Goal: Task Accomplishment & Management: Manage account settings

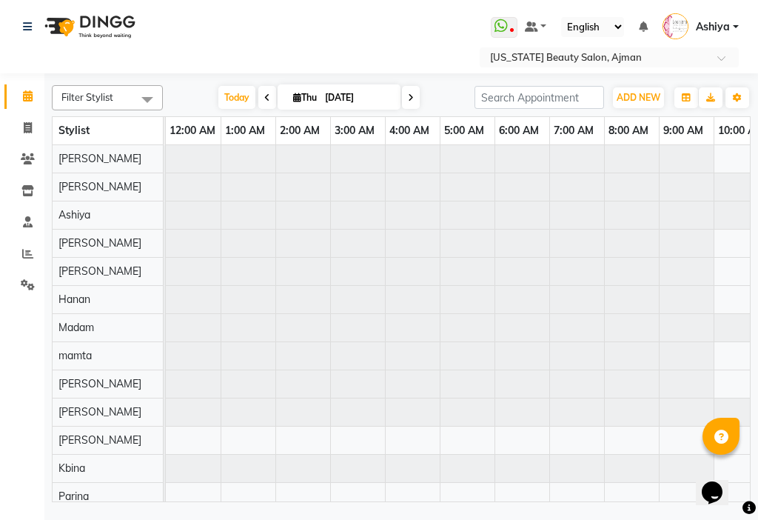
scroll to position [0, 329]
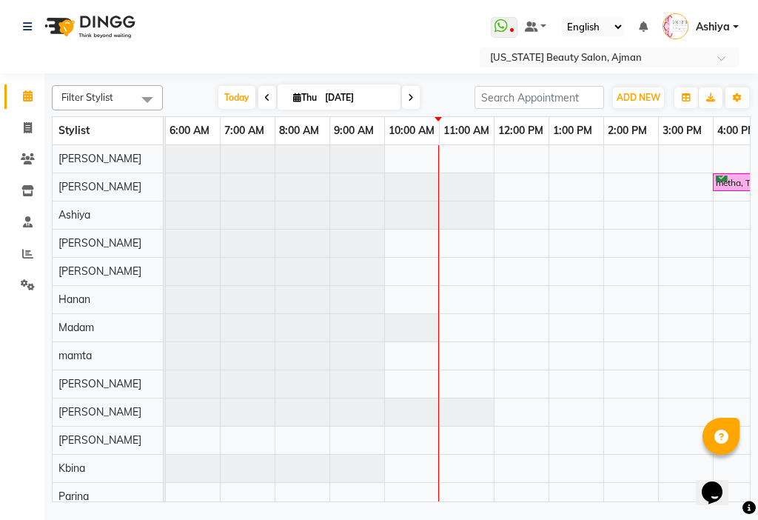
click at [375, 98] on input "[DATE]" at bounding box center [358, 98] width 74 height 22
select select "9"
select select "2025"
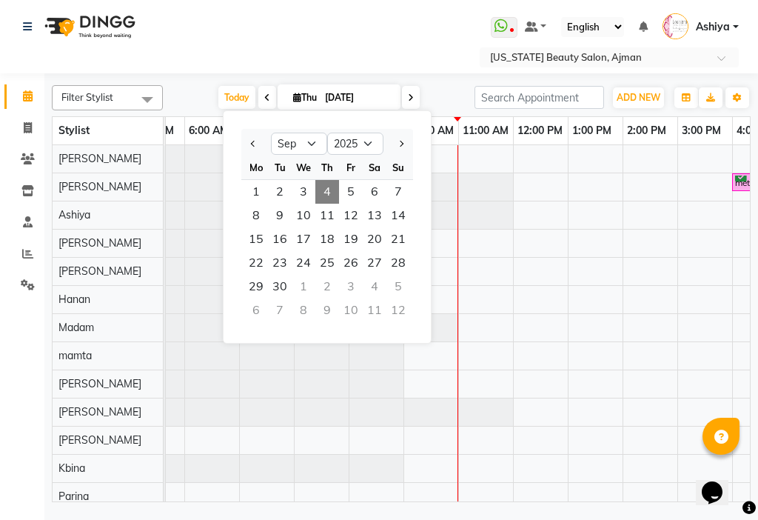
scroll to position [0, 264]
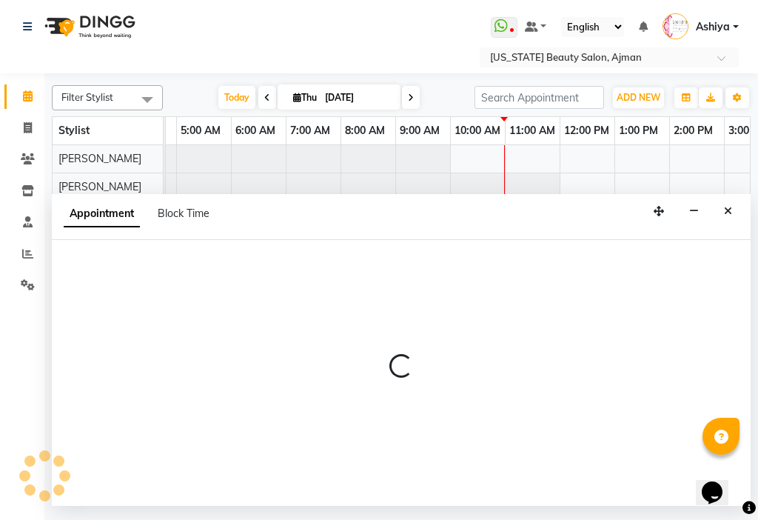
select select "33912"
select select "420"
select select "tentative"
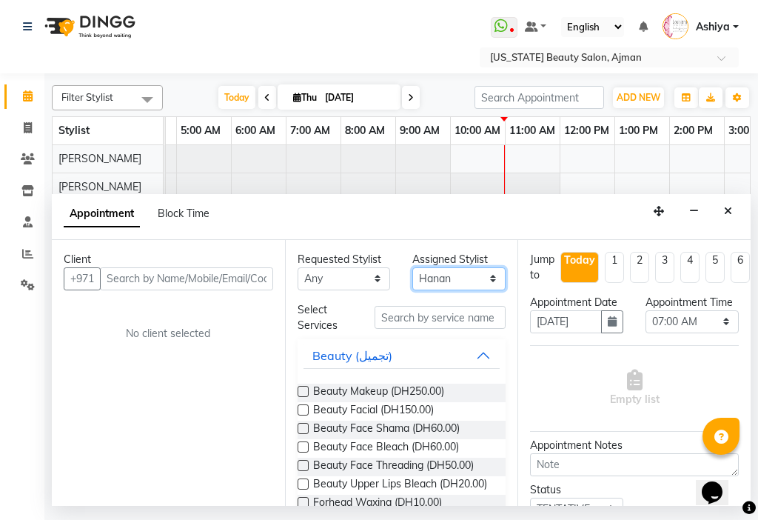
click at [453, 276] on select "Select [PERSON_NAME] [PERSON_NAME] [PERSON_NAME] [PERSON_NAME] [PERSON_NAME] ma…" at bounding box center [458, 278] width 93 height 23
select select "9701"
click at [412, 267] on select "Select [PERSON_NAME] [PERSON_NAME] [PERSON_NAME] [PERSON_NAME] [PERSON_NAME] ma…" at bounding box center [458, 278] width 93 height 23
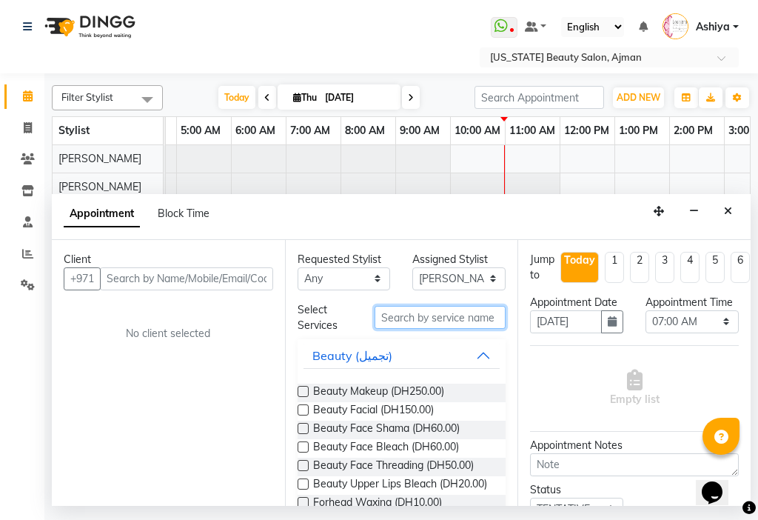
click at [421, 320] on input "text" at bounding box center [441, 317] width 132 height 23
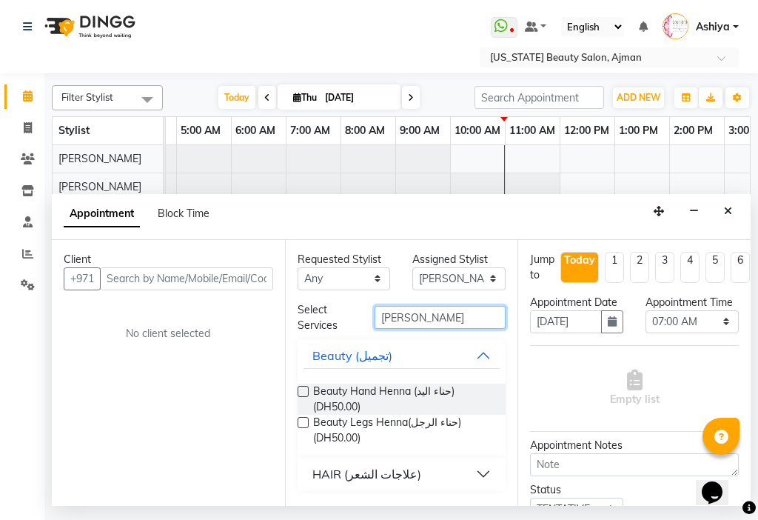
type input "[PERSON_NAME]"
click at [298, 395] on label at bounding box center [303, 391] width 11 height 11
click at [298, 395] on input "checkbox" at bounding box center [303, 393] width 10 height 10
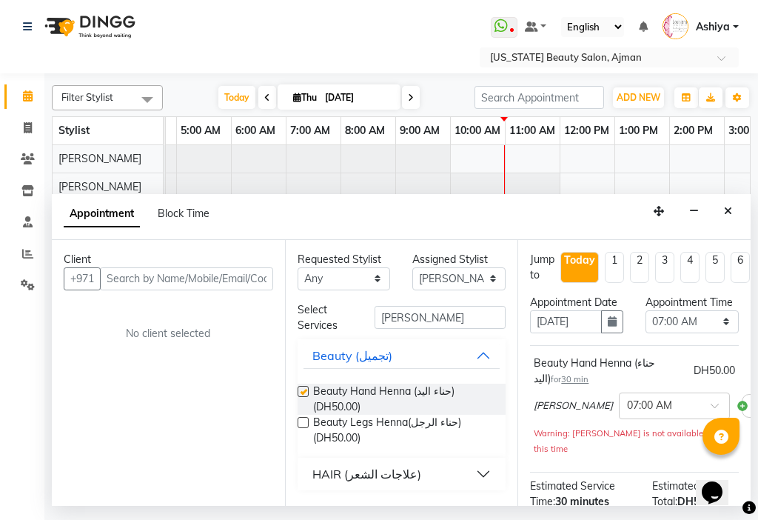
checkbox input "false"
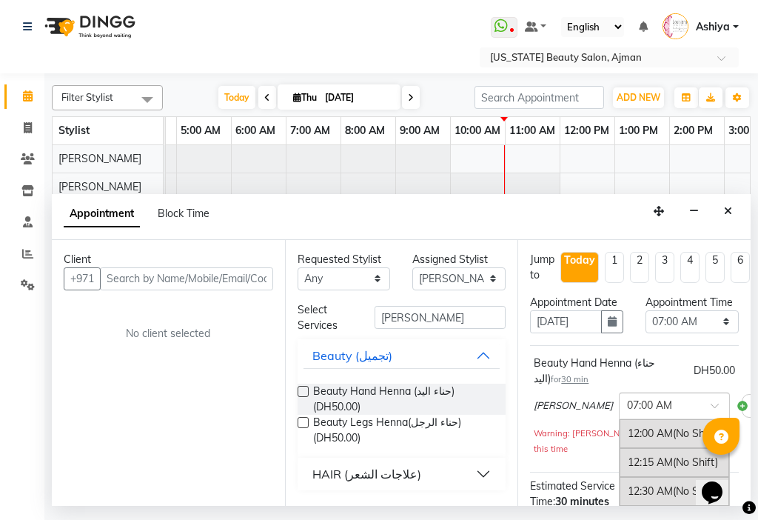
click at [627, 412] on input "text" at bounding box center [659, 405] width 65 height 16
click at [239, 432] on div "Client +971 No client selected" at bounding box center [168, 373] width 233 height 266
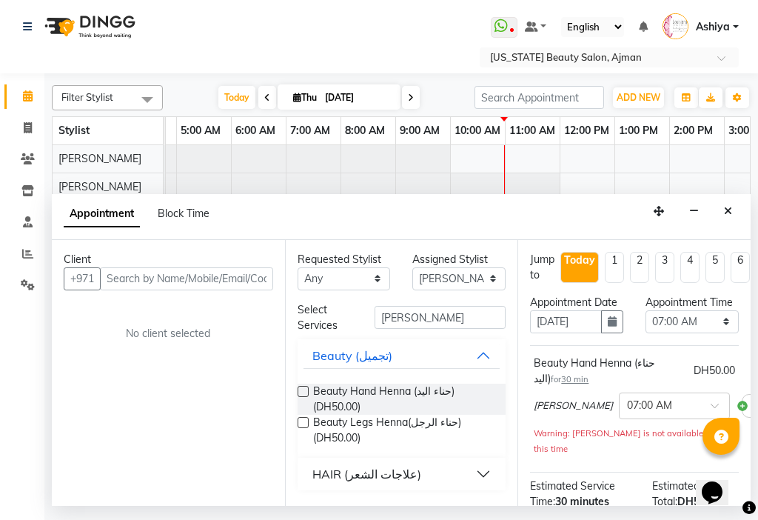
scroll to position [0, 13]
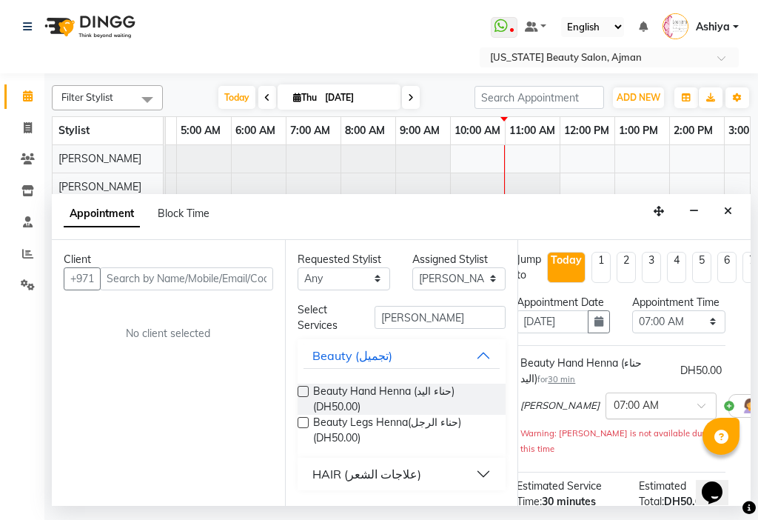
click at [615, 412] on input "text" at bounding box center [646, 405] width 65 height 16
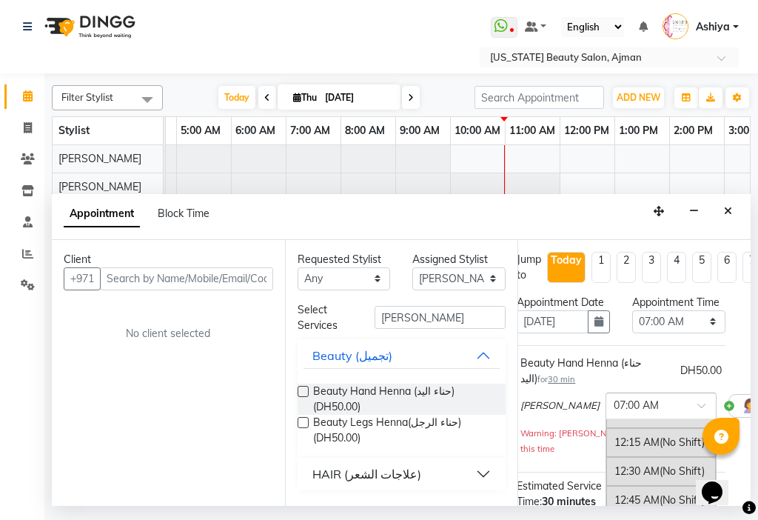
scroll to position [0, 0]
click at [626, 448] on div "12:00 AM (No Shift)" at bounding box center [661, 433] width 110 height 29
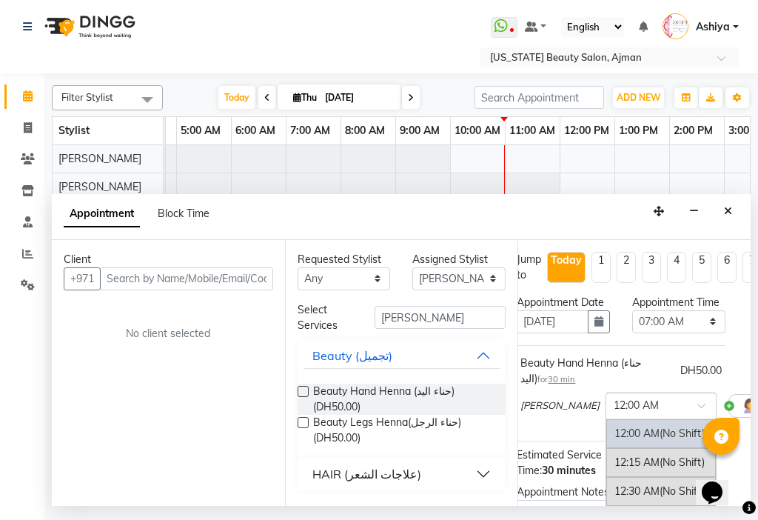
click at [614, 412] on input "text" at bounding box center [646, 405] width 65 height 16
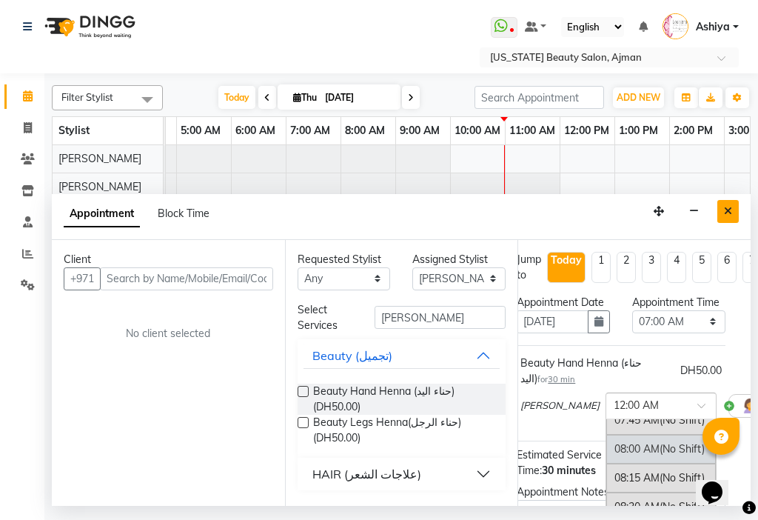
click at [731, 215] on icon "Close" at bounding box center [728, 211] width 8 height 10
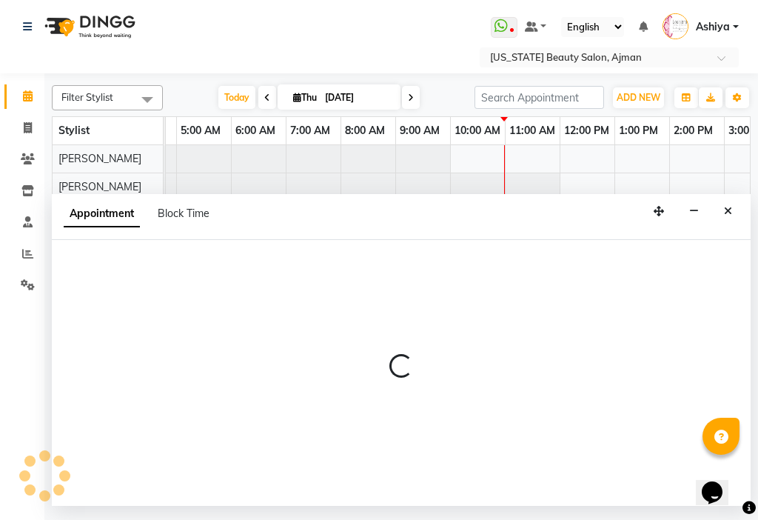
select select "17757"
select select "tentative"
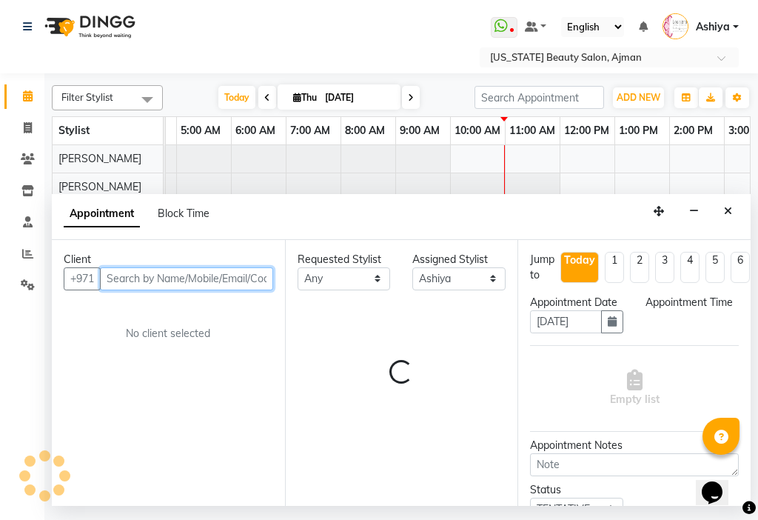
select select "360"
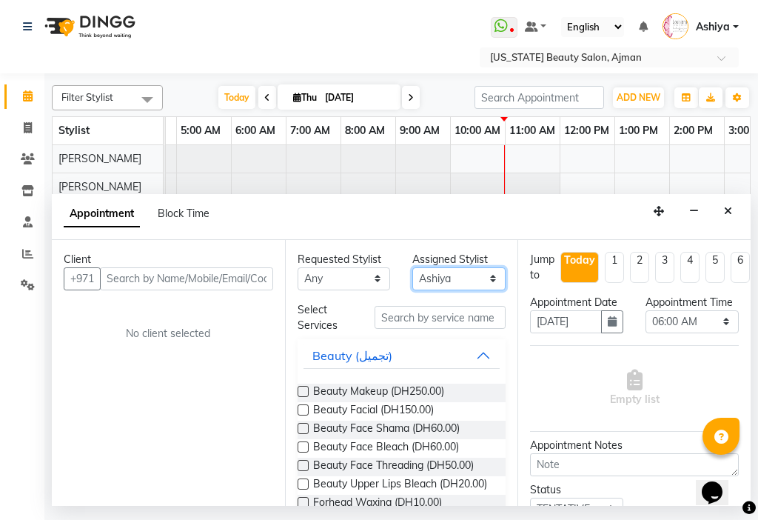
click at [449, 275] on select "Select [PERSON_NAME] [PERSON_NAME] [PERSON_NAME] [PERSON_NAME] [PERSON_NAME] ma…" at bounding box center [458, 278] width 93 height 23
select select "9701"
click at [412, 267] on select "Select [PERSON_NAME] [PERSON_NAME] [PERSON_NAME] [PERSON_NAME] [PERSON_NAME] ma…" at bounding box center [458, 278] width 93 height 23
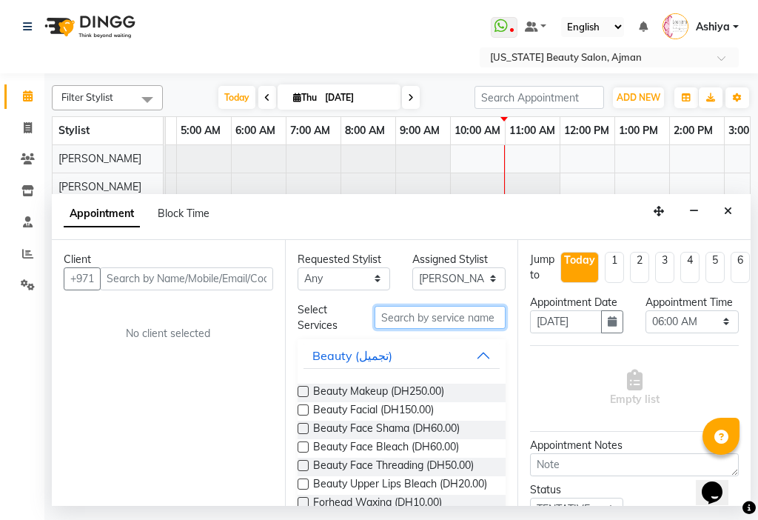
click at [458, 313] on input "text" at bounding box center [441, 317] width 132 height 23
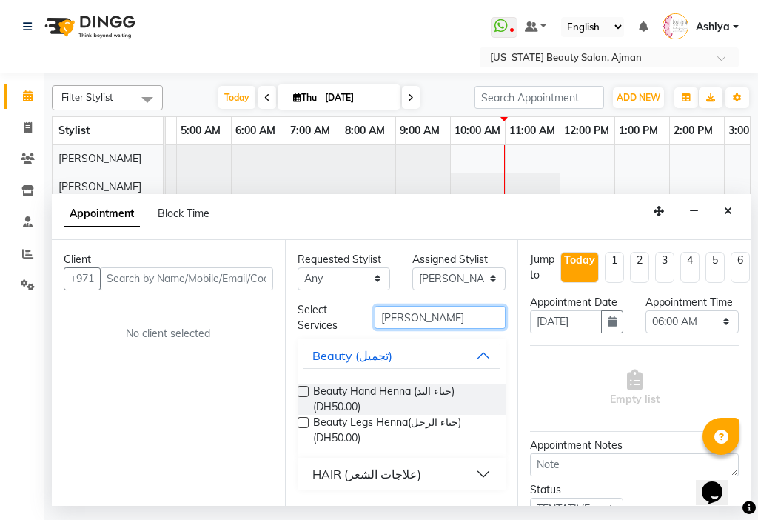
type input "[PERSON_NAME]"
click at [303, 394] on label at bounding box center [303, 391] width 11 height 11
click at [303, 394] on input "checkbox" at bounding box center [303, 393] width 10 height 10
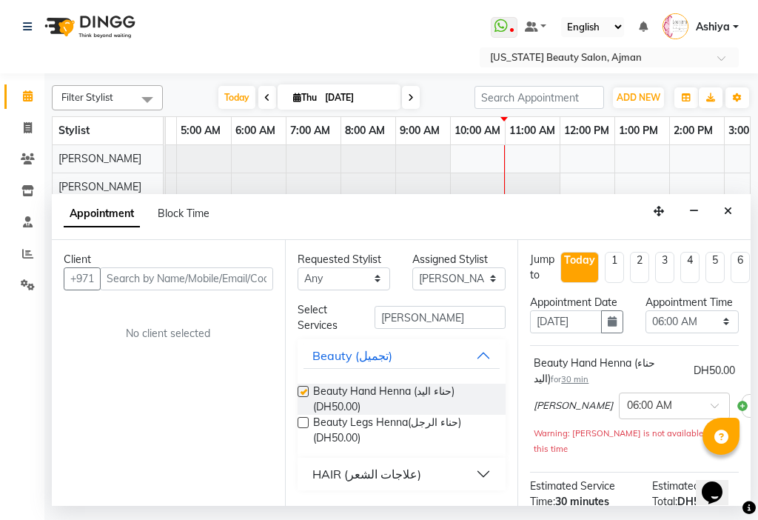
checkbox input "false"
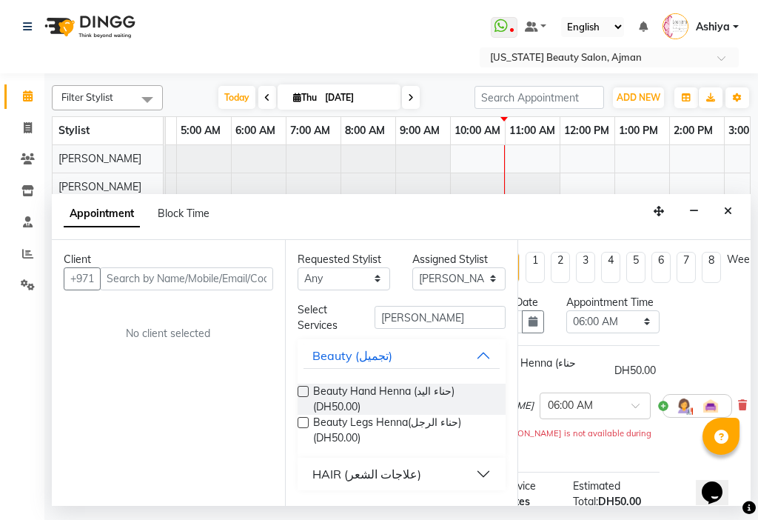
scroll to position [0, 36]
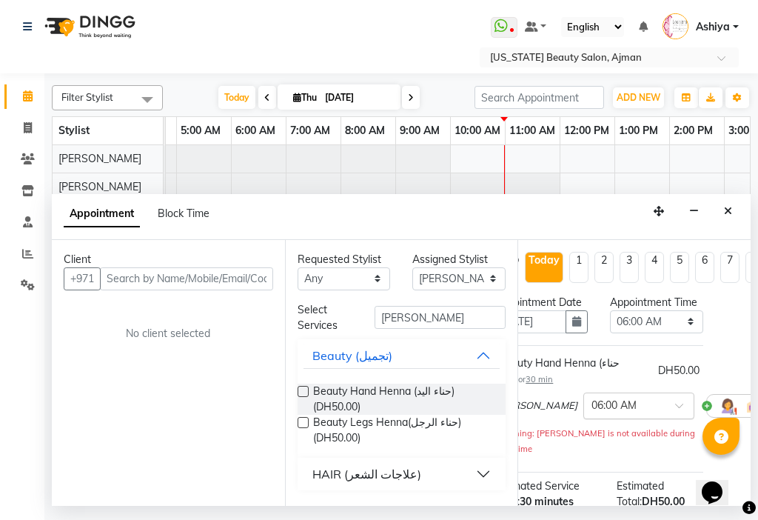
click at [599, 412] on input "text" at bounding box center [624, 405] width 65 height 16
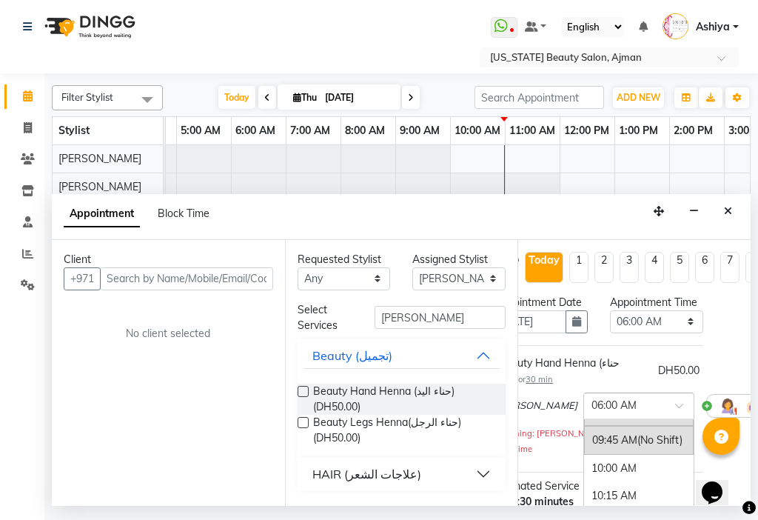
scroll to position [1174, 0]
click at [589, 455] on div "10:15 AM" at bounding box center [639, 441] width 110 height 27
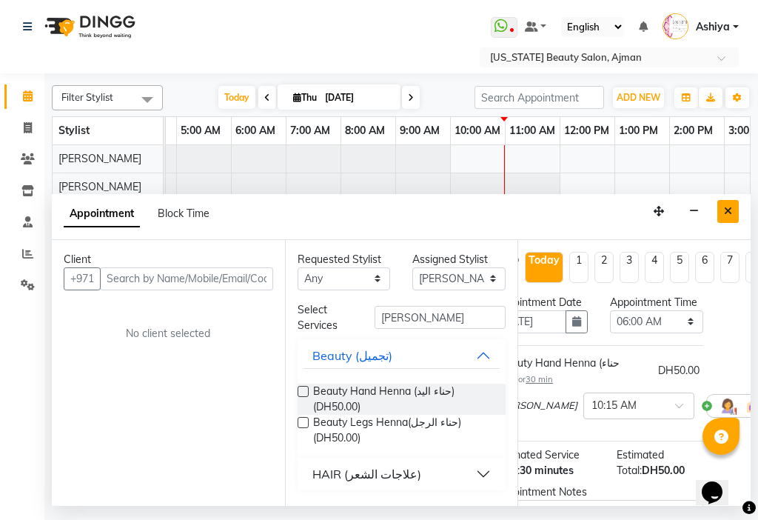
click at [721, 214] on button "Close" at bounding box center [727, 211] width 21 height 23
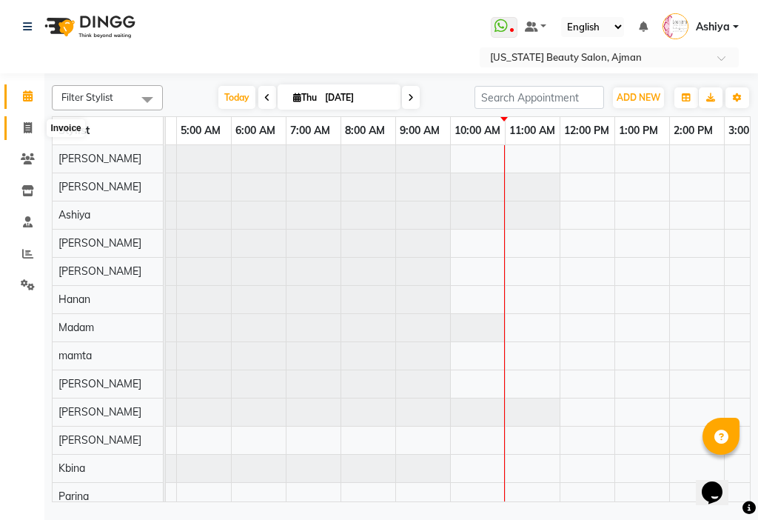
click at [26, 122] on icon at bounding box center [28, 127] width 8 height 11
select select "service"
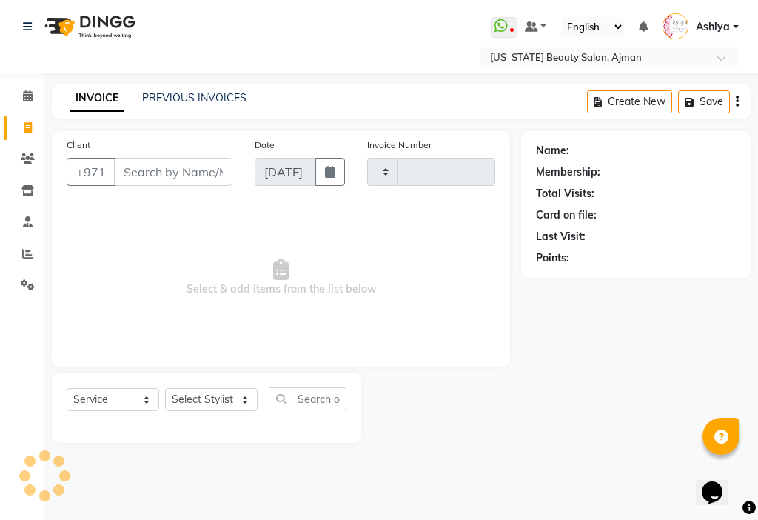
type input "3042"
select select "637"
click at [27, 96] on icon at bounding box center [28, 95] width 10 height 11
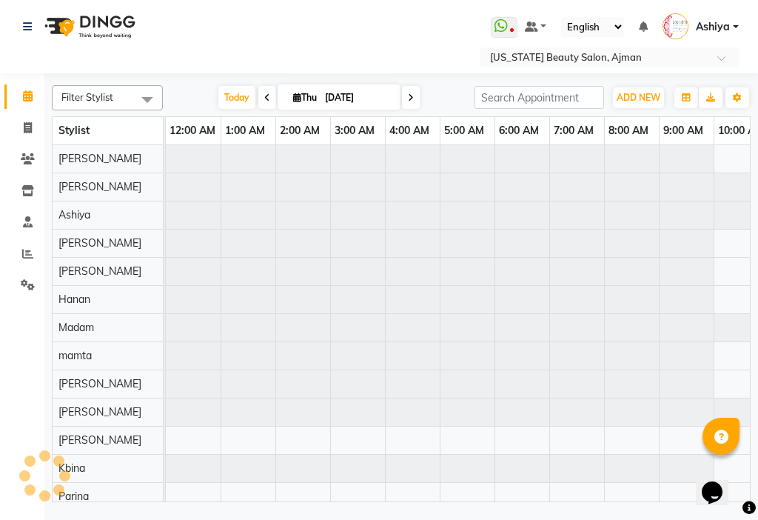
scroll to position [0, 329]
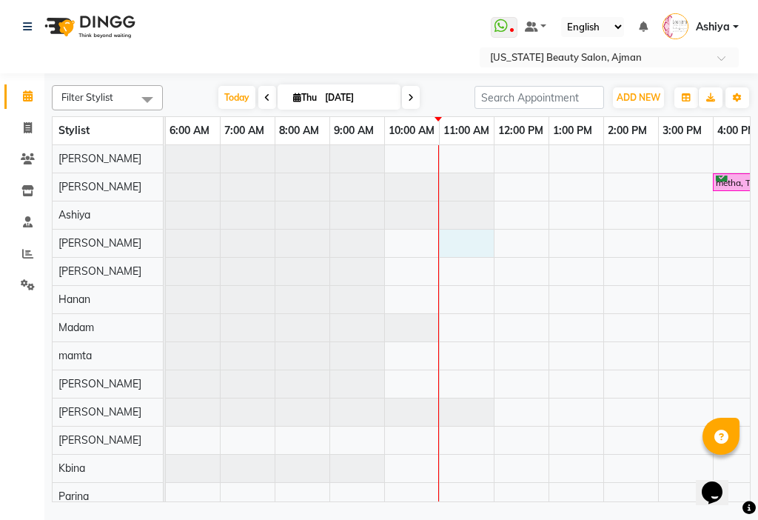
click at [468, 247] on div "metha, TK01, 04:00 PM-04:45 PM, [PERSON_NAME] metha, TK01, 05:00 PM-05:45 PM, H…" at bounding box center [493, 355] width 1315 height 421
select select "48085"
select select "tentative"
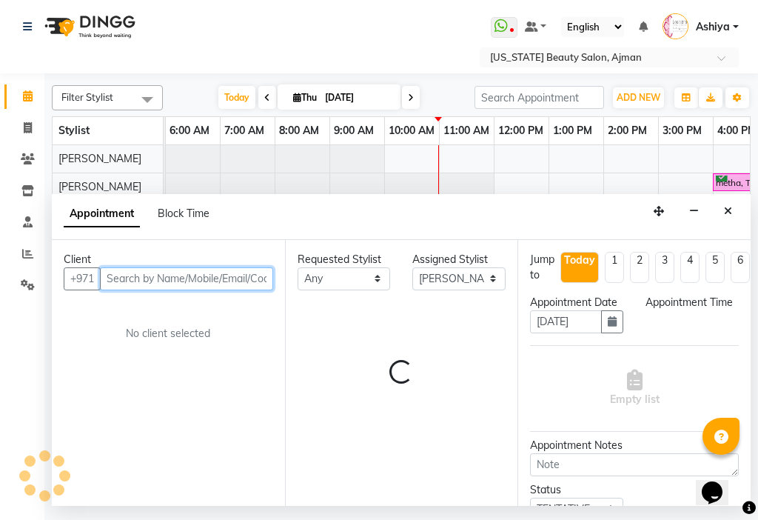
select select "660"
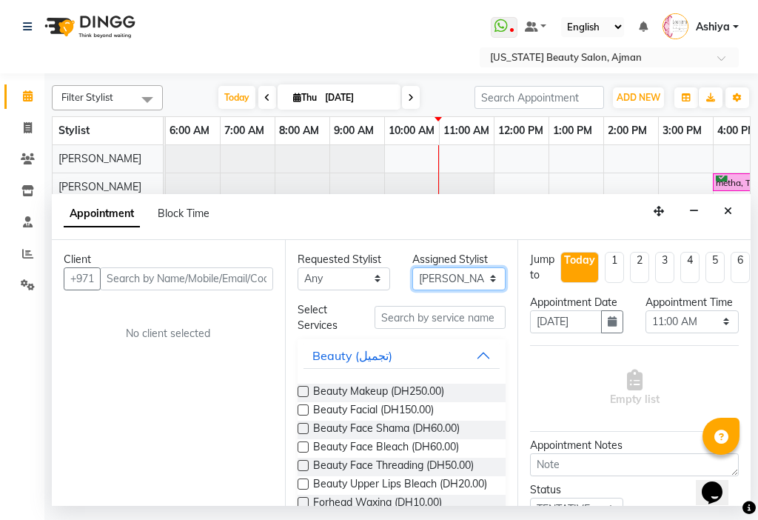
click at [451, 273] on select "Select [PERSON_NAME] [PERSON_NAME] [PERSON_NAME] [PERSON_NAME] [PERSON_NAME] ma…" at bounding box center [458, 278] width 93 height 23
select select "9701"
click at [412, 267] on select "Select [PERSON_NAME] [PERSON_NAME] [PERSON_NAME] [PERSON_NAME] [PERSON_NAME] ma…" at bounding box center [458, 278] width 93 height 23
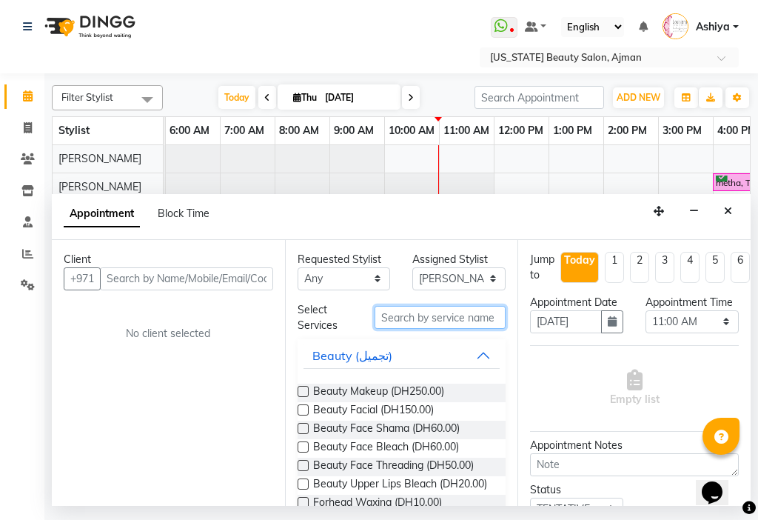
click at [426, 312] on input "text" at bounding box center [441, 317] width 132 height 23
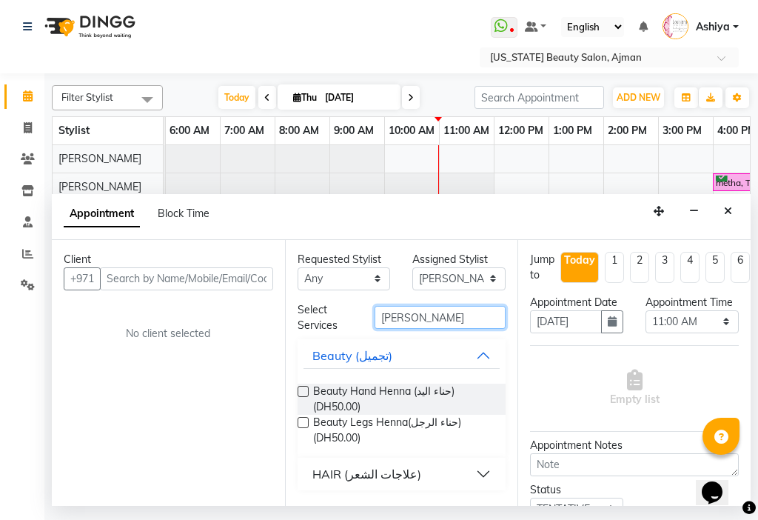
type input "[PERSON_NAME]"
click at [304, 391] on label at bounding box center [303, 391] width 11 height 11
click at [304, 391] on input "checkbox" at bounding box center [303, 393] width 10 height 10
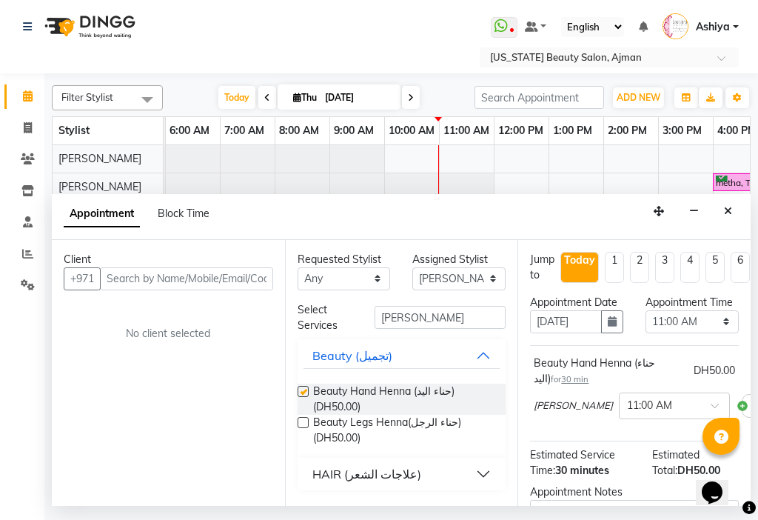
checkbox input "false"
click at [440, 323] on input "[PERSON_NAME]" at bounding box center [441, 317] width 132 height 23
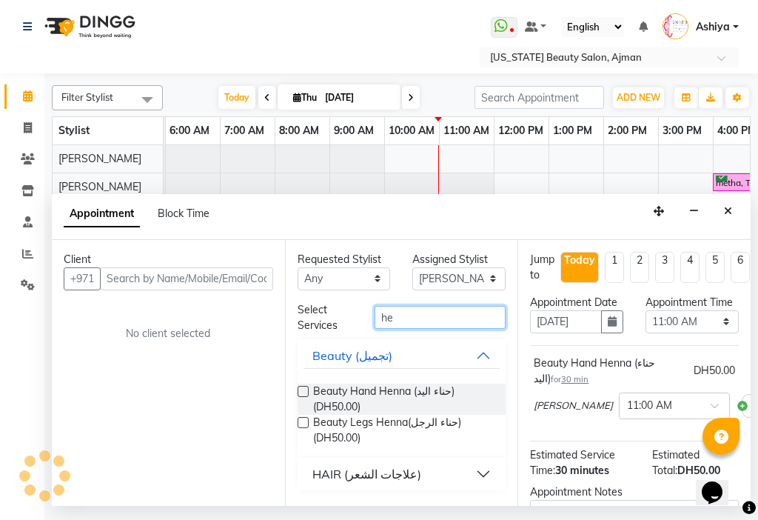
type input "h"
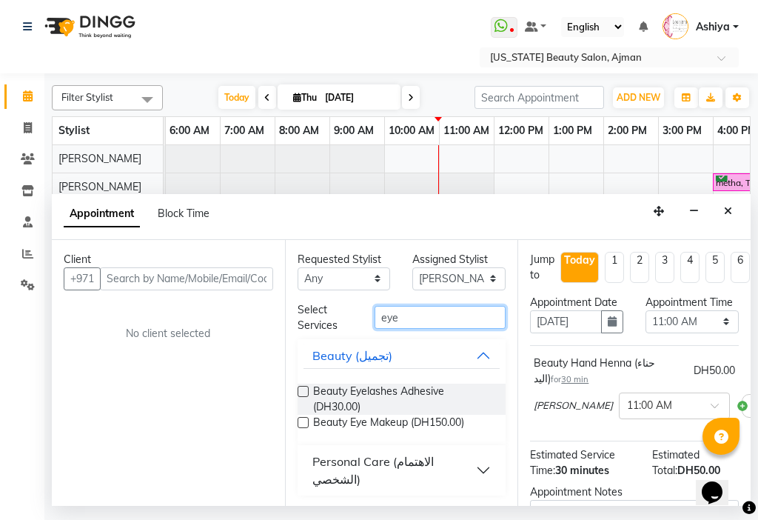
type input "eye"
click at [304, 391] on label at bounding box center [303, 391] width 11 height 11
click at [304, 391] on input "checkbox" at bounding box center [303, 393] width 10 height 10
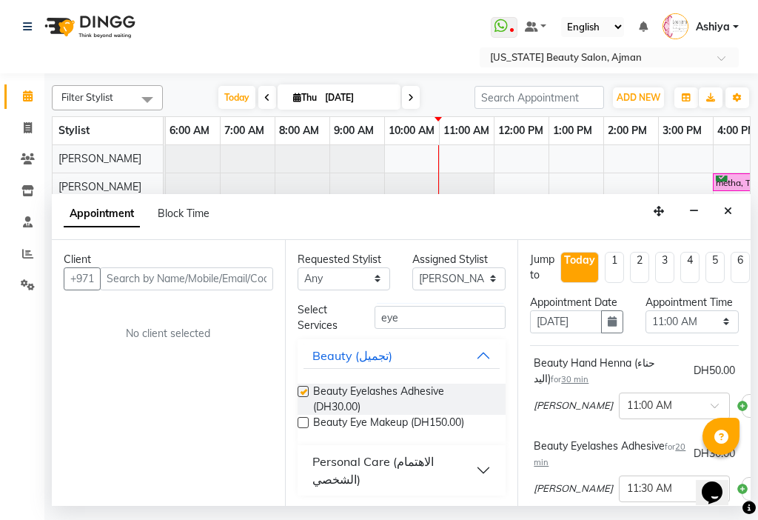
checkbox input "false"
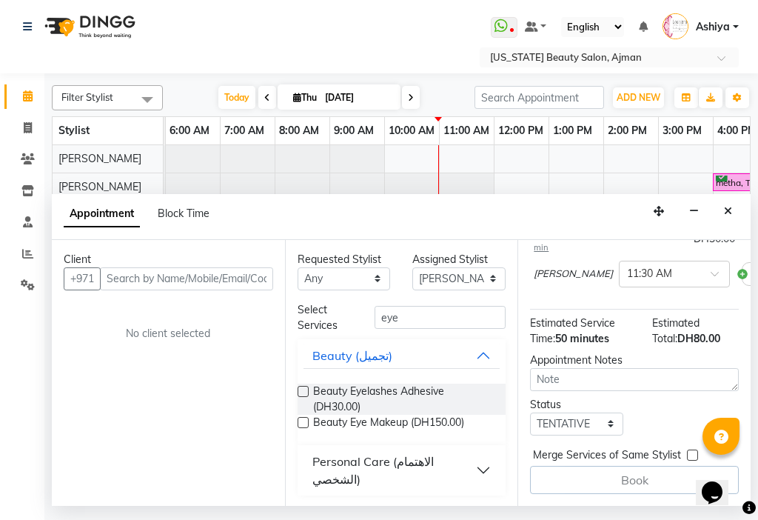
scroll to position [236, 0]
click at [192, 279] on input "text" at bounding box center [186, 278] width 173 height 23
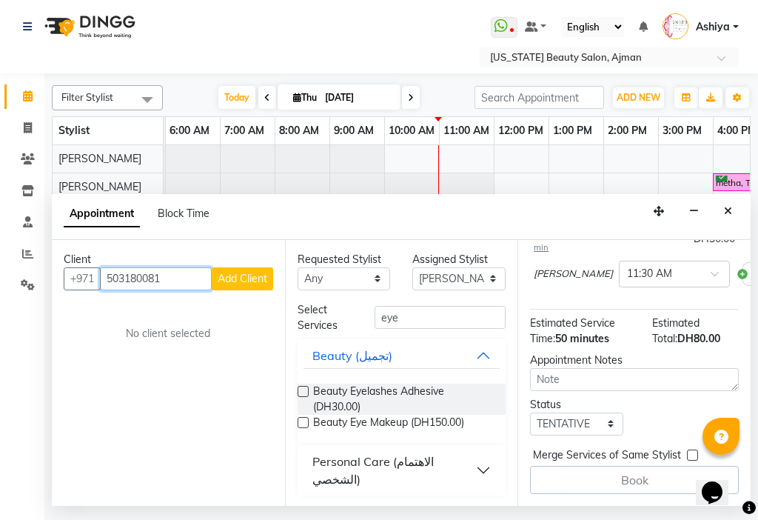
type input "503180081"
click at [244, 284] on span "Add Client" at bounding box center [243, 278] width 50 height 13
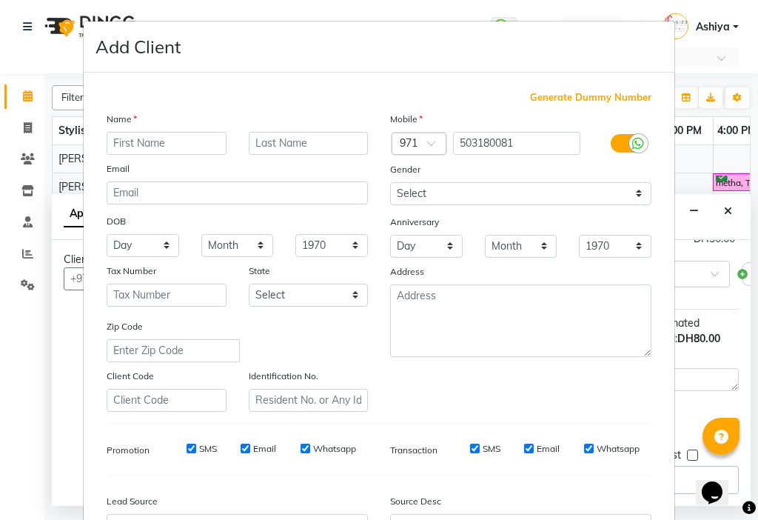
click at [170, 142] on input "text" at bounding box center [167, 143] width 120 height 23
type input "[PERSON_NAME]"
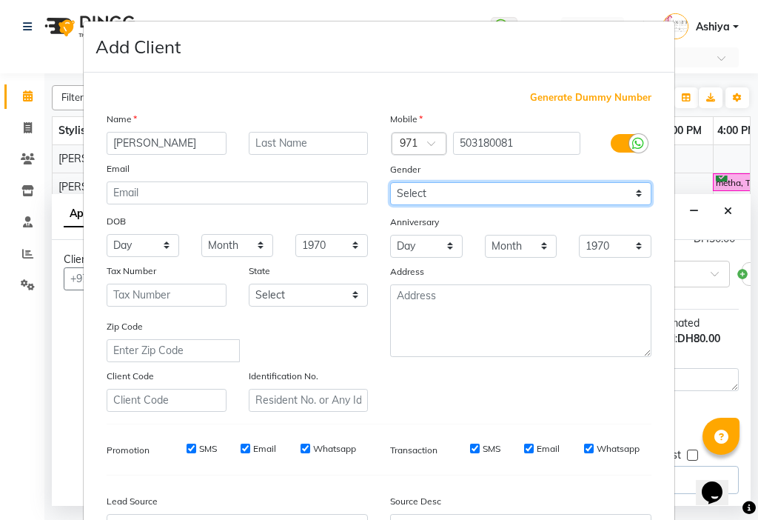
click at [466, 193] on select "Select [DEMOGRAPHIC_DATA] [DEMOGRAPHIC_DATA] Other Prefer Not To Say" at bounding box center [520, 193] width 261 height 23
select select "[DEMOGRAPHIC_DATA]"
click at [390, 182] on select "Select [DEMOGRAPHIC_DATA] [DEMOGRAPHIC_DATA] Other Prefer Not To Say" at bounding box center [520, 193] width 261 height 23
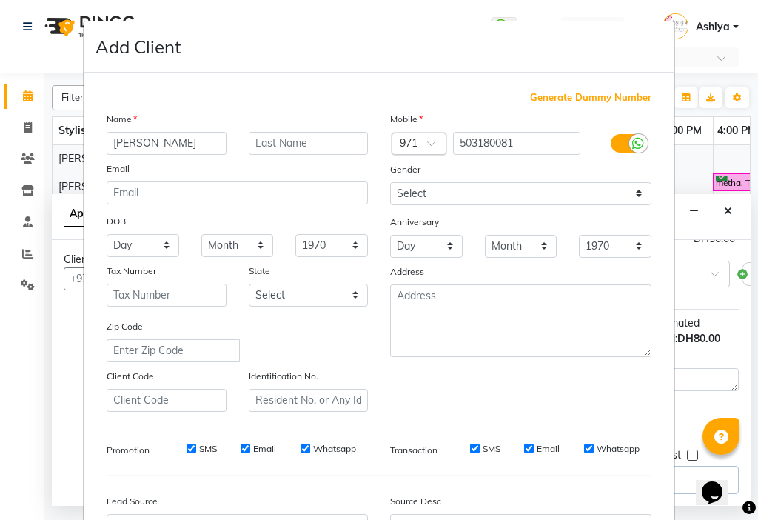
click at [201, 453] on label "SMS" at bounding box center [208, 448] width 18 height 13
click at [196, 453] on input "SMS" at bounding box center [192, 448] width 10 height 10
checkbox input "false"
click at [243, 452] on input "Email" at bounding box center [246, 448] width 10 height 10
checkbox input "false"
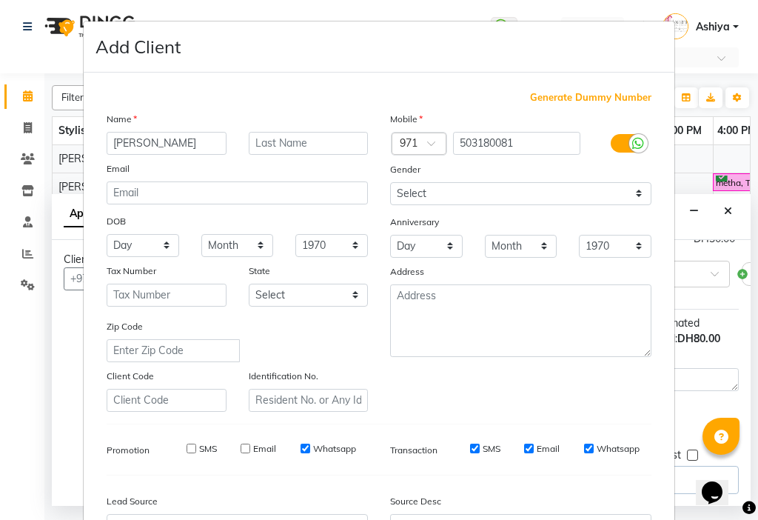
click at [470, 448] on input "SMS" at bounding box center [475, 448] width 10 height 10
checkbox input "false"
click at [525, 448] on input "Email" at bounding box center [529, 448] width 10 height 10
checkbox input "false"
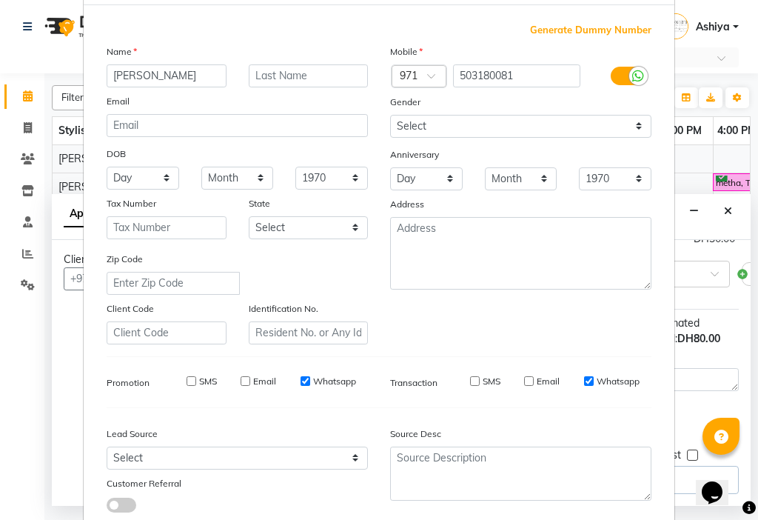
scroll to position [164, 0]
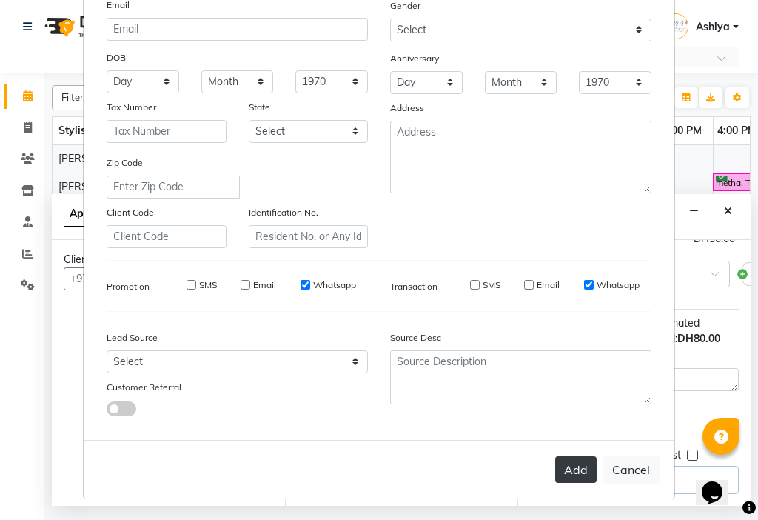
click at [572, 471] on button "Add" at bounding box center [575, 469] width 41 height 27
select select
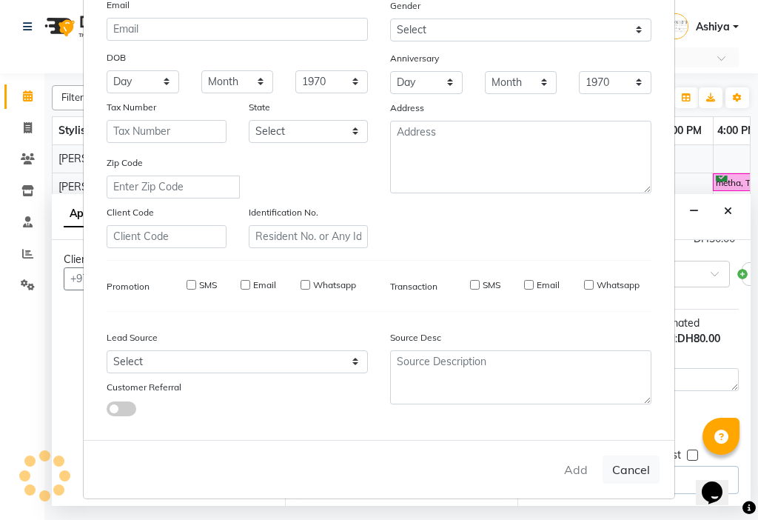
select select
checkbox input "false"
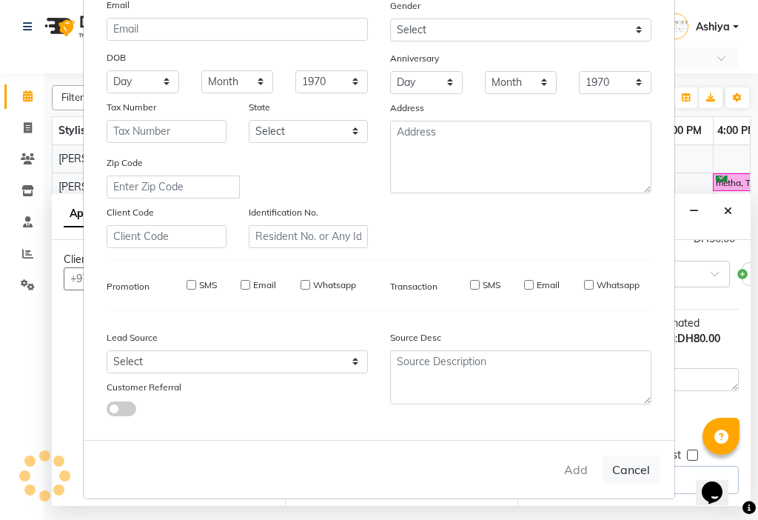
checkbox input "false"
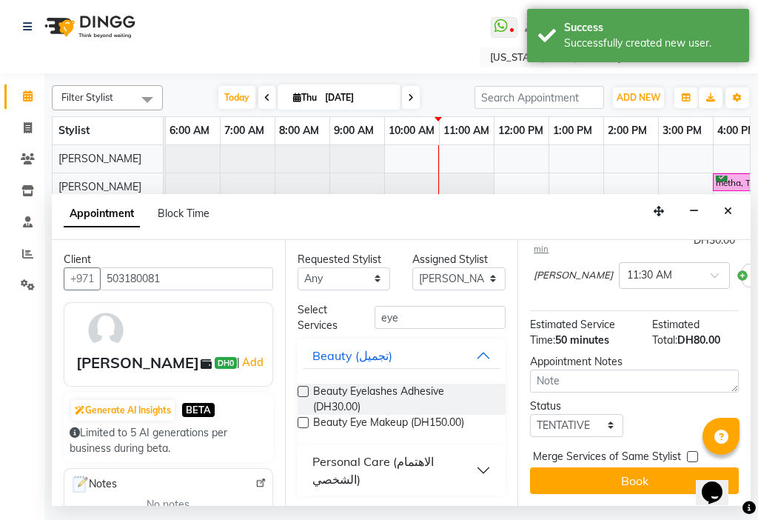
scroll to position [240, 0]
click at [627, 267] on input "text" at bounding box center [659, 275] width 65 height 16
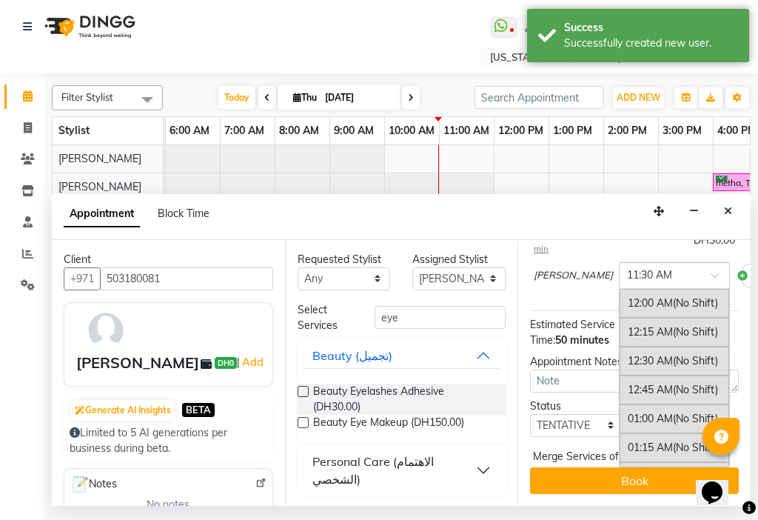
scroll to position [1319, 0]
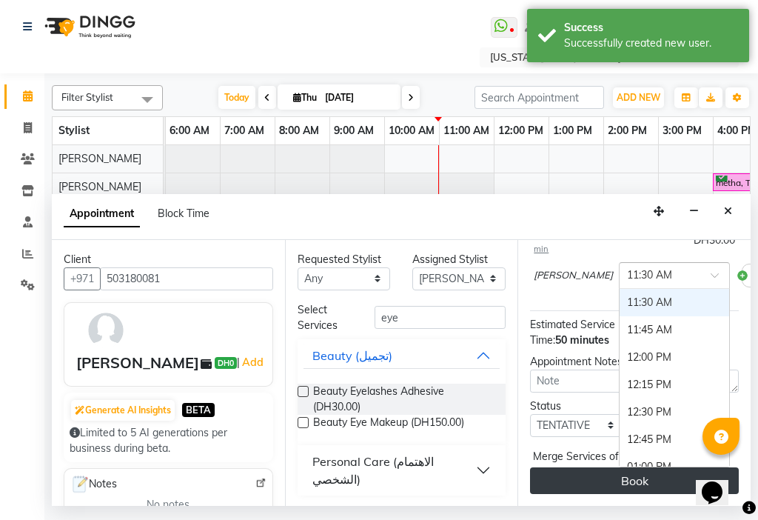
click at [630, 473] on button "Book" at bounding box center [634, 480] width 209 height 27
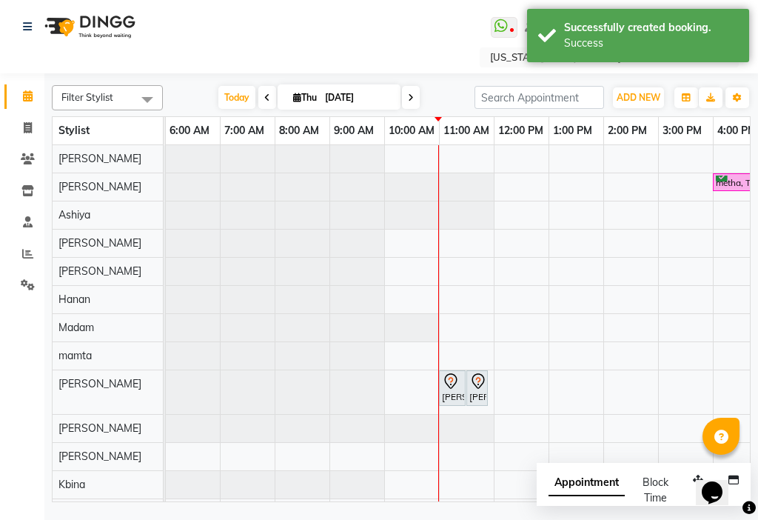
click at [449, 389] on icon at bounding box center [451, 381] width 18 height 18
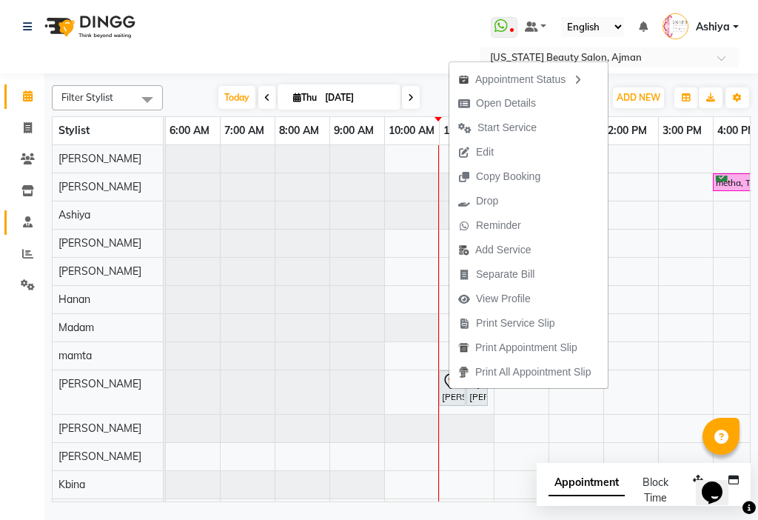
click at [4, 228] on link "Staff" at bounding box center [22, 222] width 36 height 24
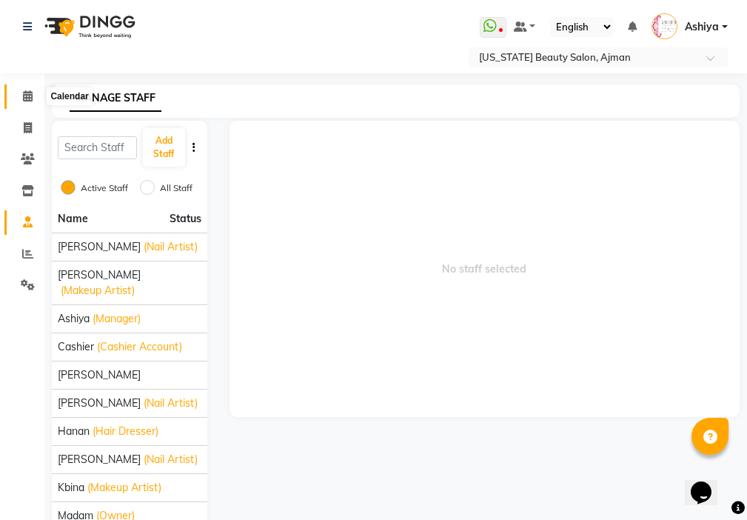
click at [24, 96] on icon at bounding box center [28, 95] width 10 height 11
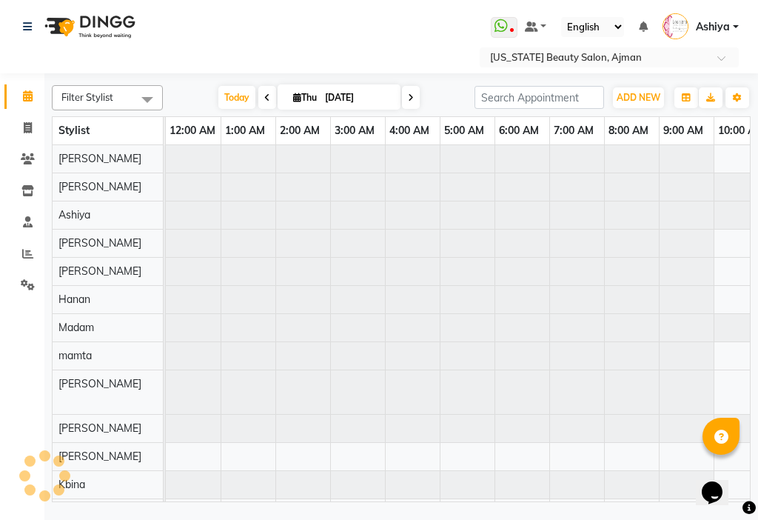
scroll to position [0, 329]
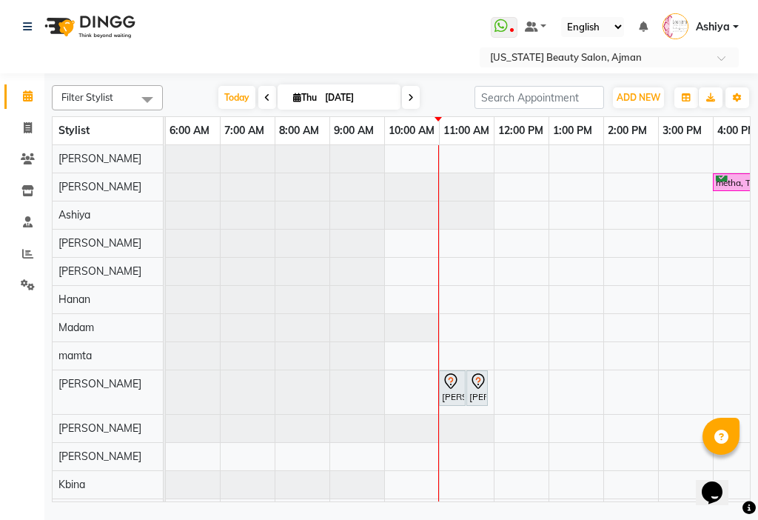
click at [449, 391] on div "[PERSON_NAME], TK02, 11:00 AM-11:30 AM, Beauty Hand Henna (حناء اليد)" at bounding box center [453, 387] width 24 height 31
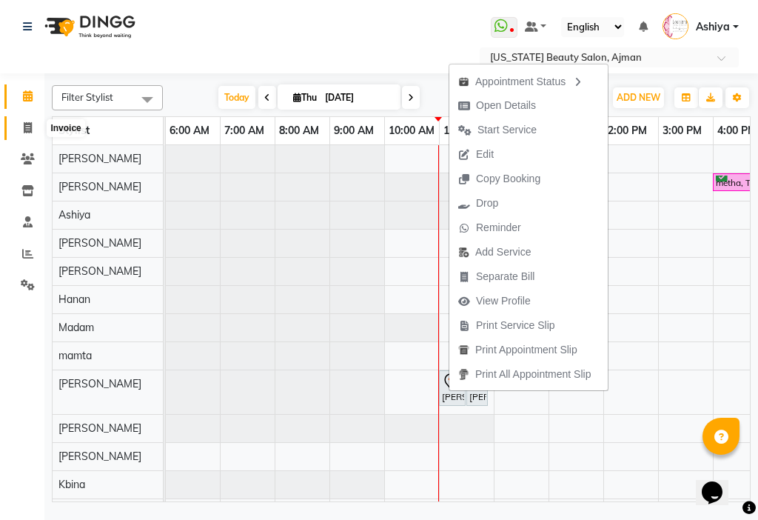
click at [25, 126] on icon at bounding box center [28, 127] width 8 height 11
select select "service"
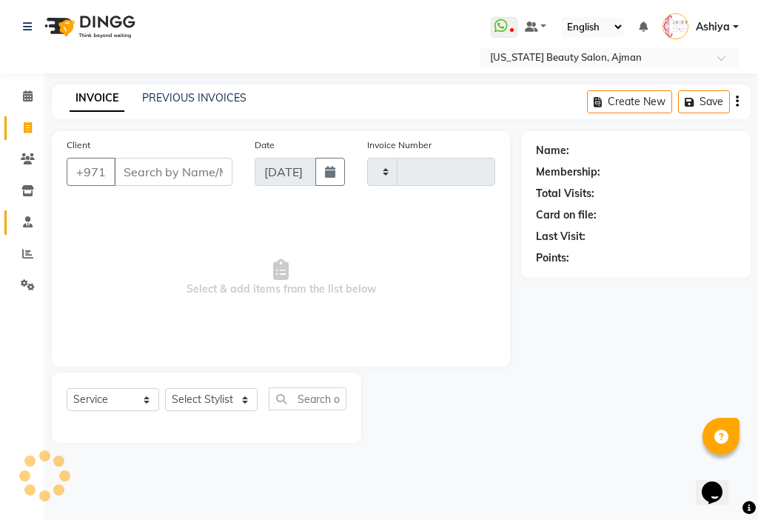
type input "3042"
select select "637"
click at [31, 251] on icon at bounding box center [27, 253] width 11 height 11
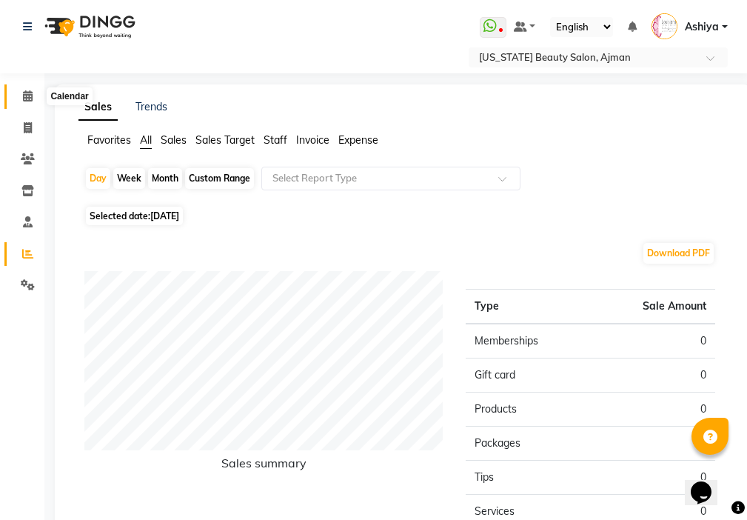
click at [24, 96] on icon at bounding box center [28, 95] width 10 height 11
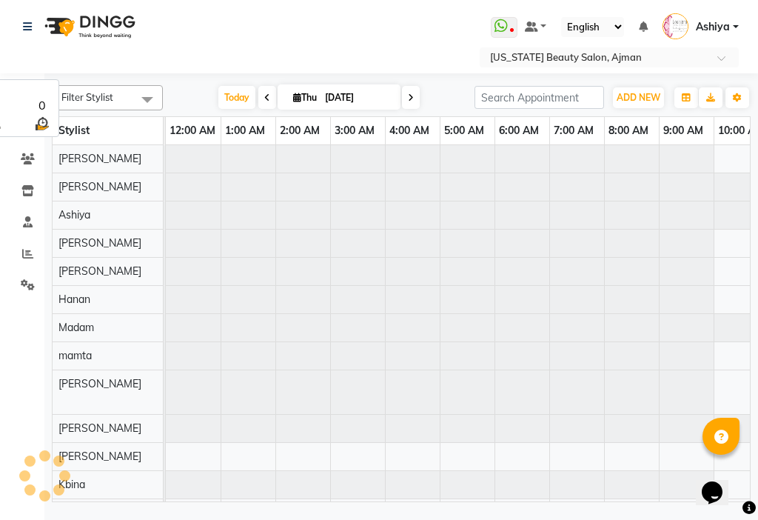
scroll to position [0, 329]
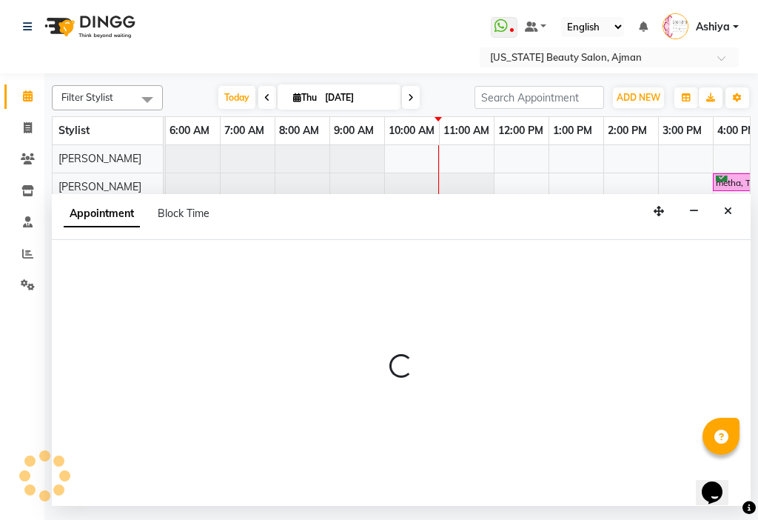
select select "33876"
select select "tentative"
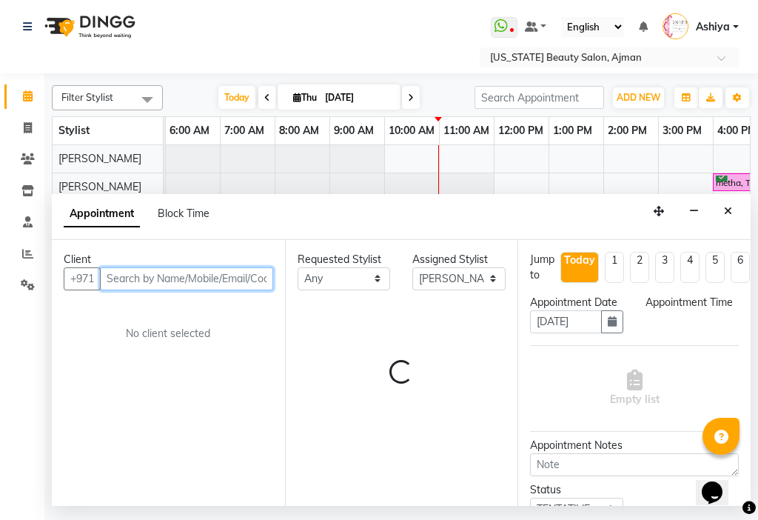
select select "420"
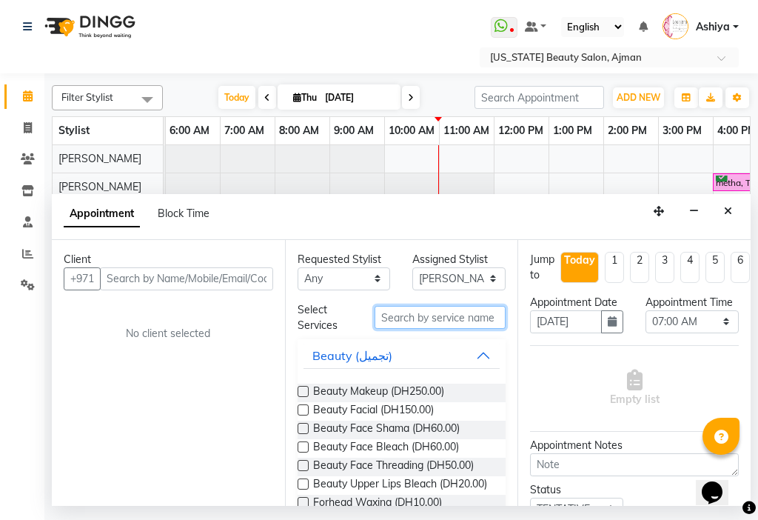
click at [400, 317] on input "text" at bounding box center [441, 317] width 132 height 23
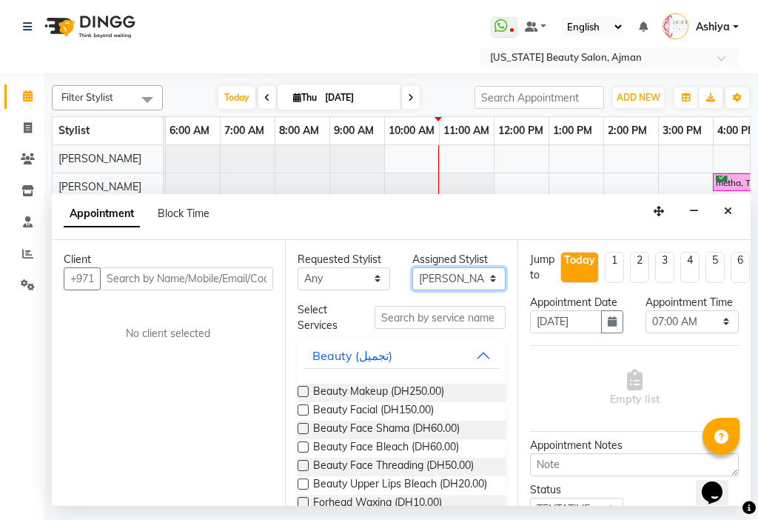
click at [426, 272] on select "Select [PERSON_NAME] [PERSON_NAME] [PERSON_NAME] [PERSON_NAME] [PERSON_NAME] ma…" at bounding box center [458, 278] width 93 height 23
select select "89320"
click at [412, 267] on select "Select [PERSON_NAME] [PERSON_NAME] [PERSON_NAME] [PERSON_NAME] [PERSON_NAME] ma…" at bounding box center [458, 278] width 93 height 23
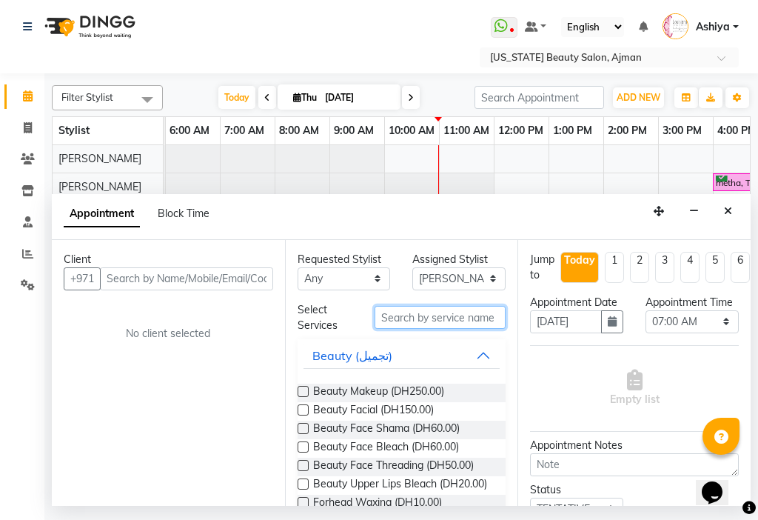
click at [415, 318] on input "text" at bounding box center [441, 317] width 132 height 23
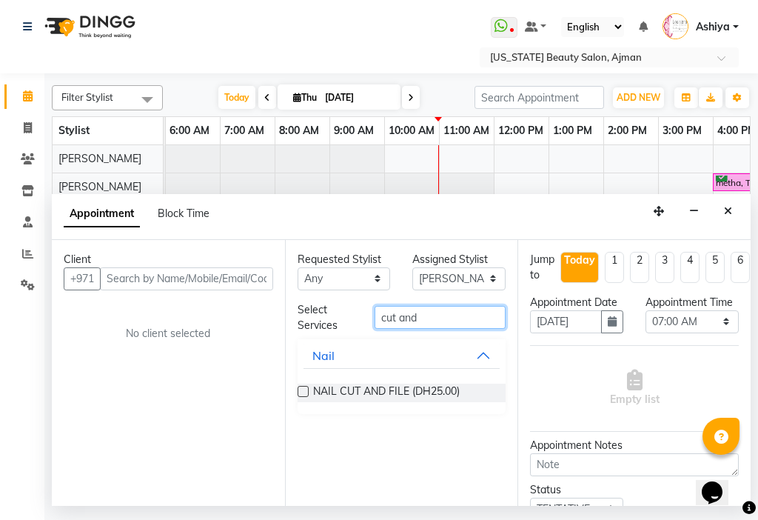
type input "cut and"
click at [304, 391] on label at bounding box center [303, 391] width 11 height 11
click at [304, 391] on input "checkbox" at bounding box center [303, 393] width 10 height 10
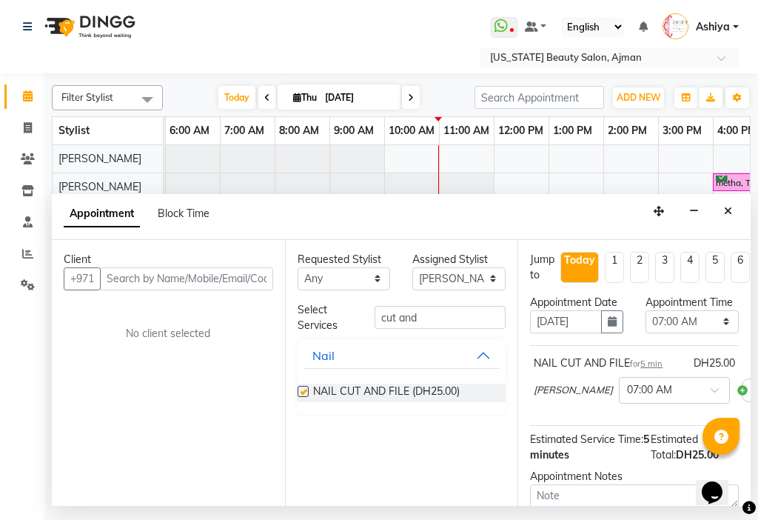
checkbox input "false"
click at [196, 283] on input "text" at bounding box center [186, 278] width 173 height 23
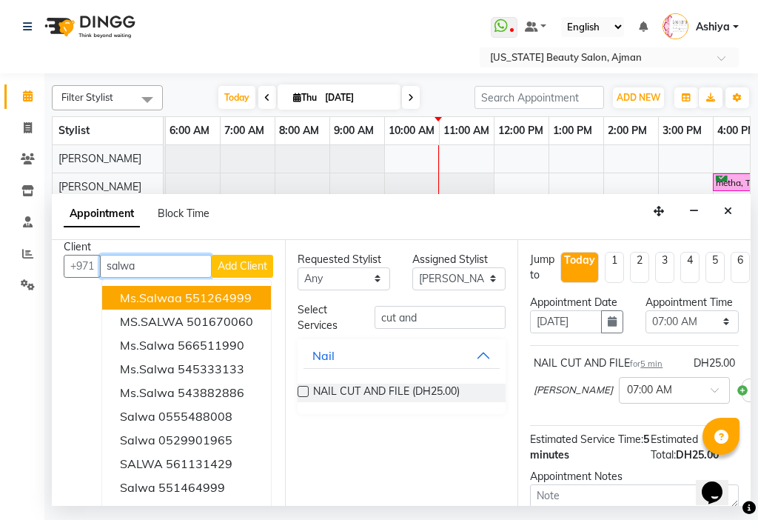
scroll to position [0, 0]
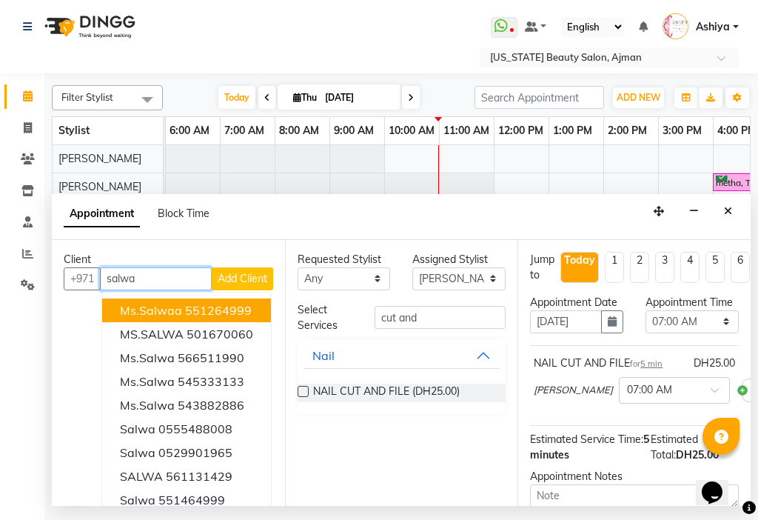
click at [239, 315] on ngb-highlight "551264999" at bounding box center [218, 310] width 67 height 15
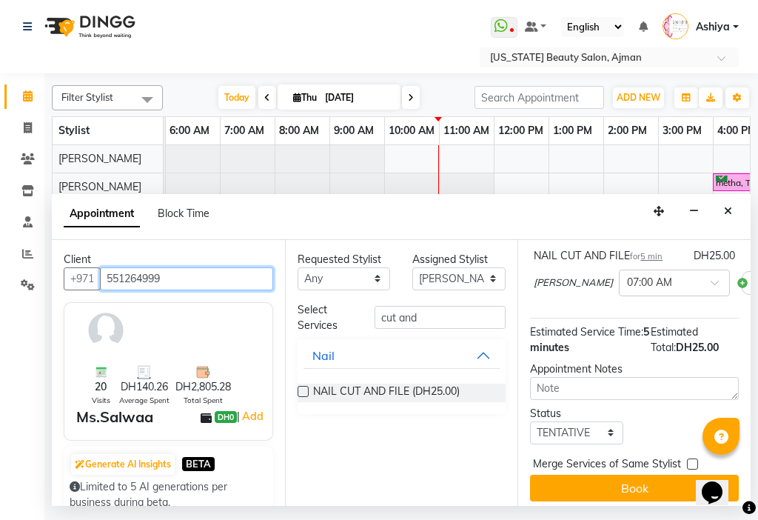
scroll to position [141, 0]
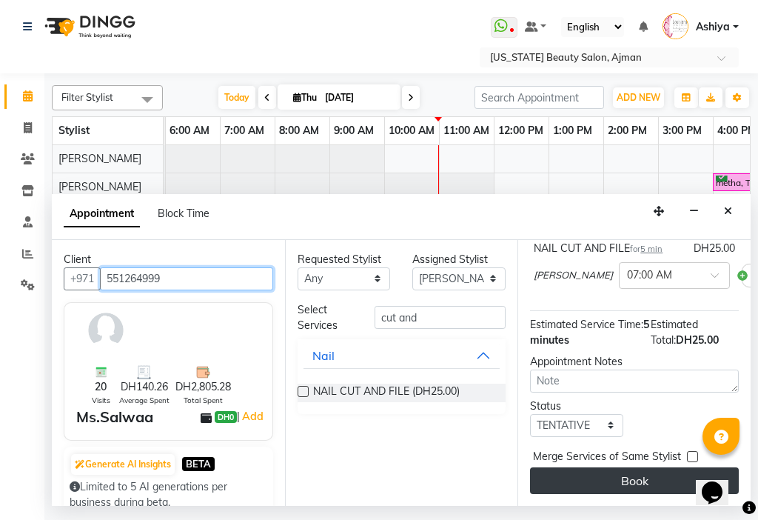
type input "551264999"
click at [615, 467] on button "Book" at bounding box center [634, 480] width 209 height 27
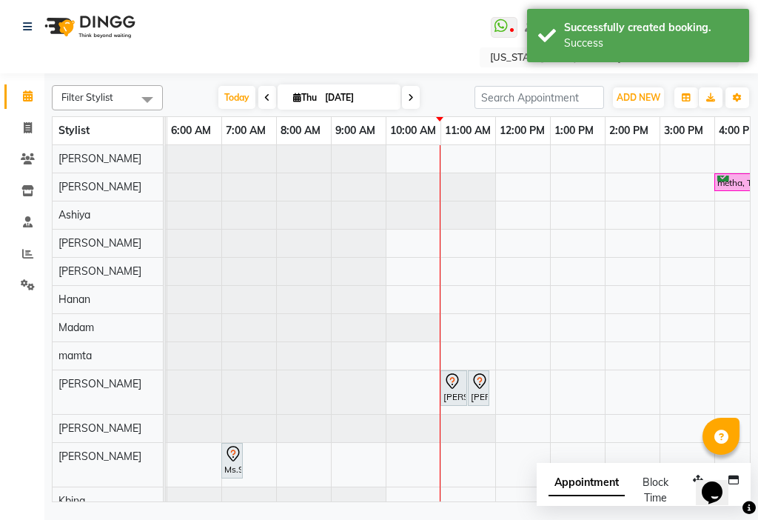
scroll to position [0, 274]
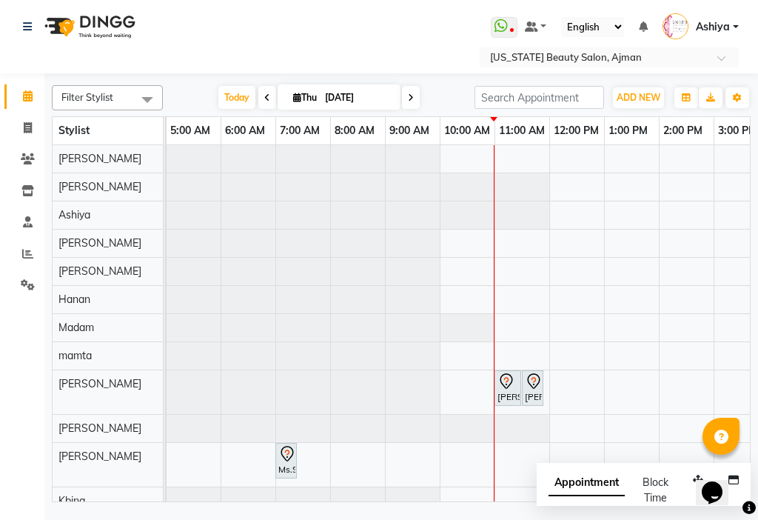
click at [287, 452] on icon at bounding box center [287, 454] width 18 height 18
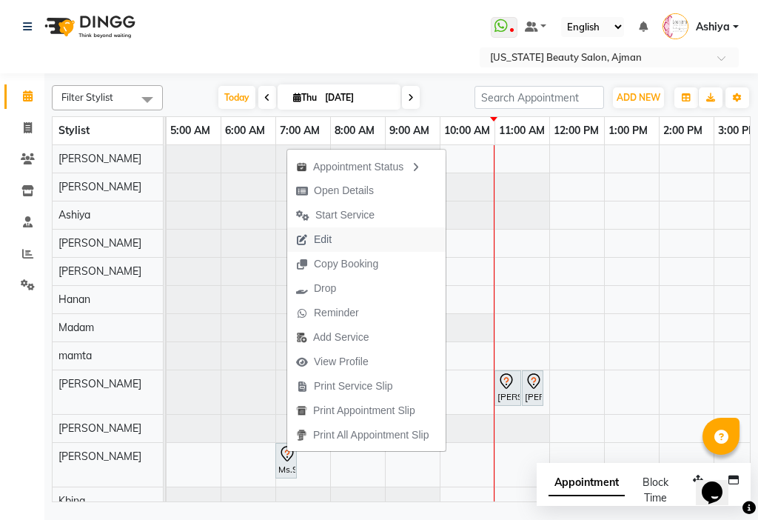
click at [323, 240] on span "Edit" at bounding box center [323, 240] width 18 height 16
select select "tentative"
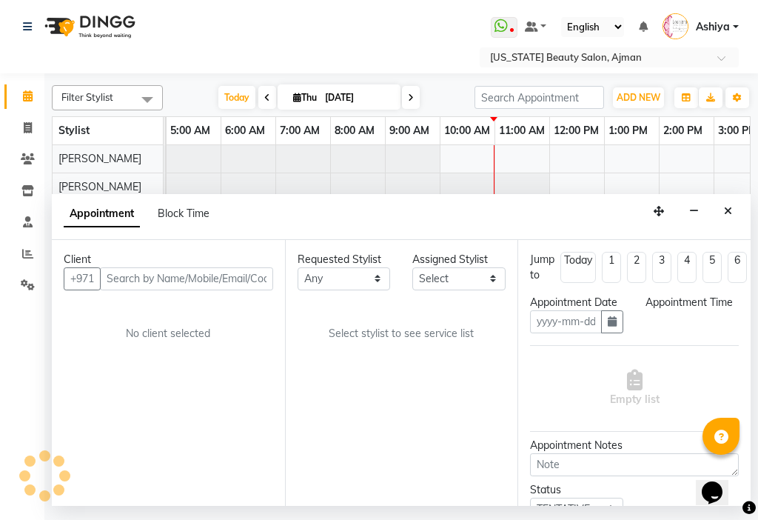
type input "[DATE]"
select select "420"
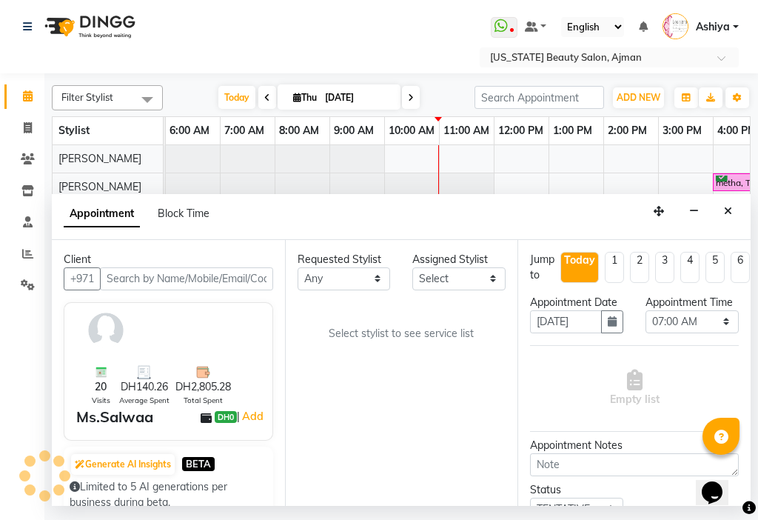
select select "89320"
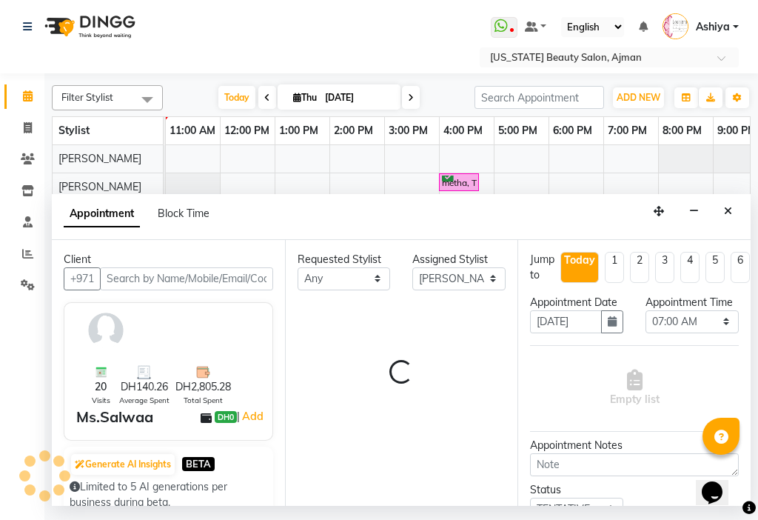
select select "671"
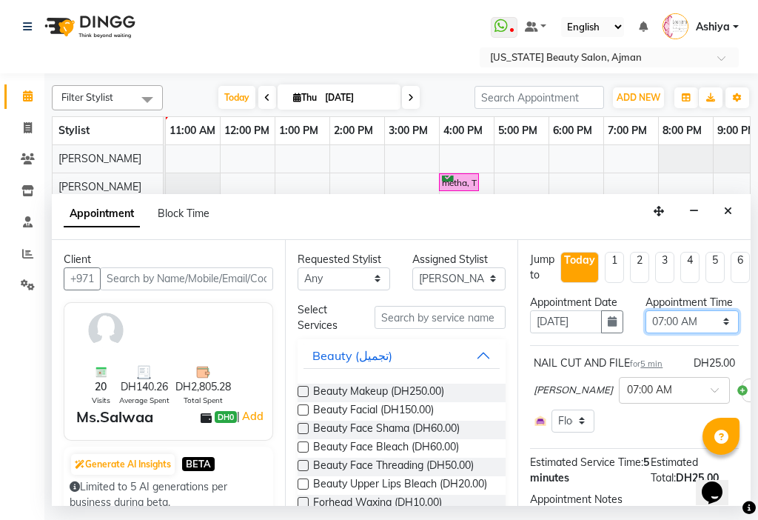
click at [674, 331] on select "Select 12:00 AM 12:15 AM 12:30 AM 12:45 AM 01:00 AM 01:15 AM 01:30 AM 01:45 AM …" at bounding box center [692, 321] width 93 height 23
select select "690"
click at [646, 325] on select "Select 12:00 AM 12:15 AM 12:30 AM 12:45 AM 01:00 AM 01:15 AM 01:30 AM 01:45 AM …" at bounding box center [692, 321] width 93 height 23
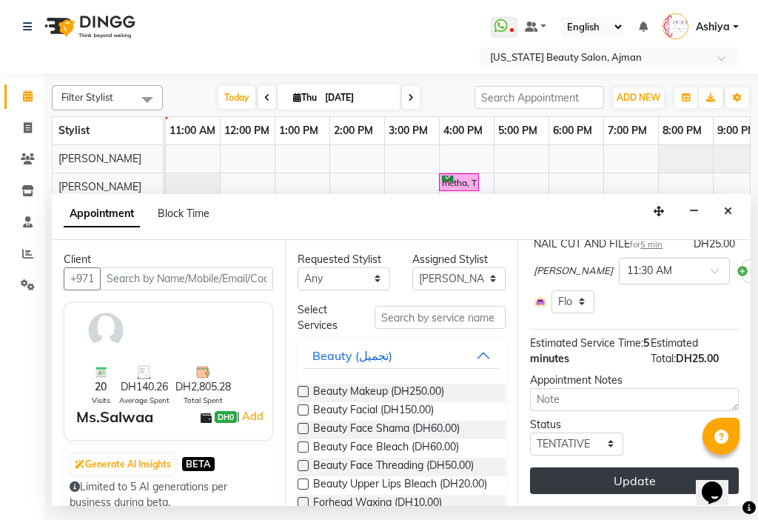
click at [625, 467] on button "Update" at bounding box center [634, 480] width 209 height 27
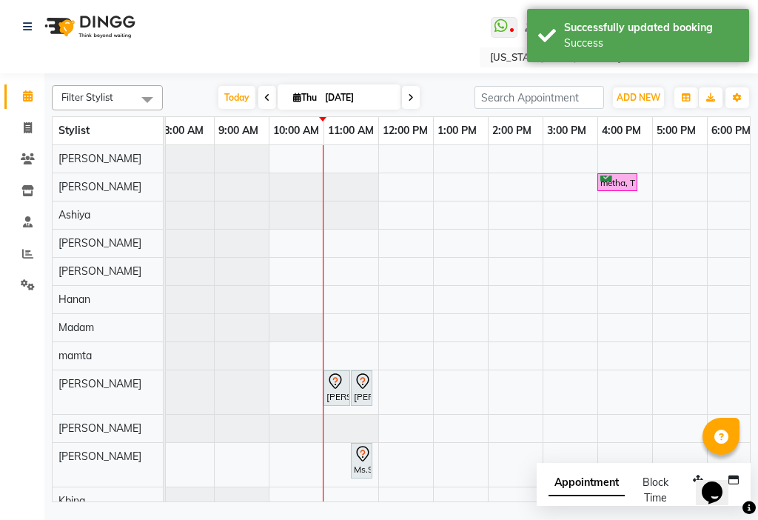
scroll to position [0, 389]
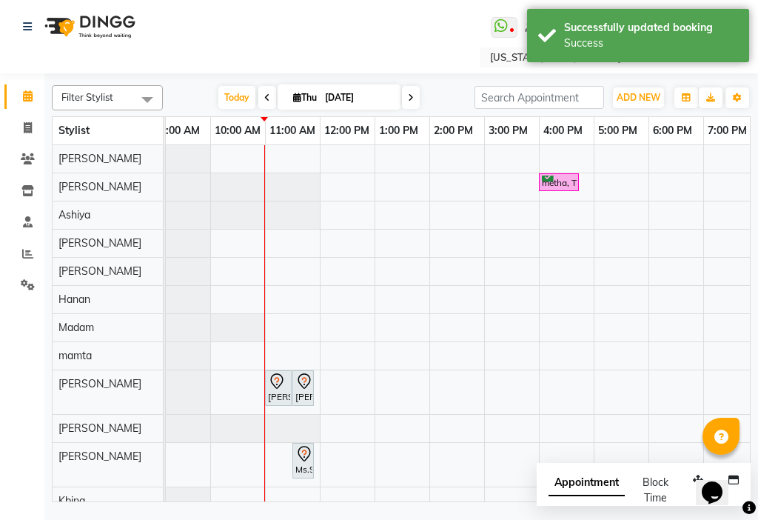
click at [246, 238] on div "metha, TK01, 04:00 PM-04:45 PM, Makup [PERSON_NAME], TK02, 11:00 AM-11:30 AM, B…" at bounding box center [319, 372] width 1315 height 454
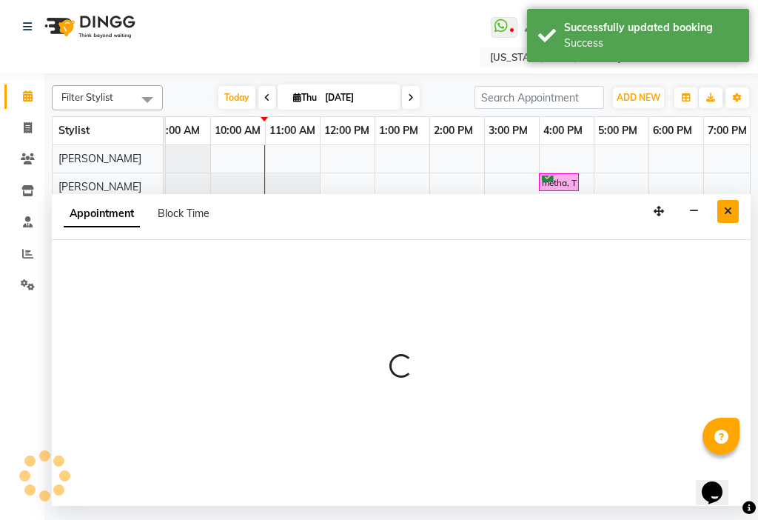
select select "48085"
select select "600"
select select "tentative"
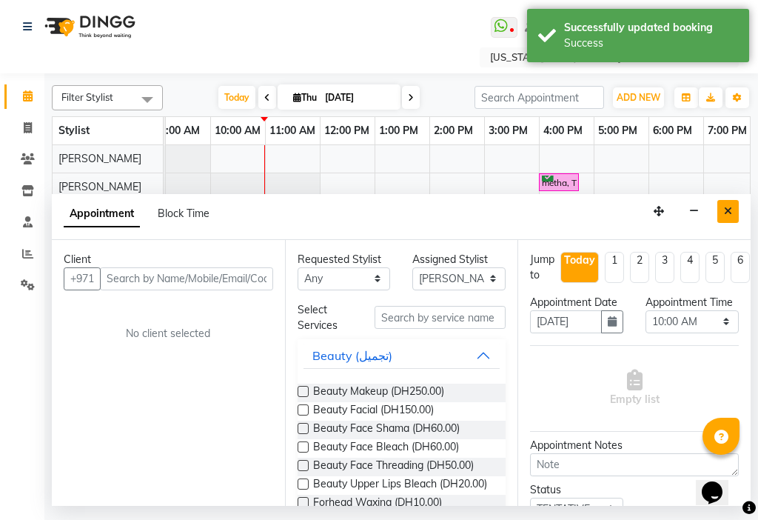
click at [734, 215] on button "Close" at bounding box center [727, 211] width 21 height 23
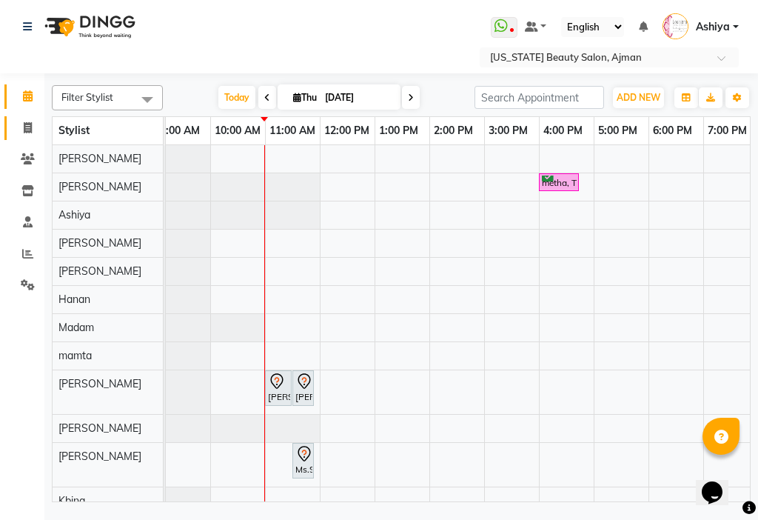
click at [25, 130] on icon at bounding box center [28, 127] width 8 height 11
select select "service"
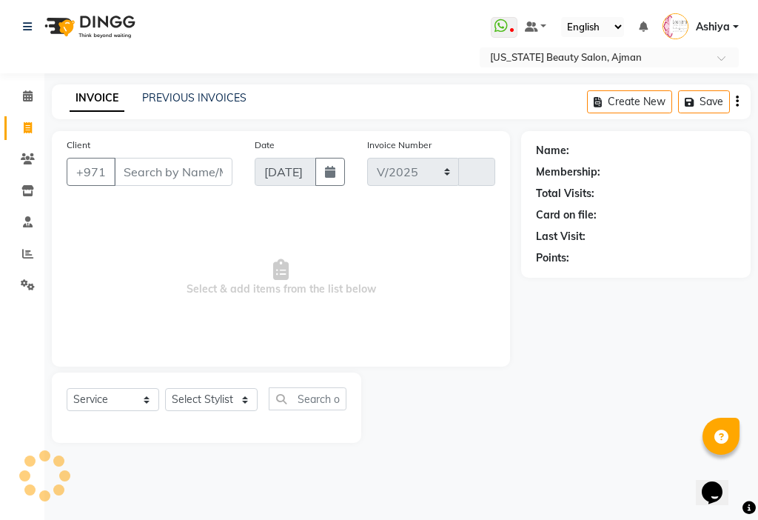
select select "637"
type input "3042"
click at [177, 168] on input "Client" at bounding box center [173, 172] width 118 height 28
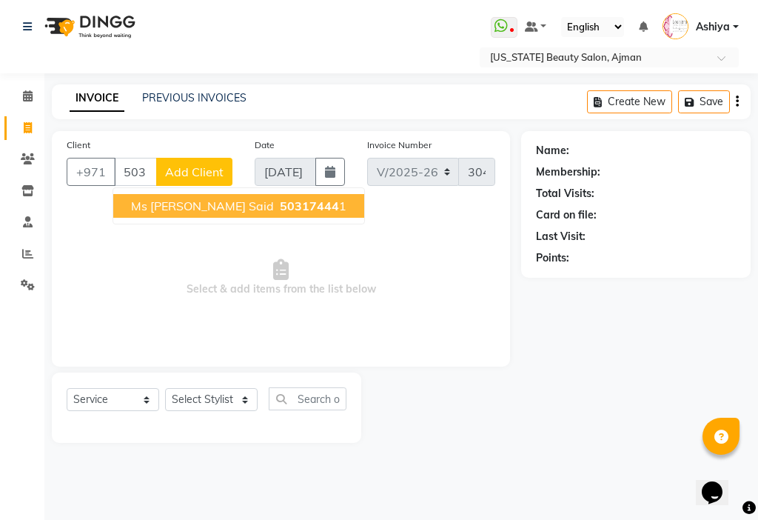
click at [280, 212] on span "50317444" at bounding box center [309, 205] width 59 height 15
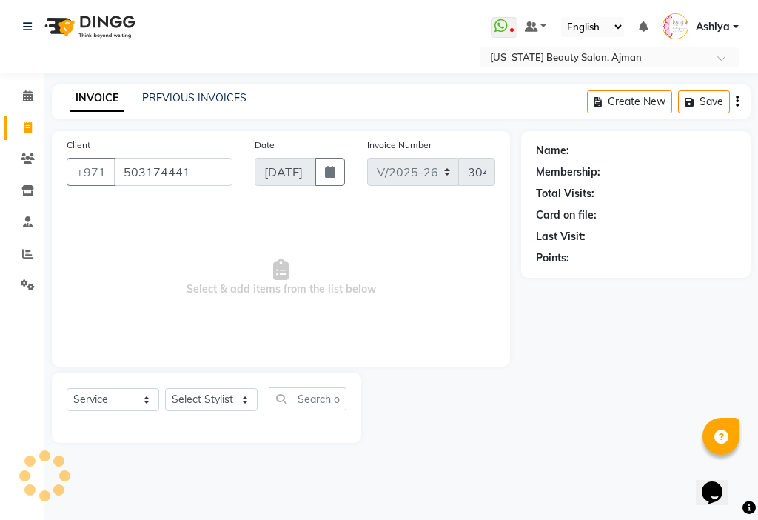
type input "503174441"
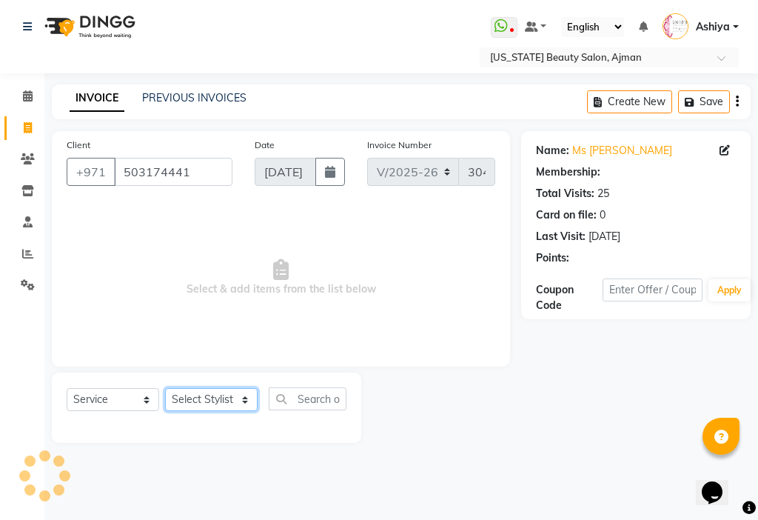
click at [212, 397] on select "Select Stylist [PERSON_NAME] [PERSON_NAME] Ashiya Cashier [PERSON_NAME] [PERSON…" at bounding box center [211, 399] width 93 height 23
select select "68692"
click at [165, 388] on select "Select Stylist [PERSON_NAME] [PERSON_NAME] Ashiya Cashier [PERSON_NAME] [PERSON…" at bounding box center [211, 399] width 93 height 23
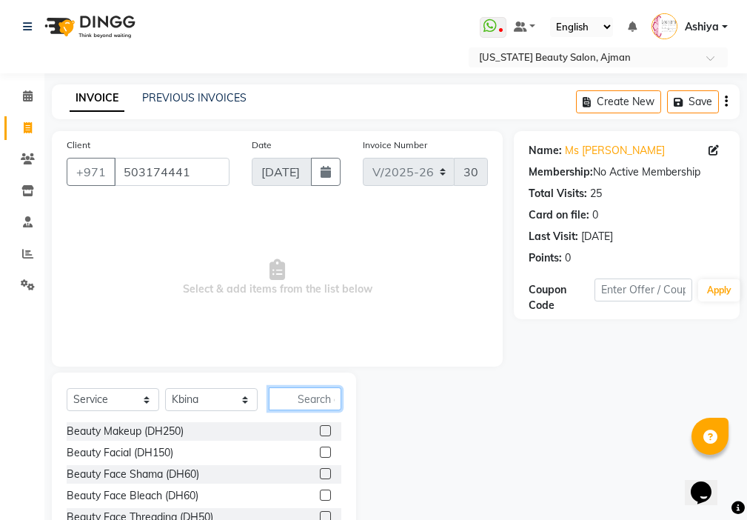
click at [312, 396] on input "text" at bounding box center [305, 398] width 73 height 23
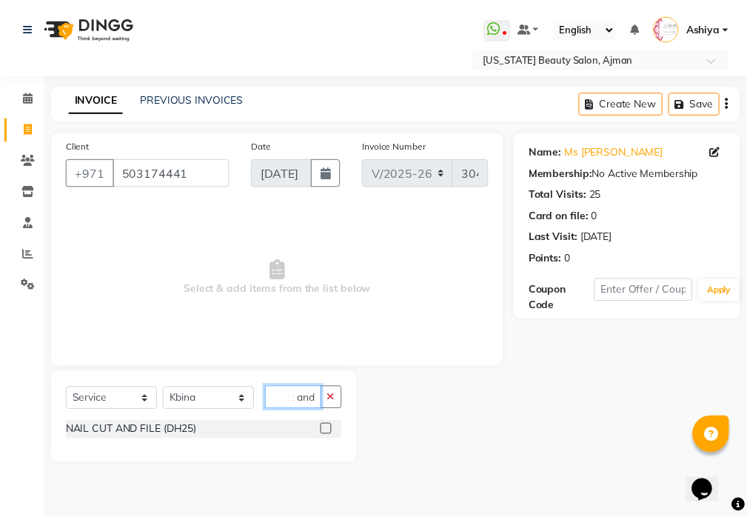
scroll to position [0, 17]
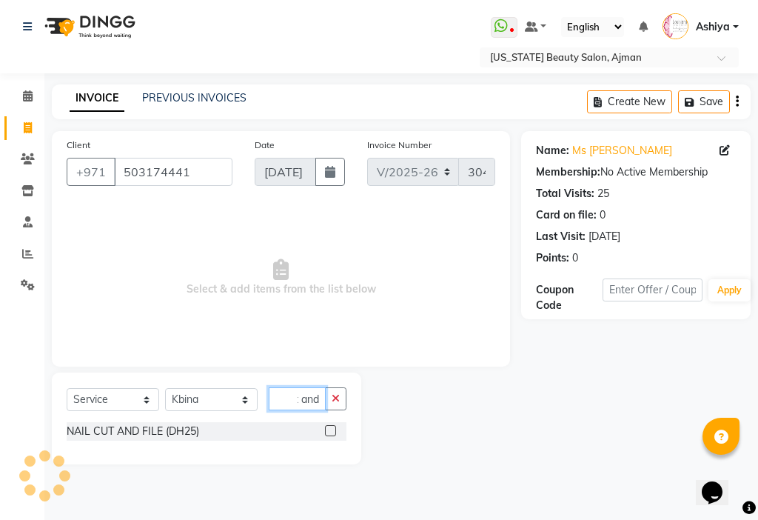
type input "cut and"
click at [331, 431] on label at bounding box center [330, 430] width 11 height 11
click at [331, 431] on input "checkbox" at bounding box center [330, 431] width 10 height 10
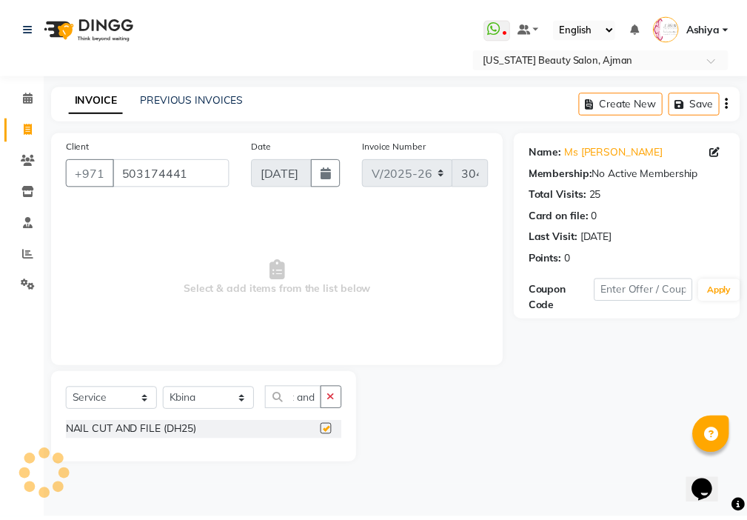
scroll to position [0, 0]
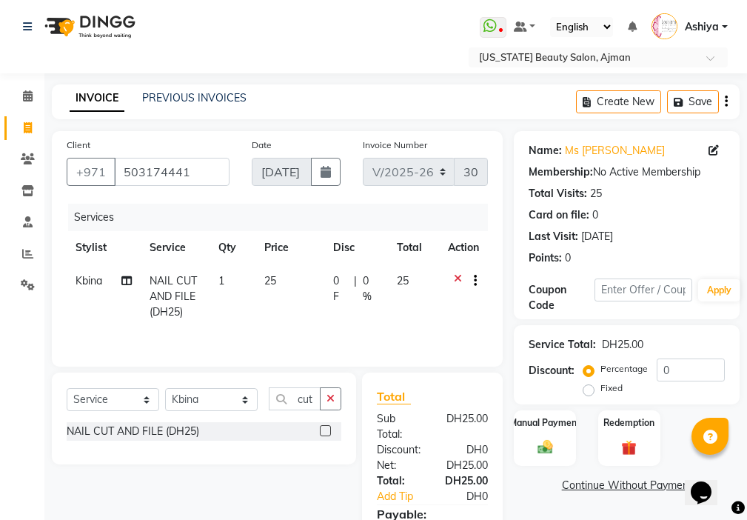
checkbox input "false"
click at [224, 279] on span "1" at bounding box center [221, 280] width 6 height 13
select select "68692"
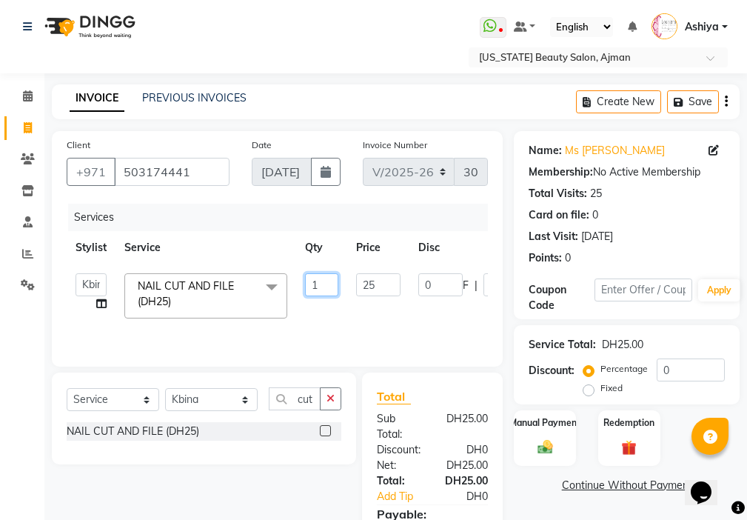
click at [321, 282] on input "1" at bounding box center [321, 284] width 33 height 23
type input "2"
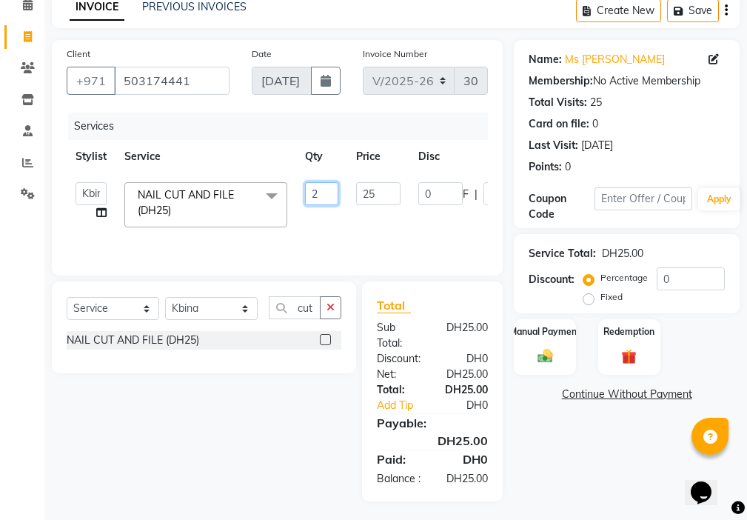
scroll to position [110, 0]
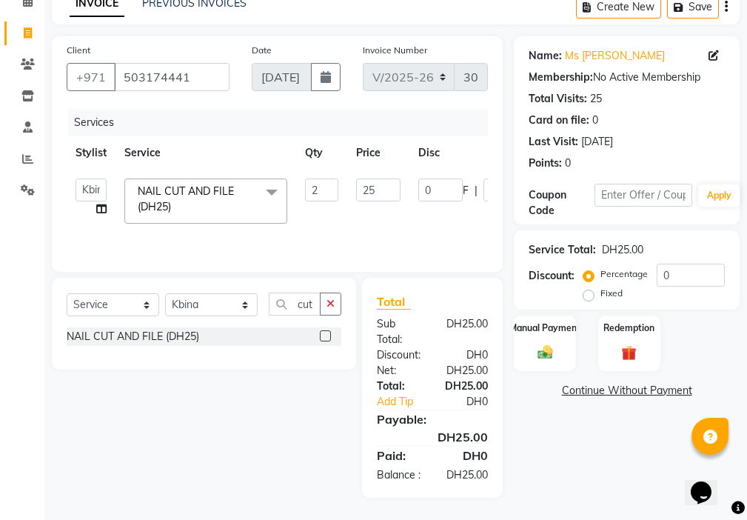
click at [620, 455] on div "Name: Ms [PERSON_NAME] Membership: No Active Membership Total Visits: 25 Card o…" at bounding box center [632, 266] width 237 height 461
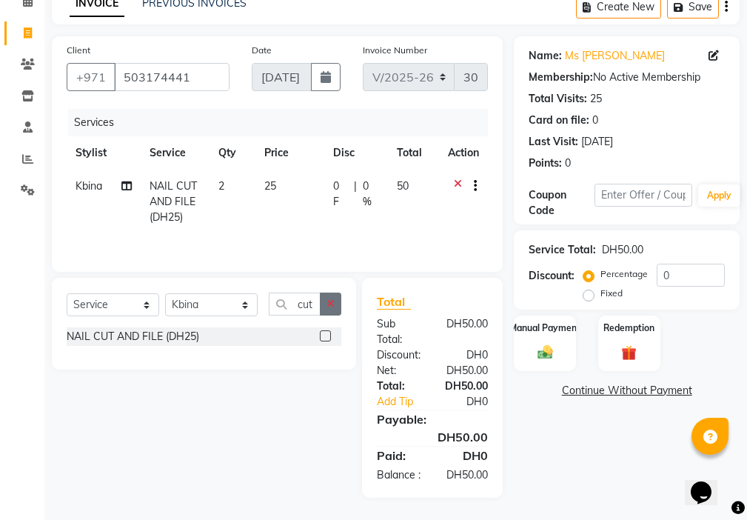
click at [329, 298] on icon "button" at bounding box center [331, 303] width 8 height 10
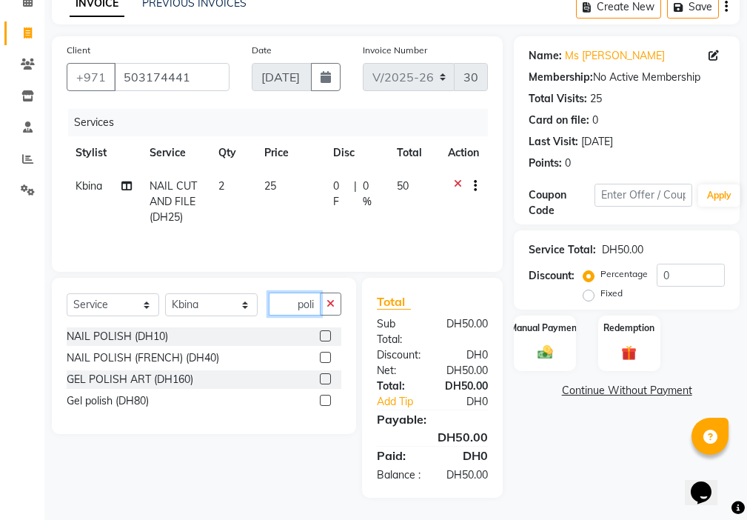
type input "poli"
click at [327, 330] on label at bounding box center [325, 335] width 11 height 11
click at [327, 332] on input "checkbox" at bounding box center [325, 337] width 10 height 10
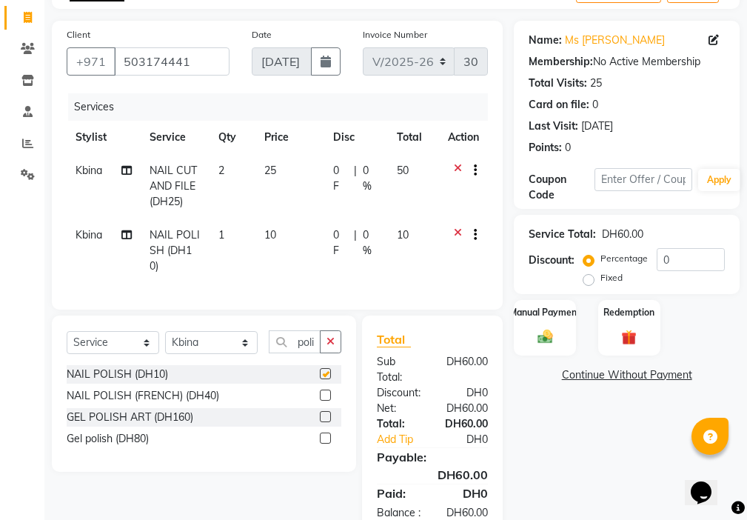
click at [229, 235] on td "1" at bounding box center [232, 250] width 45 height 64
checkbox input "false"
select select "68692"
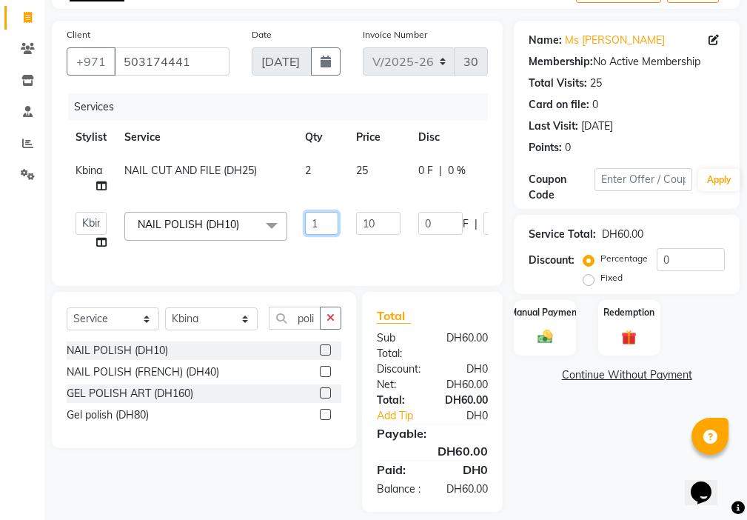
click at [323, 227] on input "1" at bounding box center [321, 223] width 33 height 23
type input "2"
click at [615, 475] on div "Name: Ms [PERSON_NAME] Membership: No Active Membership Total Visits: 25 Card o…" at bounding box center [632, 266] width 237 height 491
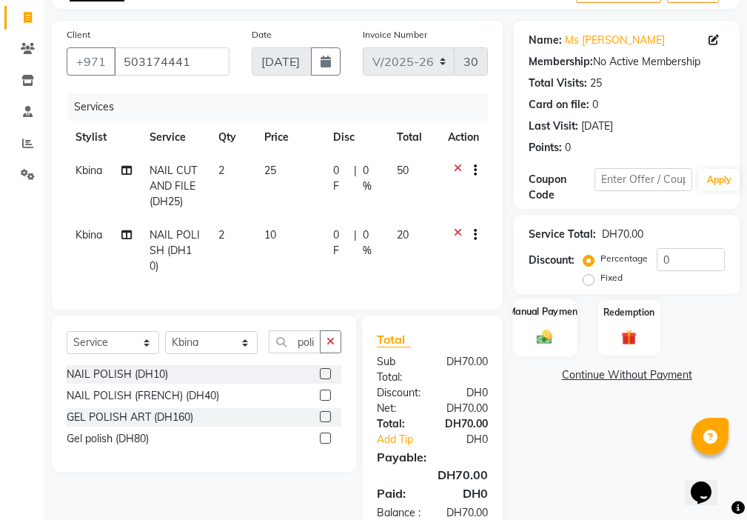
click at [546, 327] on div "Manual Payment" at bounding box center [545, 327] width 64 height 58
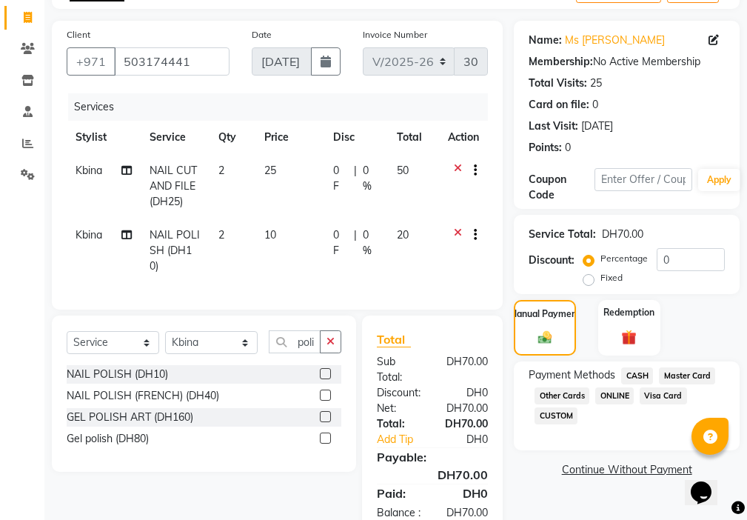
click at [658, 395] on span "Visa Card" at bounding box center [663, 395] width 47 height 17
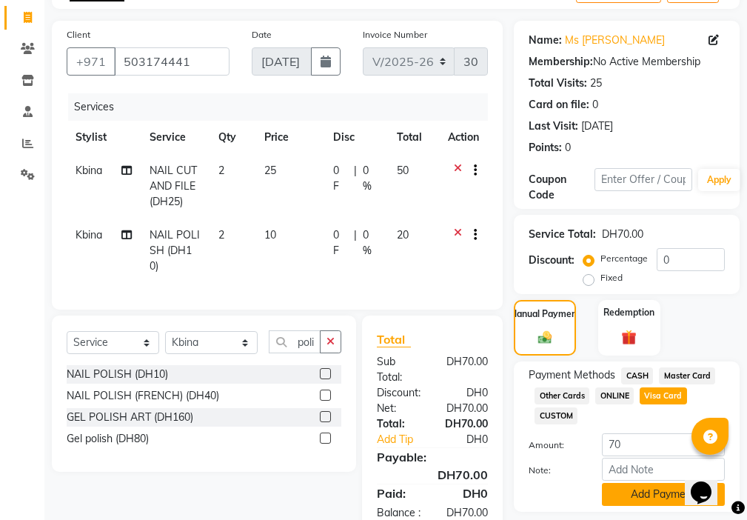
click at [636, 494] on button "Add Payment" at bounding box center [663, 494] width 123 height 23
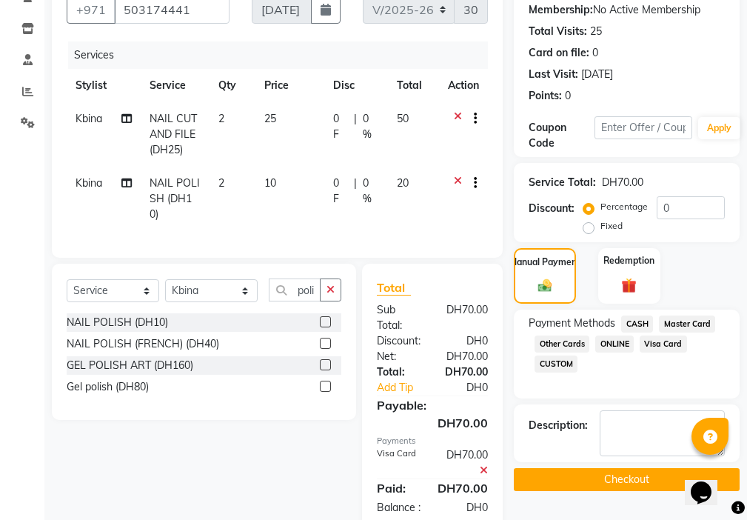
scroll to position [221, 0]
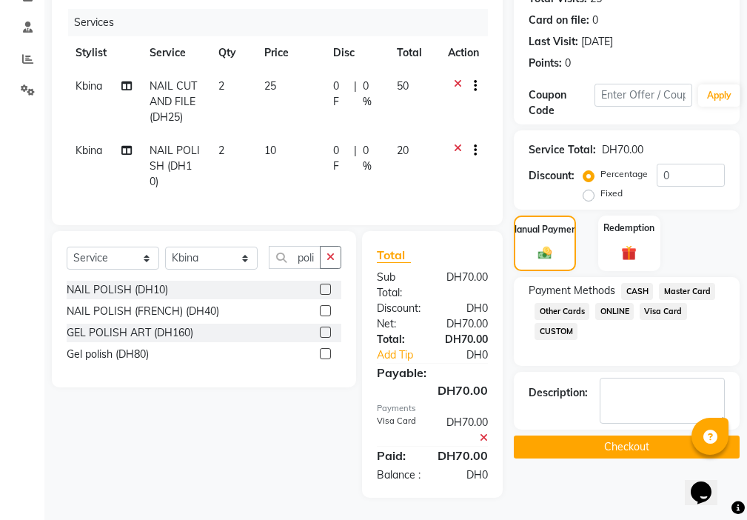
click at [635, 435] on button "Checkout" at bounding box center [627, 446] width 226 height 23
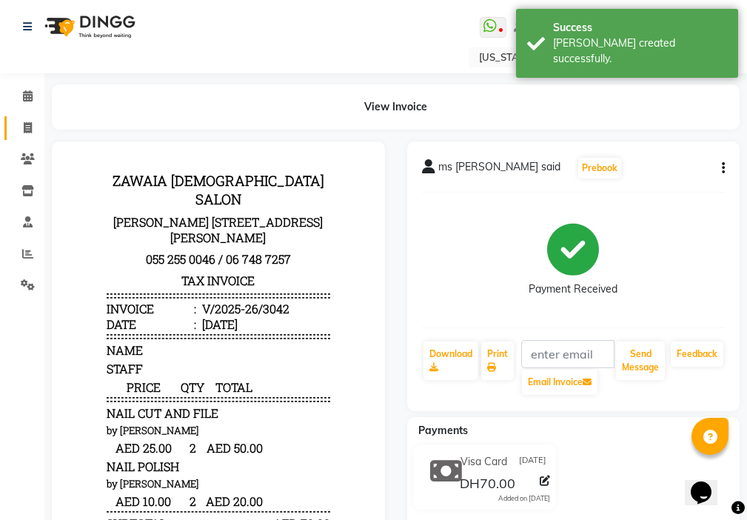
click at [28, 126] on icon at bounding box center [28, 127] width 8 height 11
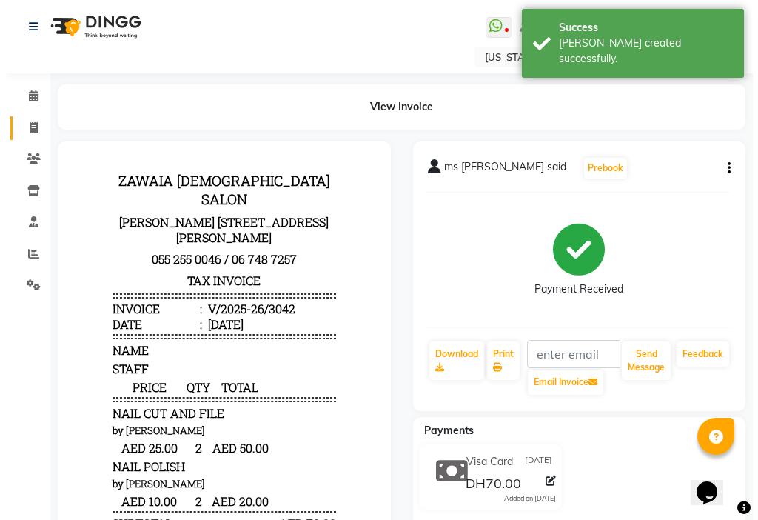
select select "service"
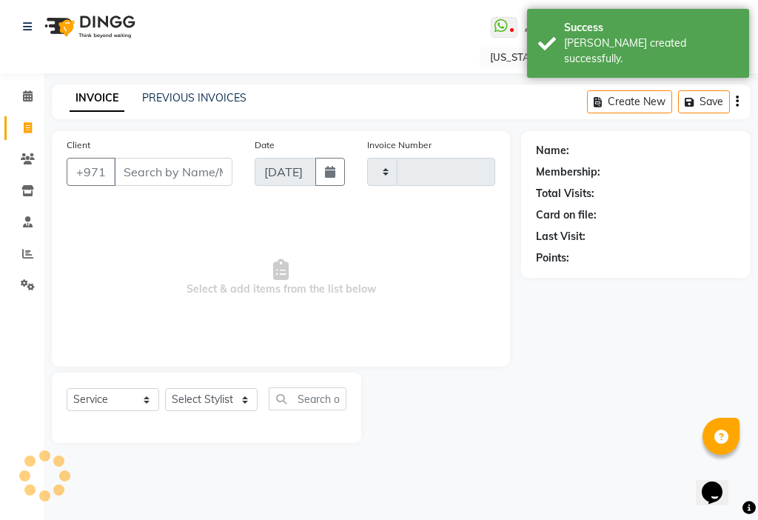
type input "3043"
select select "637"
click at [27, 252] on icon at bounding box center [27, 253] width 11 height 11
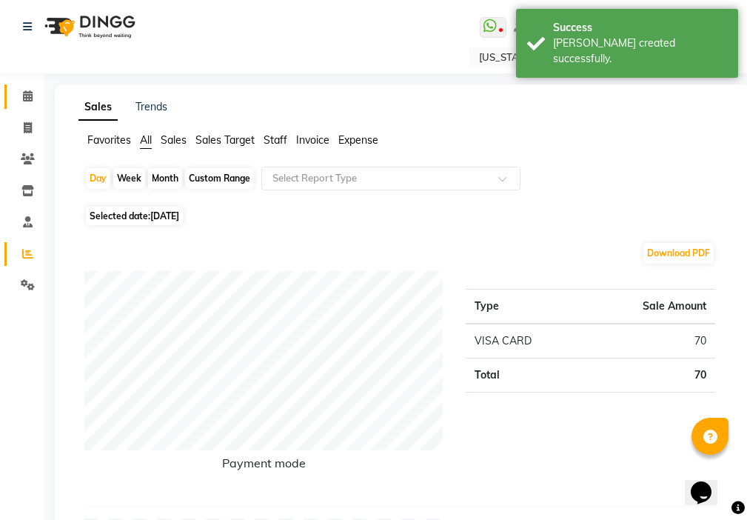
click at [19, 104] on span at bounding box center [28, 96] width 26 height 17
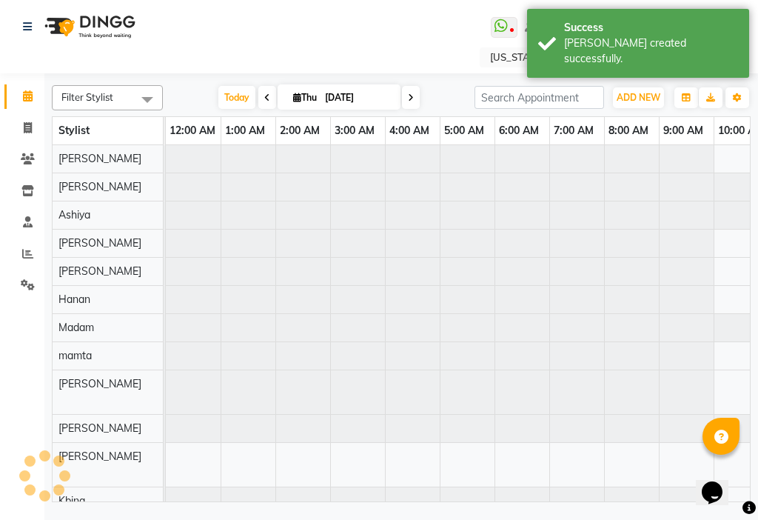
scroll to position [0, 329]
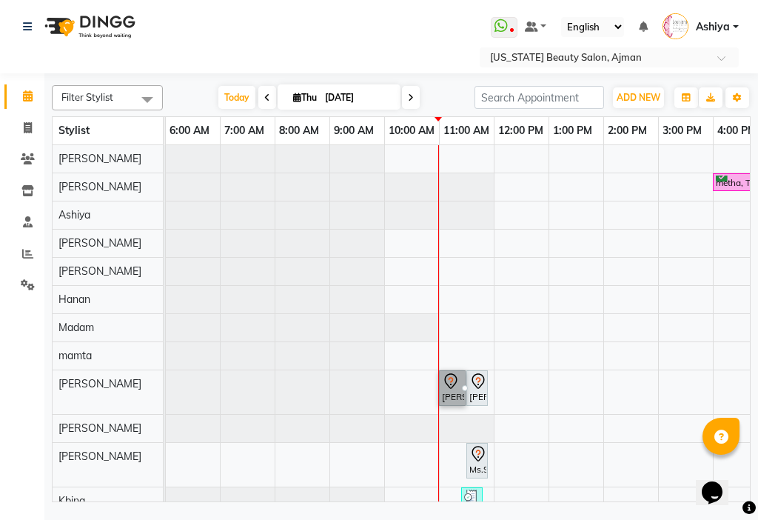
click at [462, 385] on div at bounding box center [465, 388] width 6 height 6
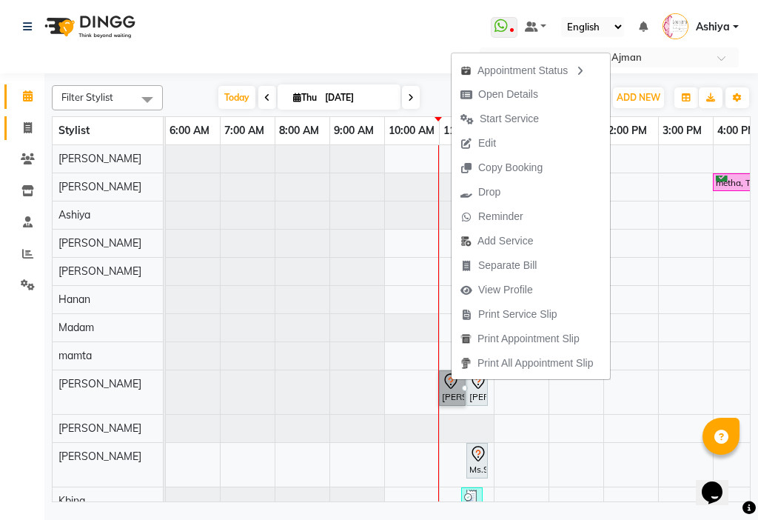
click at [27, 127] on icon at bounding box center [28, 127] width 8 height 11
select select "service"
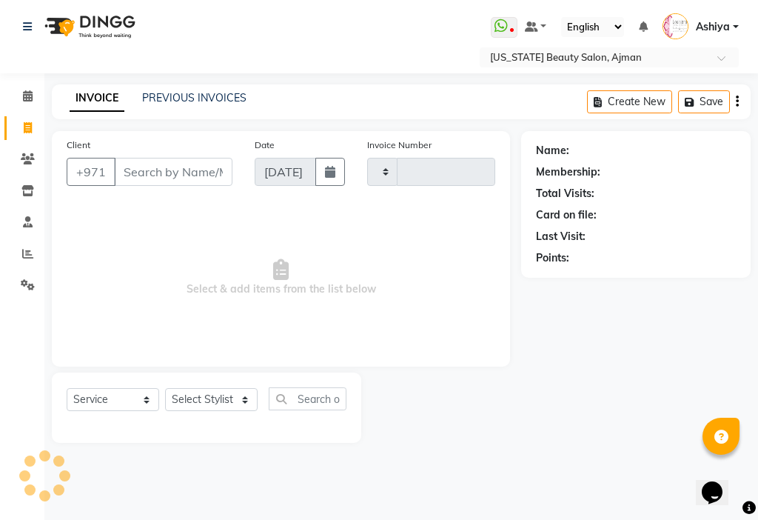
type input "3043"
select select "637"
click at [23, 100] on icon at bounding box center [28, 95] width 10 height 11
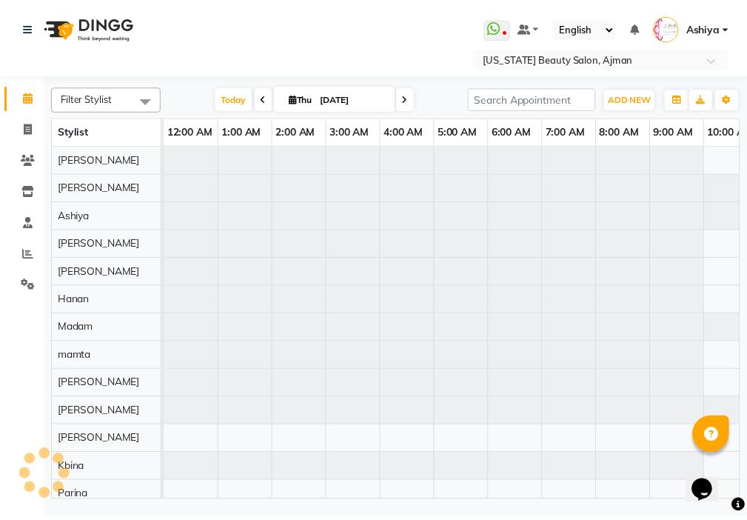
scroll to position [0, 603]
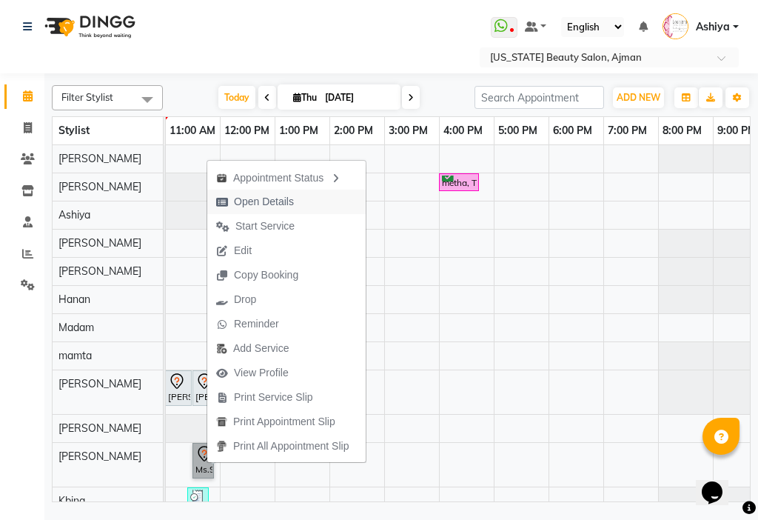
click at [282, 204] on span "Open Details" at bounding box center [264, 202] width 60 height 16
select select "7"
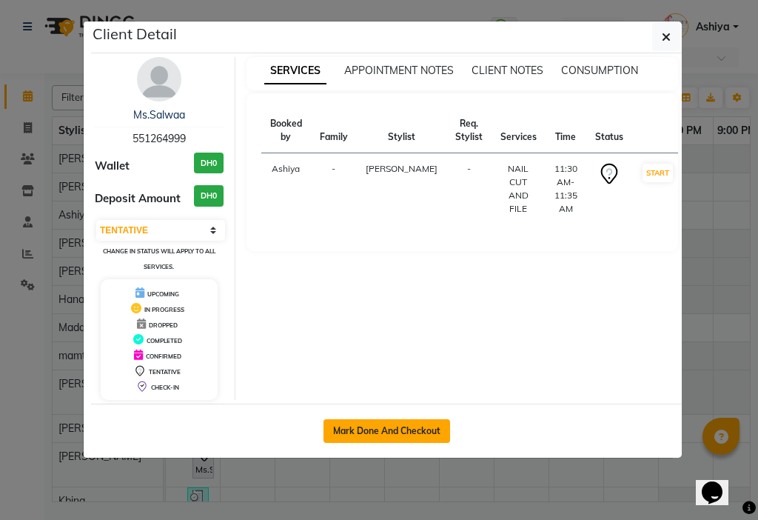
click at [393, 430] on button "Mark Done And Checkout" at bounding box center [387, 431] width 127 height 24
select select "service"
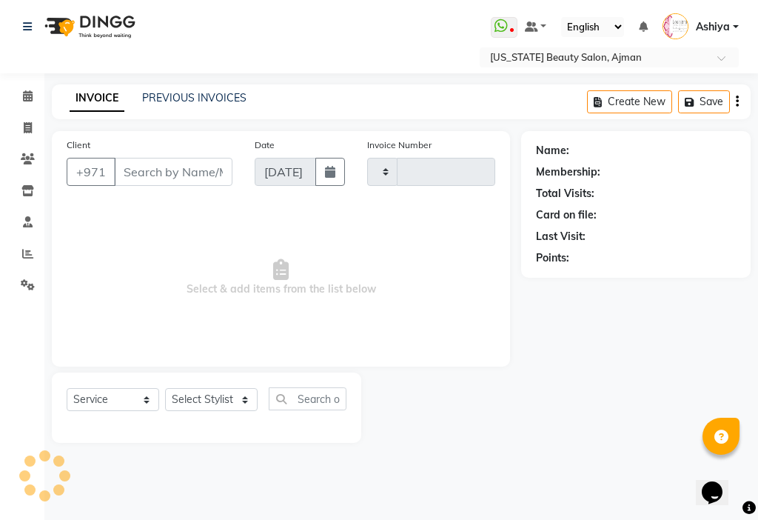
type input "3043"
select select "637"
type input "551264999"
select select "89320"
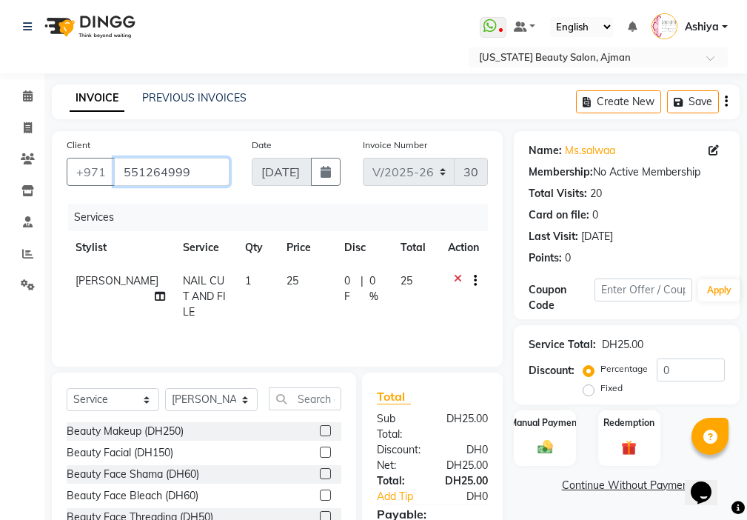
click at [204, 170] on input "551264999" at bounding box center [171, 172] width 115 height 28
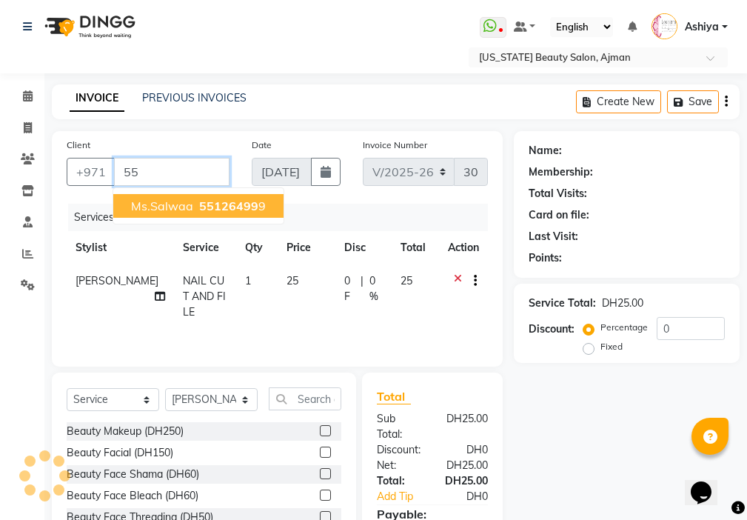
type input "5"
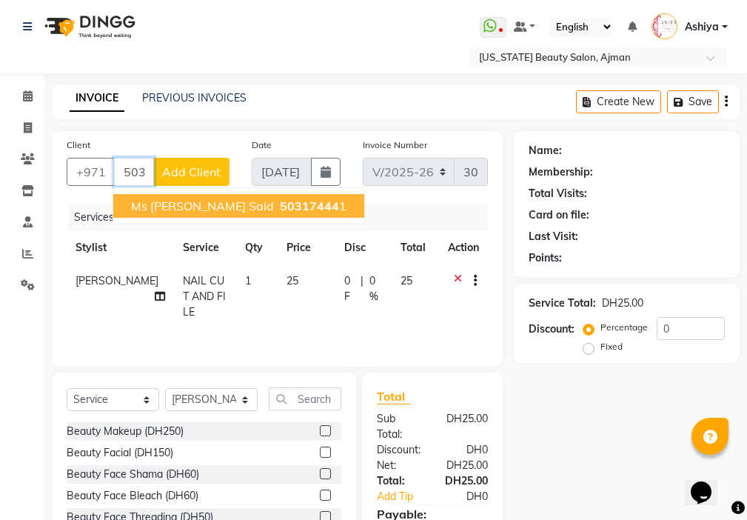
click at [280, 212] on span "50317444" at bounding box center [309, 205] width 59 height 15
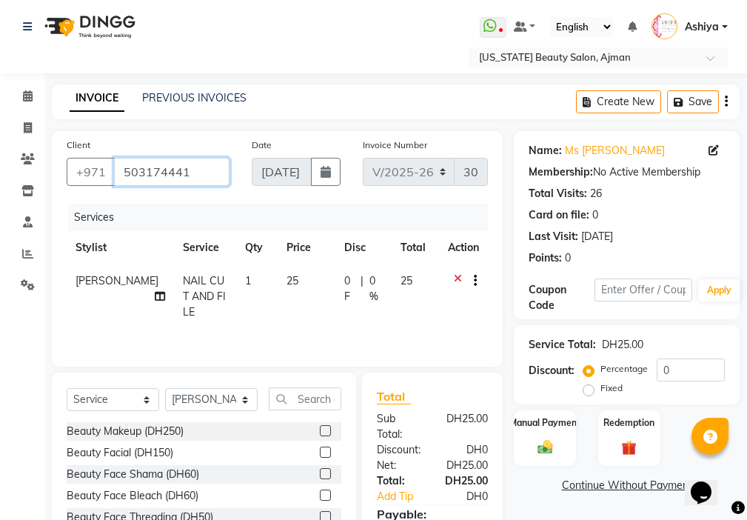
click at [200, 168] on input "503174441" at bounding box center [171, 172] width 115 height 28
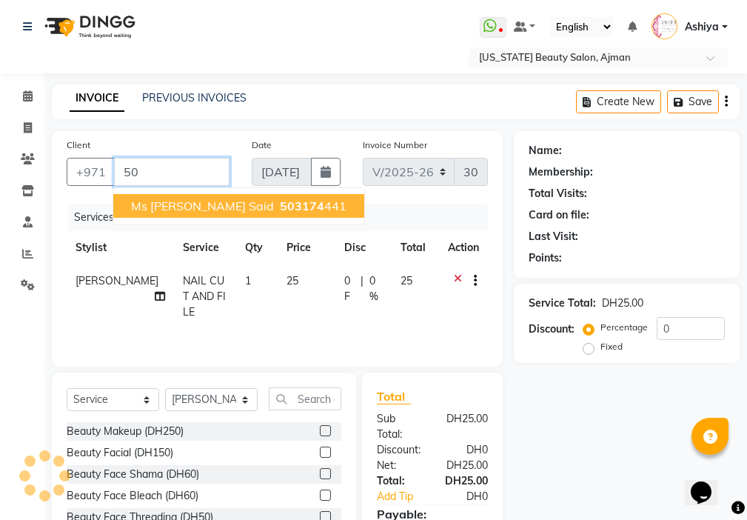
type input "5"
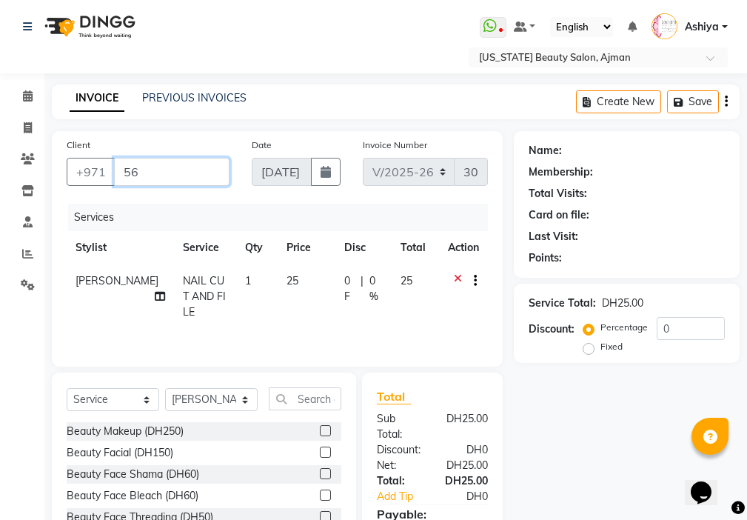
type input "5"
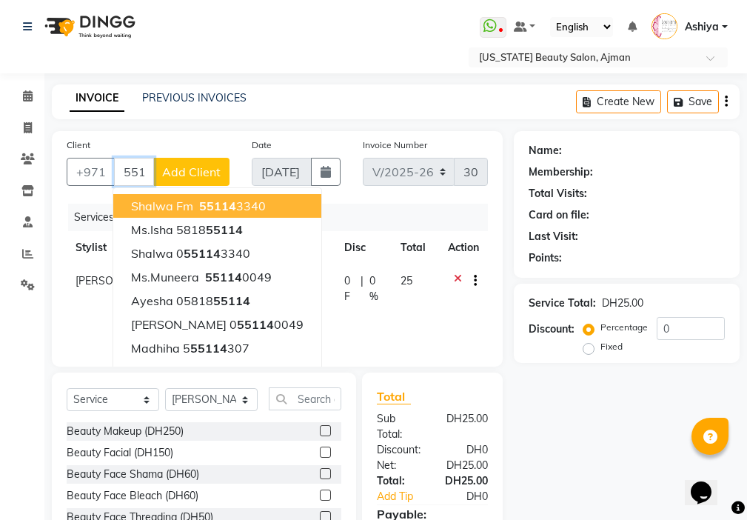
click at [255, 204] on ngb-highlight "55114 3340" at bounding box center [231, 205] width 70 height 15
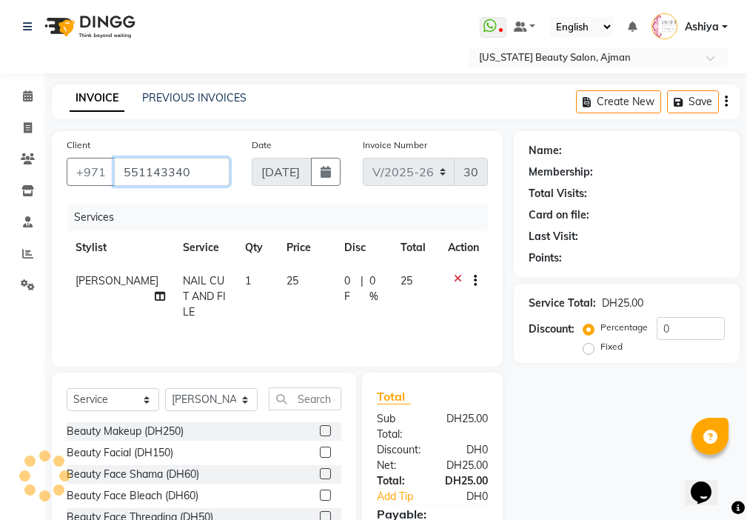
type input "551143340"
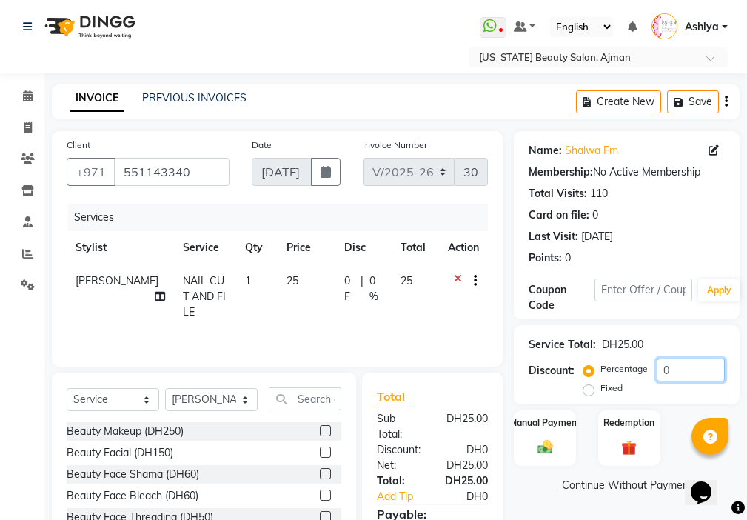
click at [693, 368] on input "0" at bounding box center [691, 369] width 68 height 23
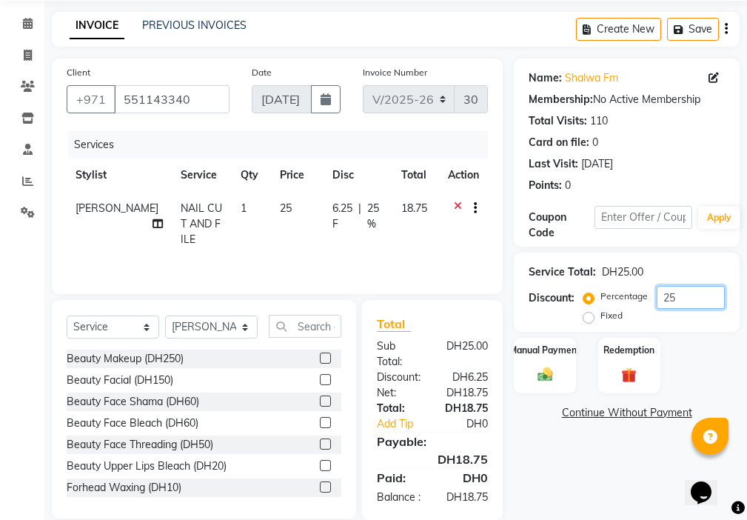
scroll to position [110, 0]
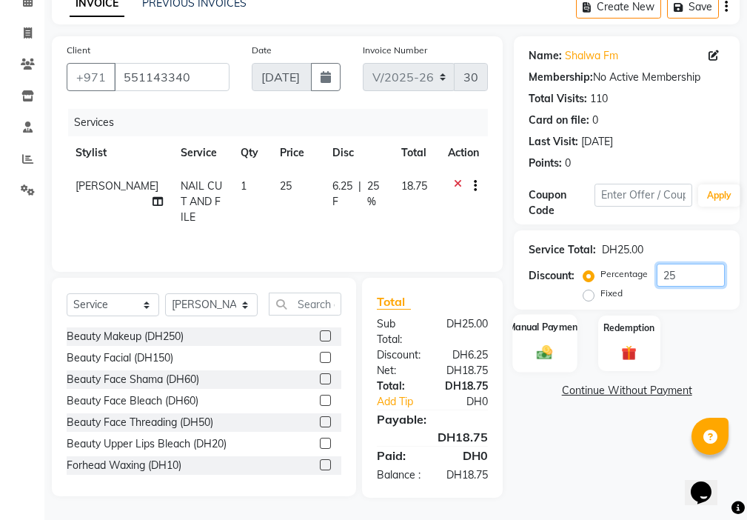
type input "25"
click at [533, 320] on label "Manual Payment" at bounding box center [545, 327] width 74 height 14
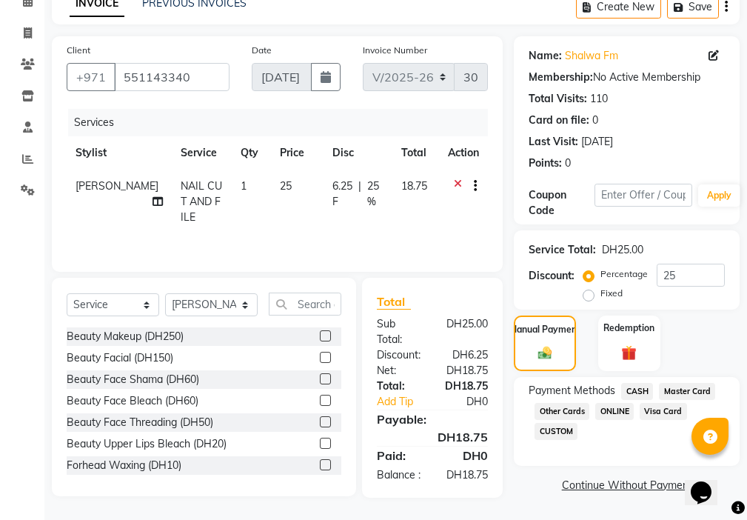
click at [658, 403] on span "Visa Card" at bounding box center [663, 411] width 47 height 17
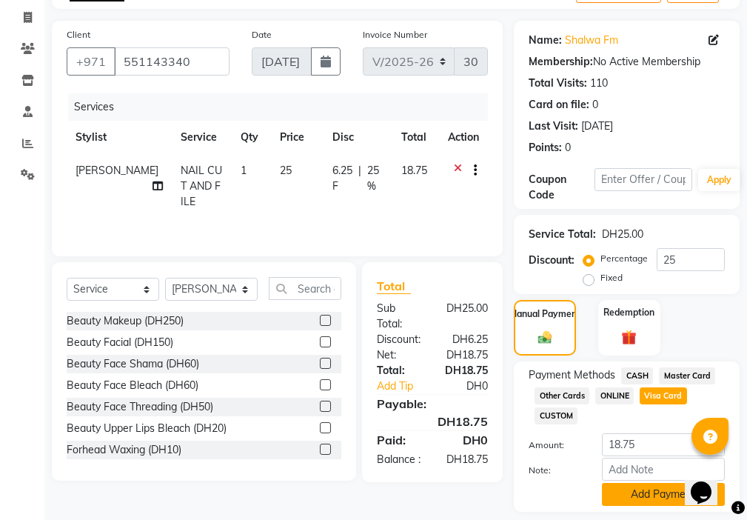
click at [640, 498] on button "Add Payment" at bounding box center [663, 494] width 123 height 23
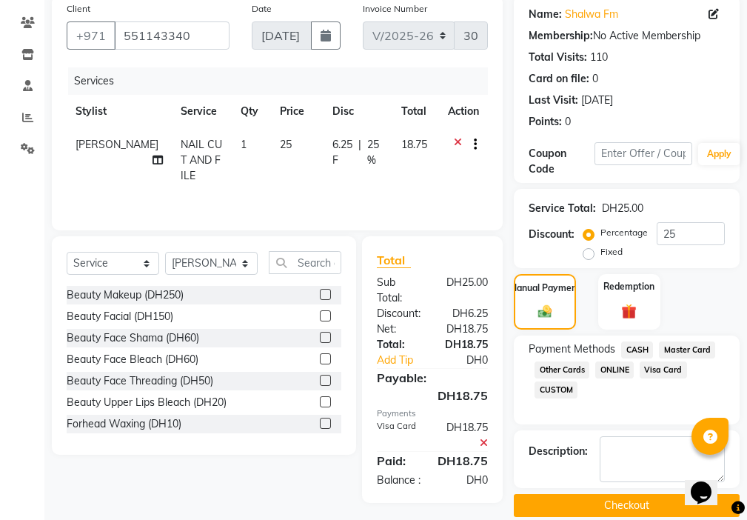
scroll to position [157, 0]
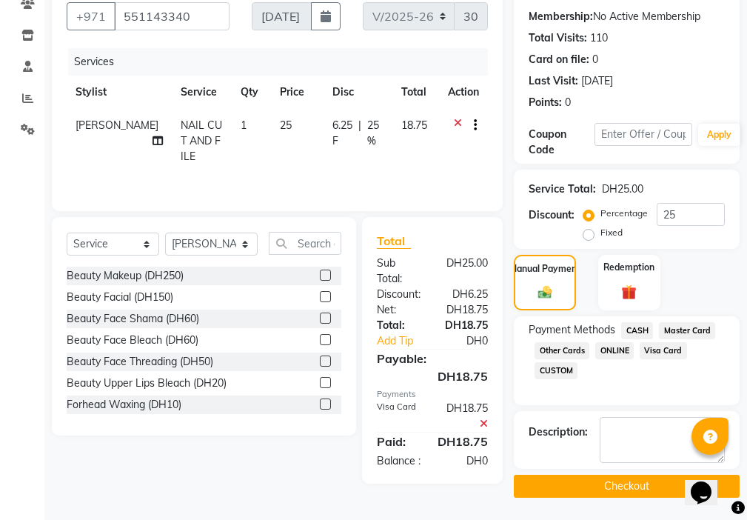
click at [625, 487] on button "Checkout" at bounding box center [627, 486] width 226 height 23
click at [631, 484] on button "Checkout" at bounding box center [627, 486] width 226 height 23
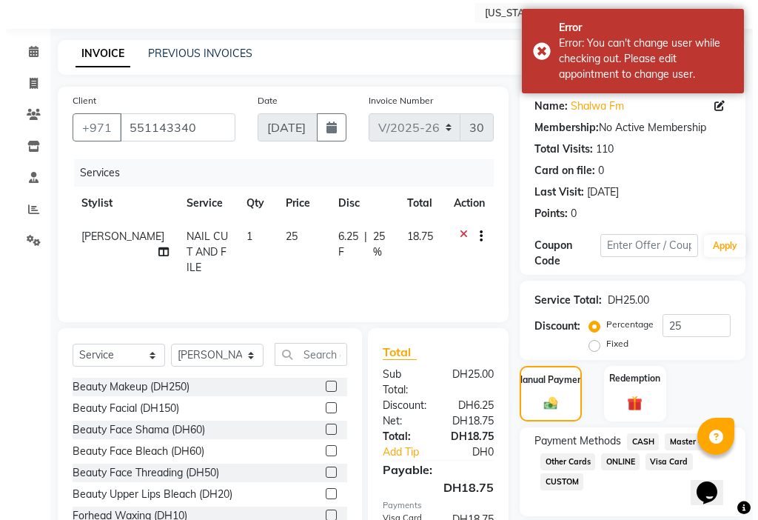
scroll to position [0, 0]
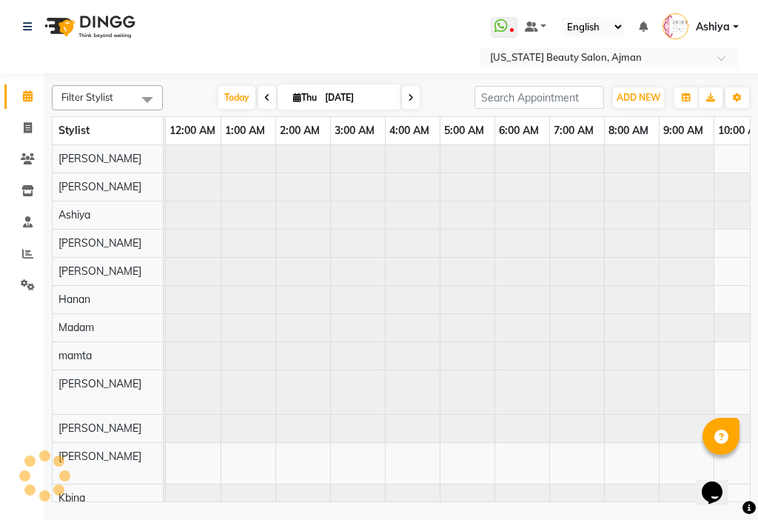
scroll to position [0, 329]
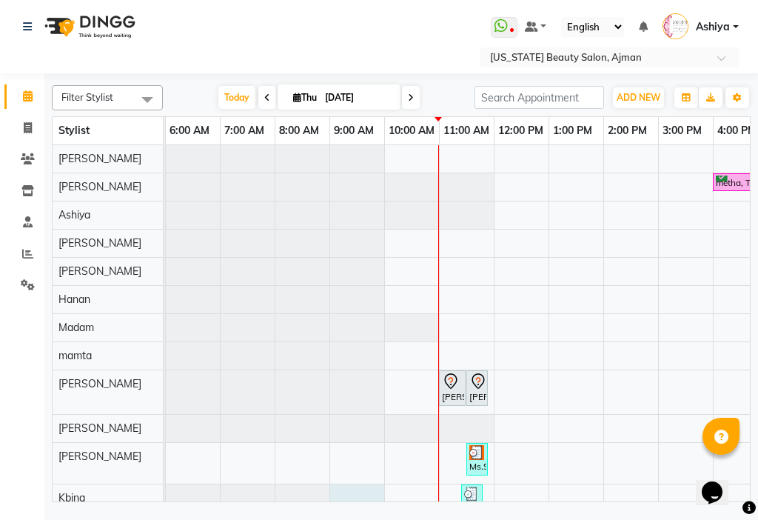
drag, startPoint x: 366, startPoint y: 489, endPoint x: 382, endPoint y: 491, distance: 16.4
click at [381, 491] on div "metha, TK01, 04:00 PM-04:45 PM, Makup [PERSON_NAME], TK02, 11:00 AM-11:30 AM, B…" at bounding box center [458, 323] width 584 height 356
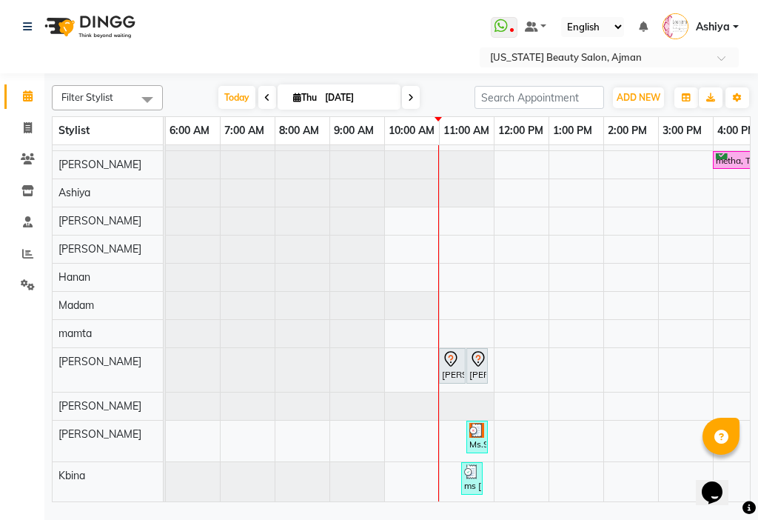
scroll to position [0, 385]
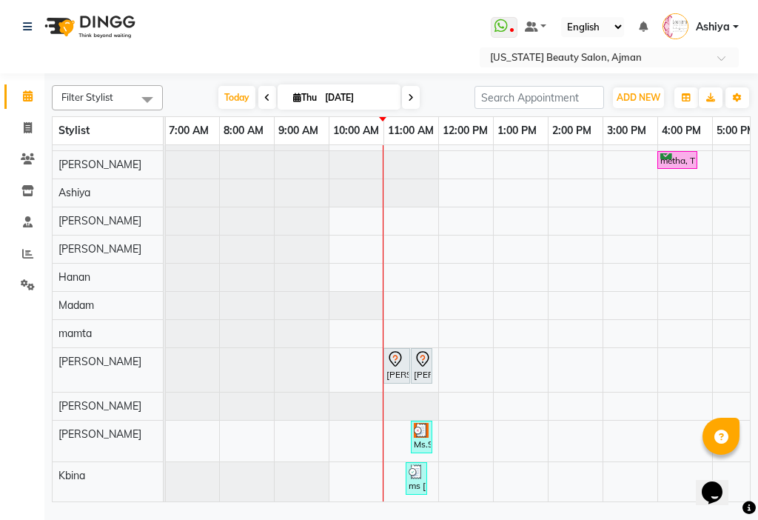
click at [423, 446] on div "Ms.Salwaa, TK03, 11:30 AM-11:35 AM, NAIL CUT AND FILE" at bounding box center [421, 437] width 19 height 28
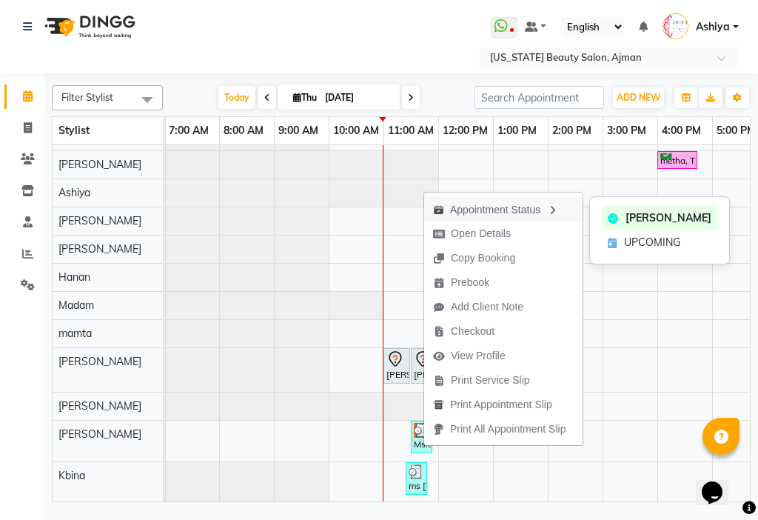
click at [507, 217] on div "Appointment Status" at bounding box center [503, 208] width 158 height 25
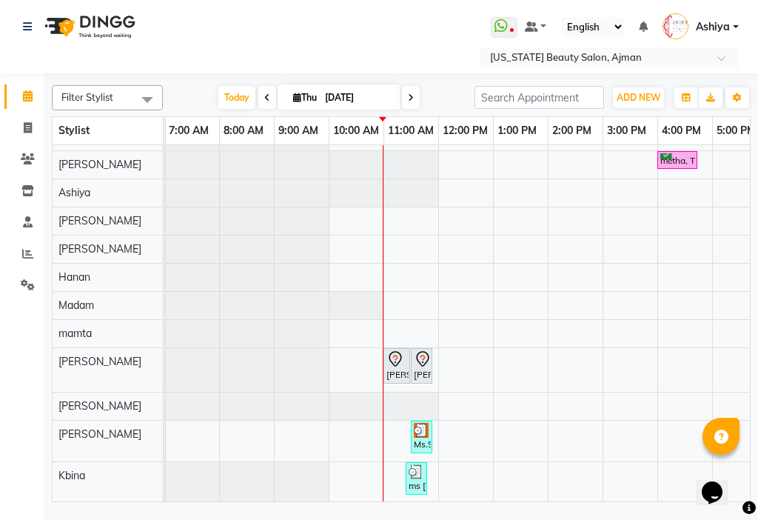
click at [423, 438] on div "Ms.Salwaa, TK03, 11:30 AM-11:35 AM, NAIL CUT AND FILE" at bounding box center [421, 437] width 19 height 28
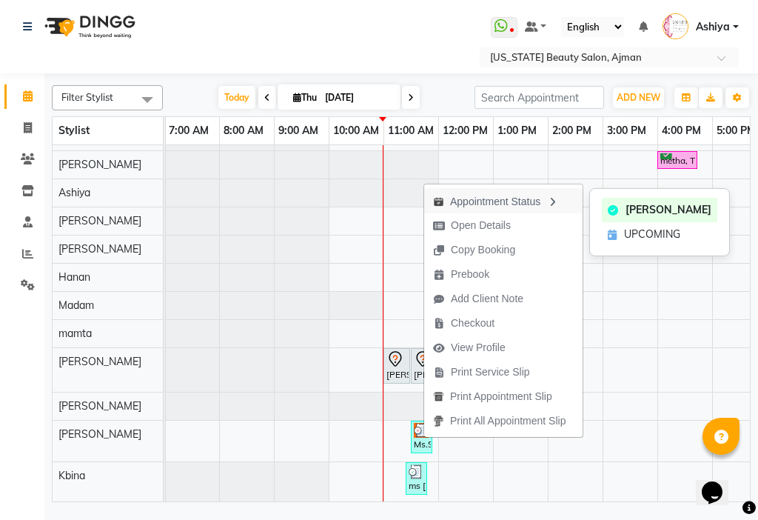
click at [527, 199] on div "Appointment Status" at bounding box center [503, 200] width 158 height 25
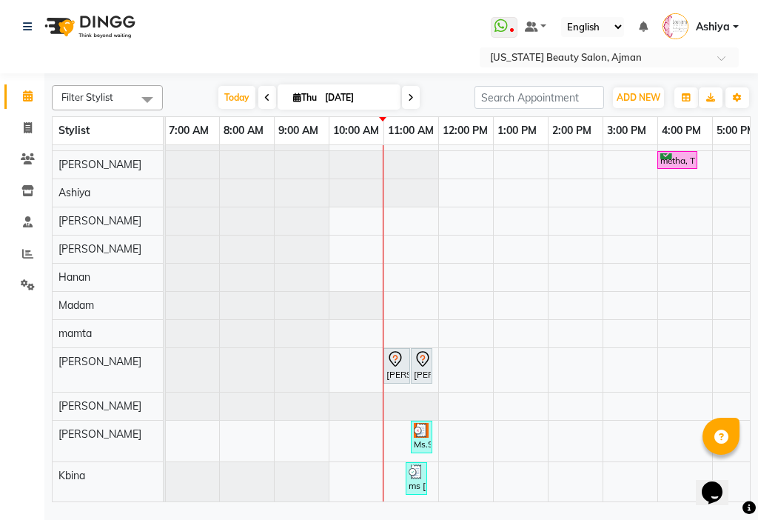
click at [418, 429] on img at bounding box center [421, 430] width 15 height 15
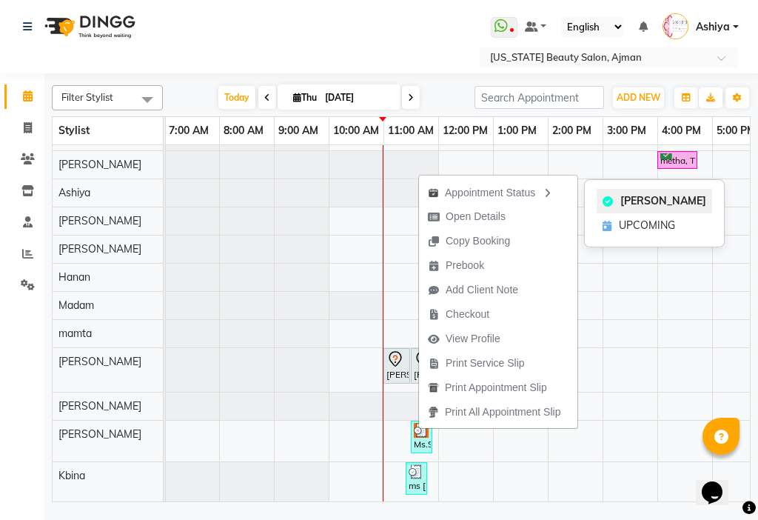
click at [635, 200] on span "[PERSON_NAME]" at bounding box center [663, 201] width 86 height 16
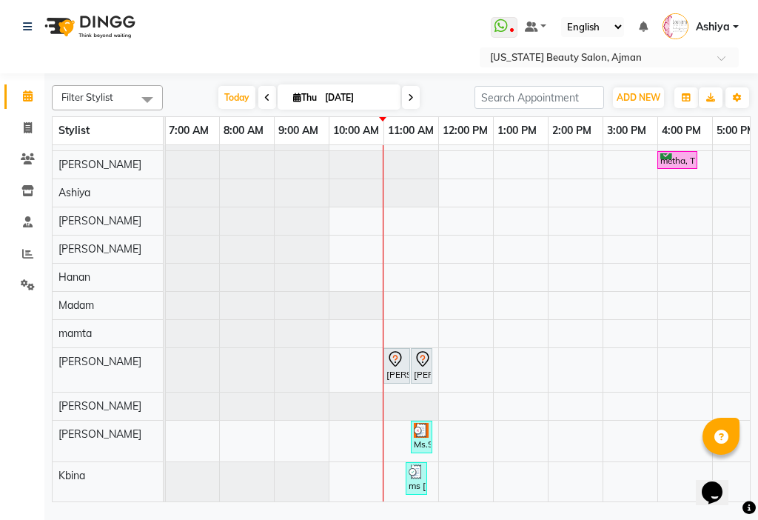
click at [420, 441] on div "Ms.Salwaa, TK03, 11:30 AM-11:35 AM, NAIL CUT AND FILE" at bounding box center [421, 437] width 19 height 28
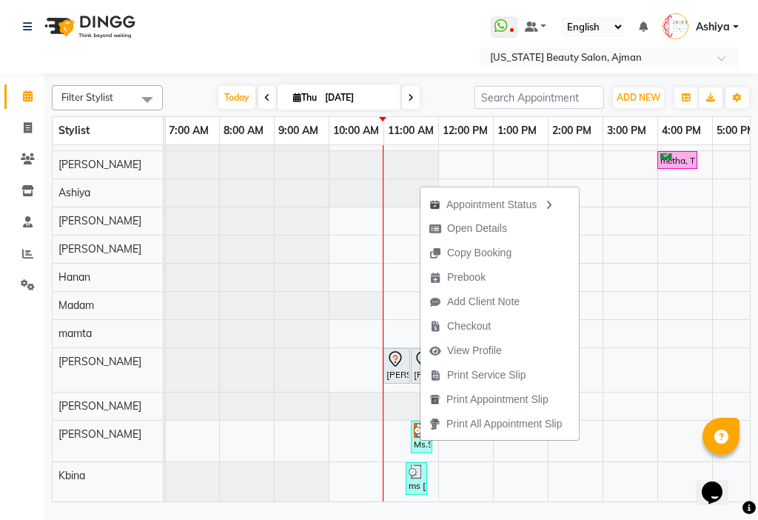
drag, startPoint x: 375, startPoint y: 501, endPoint x: 366, endPoint y: 498, distance: 10.1
click at [371, 499] on td "metha, TK01, 04:00 PM-04:45 PM, Makup [PERSON_NAME], TK02, 11:00 AM-11:30 AM, B…" at bounding box center [458, 323] width 585 height 357
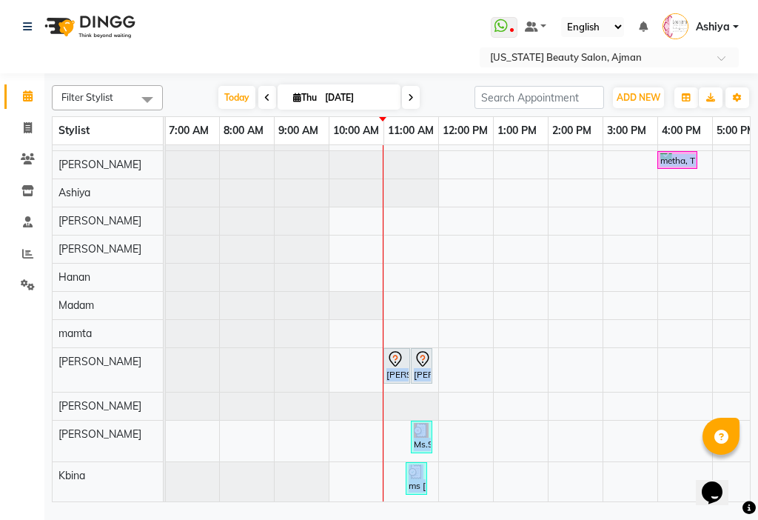
scroll to position [48, 0]
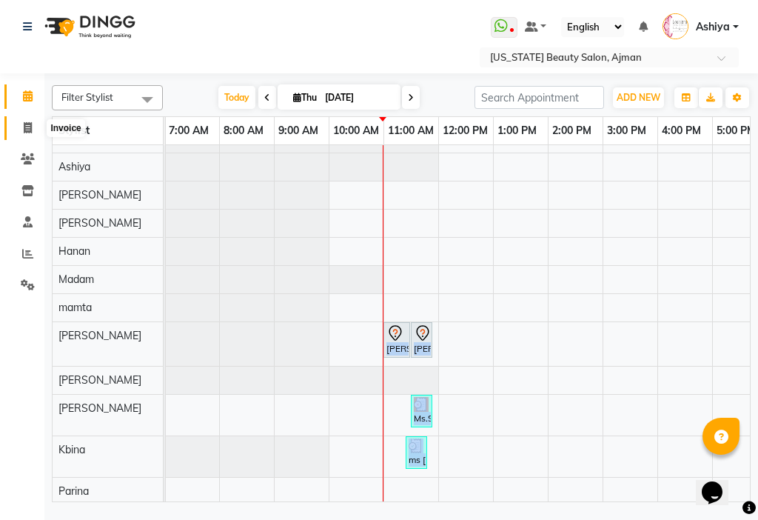
click at [33, 132] on span at bounding box center [28, 128] width 26 height 17
select select "service"
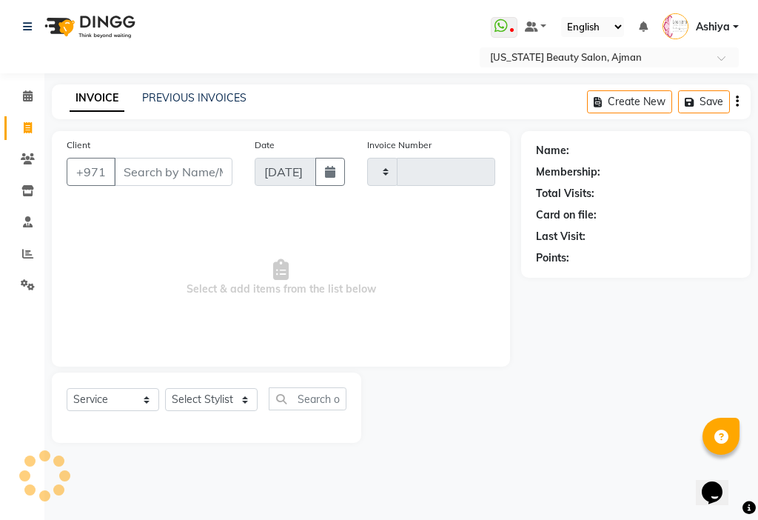
type input "3043"
select select "637"
click at [24, 99] on icon at bounding box center [28, 95] width 10 height 11
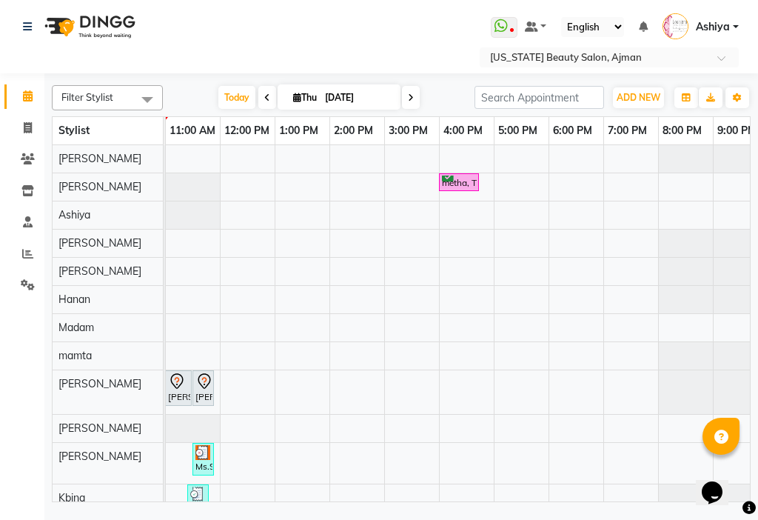
scroll to position [0, 511]
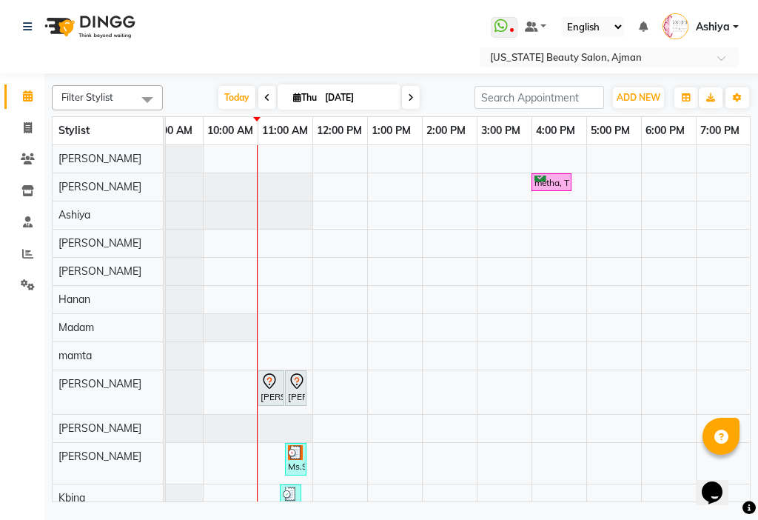
click at [294, 459] on div "Ms.Salwaa, TK03, 11:30 AM-11:35 AM, NAIL CUT AND FILE" at bounding box center [296, 459] width 19 height 28
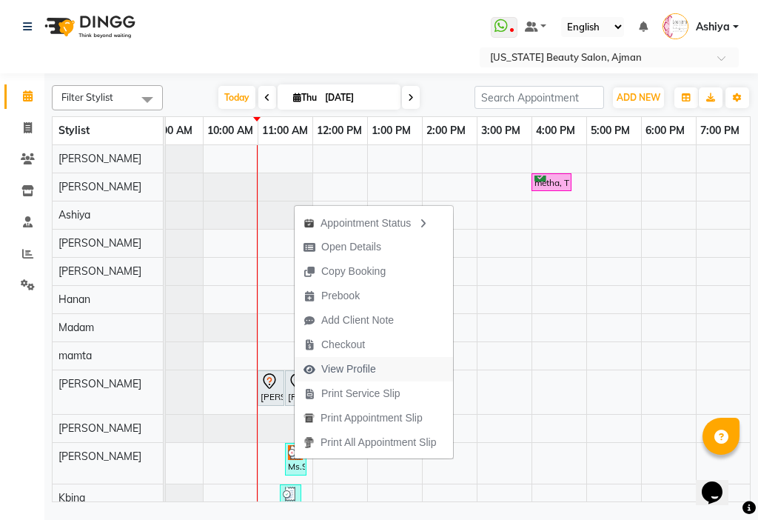
click at [364, 366] on span "View Profile" at bounding box center [348, 369] width 55 height 16
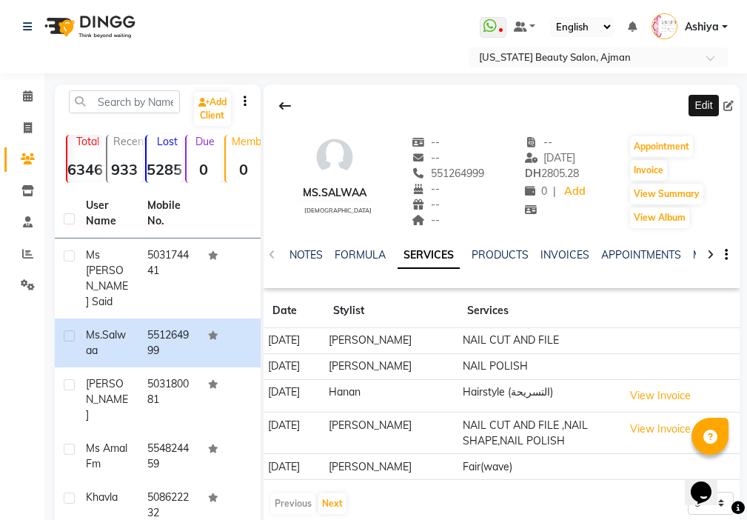
click at [732, 101] on icon at bounding box center [728, 106] width 10 height 10
select select "[DEMOGRAPHIC_DATA]"
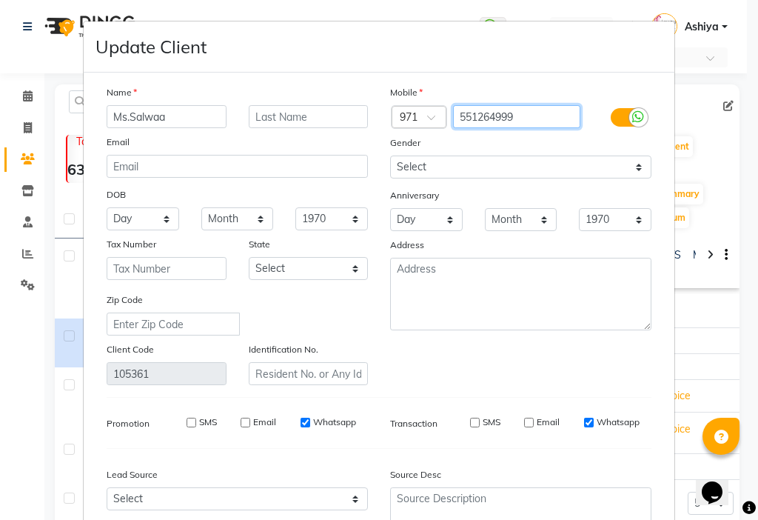
click at [525, 115] on input "551264999" at bounding box center [517, 116] width 128 height 23
type input "5"
type input "503174441"
click at [177, 120] on input "Ms.Salwaa" at bounding box center [167, 116] width 120 height 23
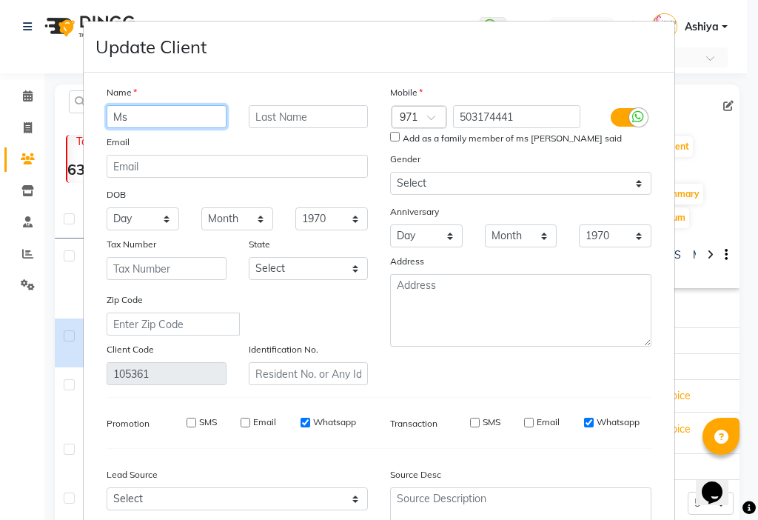
type input "M"
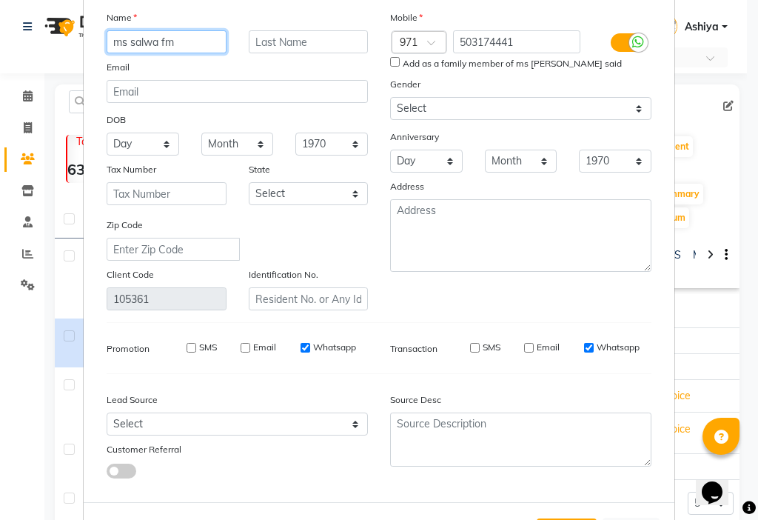
scroll to position [76, 0]
type input "ms salwa fm"
click at [392, 64] on input "Add as a family member of ms [PERSON_NAME] said" at bounding box center [395, 61] width 10 height 10
checkbox input "true"
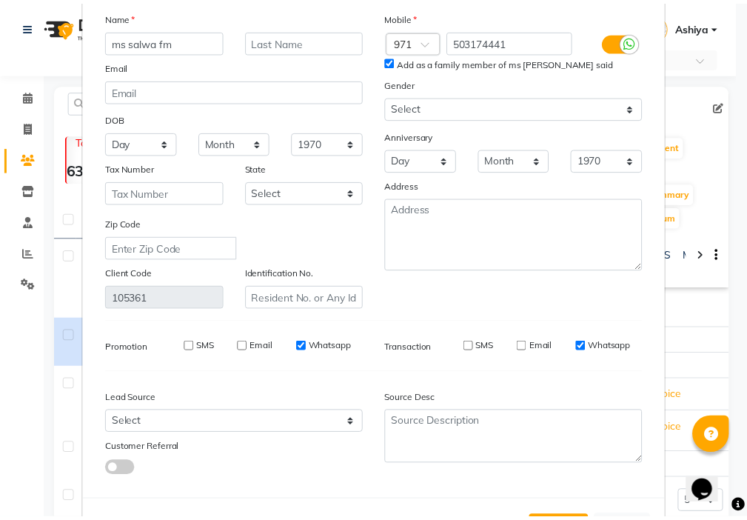
scroll to position [137, 0]
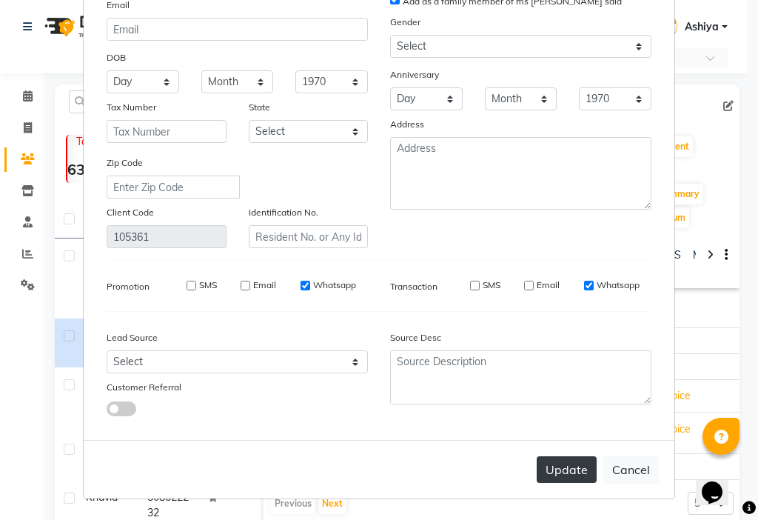
click at [557, 475] on button "Update" at bounding box center [567, 469] width 60 height 27
select select
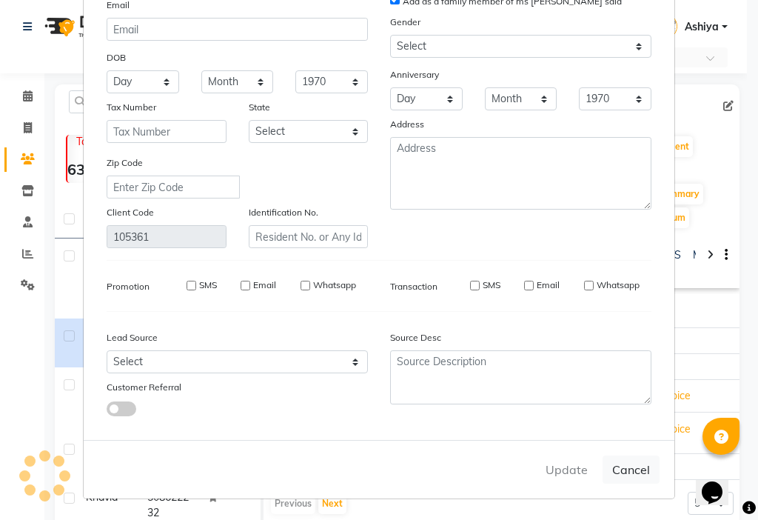
select select
checkbox input "false"
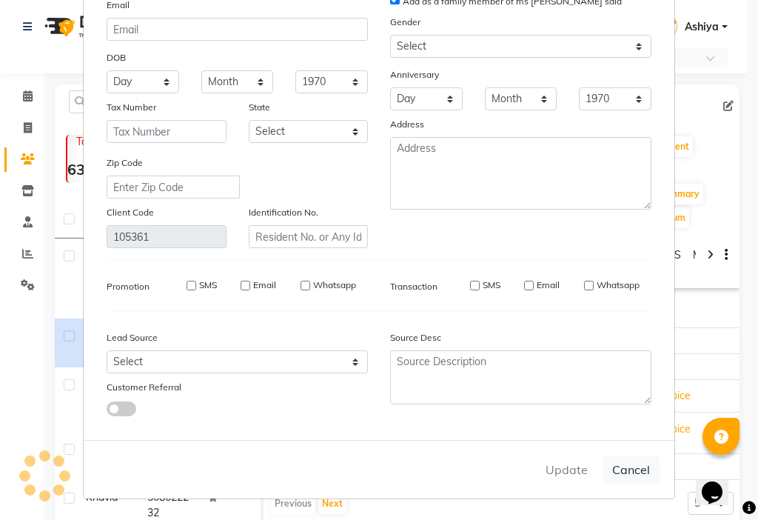
checkbox input "false"
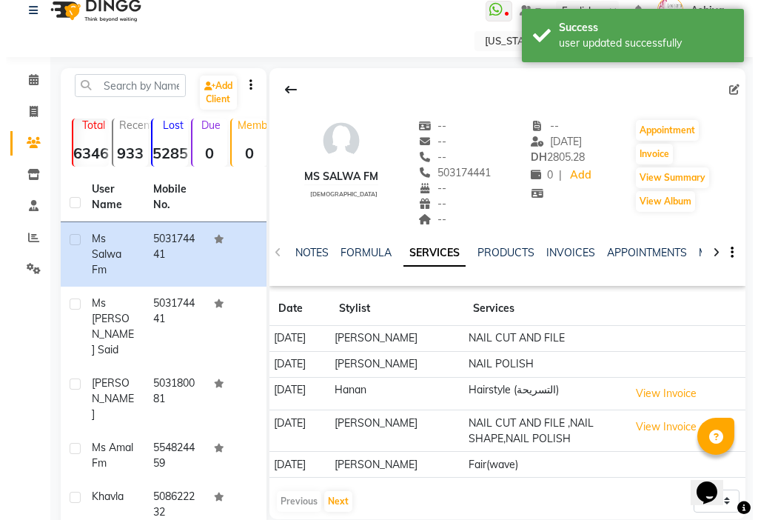
scroll to position [0, 0]
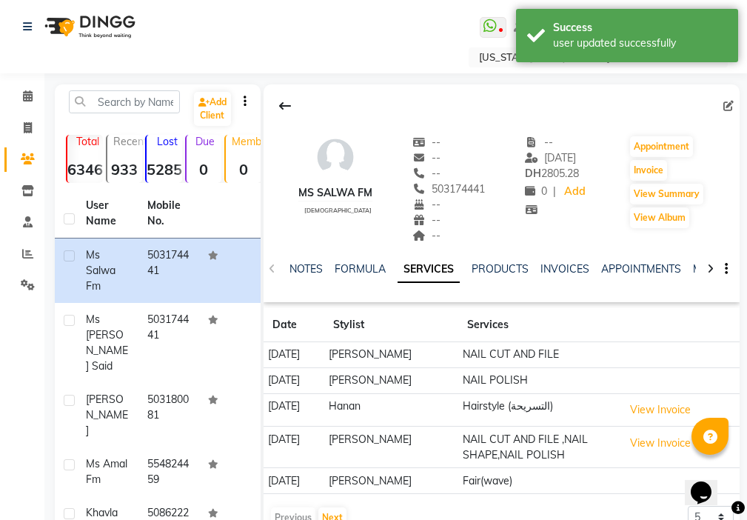
click at [729, 107] on icon at bounding box center [728, 106] width 10 height 10
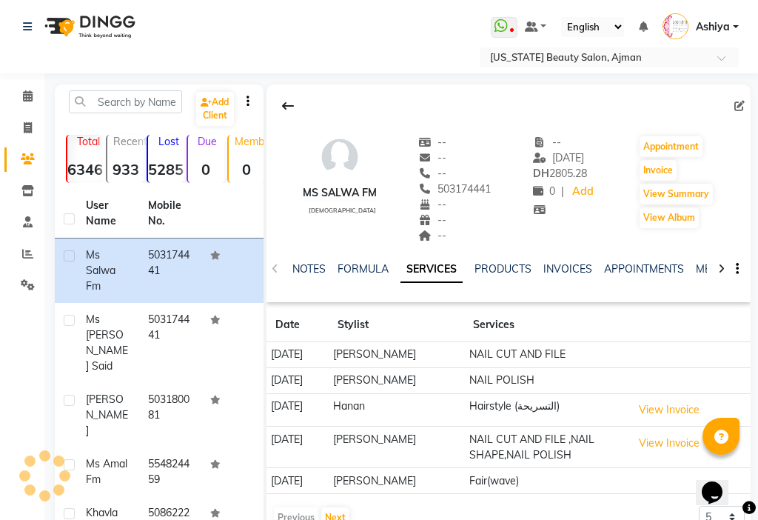
select select "[DEMOGRAPHIC_DATA]"
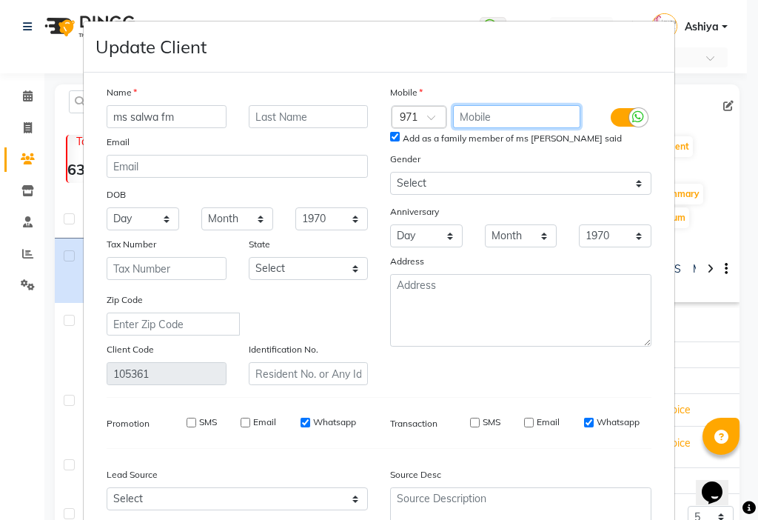
click at [498, 119] on input "text" at bounding box center [517, 116] width 128 height 23
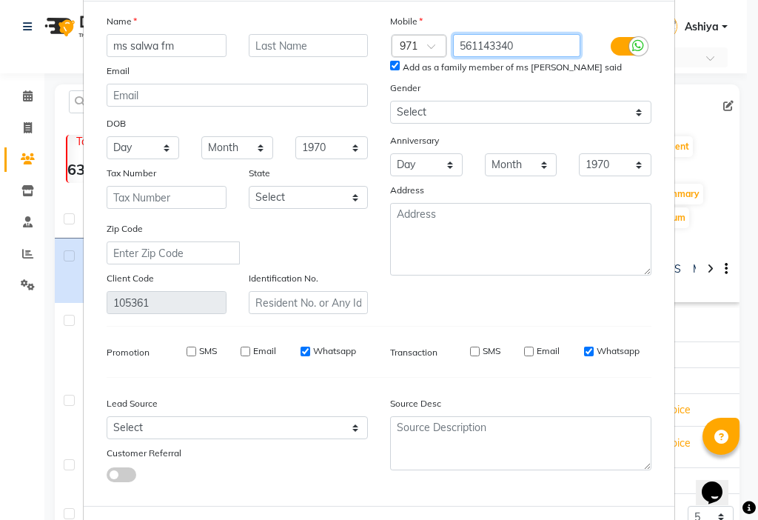
scroll to position [137, 0]
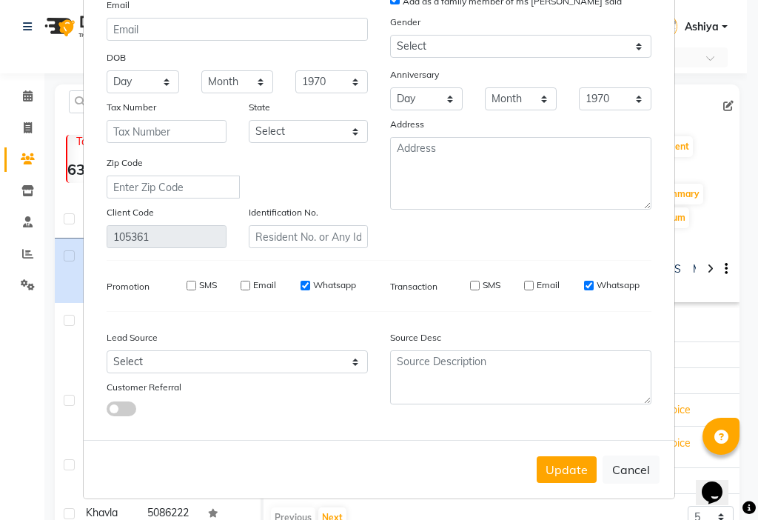
type input "561143340"
click at [563, 473] on button "Update" at bounding box center [567, 469] width 60 height 27
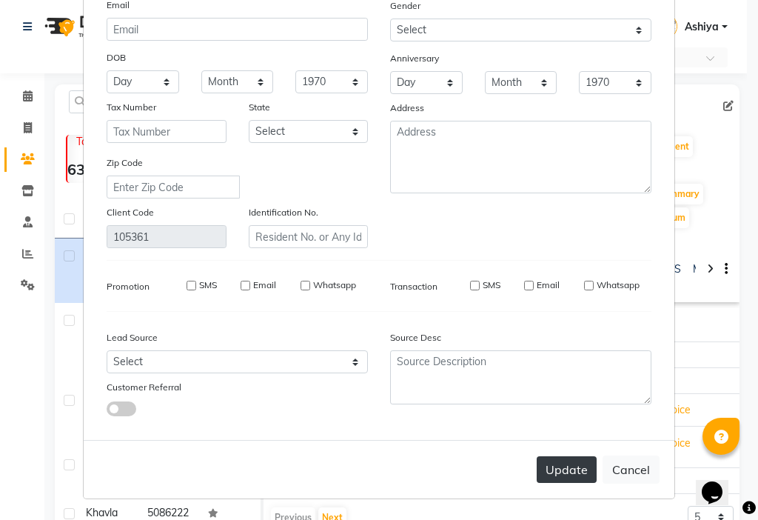
select select
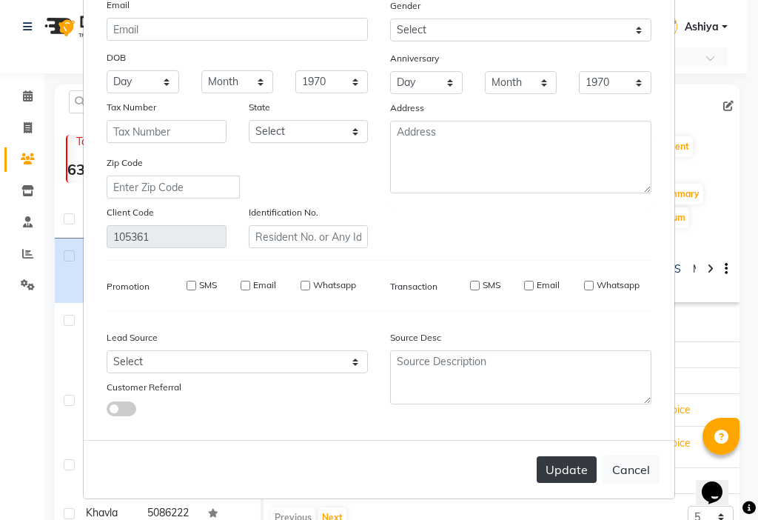
select select
checkbox input "false"
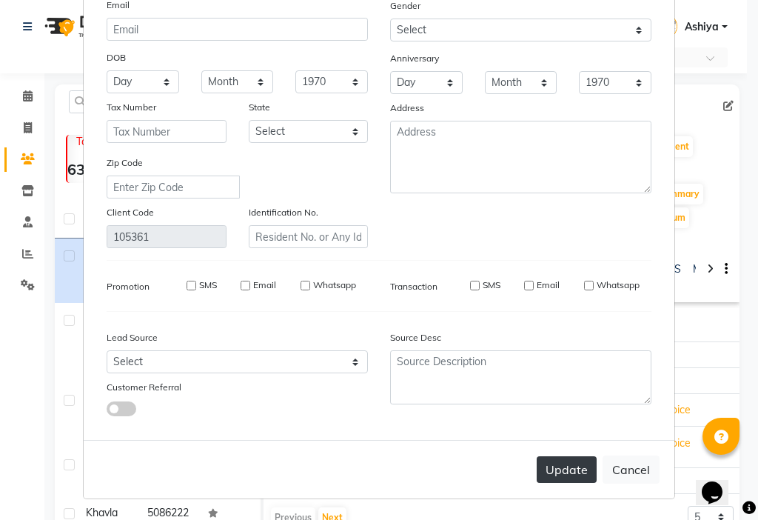
checkbox input "false"
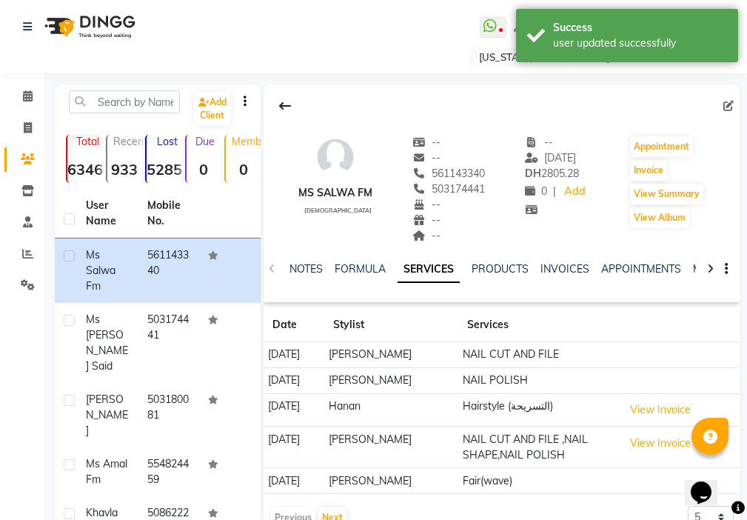
click at [468, 186] on span "503174441" at bounding box center [448, 188] width 73 height 13
click at [726, 106] on icon at bounding box center [728, 106] width 10 height 10
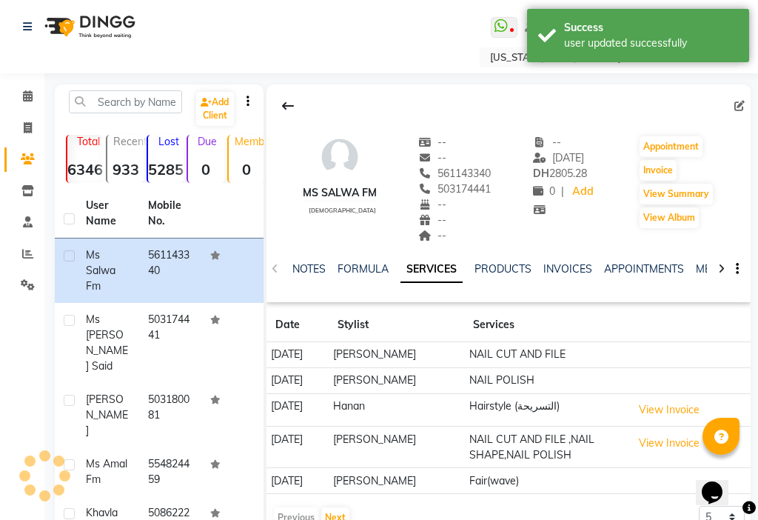
select select "[DEMOGRAPHIC_DATA]"
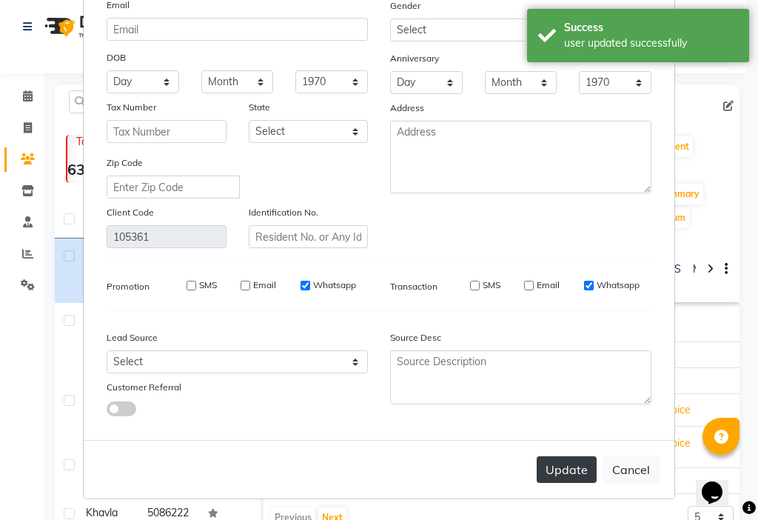
click at [558, 464] on button "Update" at bounding box center [567, 469] width 60 height 27
select select
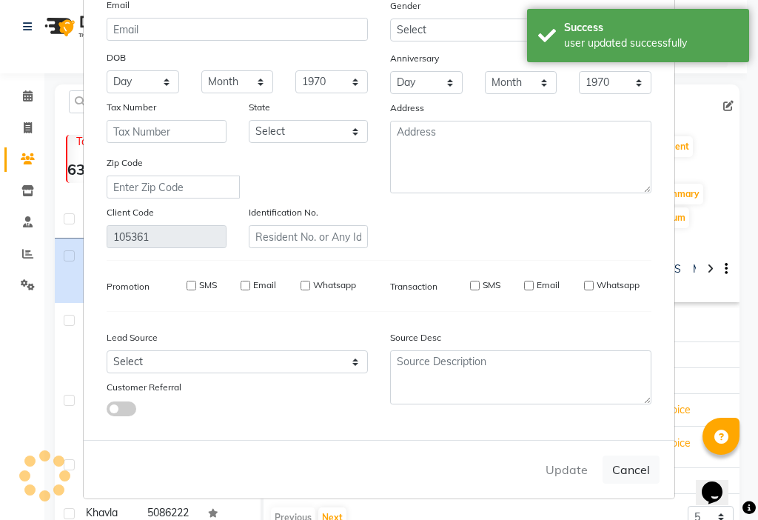
select select
checkbox input "false"
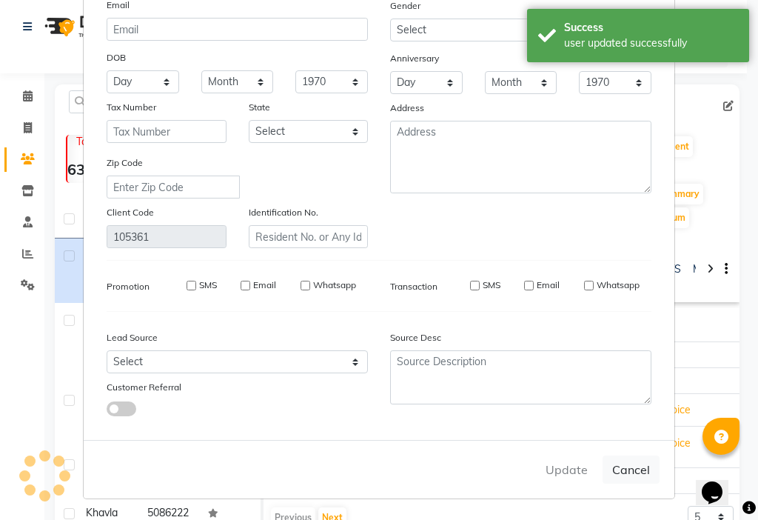
checkbox input "false"
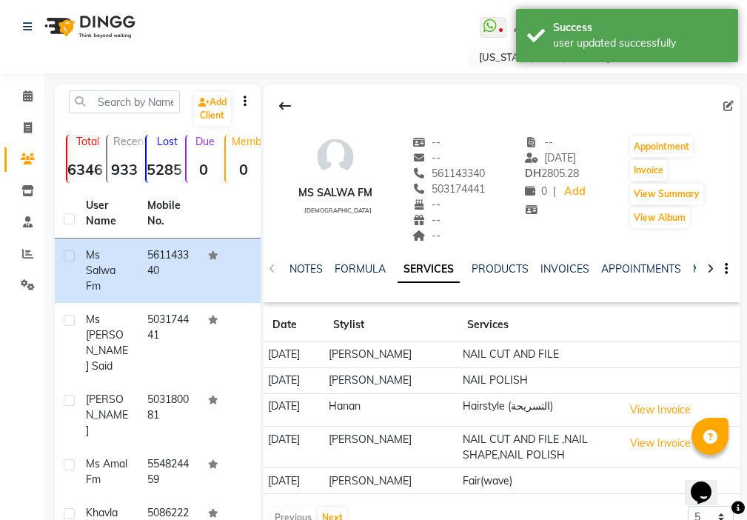
click at [429, 187] on span "503174441" at bounding box center [448, 188] width 73 height 13
click at [460, 192] on span "503174441" at bounding box center [448, 188] width 73 height 13
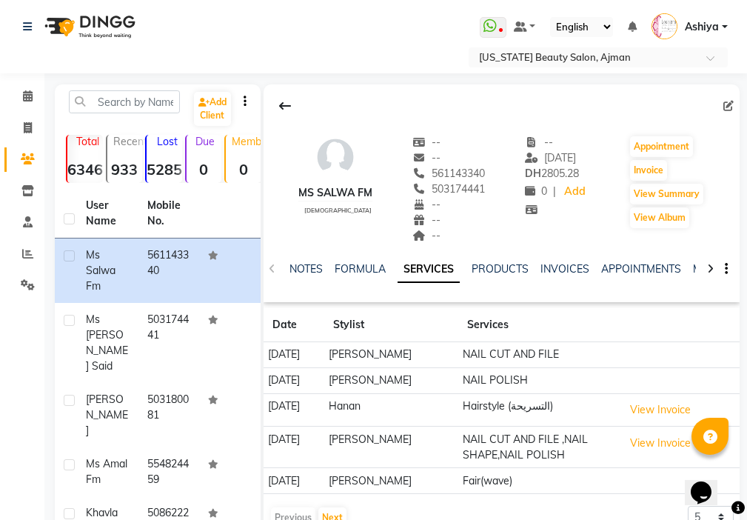
click at [464, 192] on span "503174441" at bounding box center [448, 188] width 73 height 13
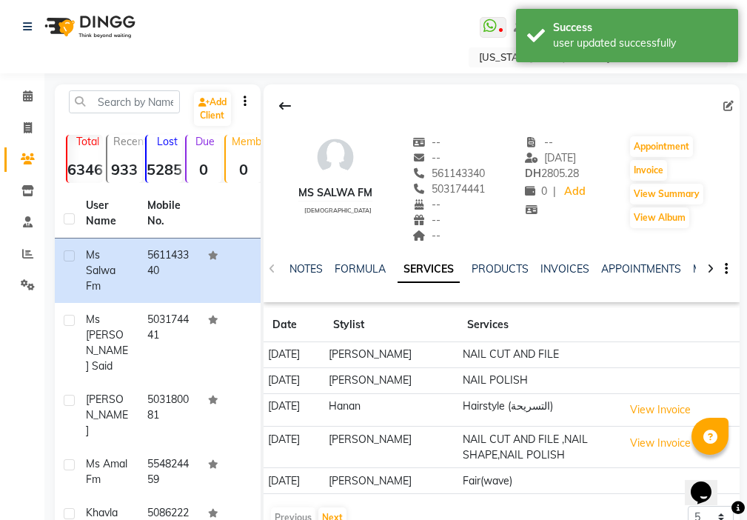
click at [464, 193] on span "503174441" at bounding box center [448, 188] width 73 height 13
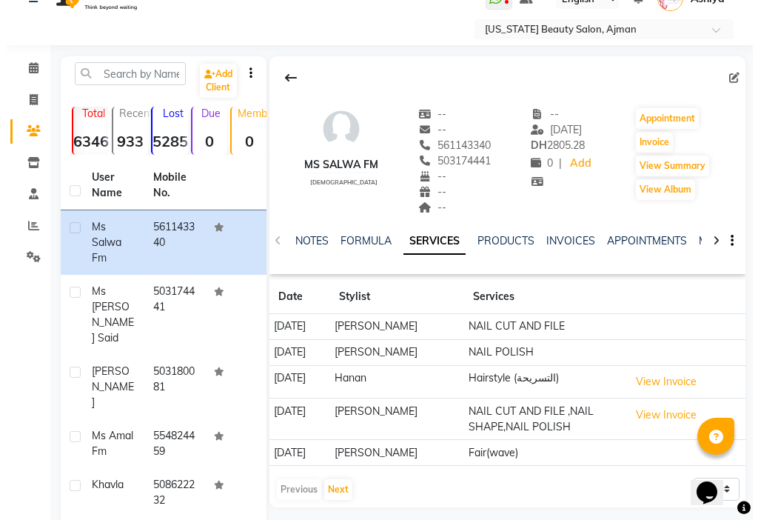
scroll to position [0, 0]
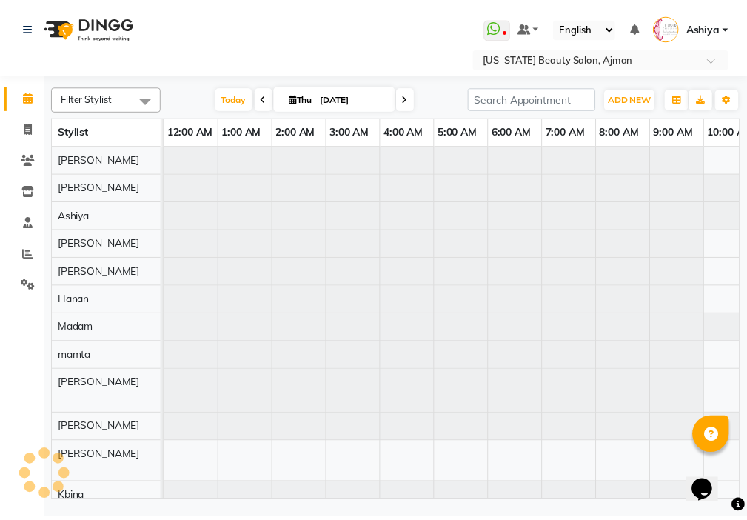
scroll to position [0, 329]
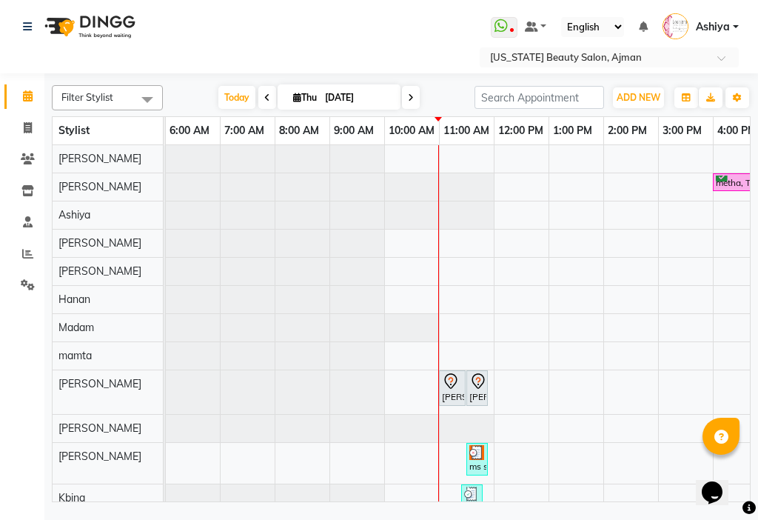
click at [477, 452] on img at bounding box center [476, 452] width 15 height 15
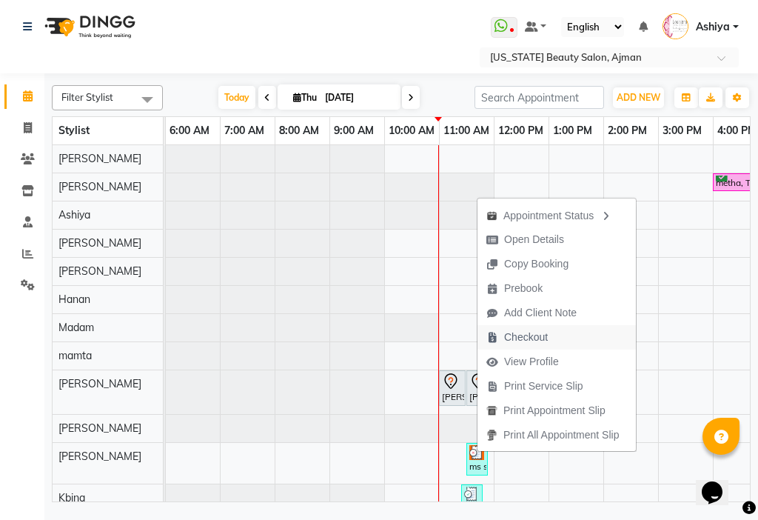
click at [535, 331] on span "Checkout" at bounding box center [526, 337] width 44 height 16
select select "service"
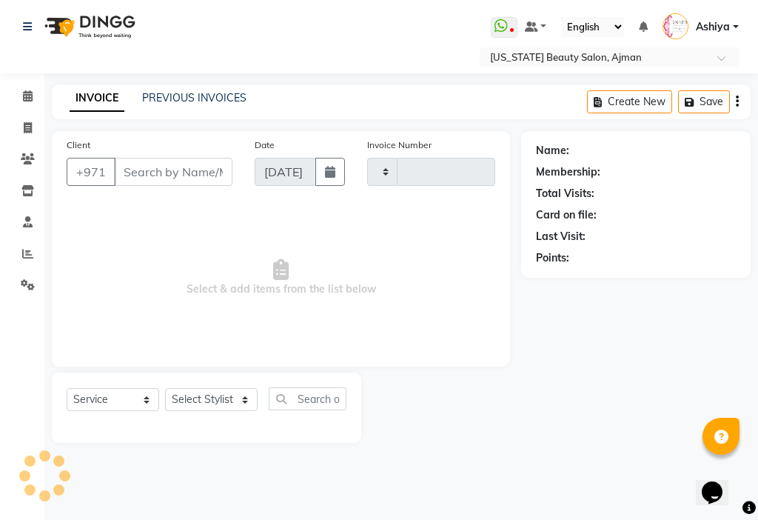
type input "3043"
select select "637"
type input "561143340"
select select "89320"
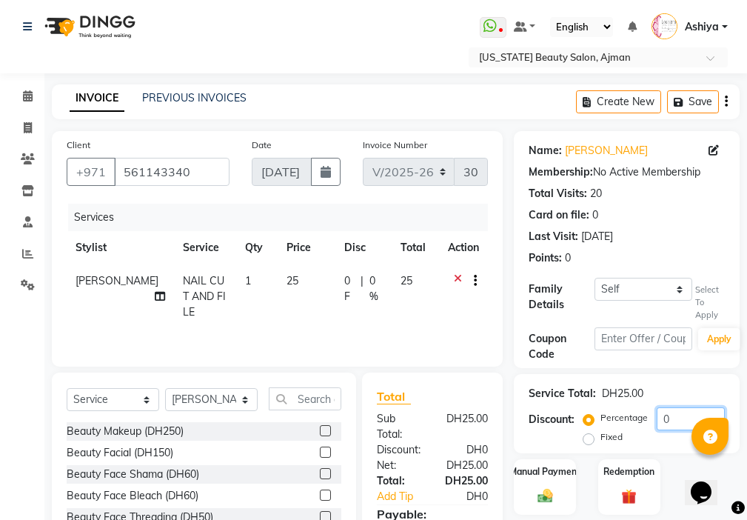
click at [679, 415] on input "0" at bounding box center [691, 418] width 68 height 23
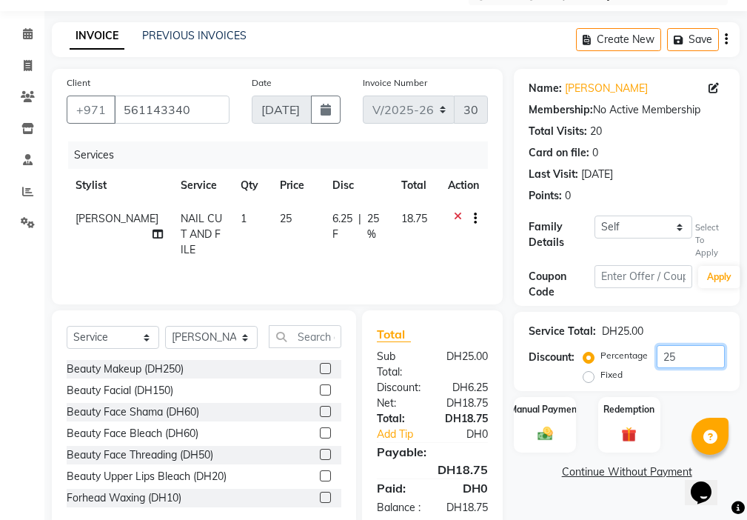
scroll to position [110, 0]
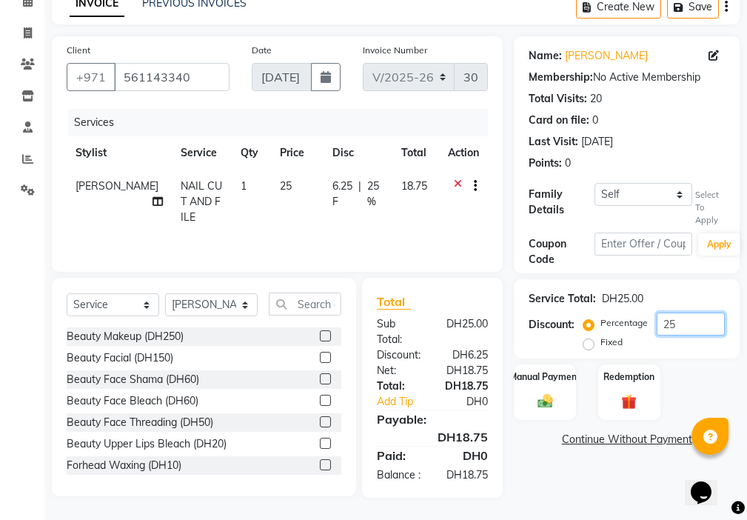
type input "25"
click at [538, 369] on label "Manual Payment" at bounding box center [545, 376] width 74 height 14
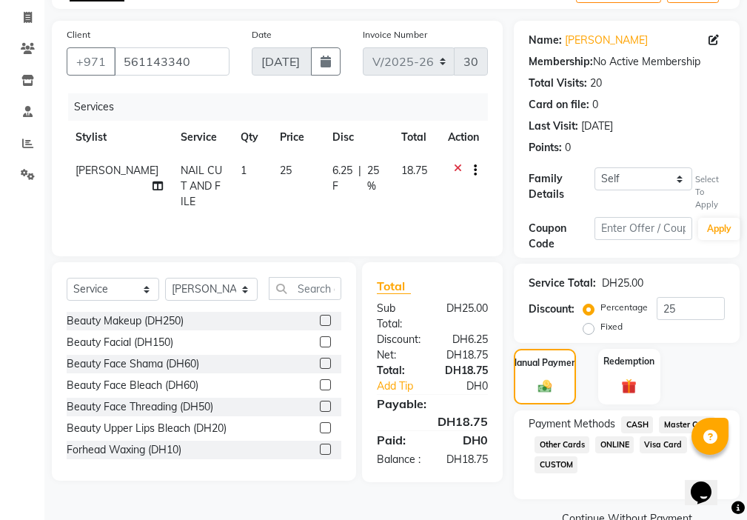
click at [662, 444] on span "Visa Card" at bounding box center [663, 444] width 47 height 17
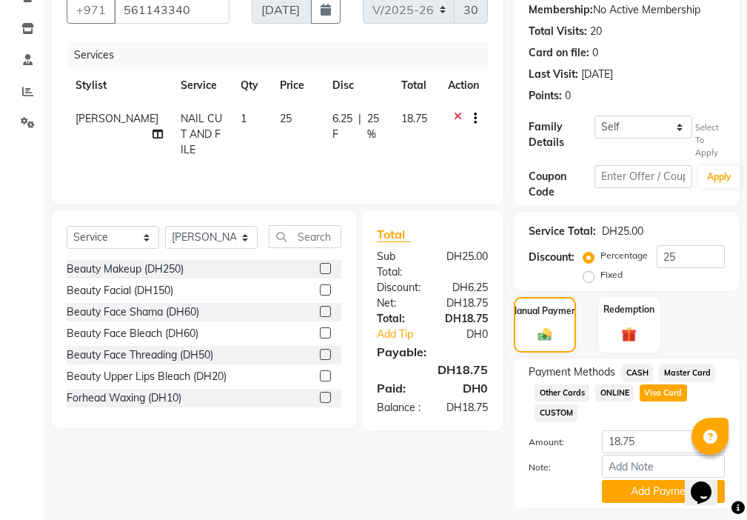
scroll to position [204, 0]
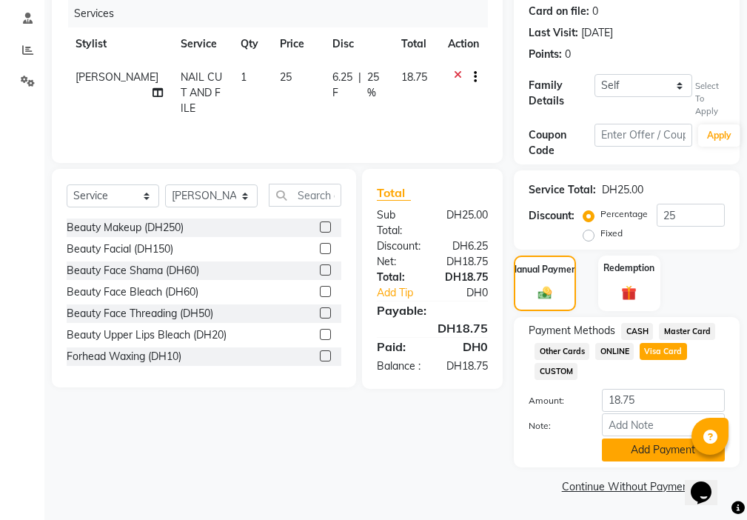
click at [632, 455] on button "Add Payment" at bounding box center [663, 449] width 123 height 23
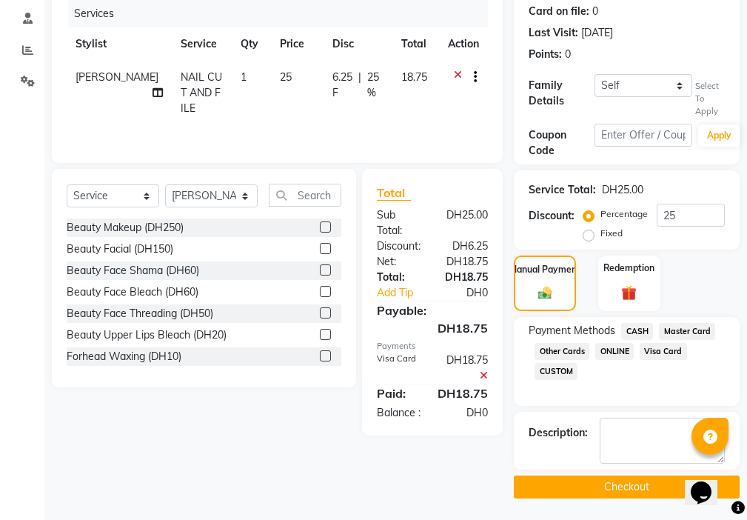
click at [625, 488] on button "Checkout" at bounding box center [627, 486] width 226 height 23
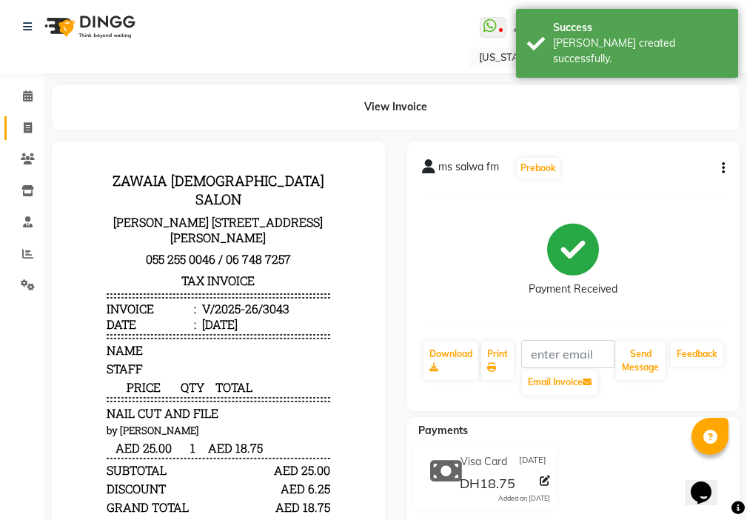
click at [27, 131] on icon at bounding box center [28, 127] width 8 height 11
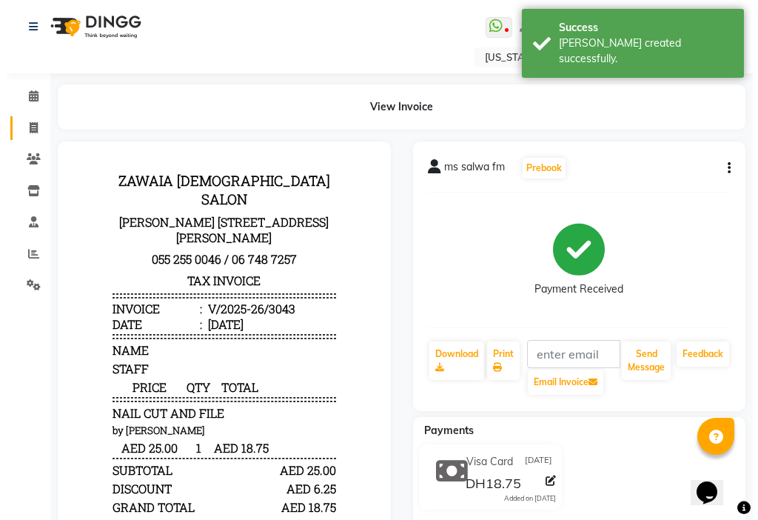
select select "service"
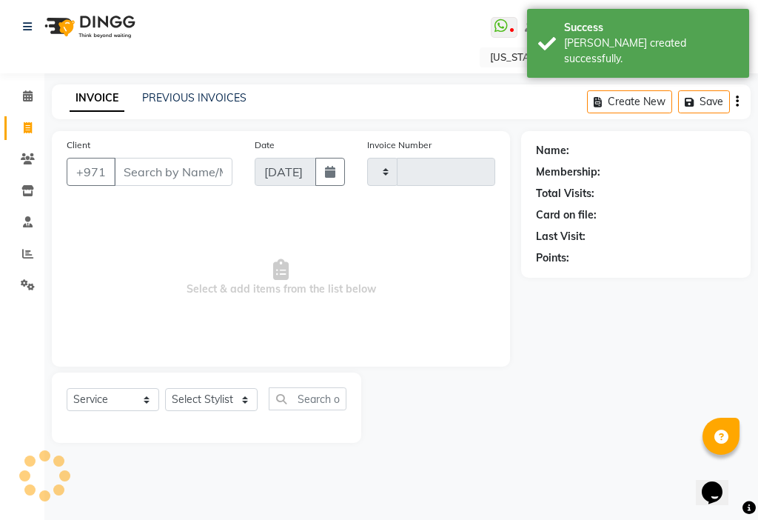
type input "3044"
select select "637"
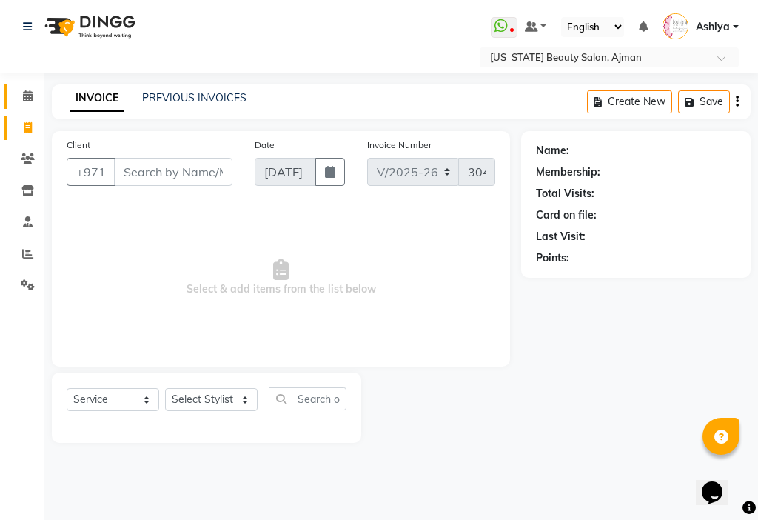
click at [27, 94] on icon at bounding box center [28, 95] width 10 height 11
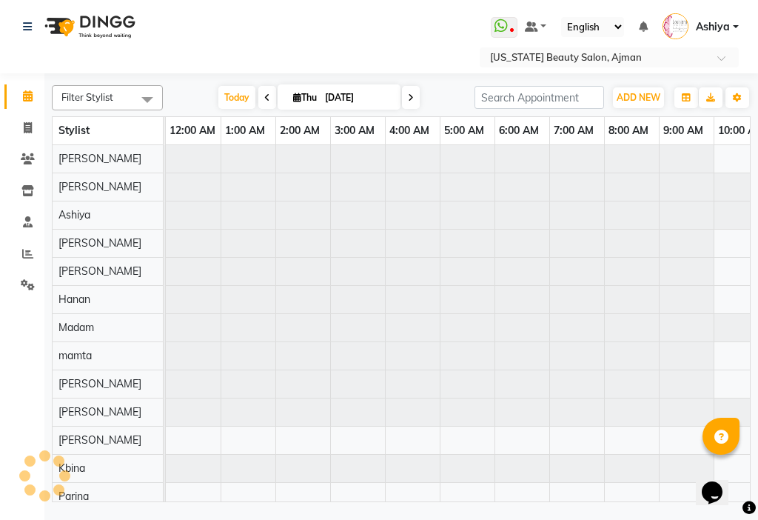
scroll to position [0, 329]
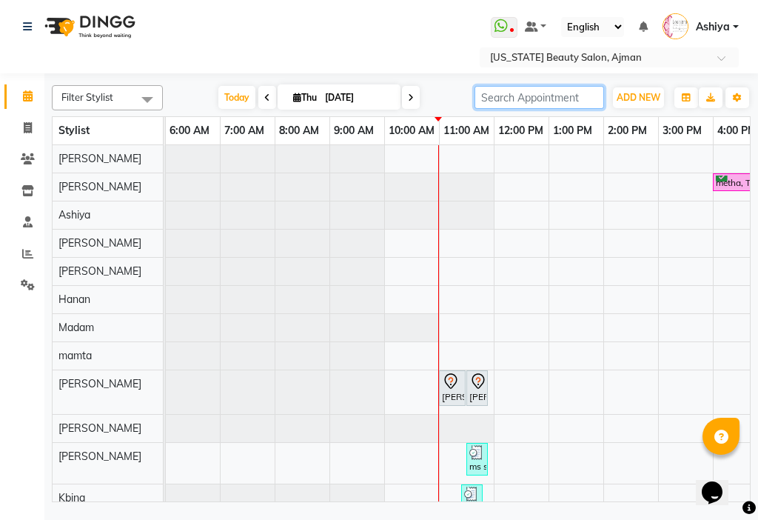
drag, startPoint x: 567, startPoint y: 104, endPoint x: 560, endPoint y: 114, distance: 12.1
click at [563, 111] on div "Filter Stylist Select All [PERSON_NAME] [PERSON_NAME] [PERSON_NAME] kumari [PER…" at bounding box center [401, 290] width 699 height 423
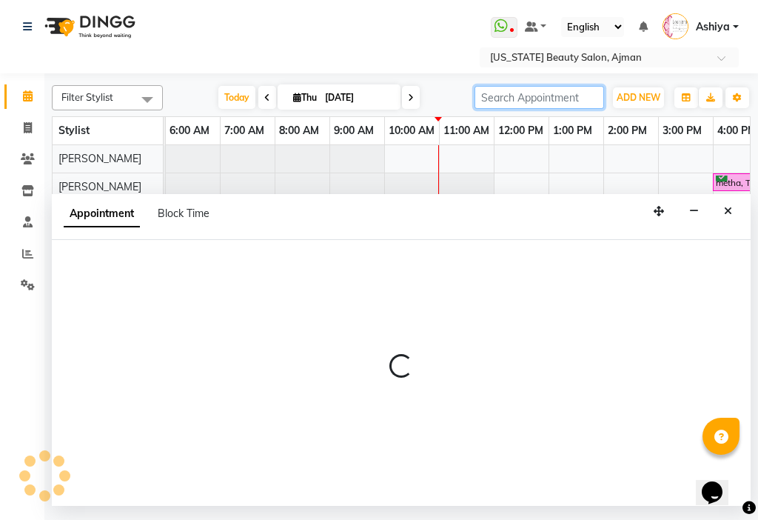
select select "17757"
select select "tentative"
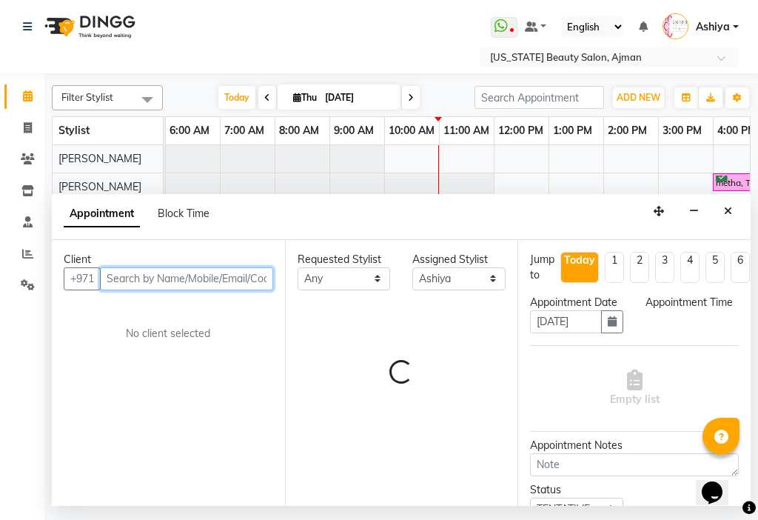
select select "540"
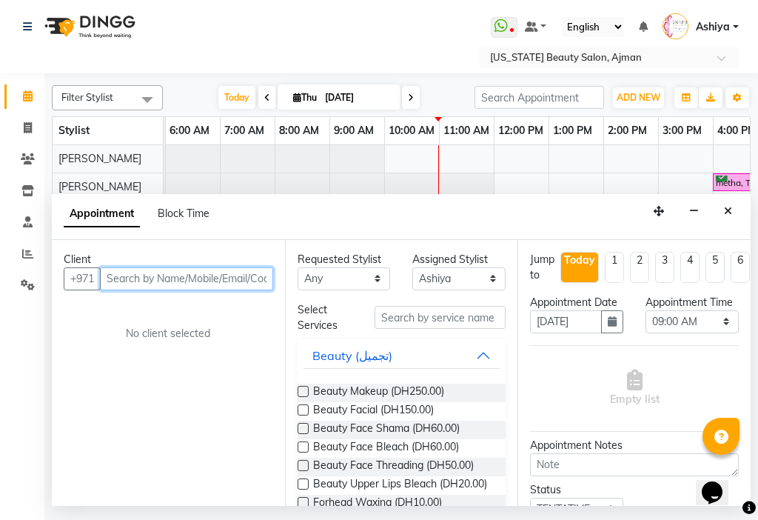
click at [208, 280] on input "text" at bounding box center [186, 278] width 173 height 23
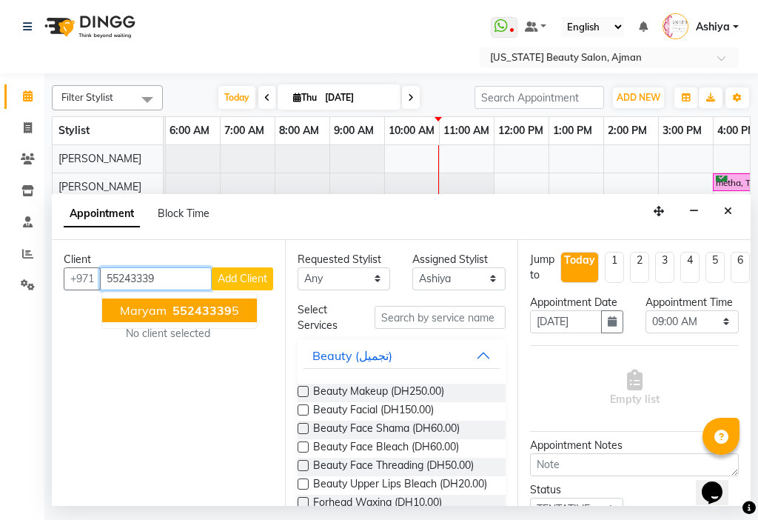
click at [212, 317] on span "55243339" at bounding box center [202, 310] width 59 height 15
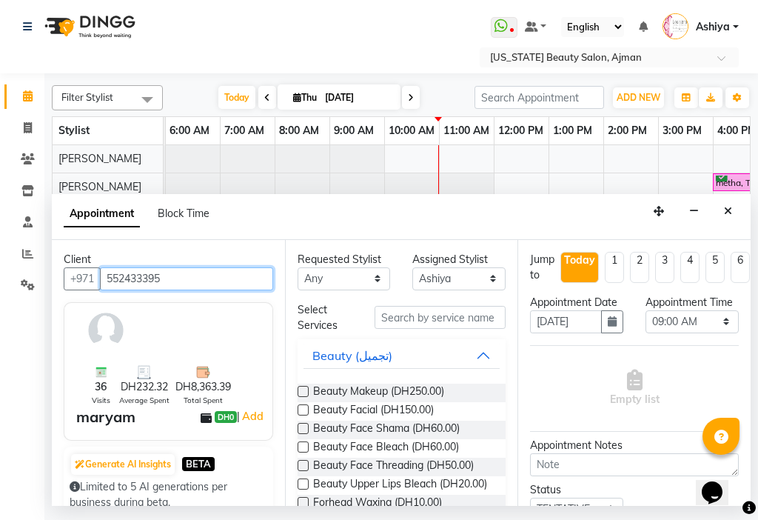
type input "552433395"
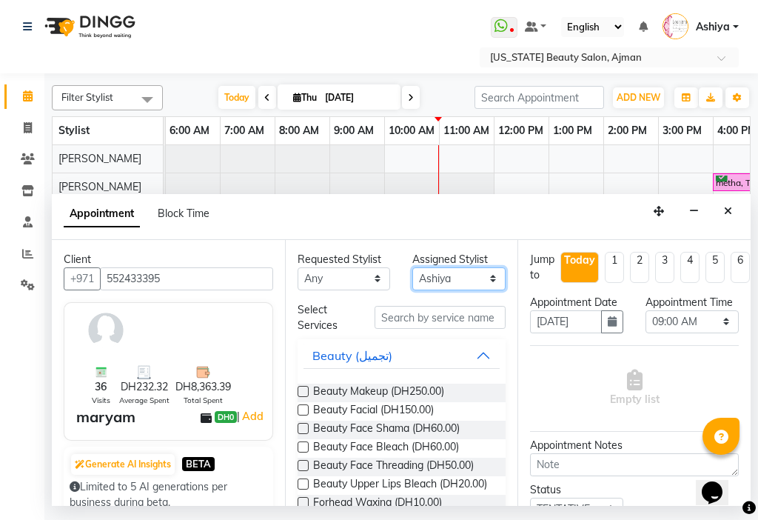
click at [448, 281] on select "Select [PERSON_NAME] [PERSON_NAME] [PERSON_NAME] [PERSON_NAME] [PERSON_NAME] ma…" at bounding box center [458, 278] width 93 height 23
select select "33912"
click at [412, 267] on select "Select [PERSON_NAME] [PERSON_NAME] [PERSON_NAME] [PERSON_NAME] [PERSON_NAME] ma…" at bounding box center [458, 278] width 93 height 23
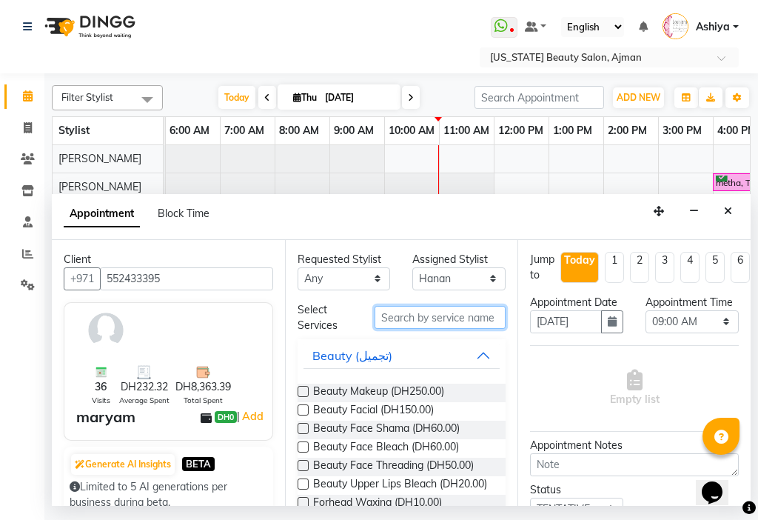
click at [436, 314] on input "text" at bounding box center [441, 317] width 132 height 23
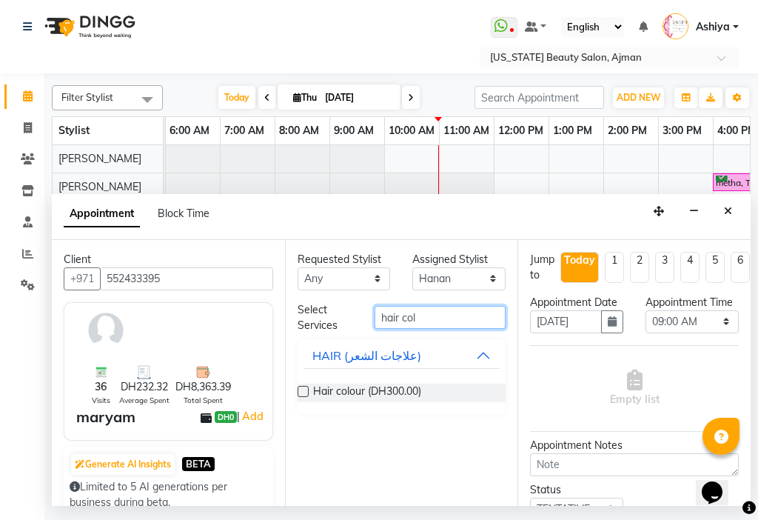
type input "hair col"
click at [301, 391] on label at bounding box center [303, 391] width 11 height 11
click at [301, 391] on input "checkbox" at bounding box center [303, 393] width 10 height 10
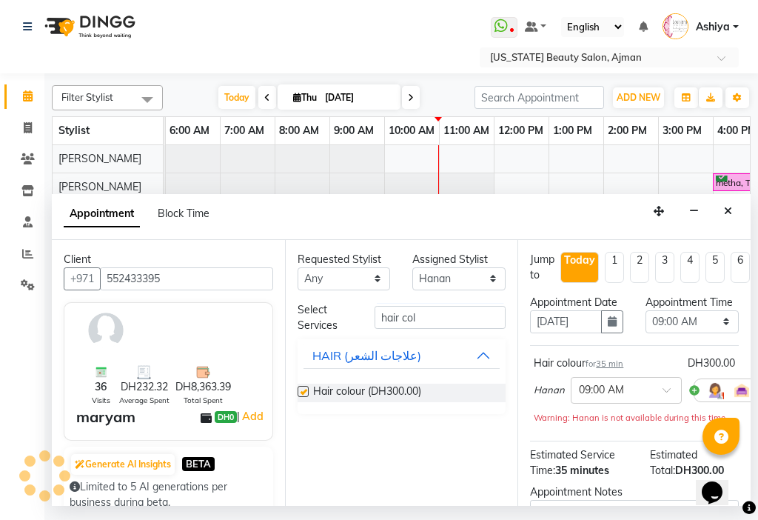
checkbox input "false"
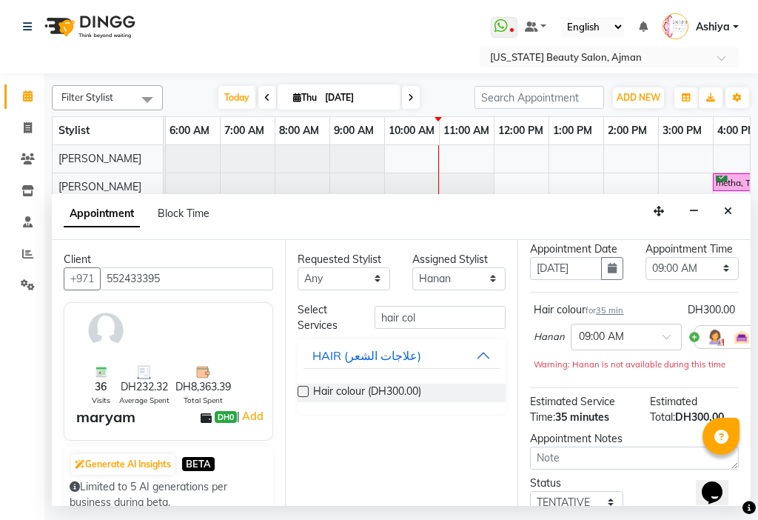
scroll to position [72, 0]
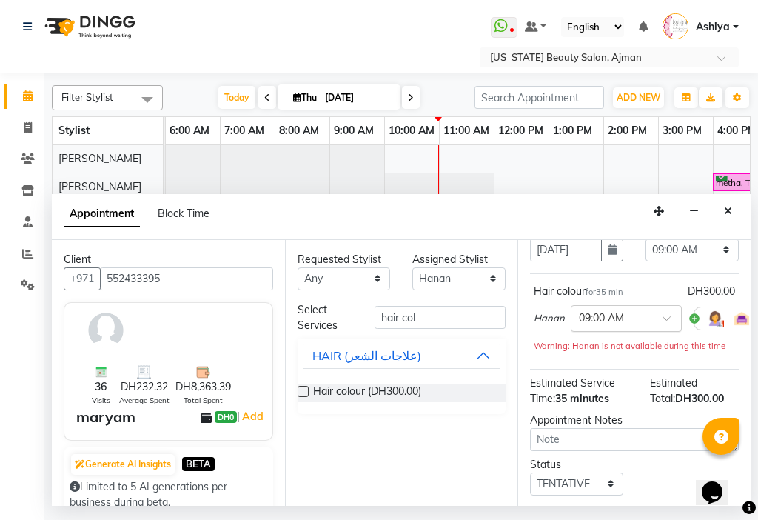
click at [624, 325] on input "text" at bounding box center [611, 317] width 65 height 16
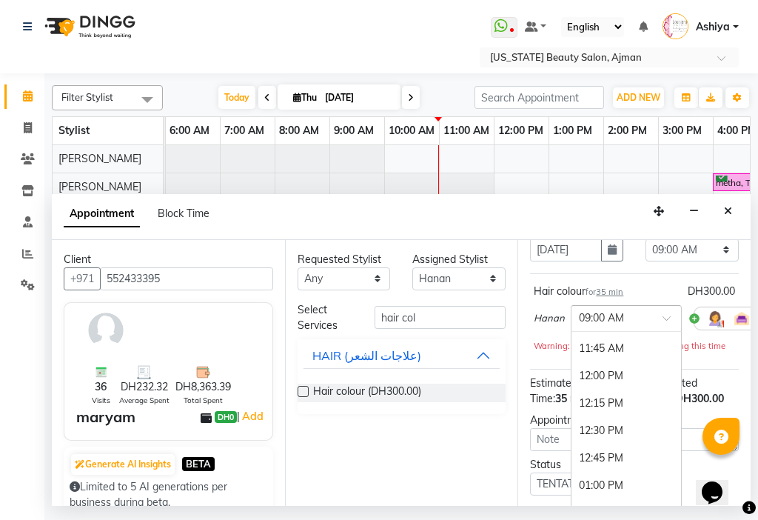
scroll to position [1282, 0]
click at [618, 369] on div "11:15 AM" at bounding box center [627, 355] width 110 height 27
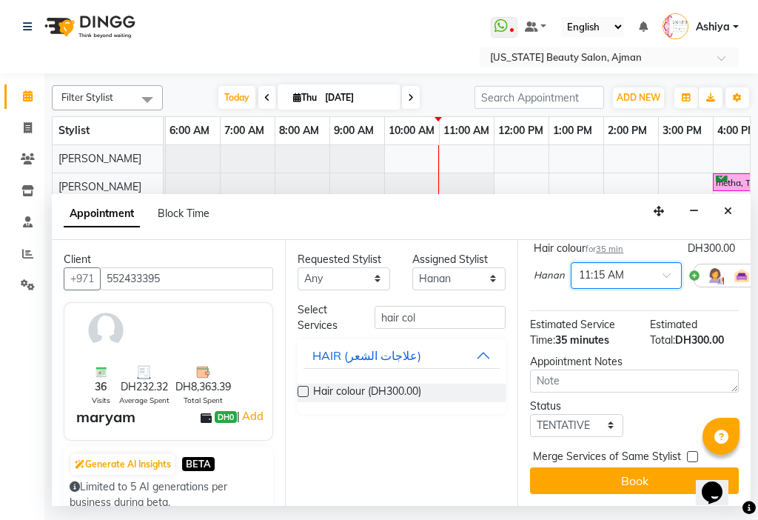
scroll to position [141, 0]
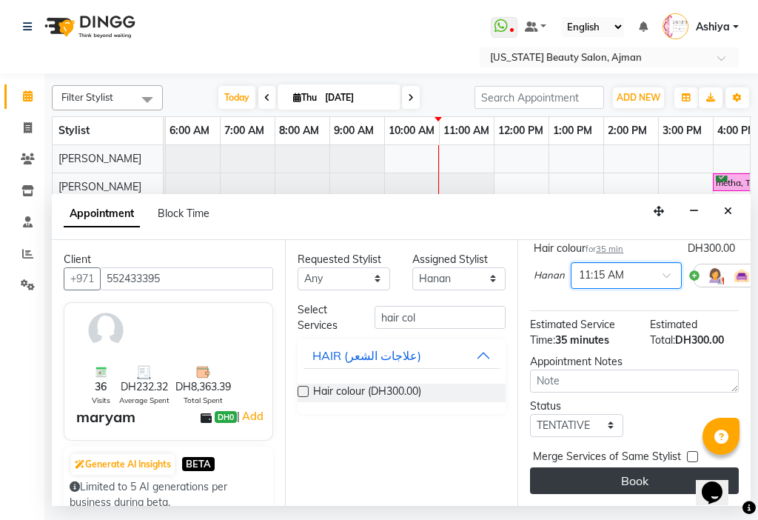
click at [638, 472] on button "Book" at bounding box center [634, 480] width 209 height 27
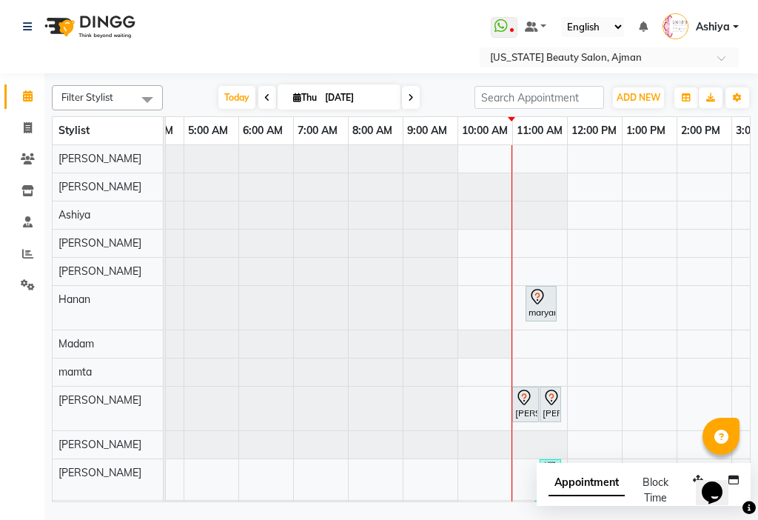
scroll to position [0, 160]
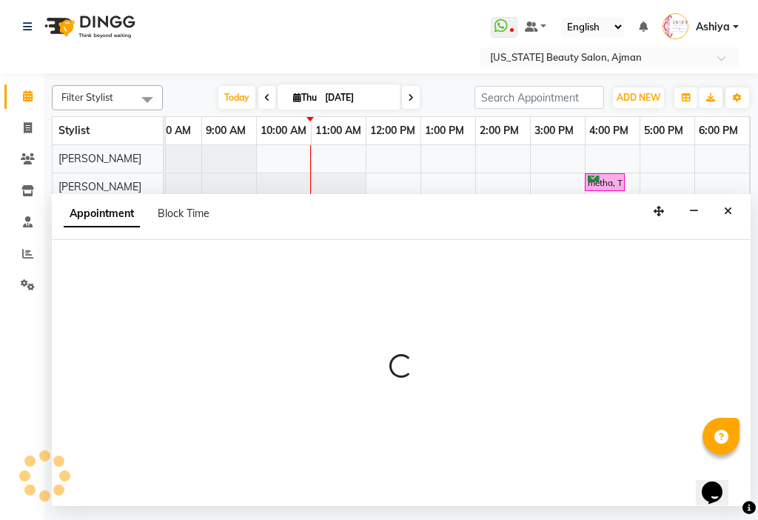
select select "9701"
select select "tentative"
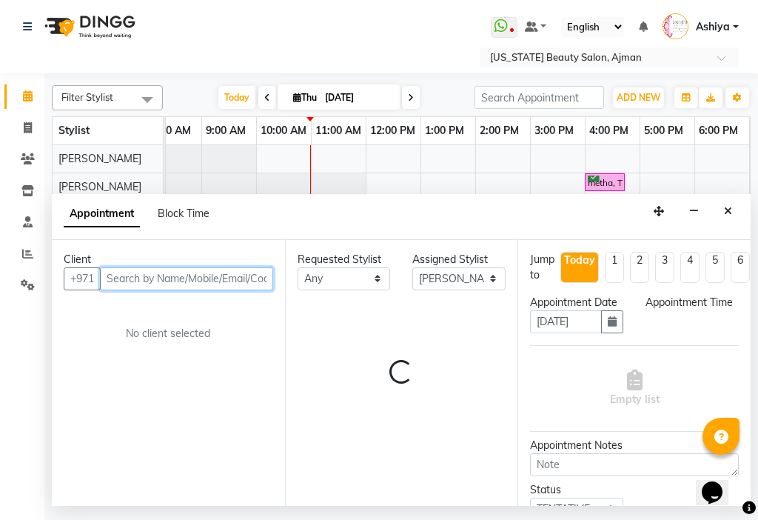
select select "960"
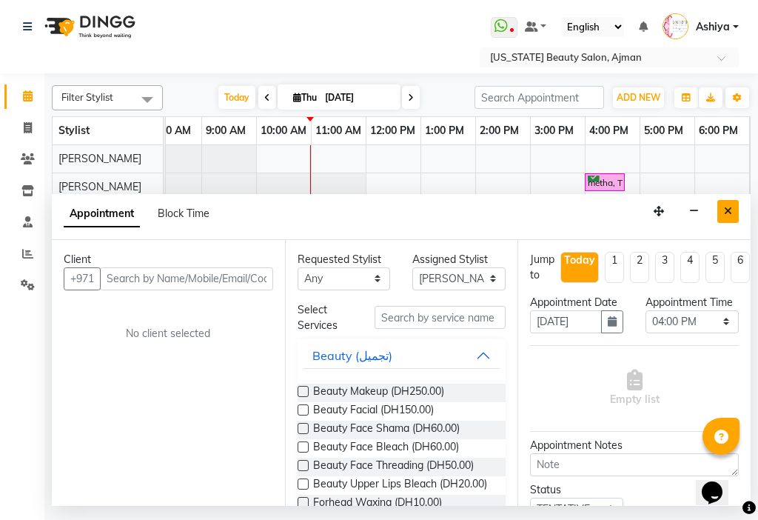
click at [728, 211] on icon "Close" at bounding box center [728, 211] width 8 height 10
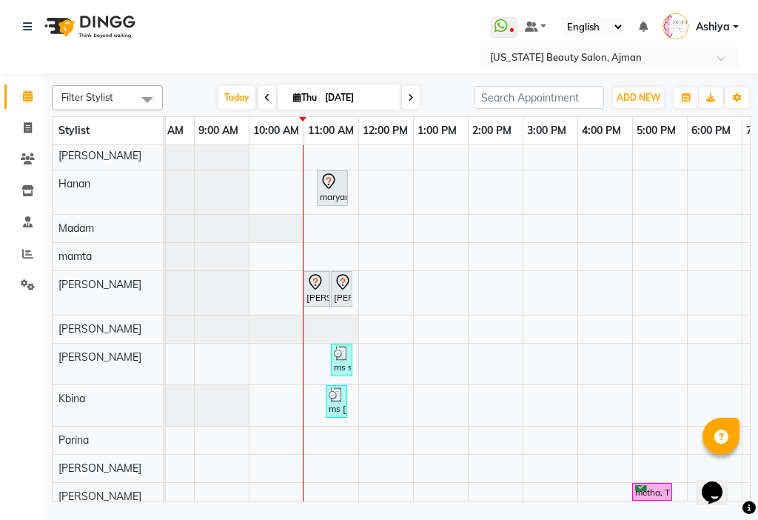
scroll to position [135, 0]
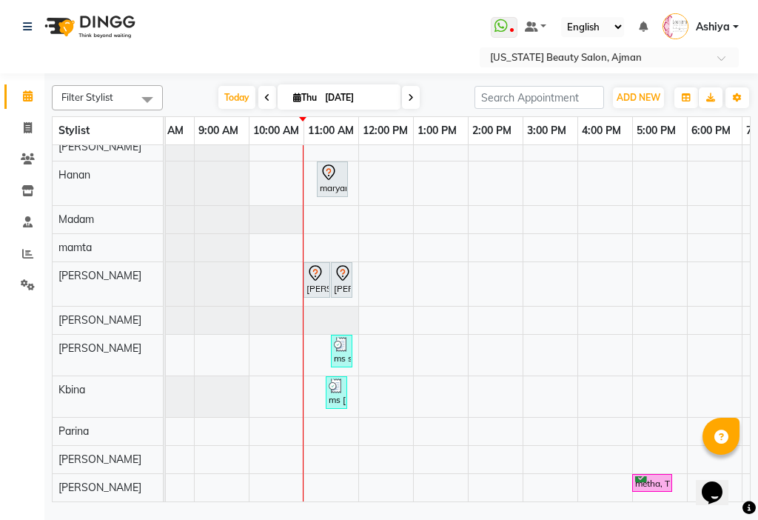
drag, startPoint x: 747, startPoint y: 344, endPoint x: 34, endPoint y: 32, distance: 778.1
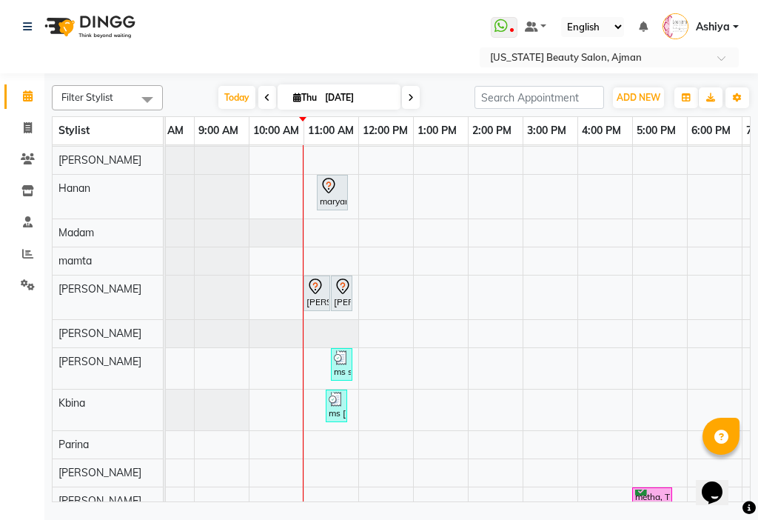
scroll to position [88, 0]
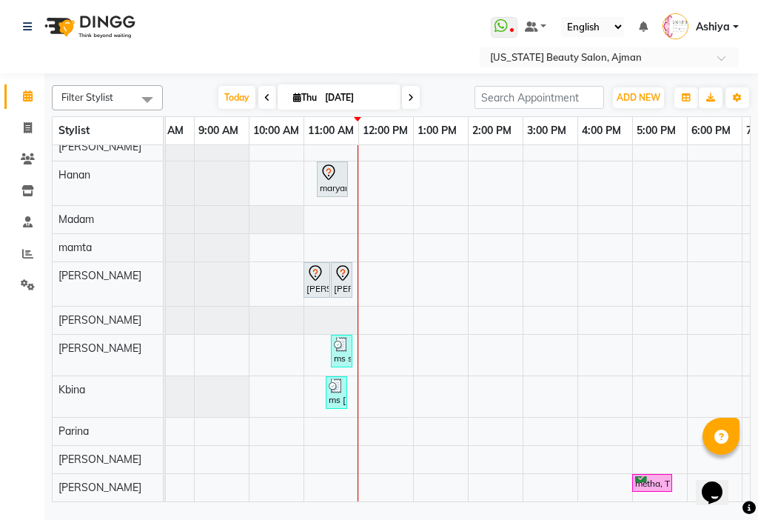
click at [316, 280] on div "[PERSON_NAME], TK02, 11:00 AM-11:30 AM, Beauty Hand Henna (حناء اليد)" at bounding box center [317, 279] width 24 height 31
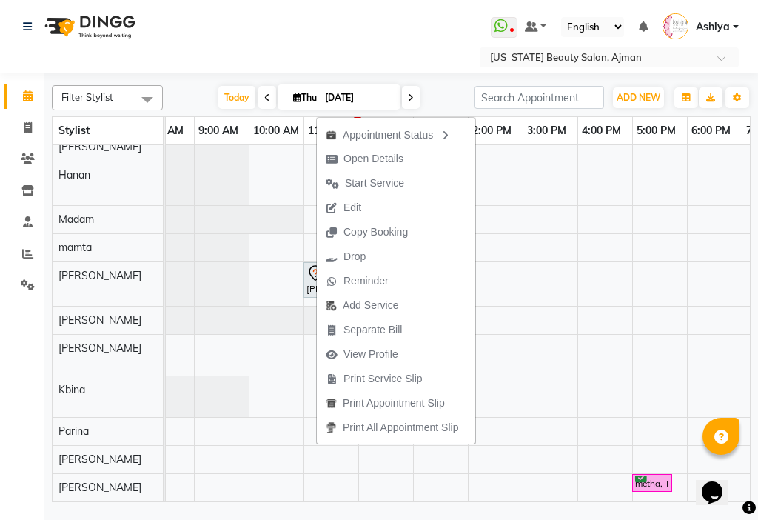
click at [288, 279] on div "metha, TK01, 04:00 PM-04:45 PM, Makup maryam, TK05, 11:15 AM-11:50 AM, Hair col…" at bounding box center [358, 261] width 1315 height 481
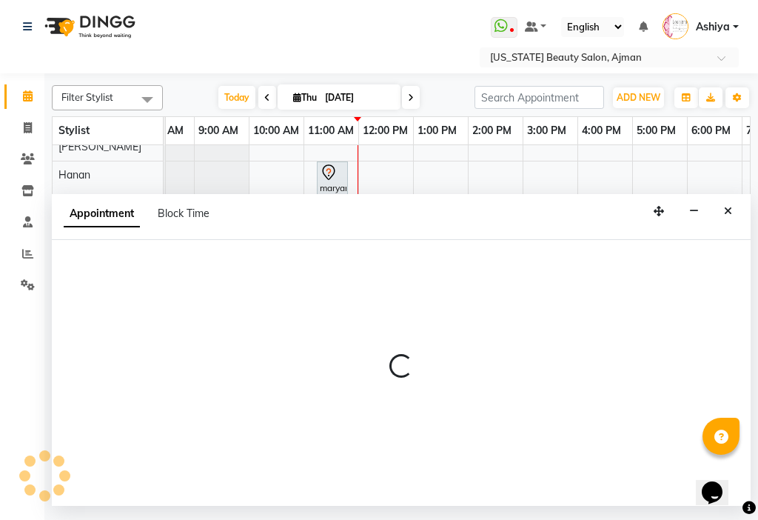
select select "9701"
select select "tentative"
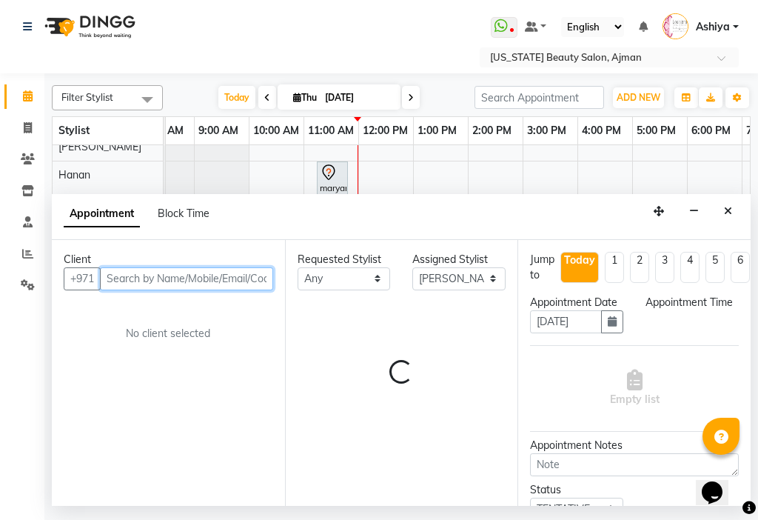
select select "600"
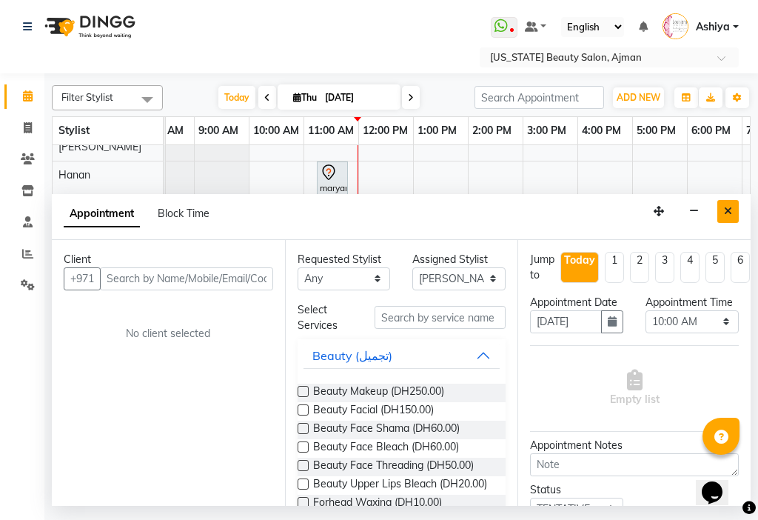
click at [725, 213] on icon "Close" at bounding box center [728, 211] width 8 height 10
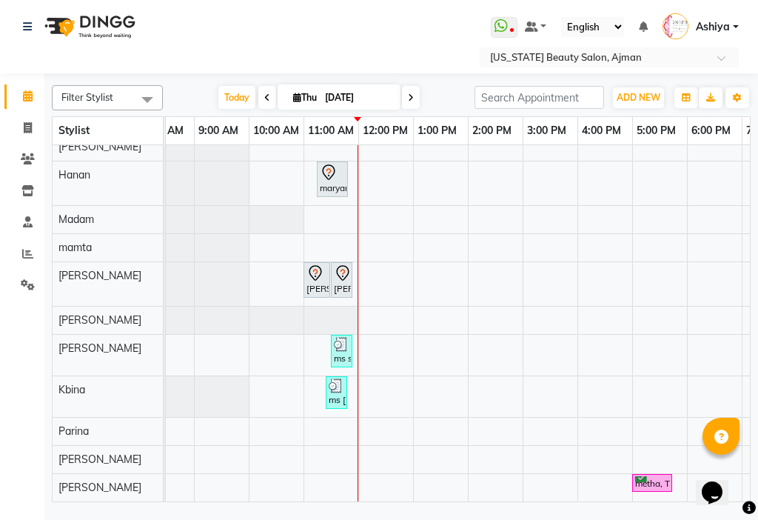
click at [321, 281] on div "[PERSON_NAME], TK02, 11:00 AM-11:30 AM, Beauty Hand Henna (حناء اليد)" at bounding box center [317, 279] width 24 height 31
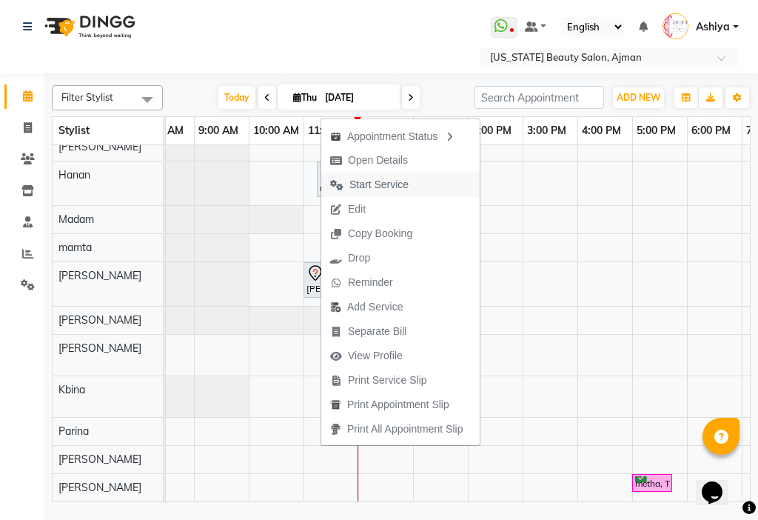
click at [356, 187] on span "Start Service" at bounding box center [378, 185] width 59 height 16
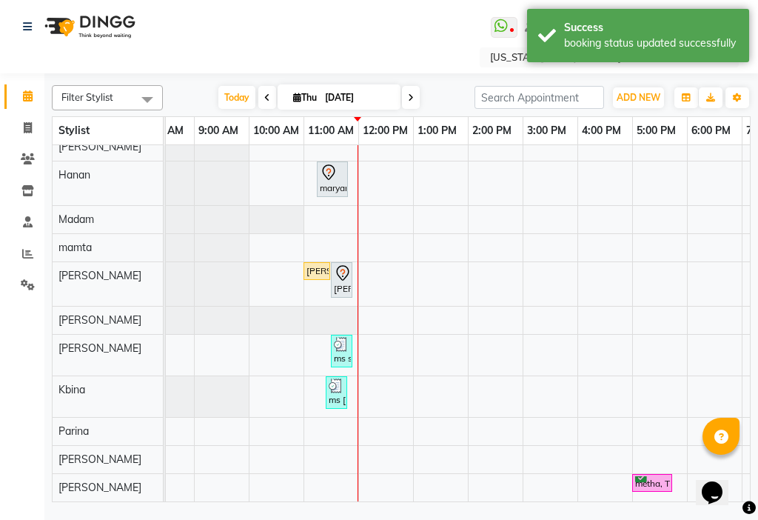
click at [342, 264] on icon at bounding box center [343, 273] width 18 height 18
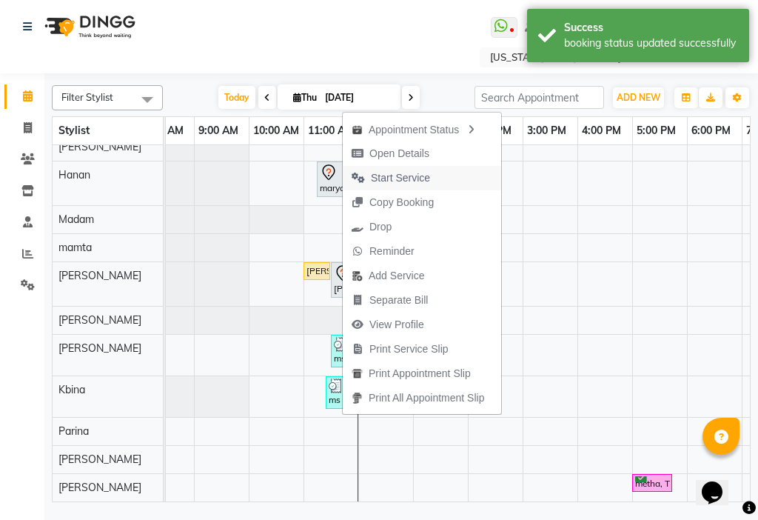
click at [400, 178] on span "Start Service" at bounding box center [400, 178] width 59 height 16
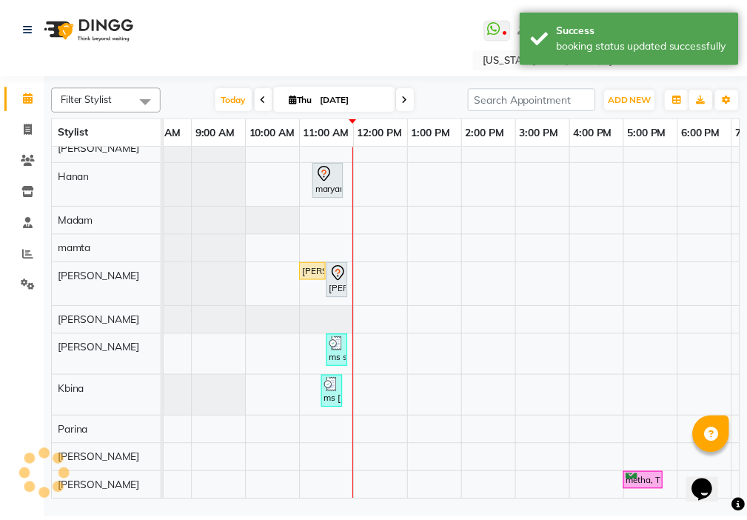
scroll to position [119, 465]
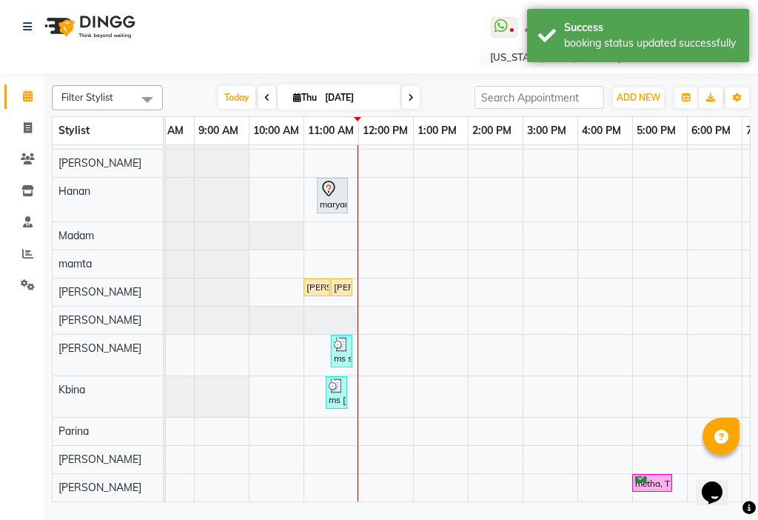
click at [341, 281] on div "[PERSON_NAME], TK02, 11:30 AM-11:50 AM, Beauty Eyelashes Adhesive" at bounding box center [341, 287] width 19 height 13
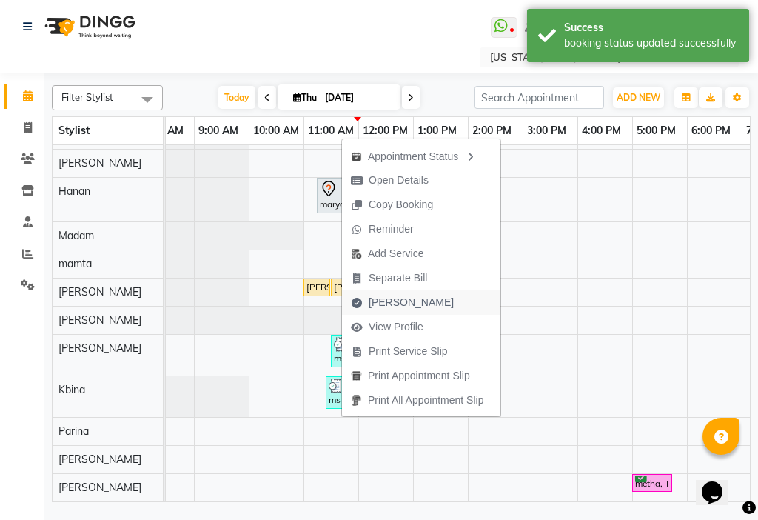
click at [395, 298] on span "[PERSON_NAME]" at bounding box center [411, 303] width 85 height 16
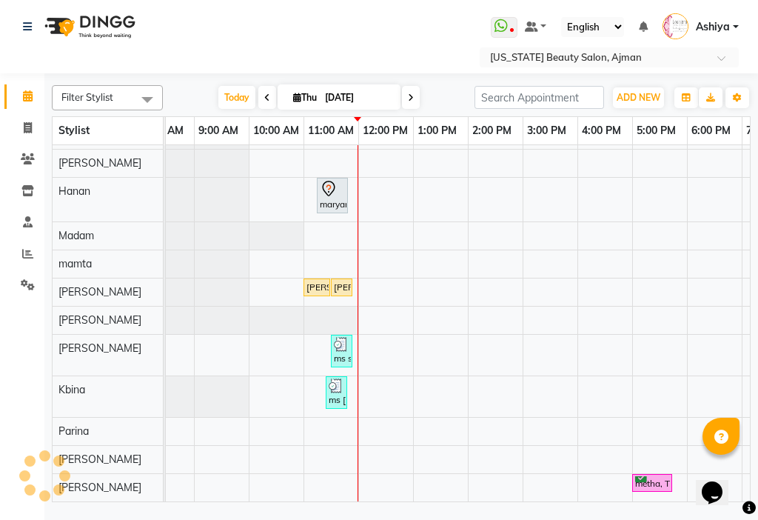
select select "service"
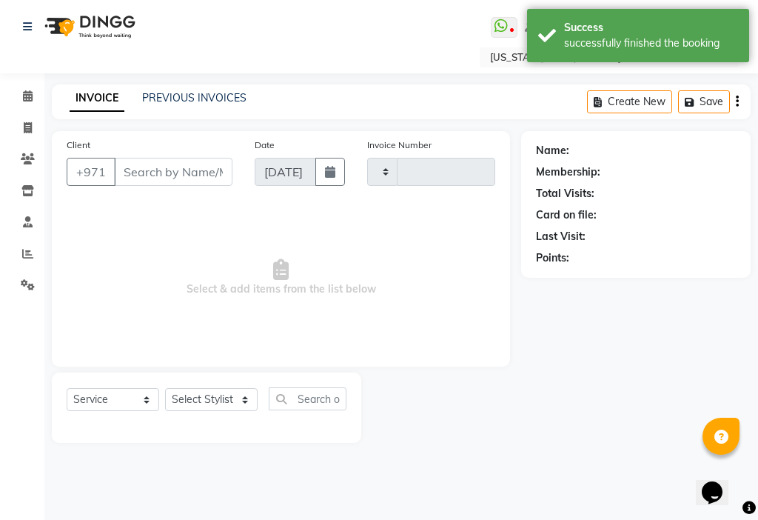
type input "3044"
select select "637"
type input "503180081"
select select "9701"
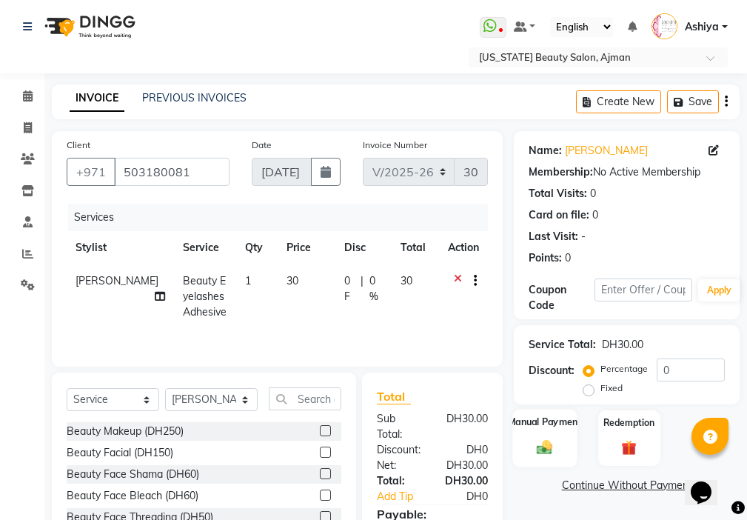
click at [532, 451] on img at bounding box center [544, 447] width 25 height 18
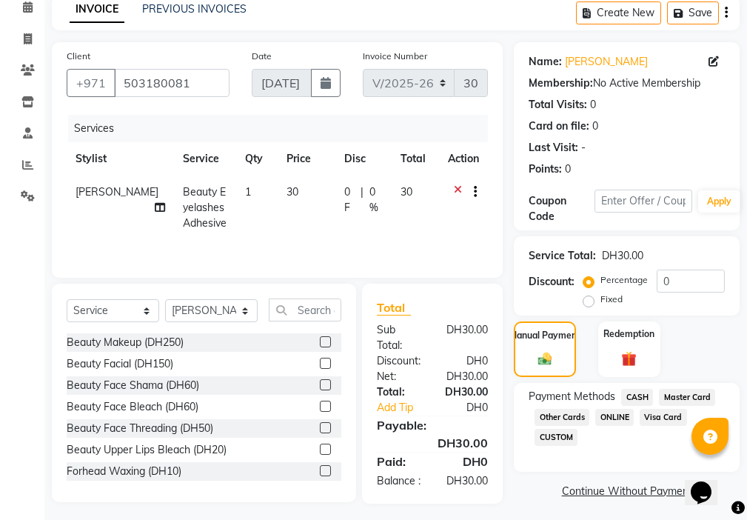
scroll to position [98, 0]
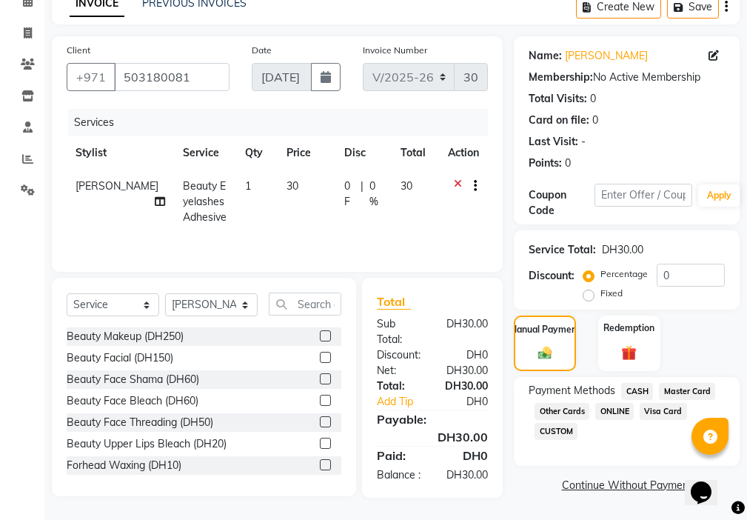
click at [672, 409] on span "Visa Card" at bounding box center [663, 411] width 47 height 17
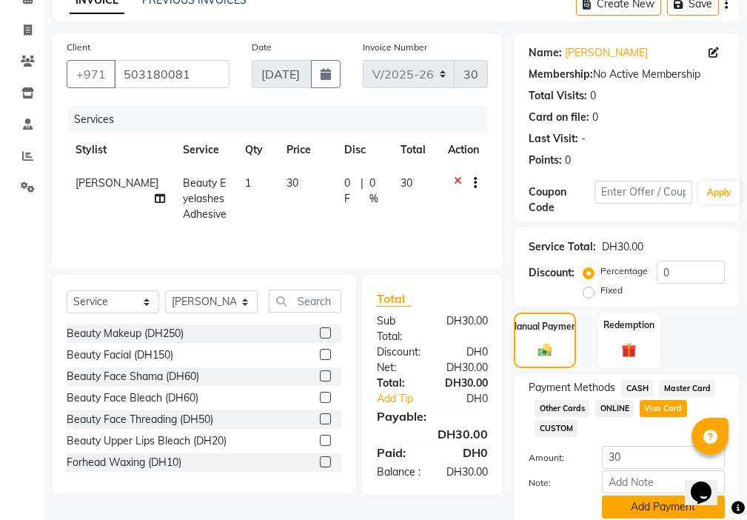
click at [647, 503] on button "Add Payment" at bounding box center [663, 506] width 123 height 23
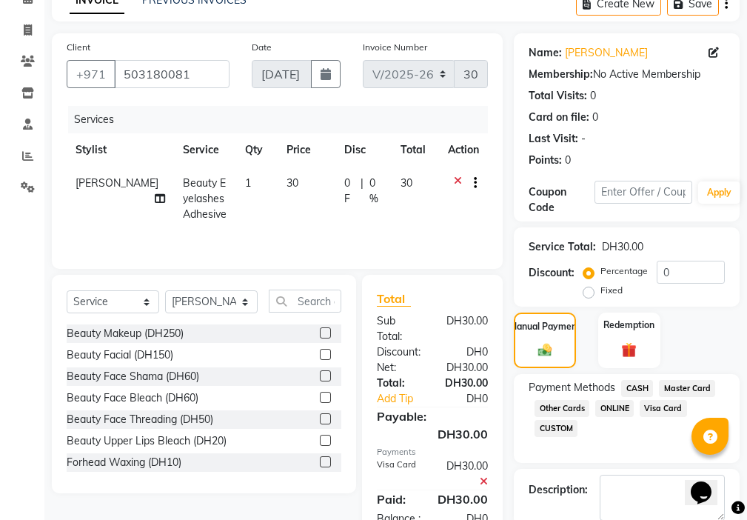
scroll to position [157, 0]
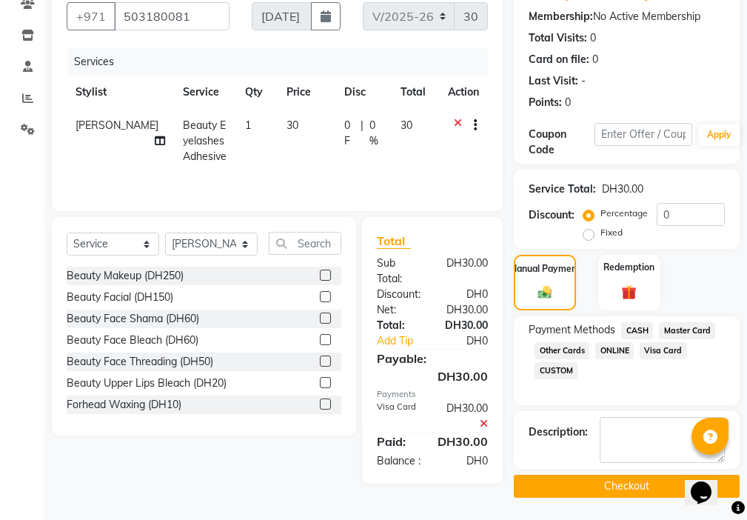
click at [644, 492] on button "Checkout" at bounding box center [627, 486] width 226 height 23
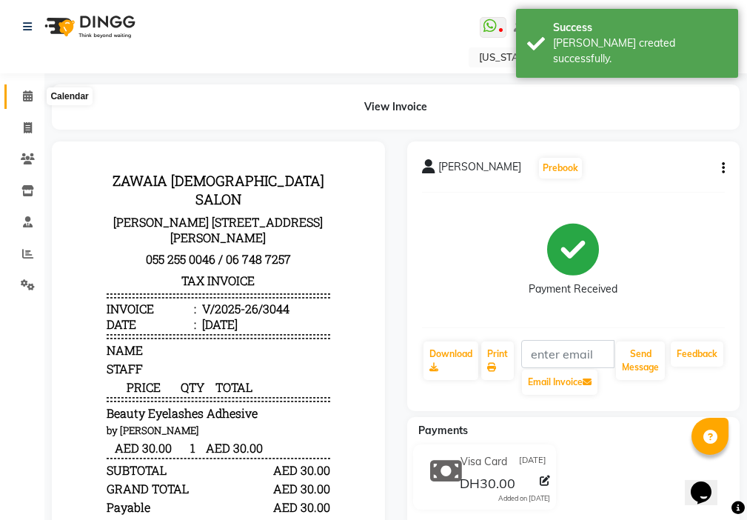
click at [28, 98] on icon at bounding box center [28, 95] width 10 height 11
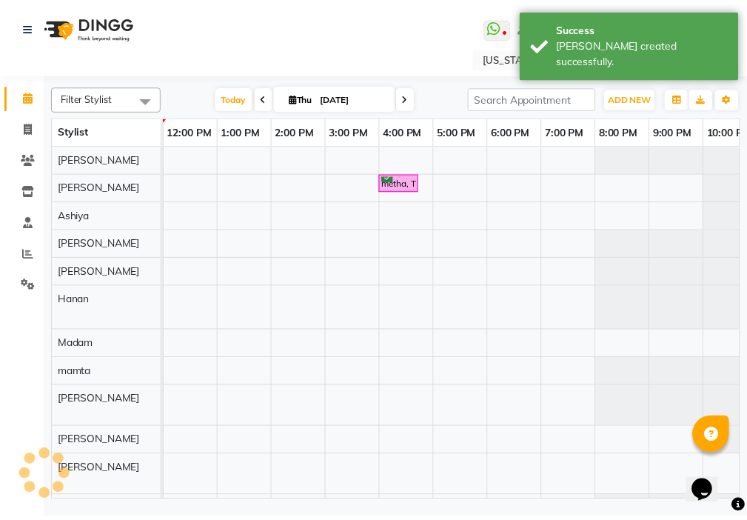
scroll to position [0, 329]
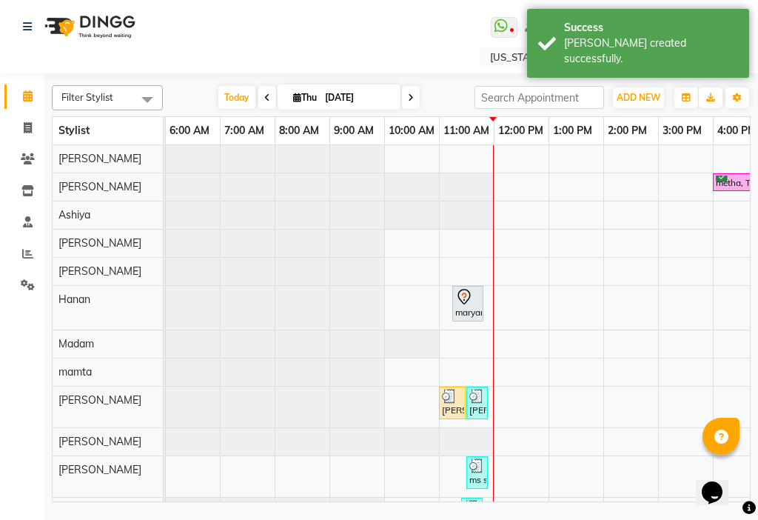
click at [446, 399] on img at bounding box center [449, 396] width 15 height 15
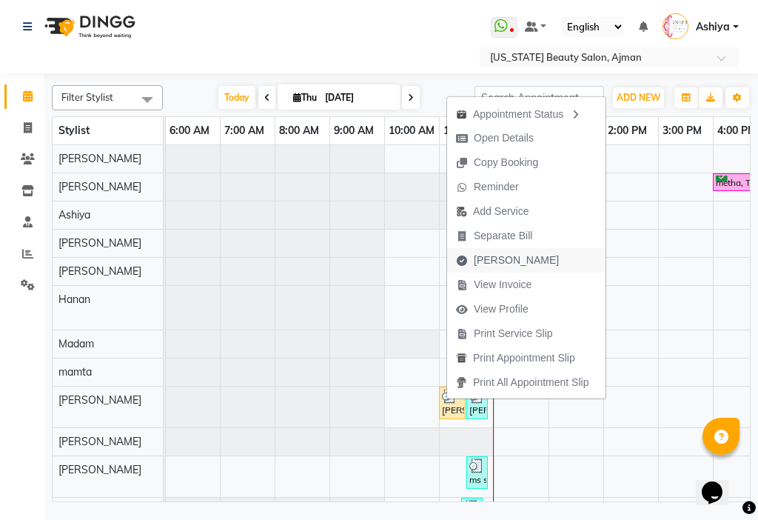
click at [466, 262] on icon "button" at bounding box center [462, 260] width 12 height 10
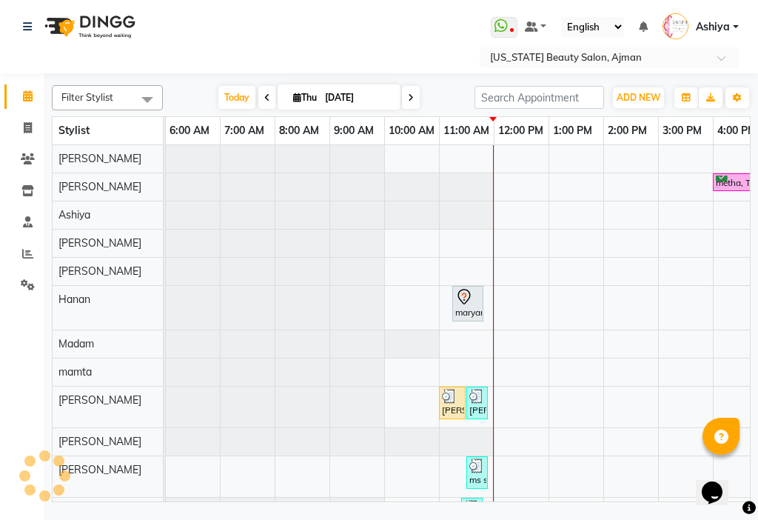
select select "service"
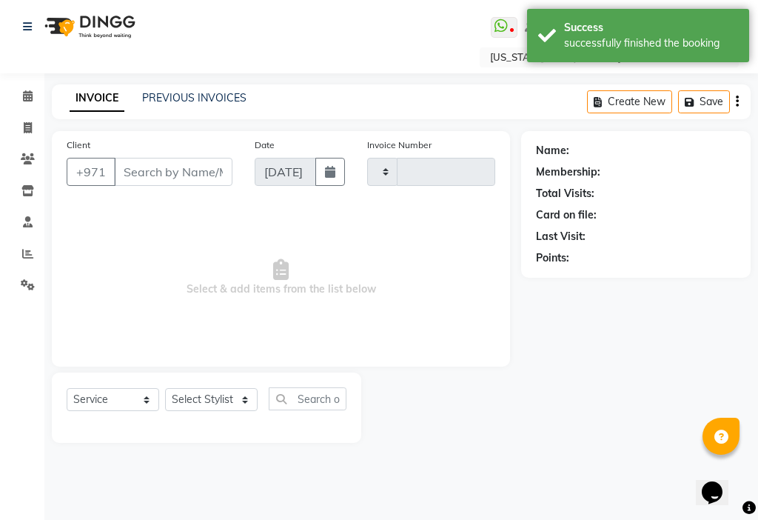
type input "3045"
select select "637"
type input "503180081"
select select "9701"
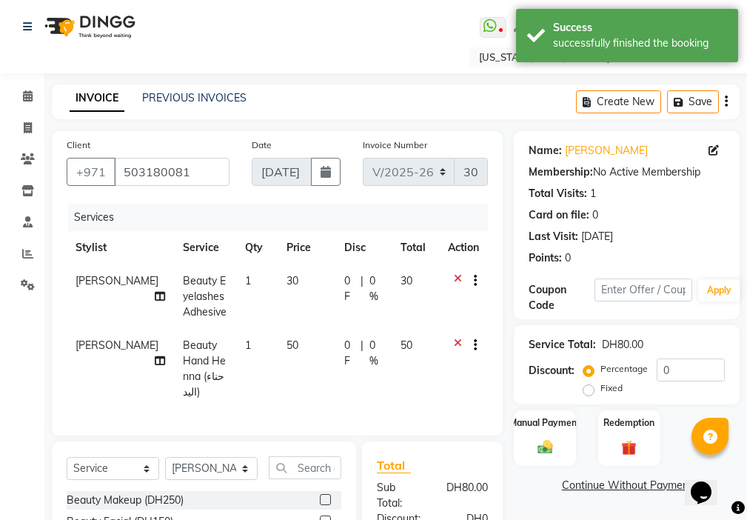
click at [454, 276] on icon at bounding box center [458, 282] width 8 height 19
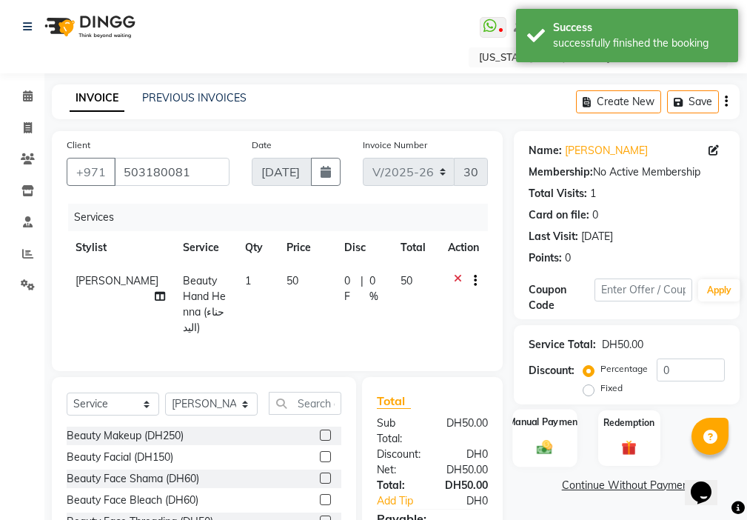
click at [554, 443] on img at bounding box center [544, 447] width 25 height 18
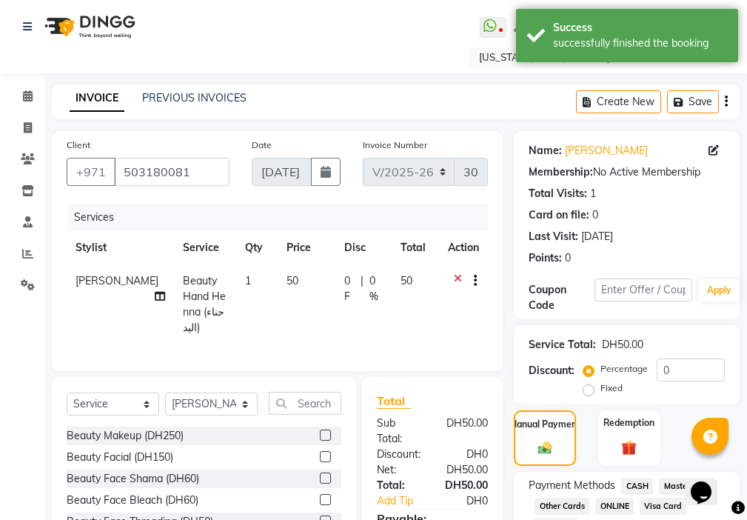
click at [664, 509] on span "Visa Card" at bounding box center [663, 506] width 47 height 17
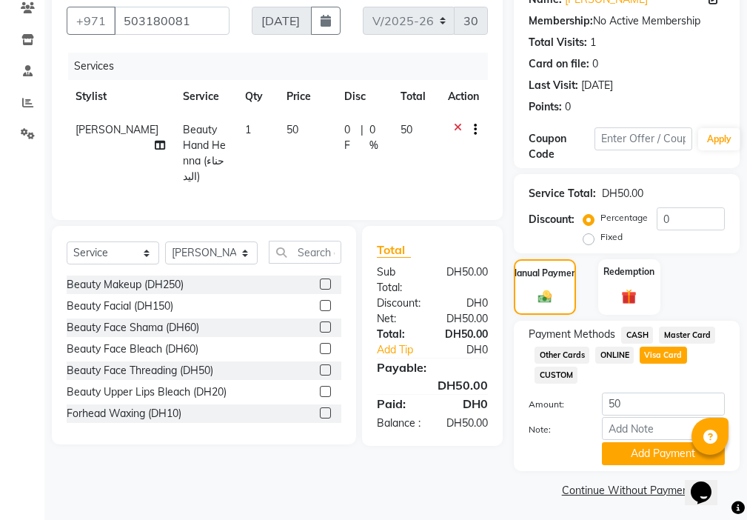
scroll to position [152, 0]
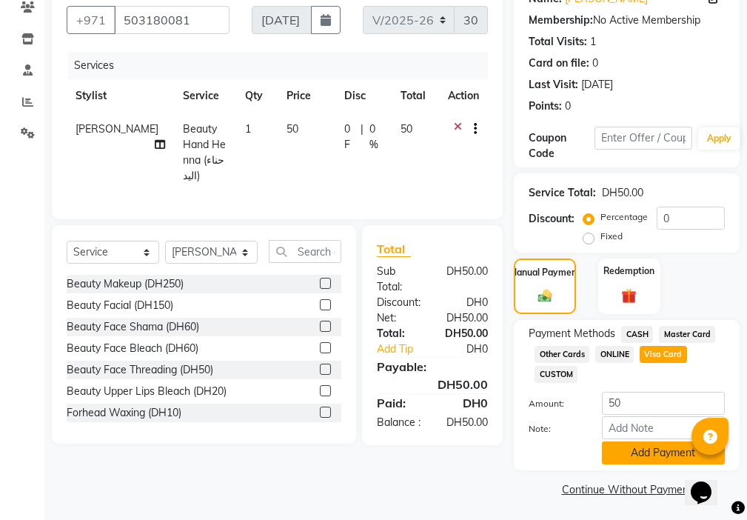
click at [647, 460] on button "Add Payment" at bounding box center [663, 452] width 123 height 23
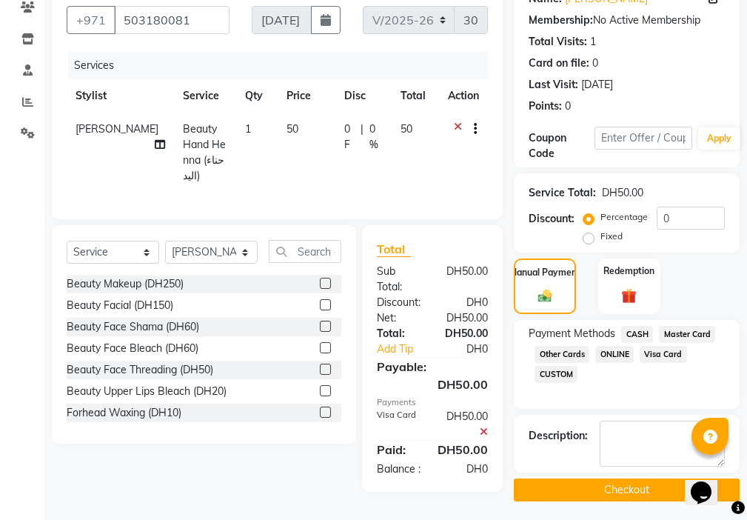
click at [639, 481] on button "Checkout" at bounding box center [627, 489] width 226 height 23
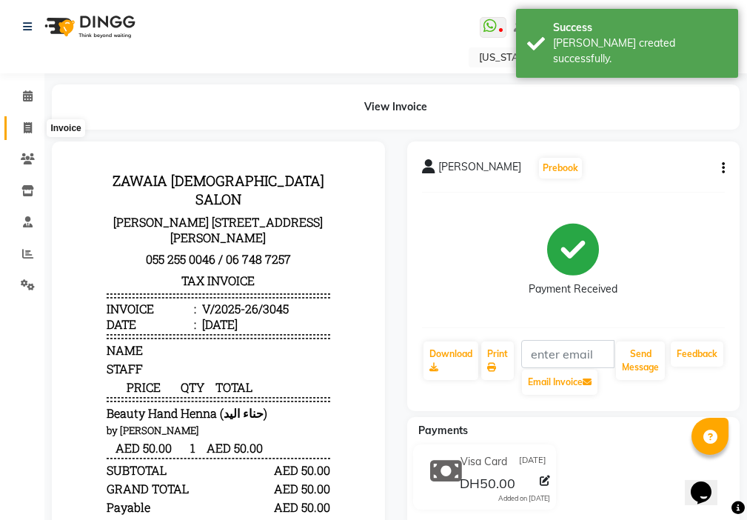
click at [26, 129] on icon at bounding box center [28, 127] width 8 height 11
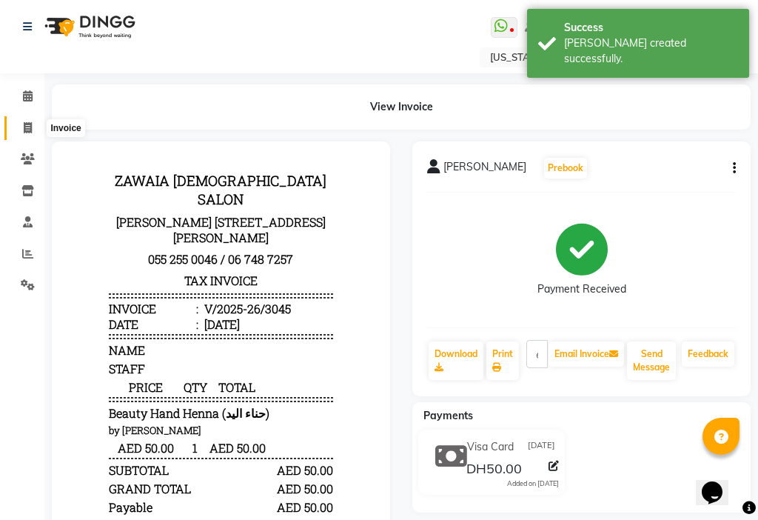
select select "637"
select select "service"
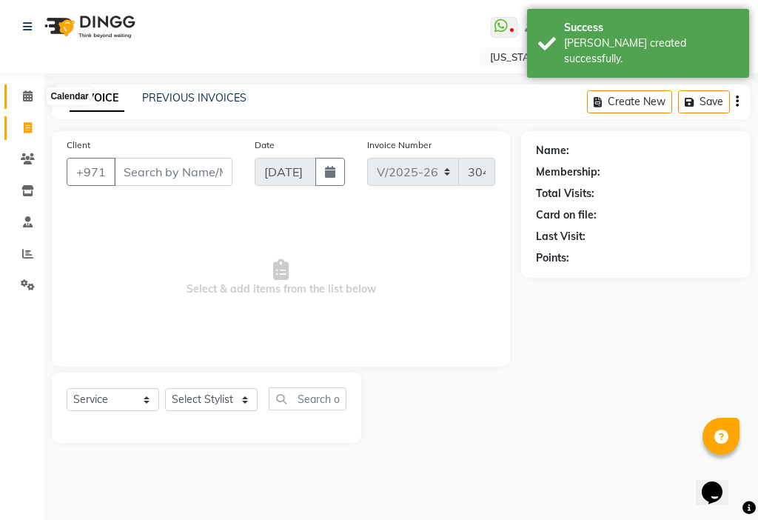
click at [33, 100] on span at bounding box center [28, 96] width 26 height 17
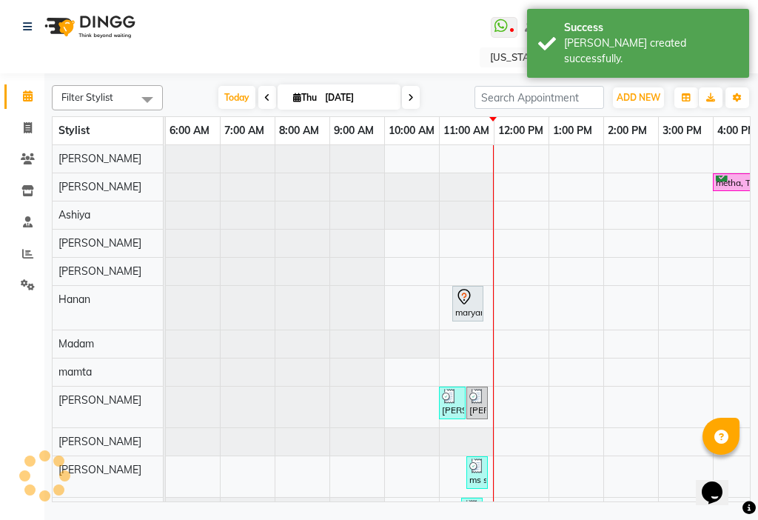
scroll to position [0, 329]
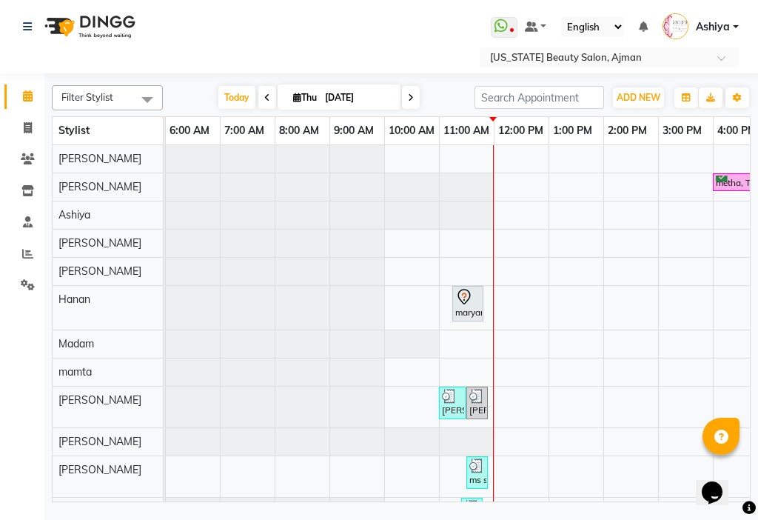
click at [472, 413] on div "[PERSON_NAME], TK02, 11:30 AM-11:50 AM, Beauty Eyelashes Adhesive" at bounding box center [477, 403] width 19 height 28
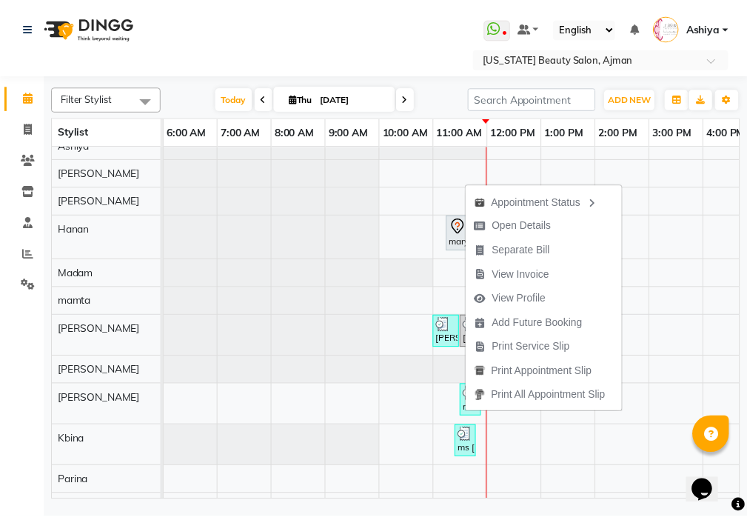
scroll to position [79, 0]
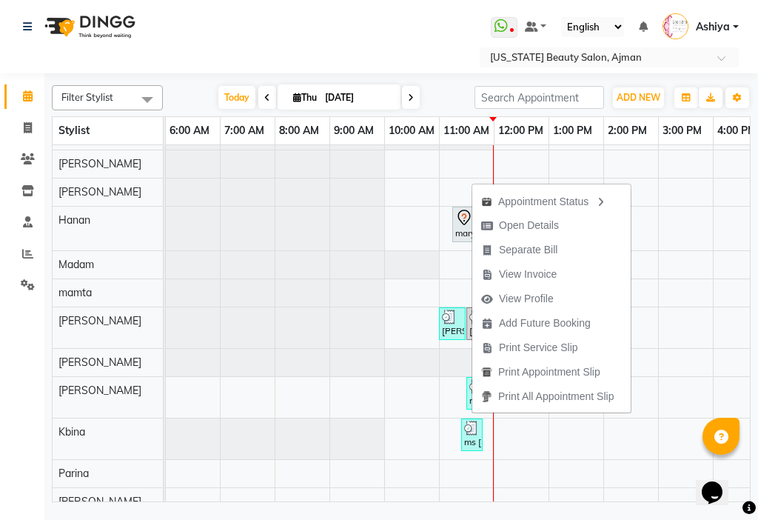
click at [685, 390] on div "metha, TK01, 04:00 PM-04:45 PM, Makup maryam, TK05, 11:15 AM-11:50 AM, Hair col…" at bounding box center [493, 305] width 1315 height 478
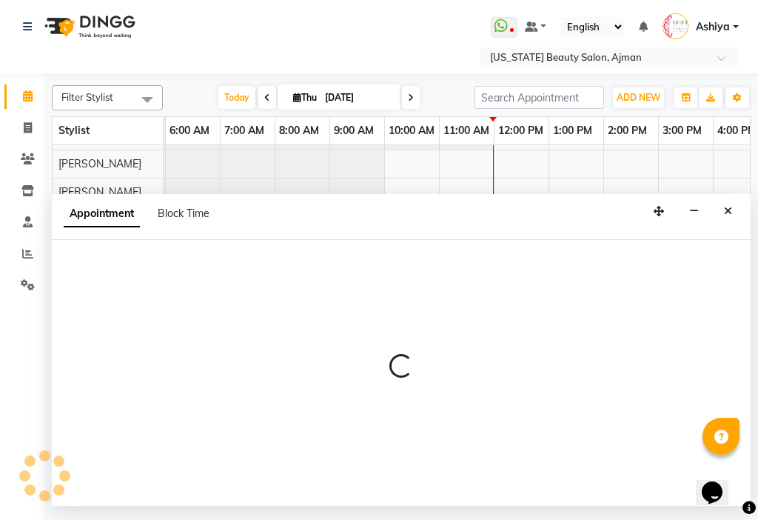
select select "89320"
select select "900"
select select "tentative"
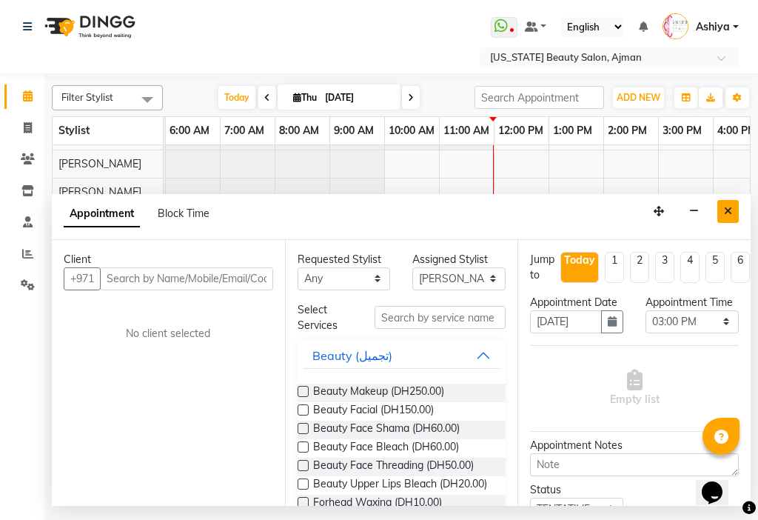
click at [727, 209] on icon "Close" at bounding box center [728, 211] width 8 height 10
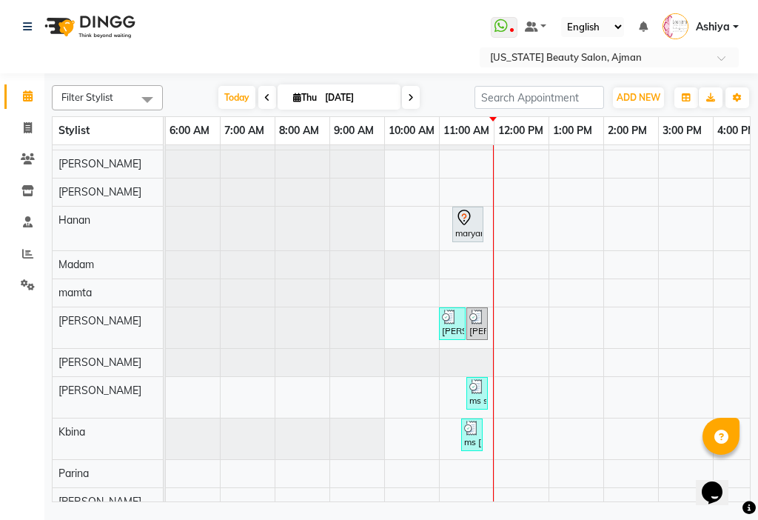
click at [465, 232] on div "maryam, TK05, 11:15 AM-11:50 AM, Hair colour" at bounding box center [468, 224] width 28 height 31
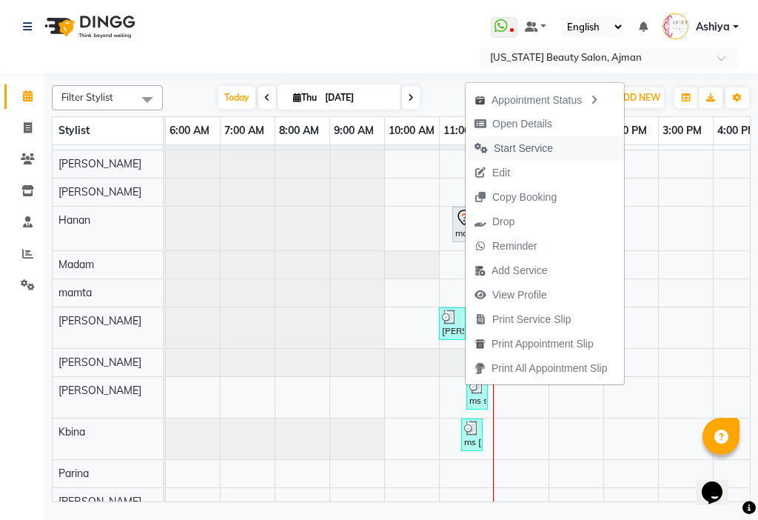
click at [486, 141] on span "Start Service" at bounding box center [514, 148] width 96 height 24
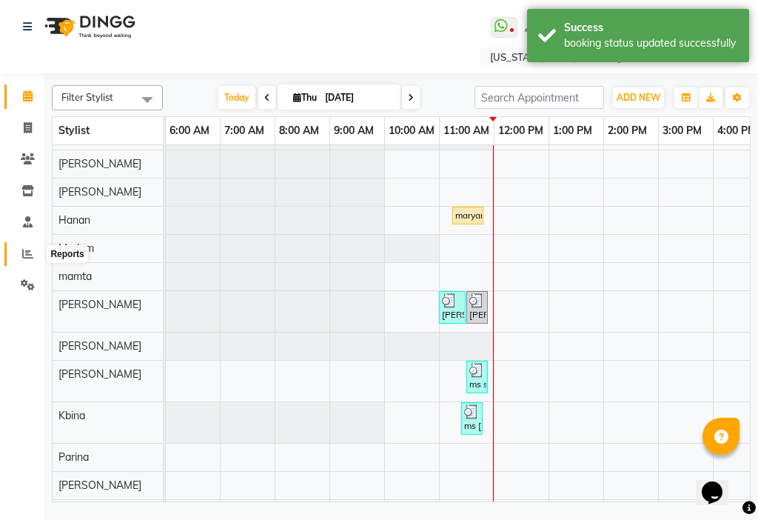
click at [35, 252] on span at bounding box center [28, 254] width 26 height 17
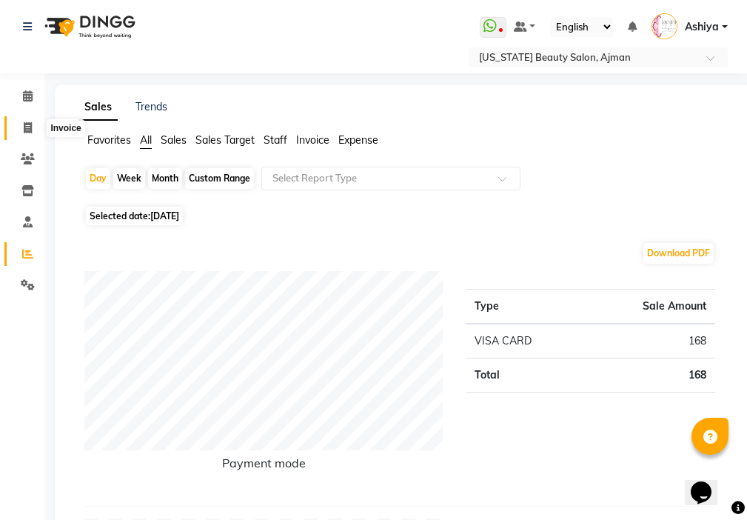
click at [26, 124] on icon at bounding box center [28, 127] width 8 height 11
select select "service"
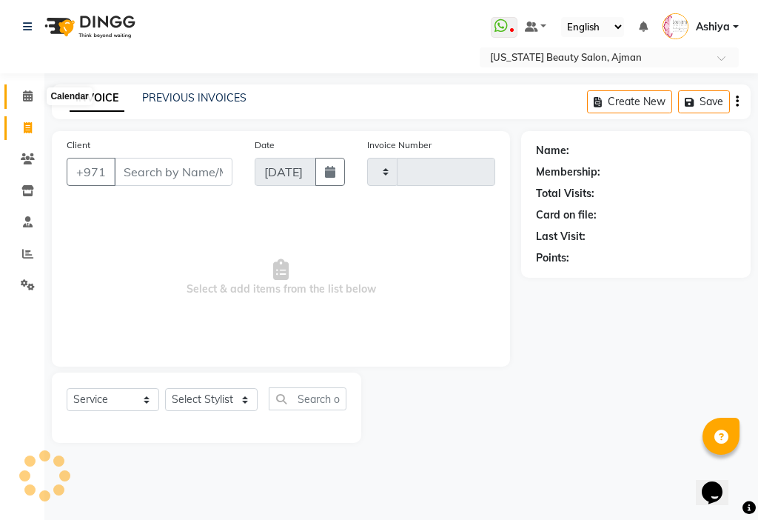
click at [27, 98] on icon at bounding box center [28, 95] width 10 height 11
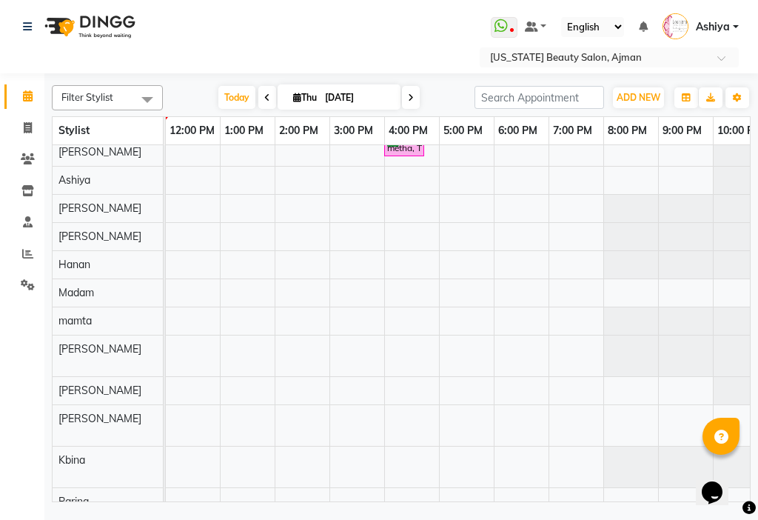
scroll to position [64, 0]
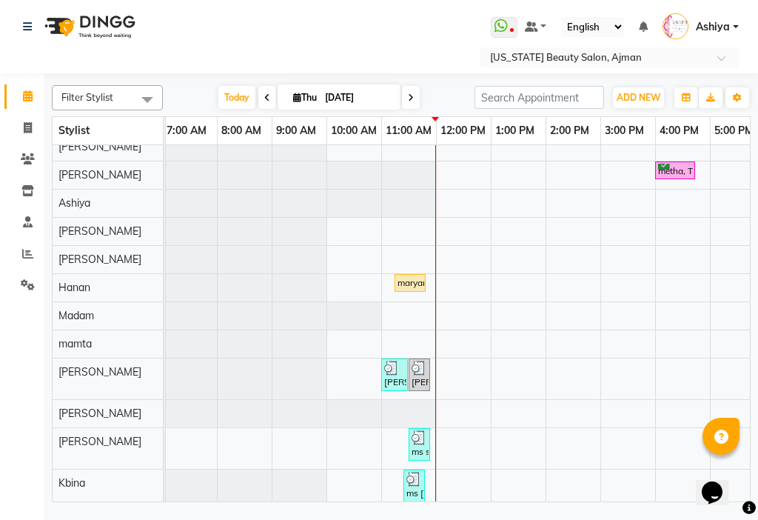
click at [406, 287] on div "maryam, TK05, 11:15 AM-11:50 AM, Hair colour" at bounding box center [410, 282] width 28 height 13
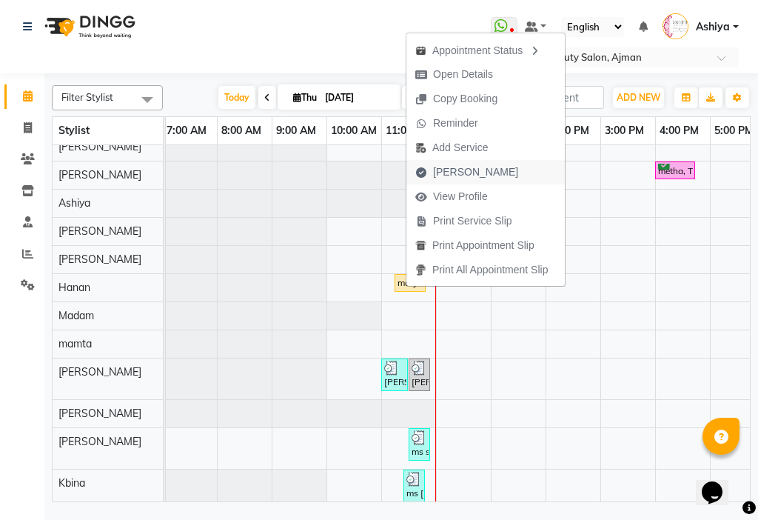
click at [432, 175] on span "[PERSON_NAME]" at bounding box center [466, 172] width 121 height 24
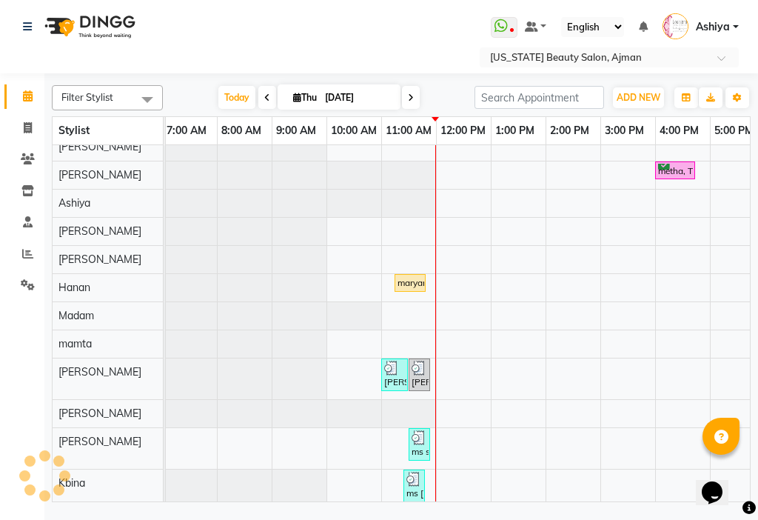
select select "service"
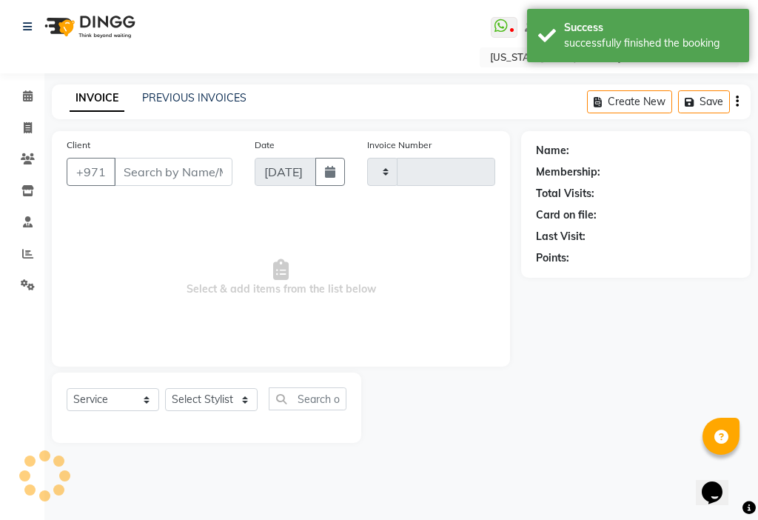
type input "3046"
select select "637"
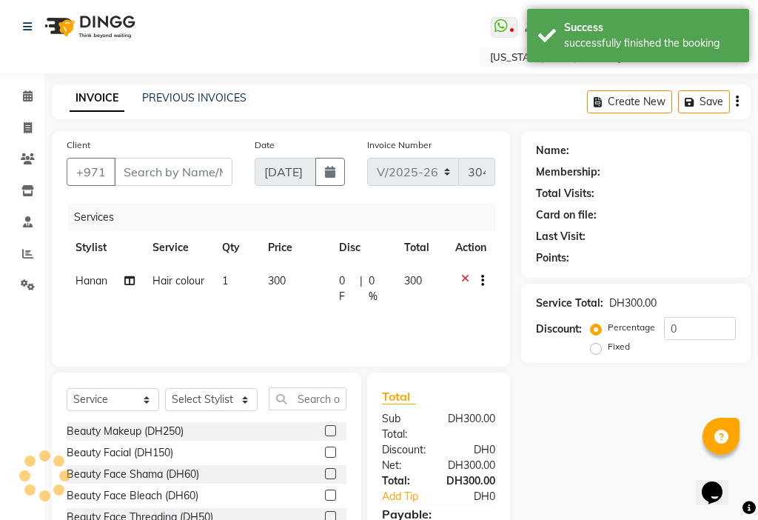
type input "552433395"
select select "33912"
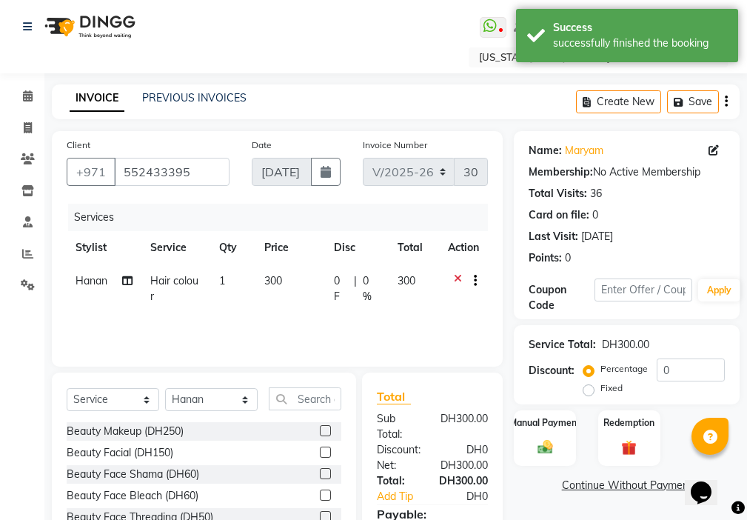
click at [284, 283] on td "300" at bounding box center [290, 288] width 70 height 49
select select "33912"
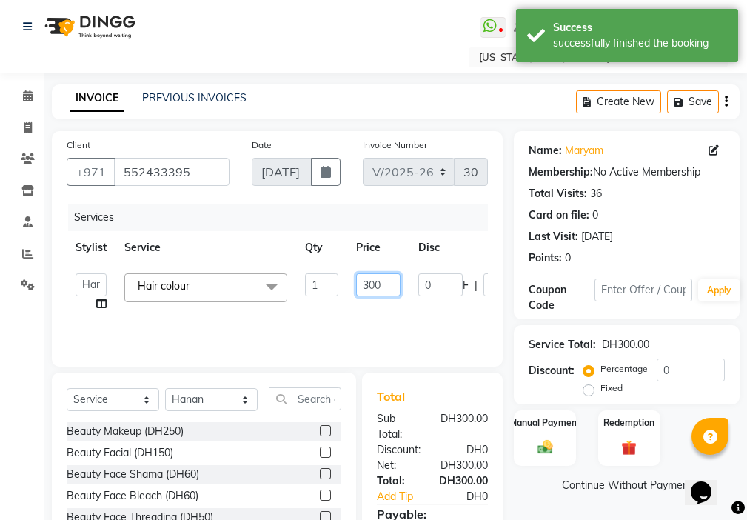
click at [367, 281] on input "300" at bounding box center [378, 284] width 44 height 23
type input "1000"
click at [363, 315] on div "Services Stylist Service Qty Price Disc Total Action [PERSON_NAME] [PERSON_NAME…" at bounding box center [277, 278] width 421 height 148
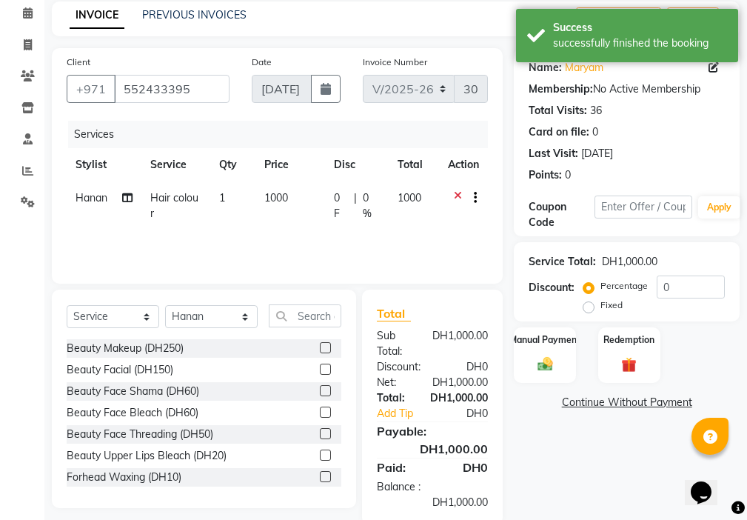
scroll to position [110, 0]
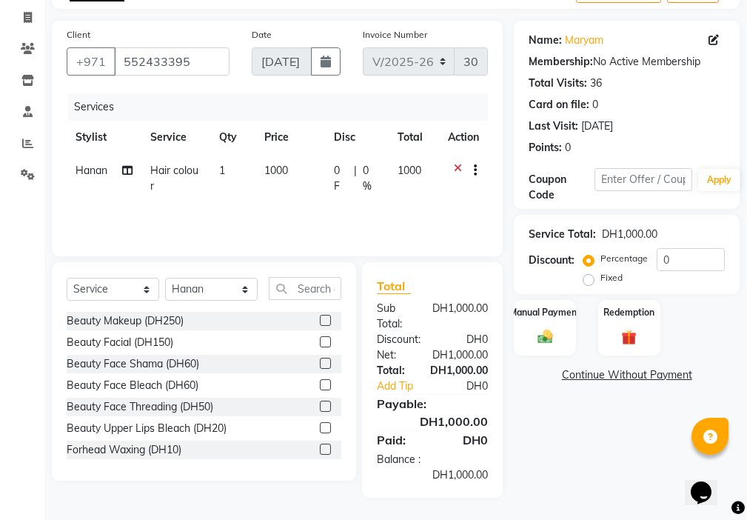
click at [282, 198] on td "1000" at bounding box center [290, 178] width 70 height 49
select select "33912"
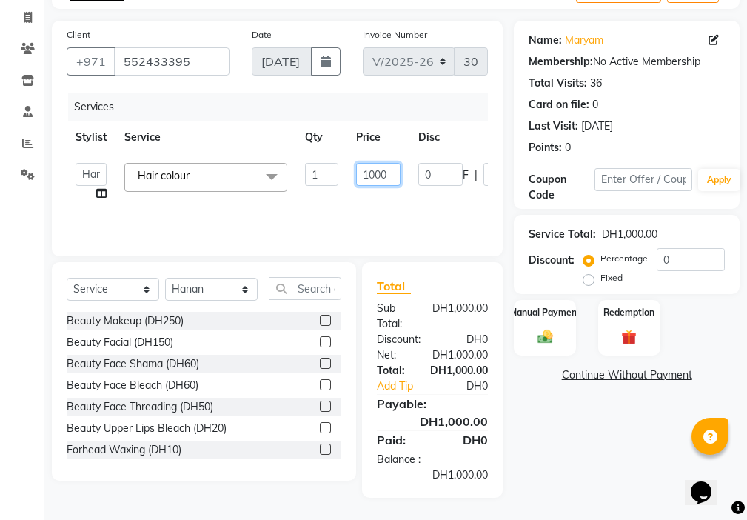
click at [374, 171] on input "1000" at bounding box center [378, 174] width 44 height 23
type input "700"
click at [378, 205] on div "Services Stylist Service Qty Price Disc Total Action [PERSON_NAME] [PERSON_NAME…" at bounding box center [277, 167] width 421 height 148
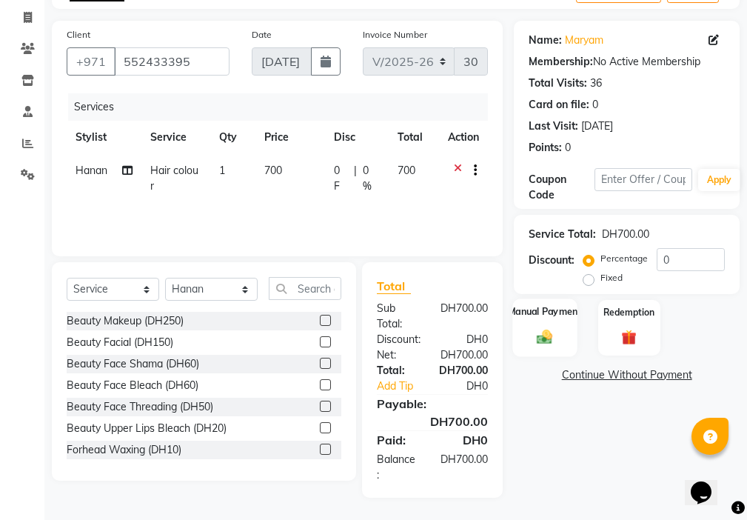
click at [545, 341] on img at bounding box center [544, 337] width 25 height 18
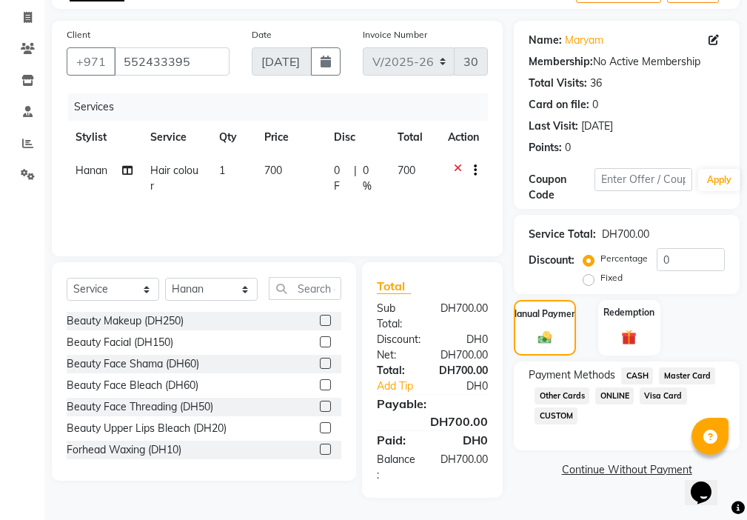
click at [632, 375] on span "CASH" at bounding box center [637, 375] width 32 height 17
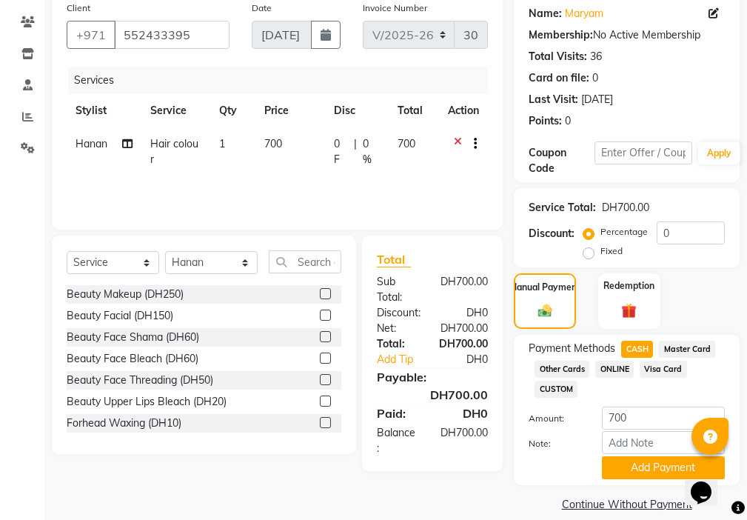
scroll to position [155, 0]
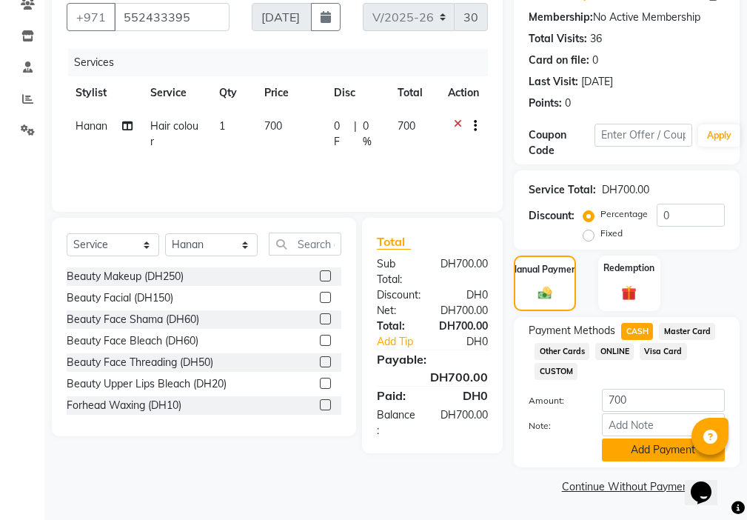
click at [642, 450] on button "Add Payment" at bounding box center [663, 449] width 123 height 23
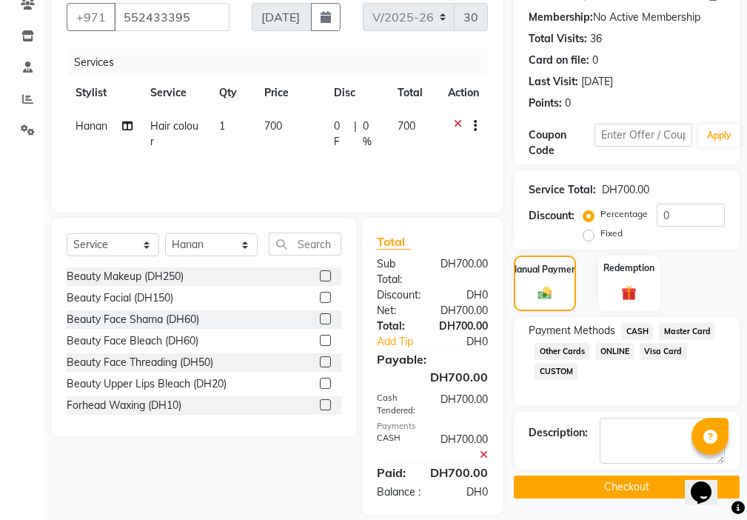
click at [624, 489] on button "Checkout" at bounding box center [627, 486] width 226 height 23
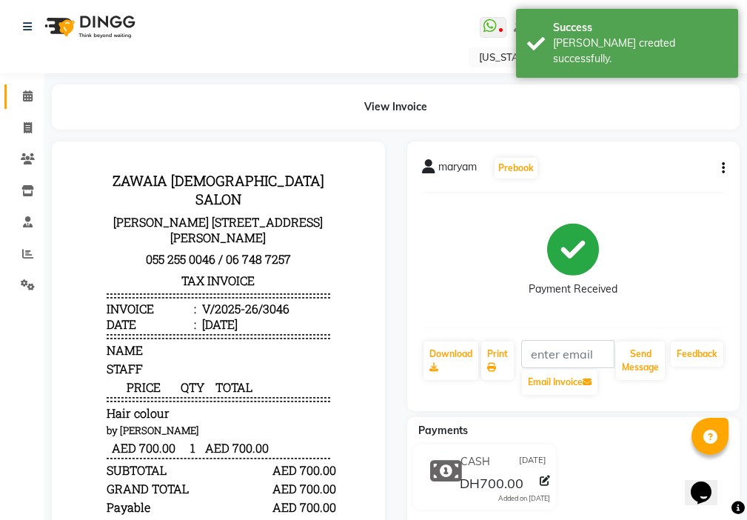
click at [29, 99] on icon at bounding box center [28, 95] width 10 height 11
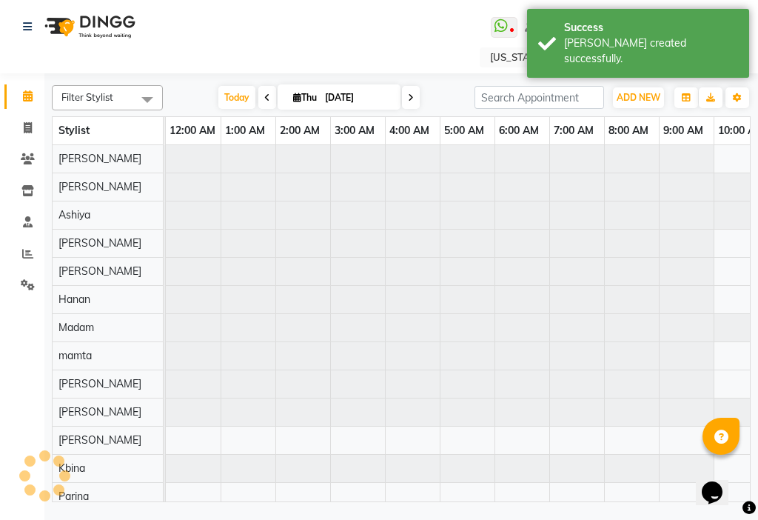
scroll to position [0, 329]
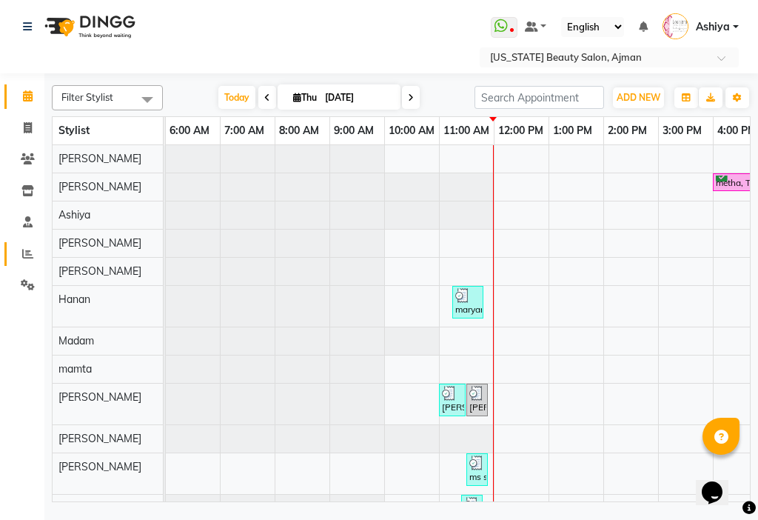
click at [27, 253] on icon at bounding box center [27, 253] width 11 height 11
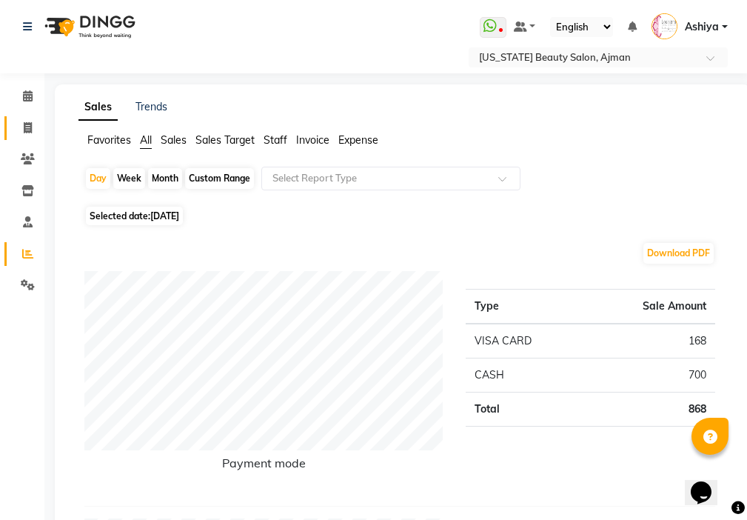
click at [17, 122] on span at bounding box center [28, 128] width 26 height 17
select select "service"
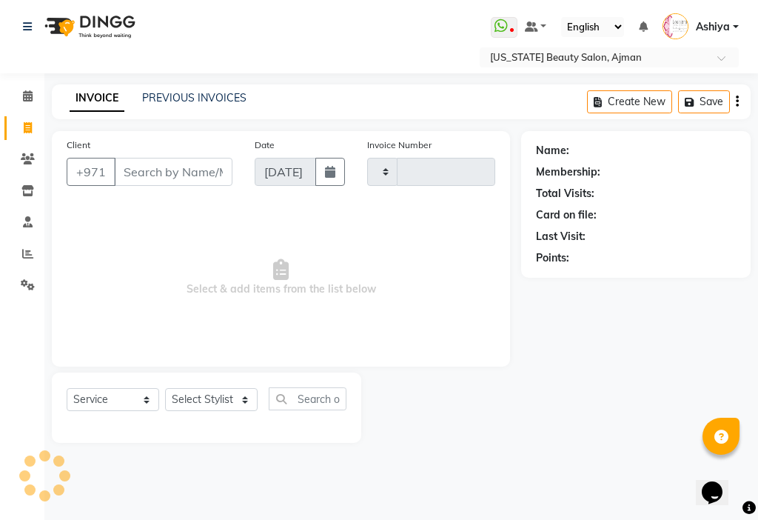
type input "3047"
select select "637"
click at [27, 96] on icon at bounding box center [28, 95] width 10 height 11
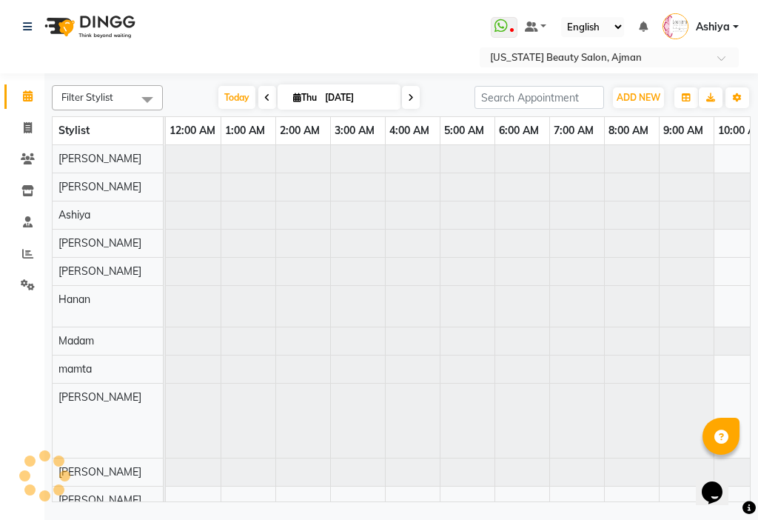
scroll to position [0, 329]
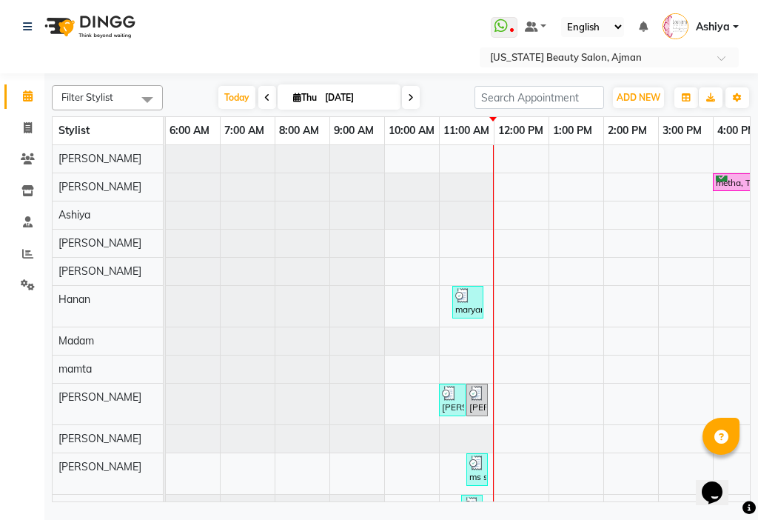
click at [210, 384] on div at bounding box center [110, 404] width 548 height 41
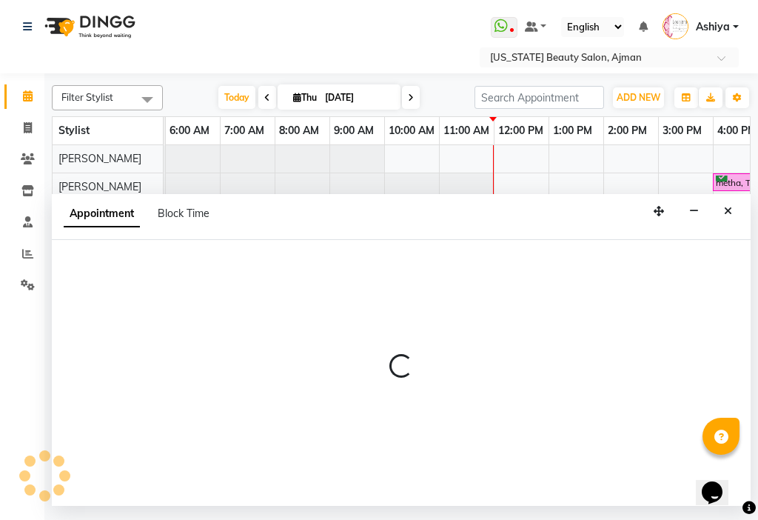
select select "48084"
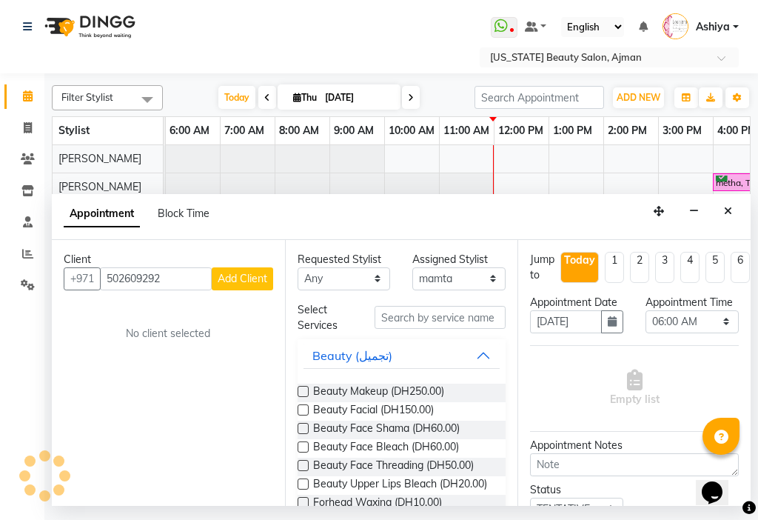
click at [246, 279] on span "Add Client" at bounding box center [243, 278] width 50 height 13
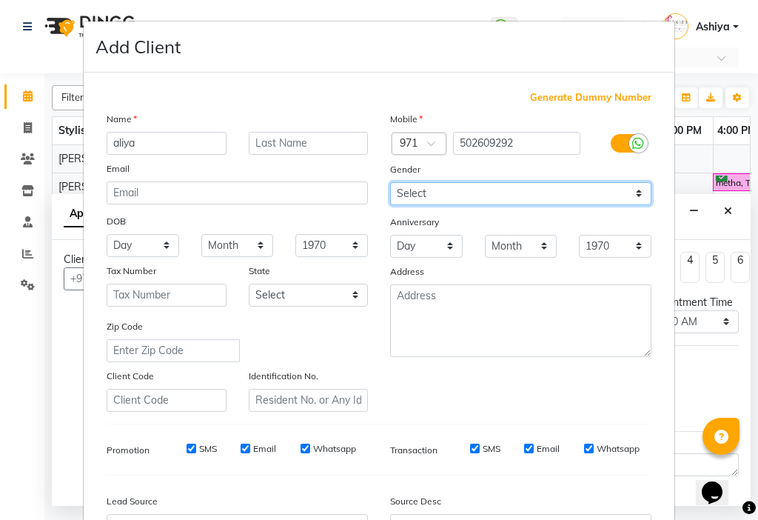
click at [441, 185] on select "Select [DEMOGRAPHIC_DATA] [DEMOGRAPHIC_DATA] Other Prefer Not To Say" at bounding box center [520, 193] width 261 height 23
click at [390, 182] on select "Select [DEMOGRAPHIC_DATA] [DEMOGRAPHIC_DATA] Other Prefer Not To Say" at bounding box center [520, 193] width 261 height 23
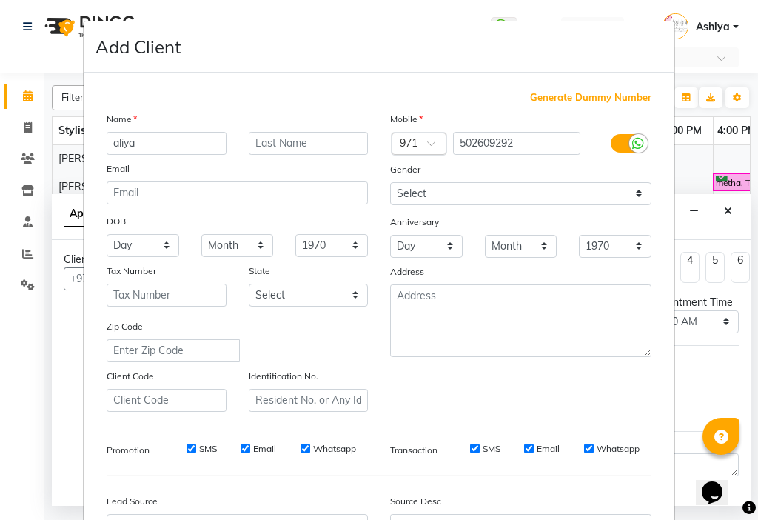
click at [200, 446] on label "SMS" at bounding box center [208, 448] width 18 height 13
click at [196, 446] on input "SMS" at bounding box center [192, 448] width 10 height 10
click at [241, 448] on input "Email" at bounding box center [246, 448] width 10 height 10
click at [470, 448] on input "SMS" at bounding box center [475, 448] width 10 height 10
click at [526, 448] on input "Email" at bounding box center [529, 448] width 10 height 10
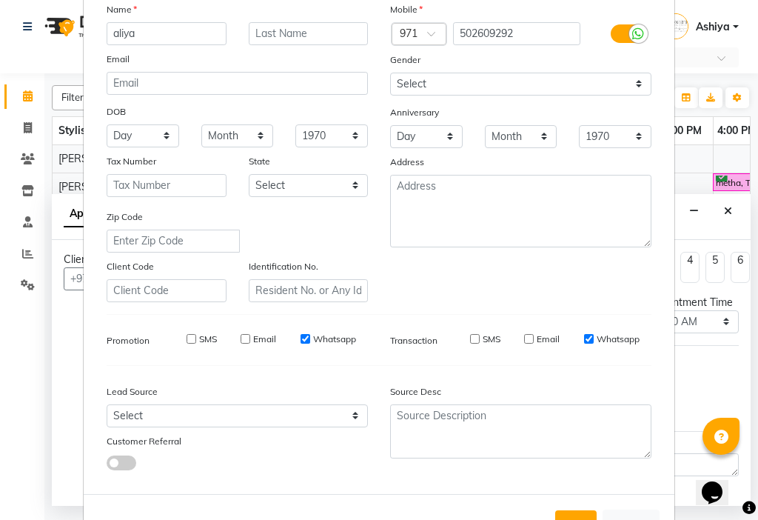
scroll to position [164, 0]
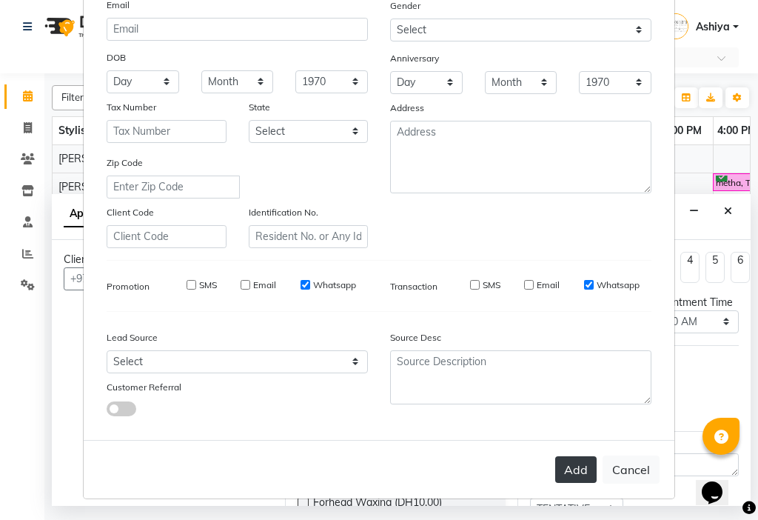
click at [569, 474] on button "Add" at bounding box center [575, 469] width 41 height 27
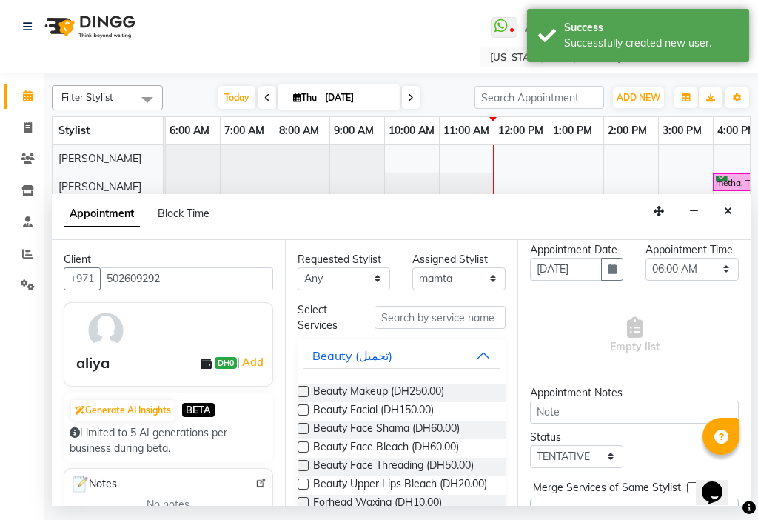
scroll to position [67, 0]
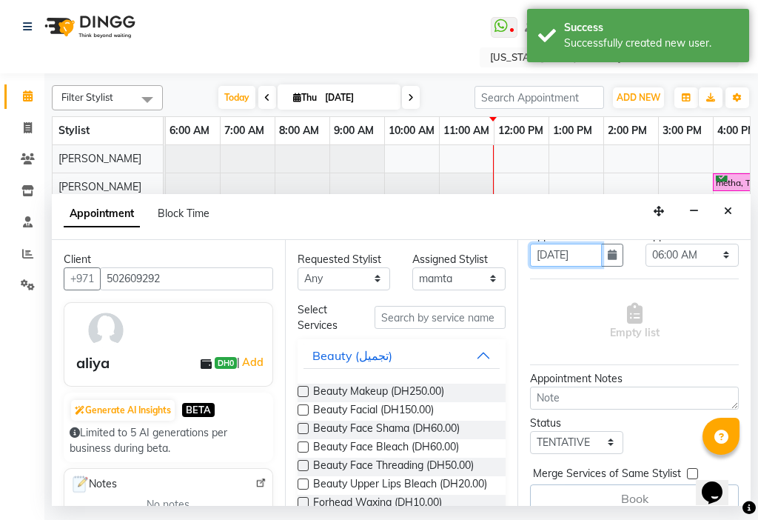
click at [553, 267] on input "[DATE]" at bounding box center [566, 255] width 72 height 23
click at [608, 260] on icon "button" at bounding box center [612, 255] width 9 height 10
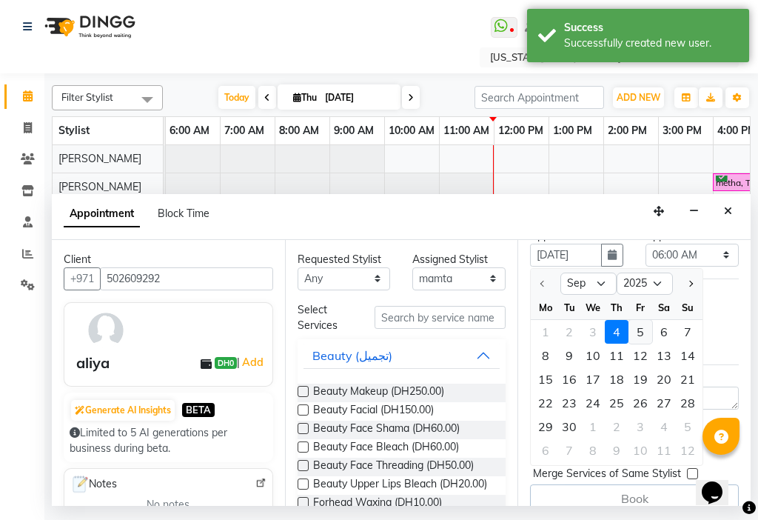
click at [636, 344] on div "5" at bounding box center [641, 332] width 24 height 24
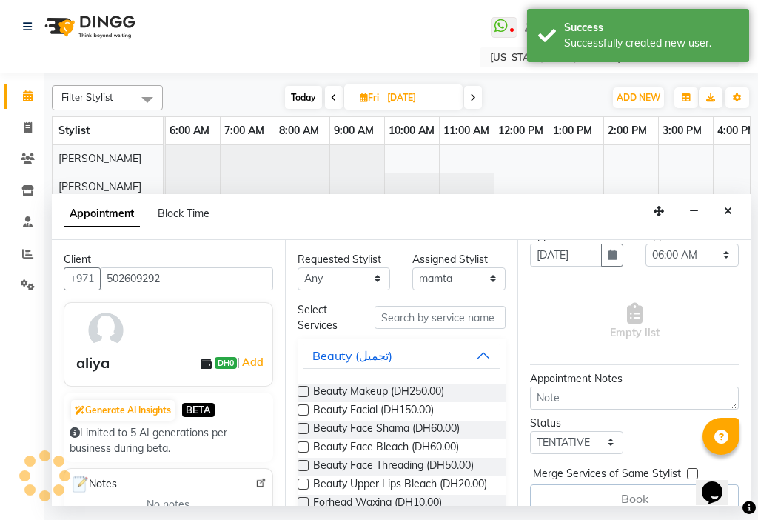
scroll to position [0, 658]
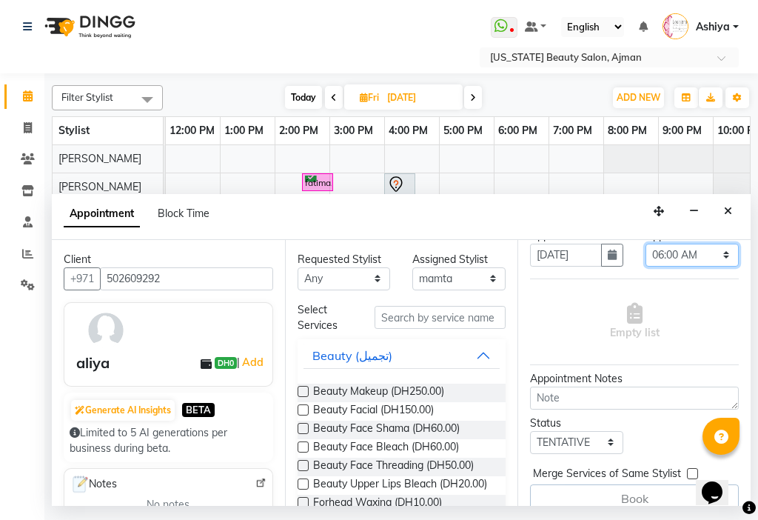
click at [697, 267] on select "Select 12:00 AM 12:15 AM 12:30 AM 12:45 AM 01:00 AM 01:15 AM 01:30 AM 01:45 AM …" at bounding box center [692, 255] width 93 height 23
click at [646, 258] on select "Select 12:00 AM 12:15 AM 12:30 AM 12:45 AM 01:00 AM 01:15 AM 01:30 AM 01:45 AM …" at bounding box center [692, 255] width 93 height 23
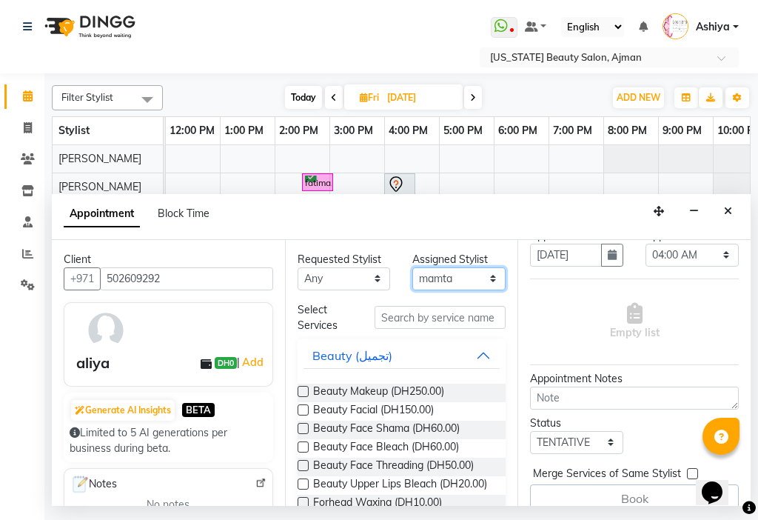
click at [421, 273] on select "Select [PERSON_NAME] [PERSON_NAME] [PERSON_NAME] [PERSON_NAME] [PERSON_NAME] ma…" at bounding box center [458, 278] width 93 height 23
click at [412, 267] on select "Select [PERSON_NAME] [PERSON_NAME] [PERSON_NAME] [PERSON_NAME] [PERSON_NAME] ma…" at bounding box center [458, 278] width 93 height 23
click at [466, 279] on select "Select [PERSON_NAME] [PERSON_NAME] [PERSON_NAME] [PERSON_NAME] [PERSON_NAME] ma…" at bounding box center [458, 278] width 93 height 23
click at [412, 267] on select "Select [PERSON_NAME] [PERSON_NAME] [PERSON_NAME] [PERSON_NAME] [PERSON_NAME] ma…" at bounding box center [458, 278] width 93 height 23
click at [479, 358] on button "Beauty (تجميل)" at bounding box center [402, 355] width 197 height 27
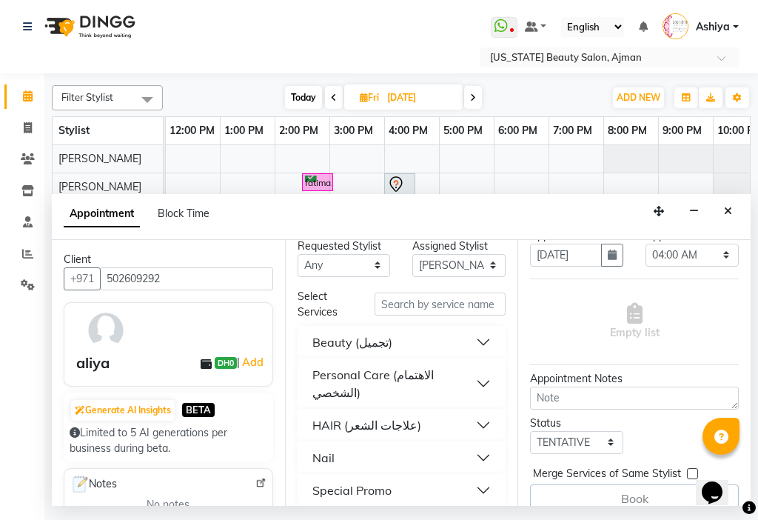
scroll to position [26, 0]
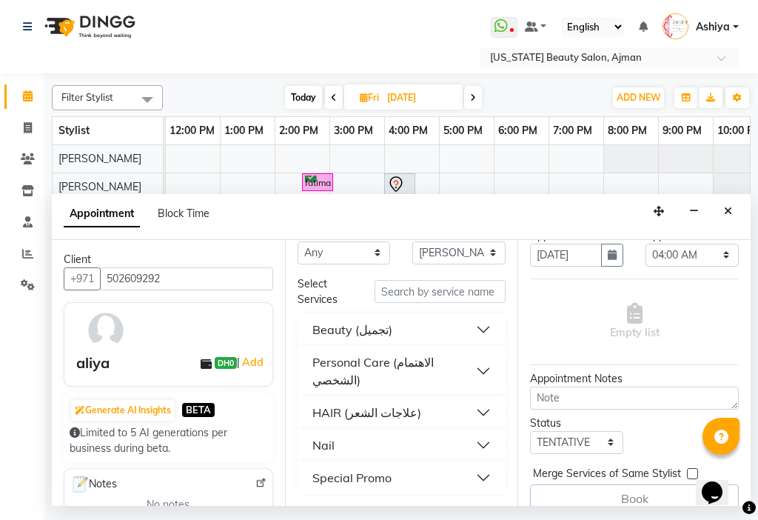
click at [421, 475] on button "Special Promo" at bounding box center [402, 477] width 197 height 27
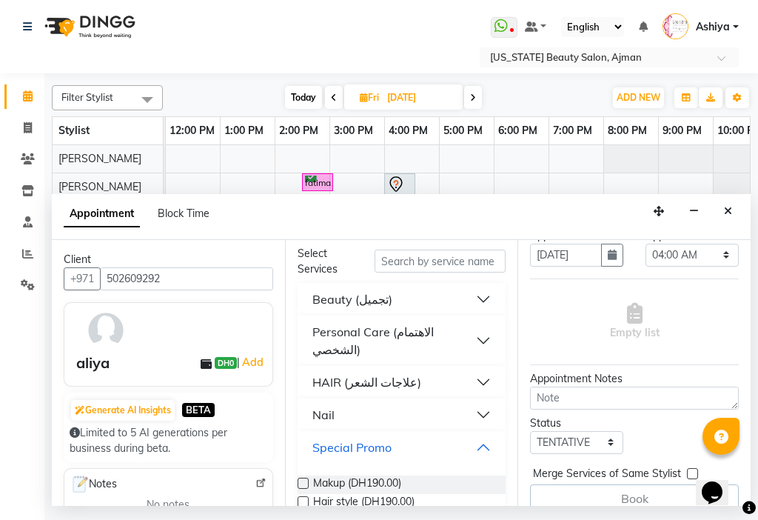
scroll to position [87, 0]
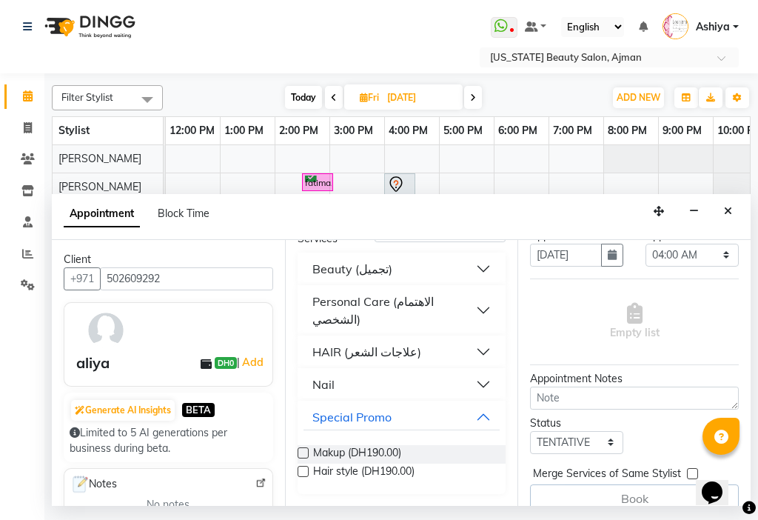
click at [411, 455] on div "Makup (DH190.00)" at bounding box center [402, 454] width 209 height 19
click at [303, 451] on label at bounding box center [303, 452] width 11 height 11
click at [303, 451] on input "checkbox" at bounding box center [303, 454] width 10 height 10
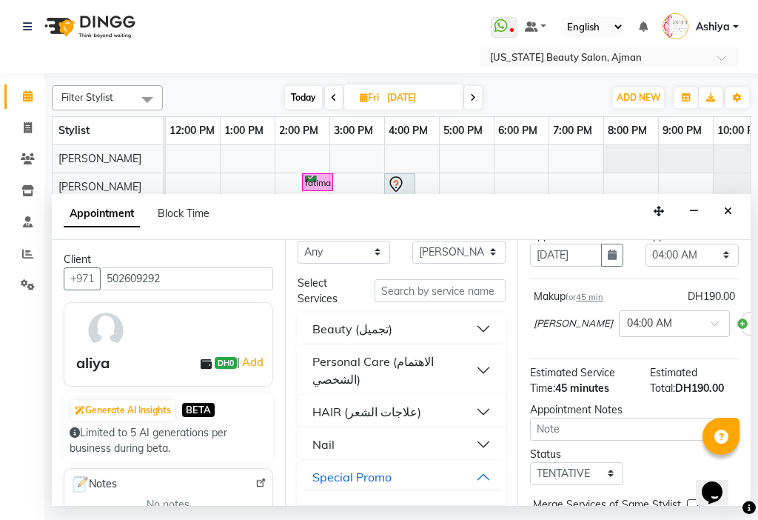
scroll to position [0, 0]
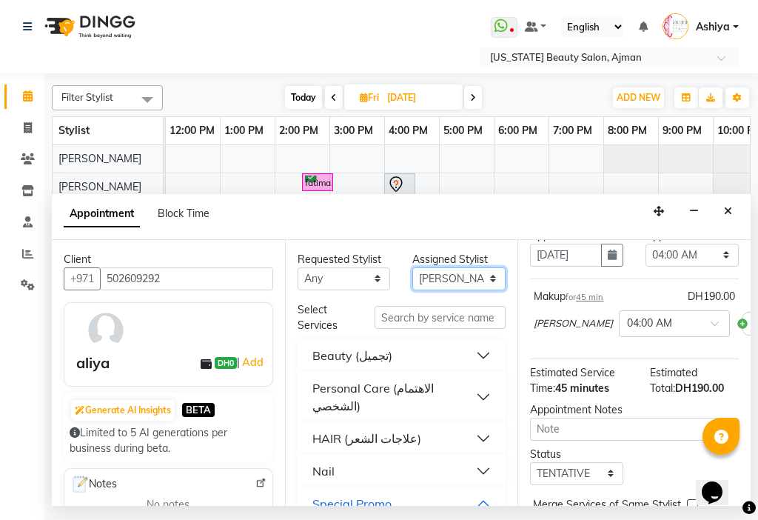
click at [446, 280] on select "Select [PERSON_NAME] [PERSON_NAME] [PERSON_NAME] [PERSON_NAME] [PERSON_NAME] ma…" at bounding box center [458, 278] width 93 height 23
click at [412, 267] on select "Select [PERSON_NAME] [PERSON_NAME] [PERSON_NAME] [PERSON_NAME] [PERSON_NAME] ma…" at bounding box center [458, 278] width 93 height 23
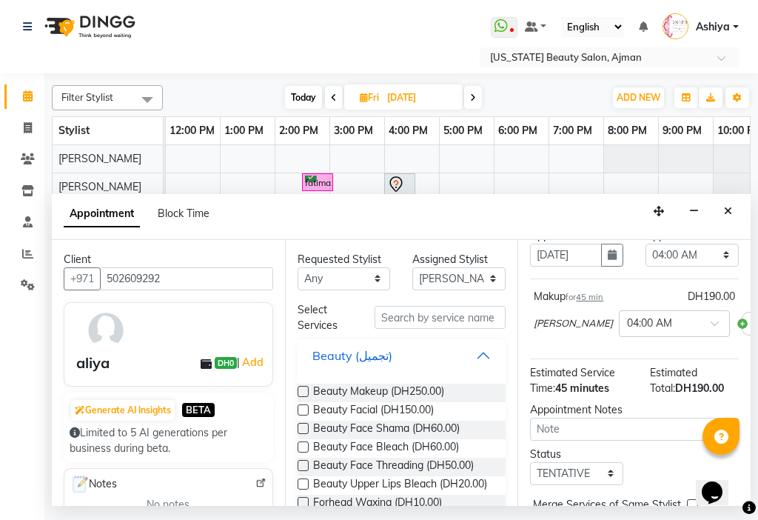
click at [471, 357] on button "Beauty (تجميل)" at bounding box center [402, 355] width 197 height 27
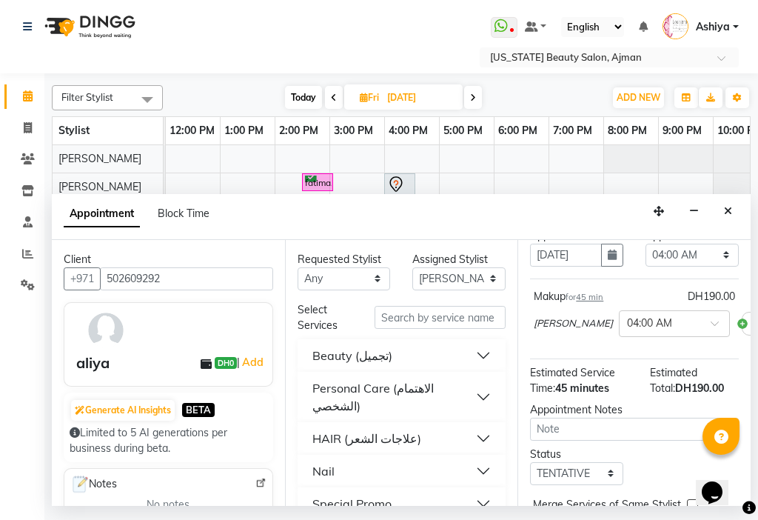
click at [441, 499] on button "Special Promo" at bounding box center [402, 503] width 197 height 27
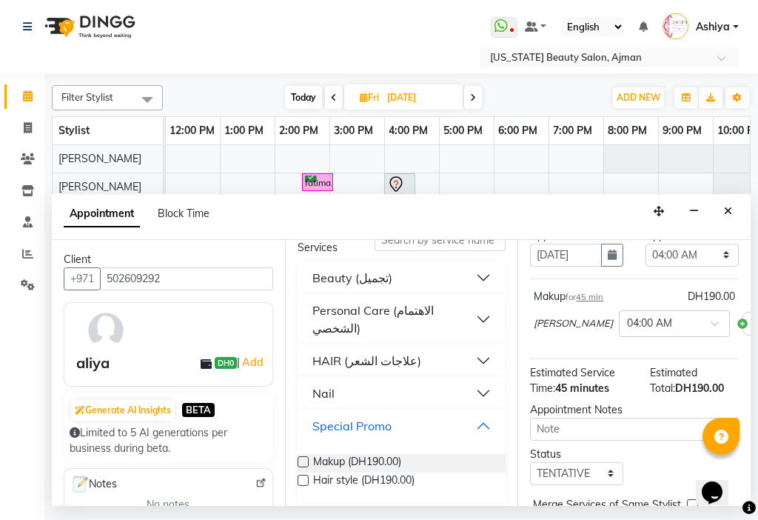
scroll to position [87, 0]
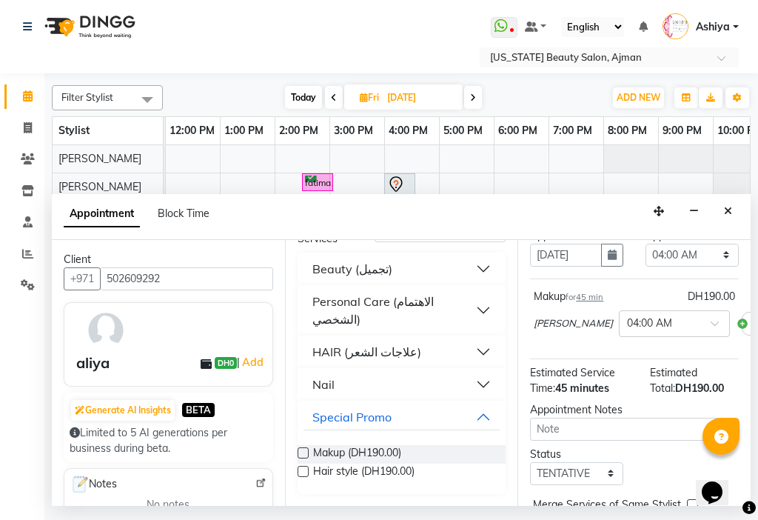
click at [304, 472] on label at bounding box center [303, 471] width 11 height 11
click at [304, 472] on input "checkbox" at bounding box center [303, 473] width 10 height 10
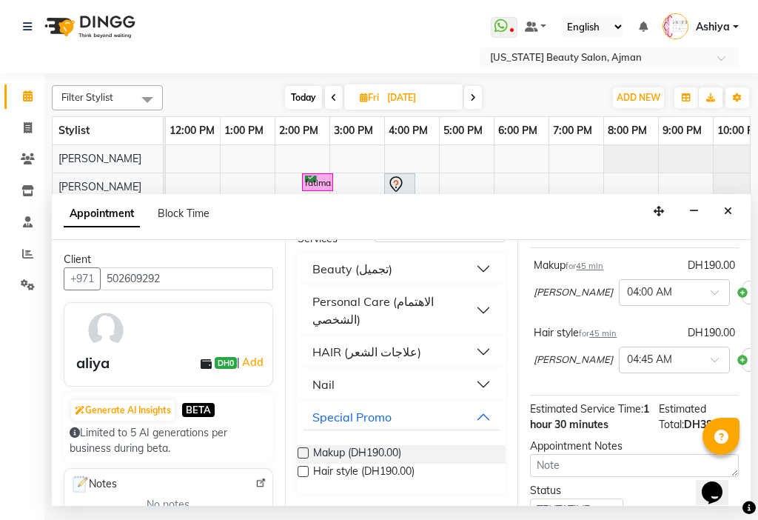
scroll to position [224, 0]
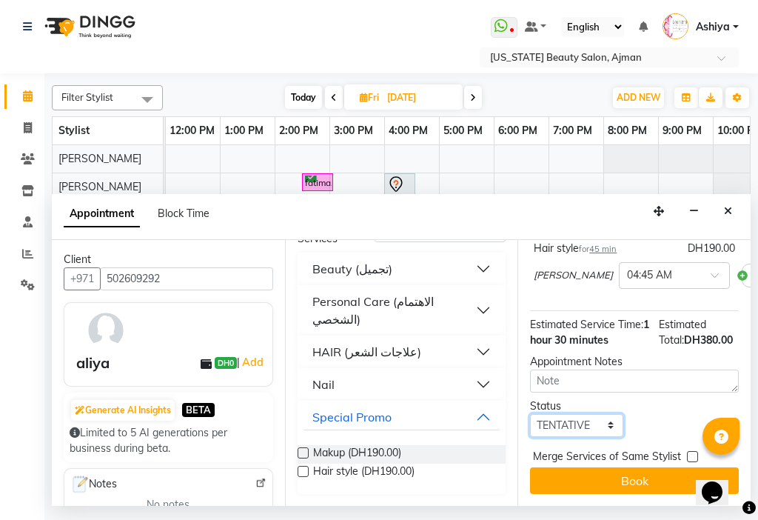
click at [561, 414] on select "Select TENTATIVE CONFIRM UPCOMING" at bounding box center [576, 425] width 93 height 23
click at [530, 414] on select "Select TENTATIVE CONFIRM UPCOMING" at bounding box center [576, 425] width 93 height 23
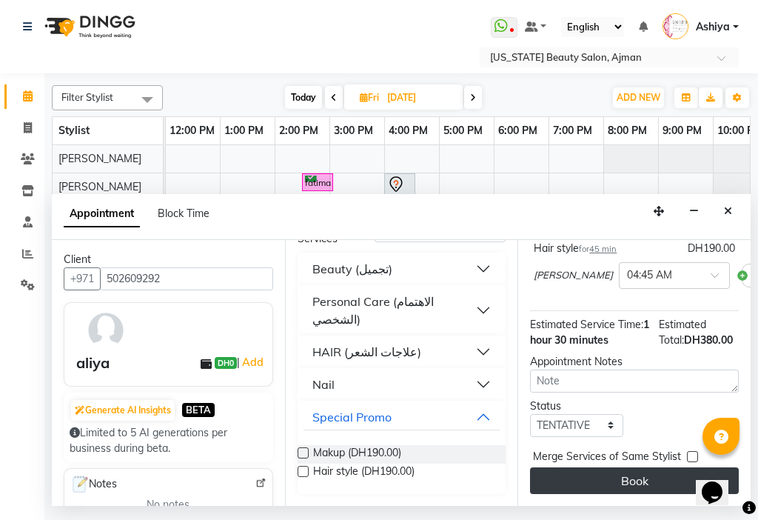
click at [546, 467] on button "Book" at bounding box center [634, 480] width 209 height 27
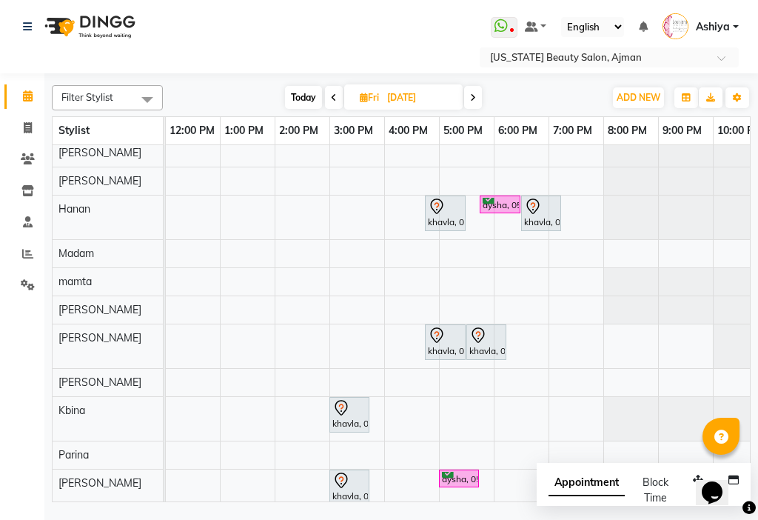
scroll to position [116, 0]
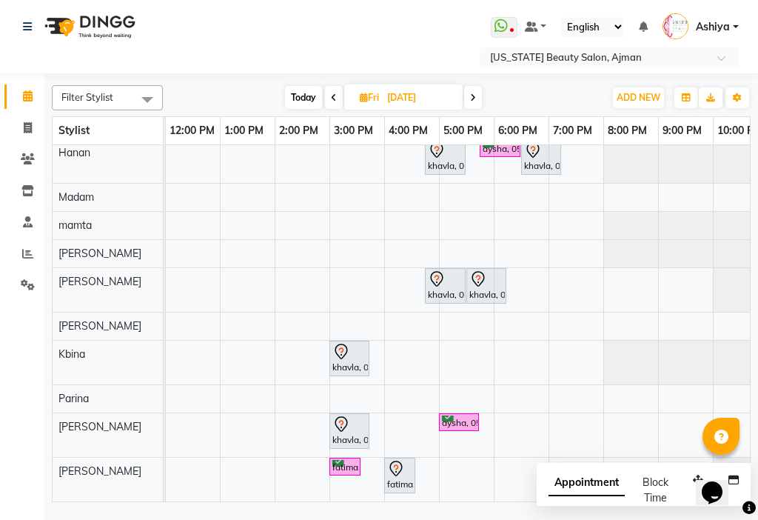
click at [458, 415] on div "aysha, 05:00 PM-05:45 PM, [GEOGRAPHIC_DATA]" at bounding box center [459, 422] width 37 height 14
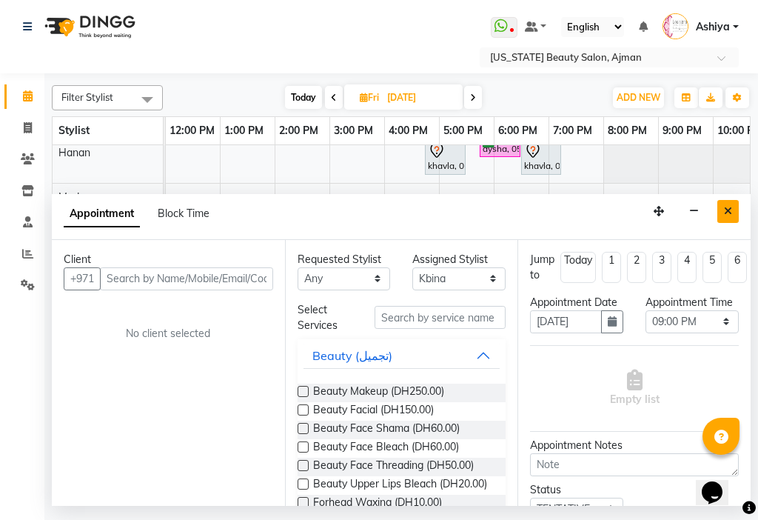
click at [724, 218] on button "Close" at bounding box center [727, 211] width 21 height 23
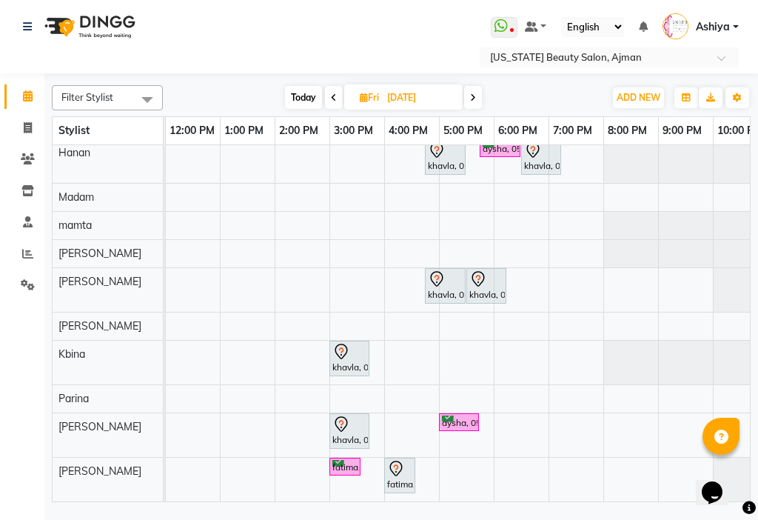
click at [460, 415] on div "aysha, 05:00 PM-05:45 PM, [GEOGRAPHIC_DATA]" at bounding box center [459, 422] width 37 height 14
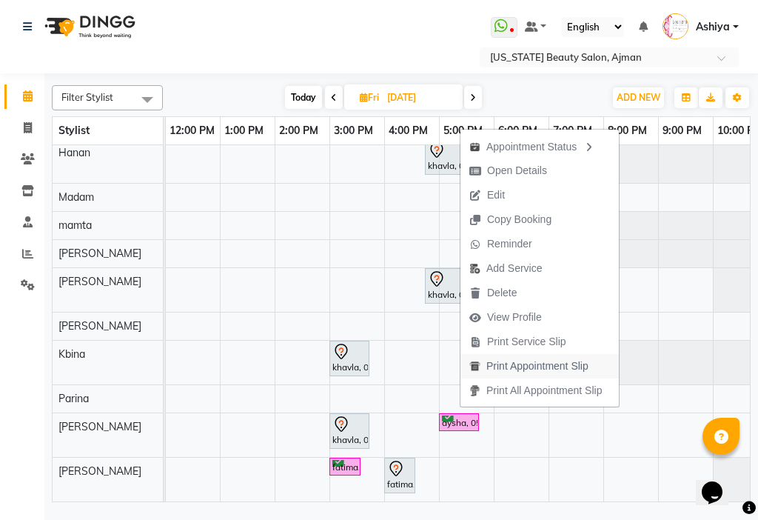
click at [514, 369] on span "Print Appointment Slip" at bounding box center [537, 366] width 102 height 16
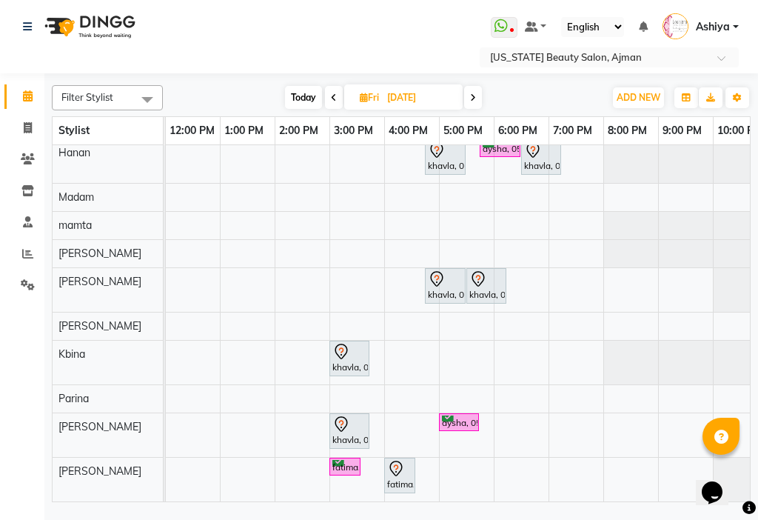
click at [452, 415] on div "aysha, 05:00 PM-05:45 PM, [GEOGRAPHIC_DATA]" at bounding box center [459, 422] width 37 height 14
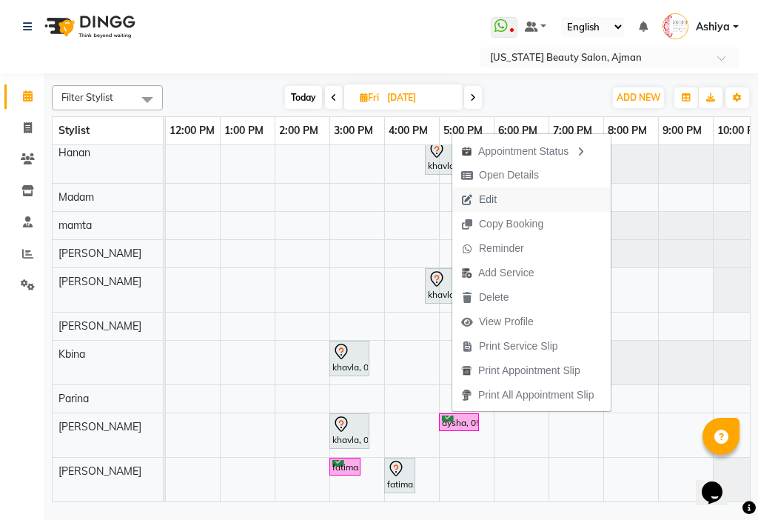
click at [479, 195] on span "Edit" at bounding box center [488, 200] width 18 height 16
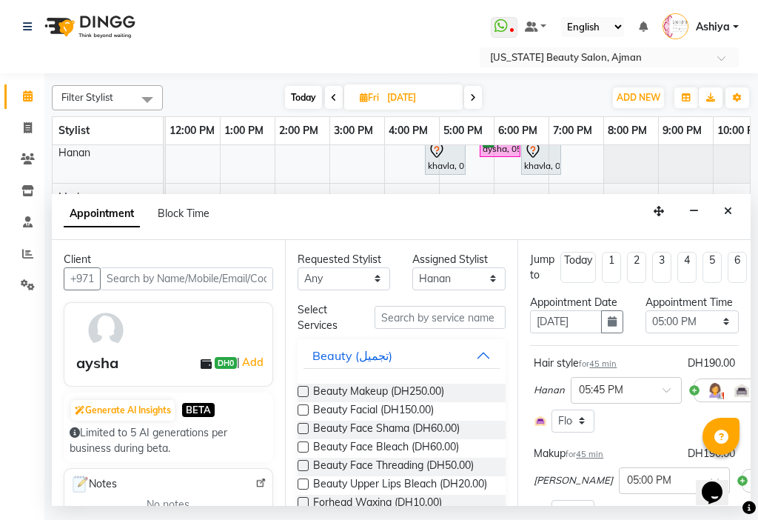
click at [614, 267] on li "1" at bounding box center [611, 267] width 19 height 31
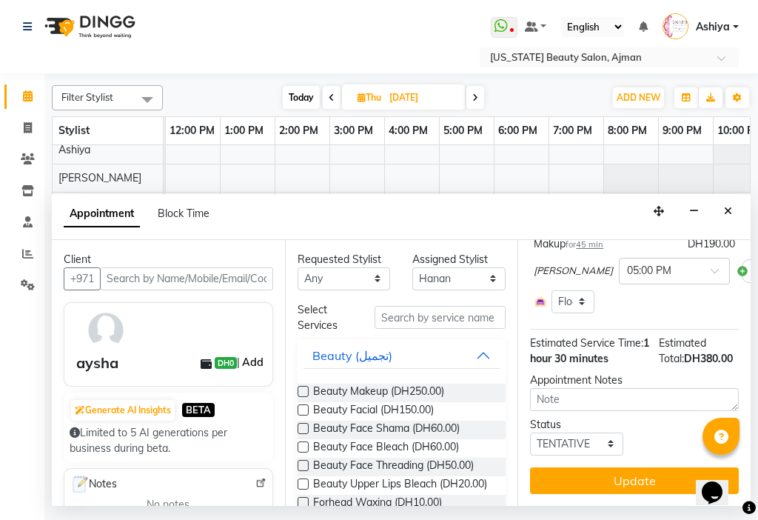
click at [248, 362] on link "Add" at bounding box center [253, 362] width 26 height 18
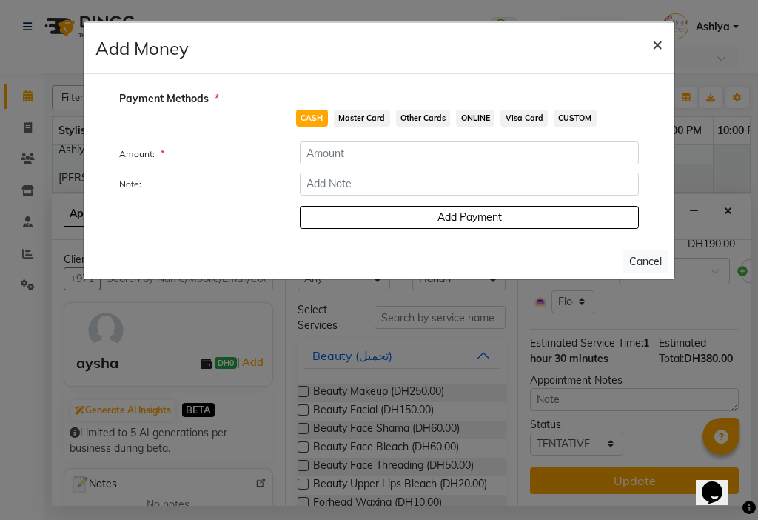
click at [660, 40] on span "×" at bounding box center [657, 44] width 10 height 22
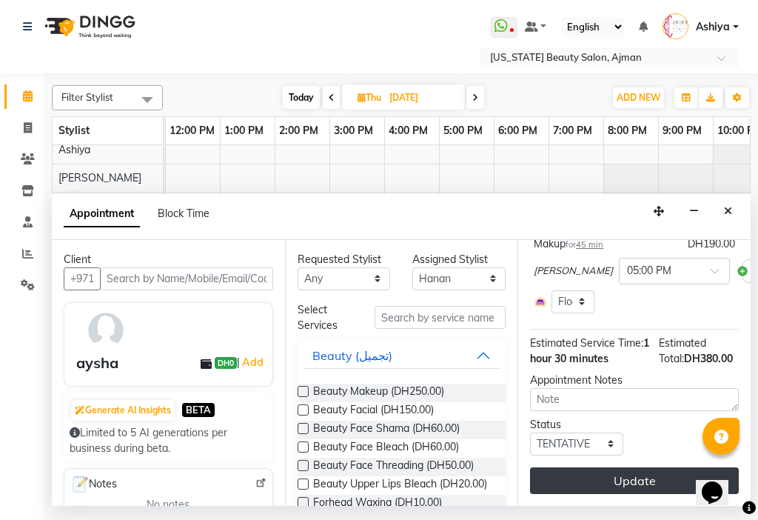
click at [564, 472] on button "Update" at bounding box center [634, 480] width 209 height 27
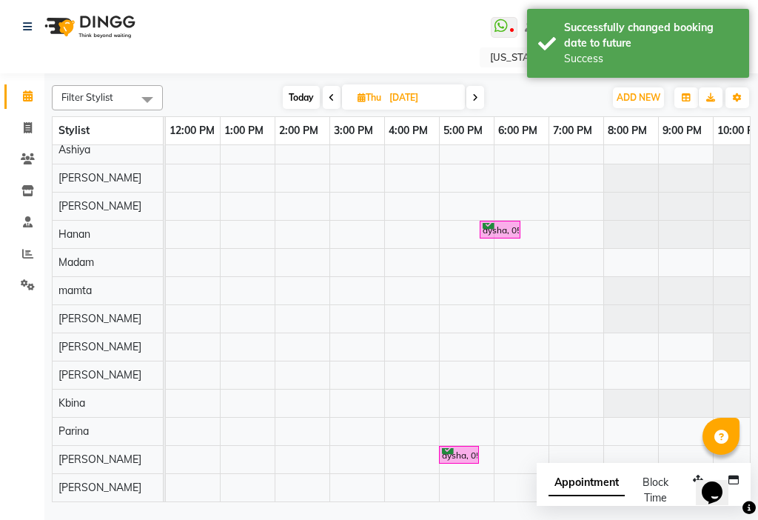
click at [487, 221] on link "aysha, 05:45 PM-06:30 PM, Hair style" at bounding box center [500, 230] width 41 height 19
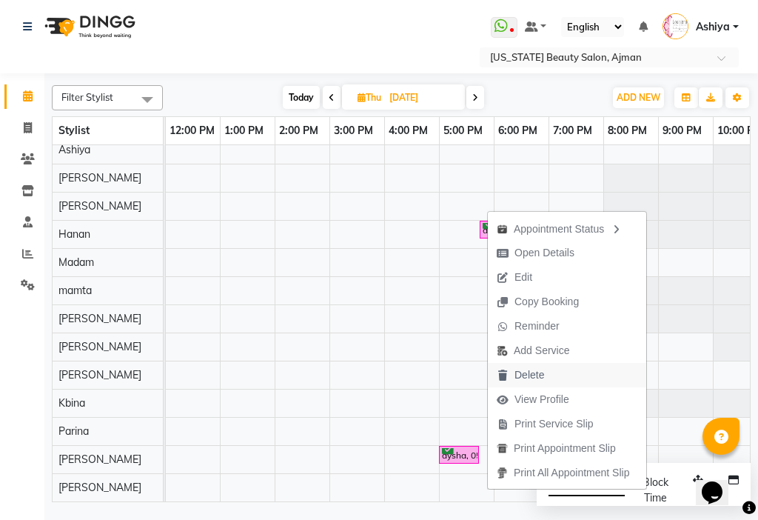
click at [518, 374] on span "Delete" at bounding box center [530, 375] width 30 height 16
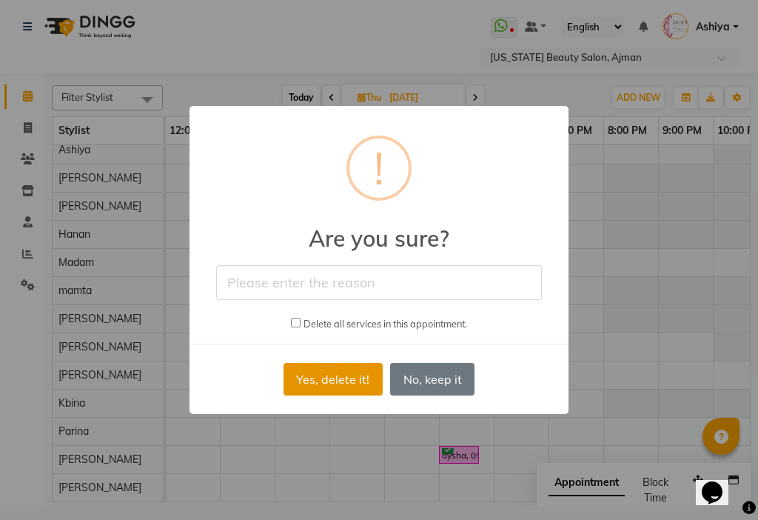
click at [366, 383] on button "Yes, delete it!" at bounding box center [333, 379] width 99 height 33
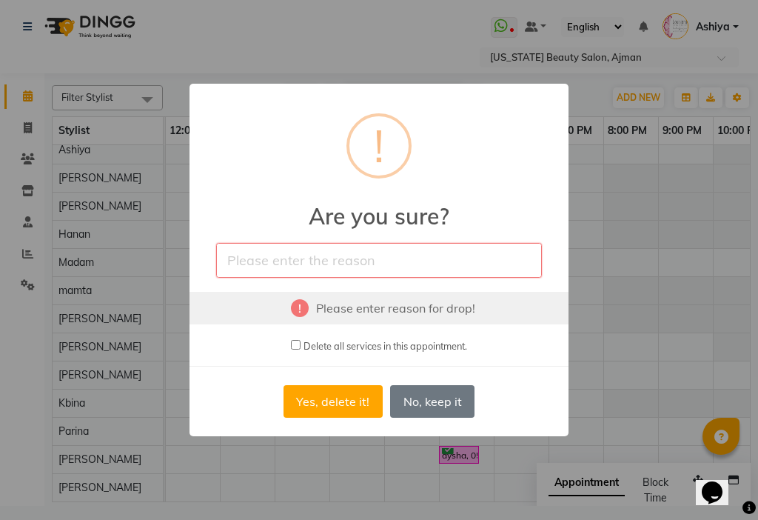
click at [305, 261] on input "text" at bounding box center [379, 260] width 326 height 35
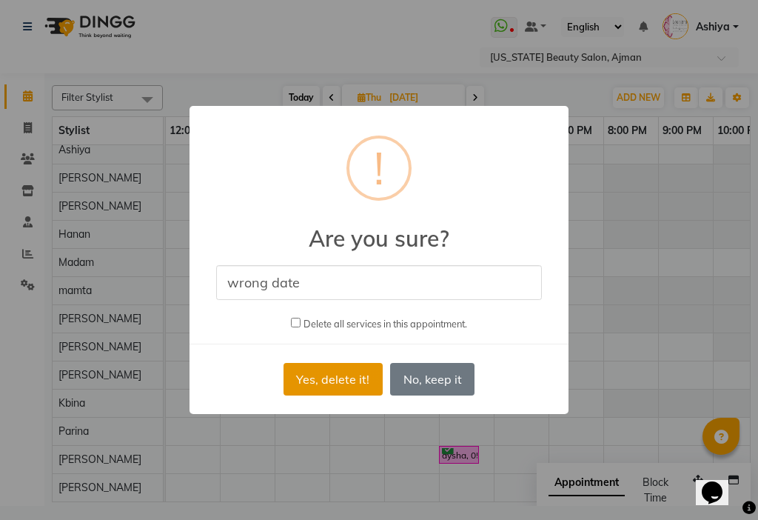
click at [336, 378] on button "Yes, delete it!" at bounding box center [333, 379] width 99 height 33
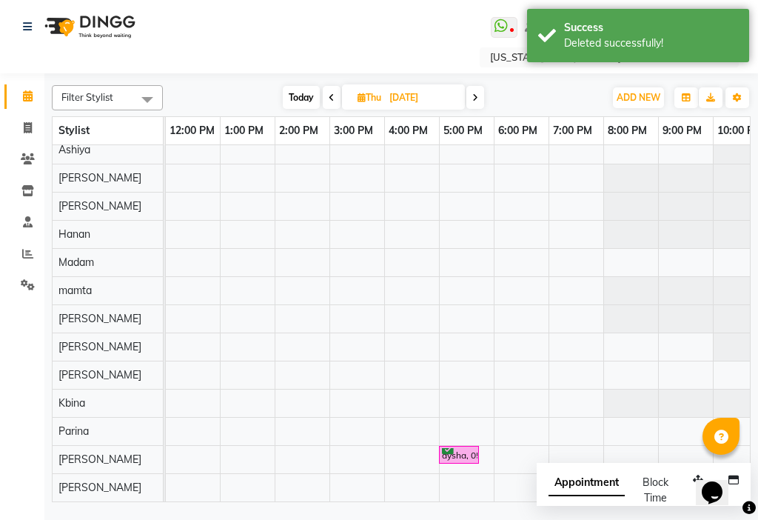
click at [440, 450] on link "aysha, 05:00 PM-05:45 PM, [GEOGRAPHIC_DATA]" at bounding box center [459, 455] width 40 height 19
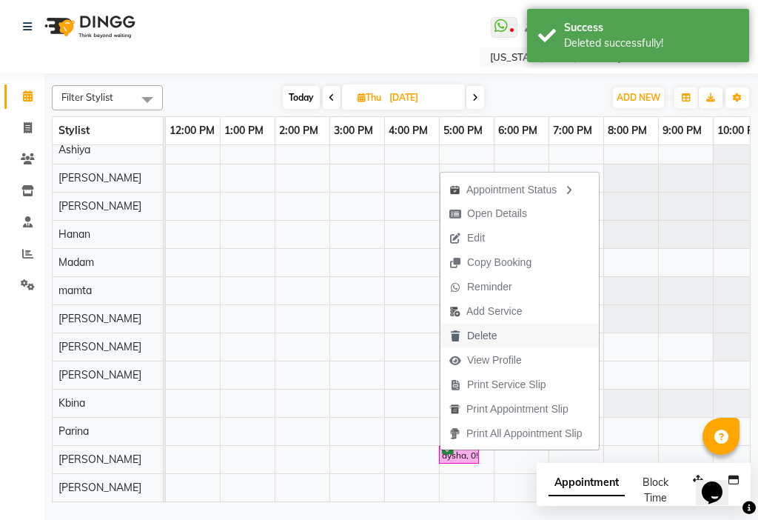
click at [462, 332] on span "Delete" at bounding box center [473, 336] width 65 height 24
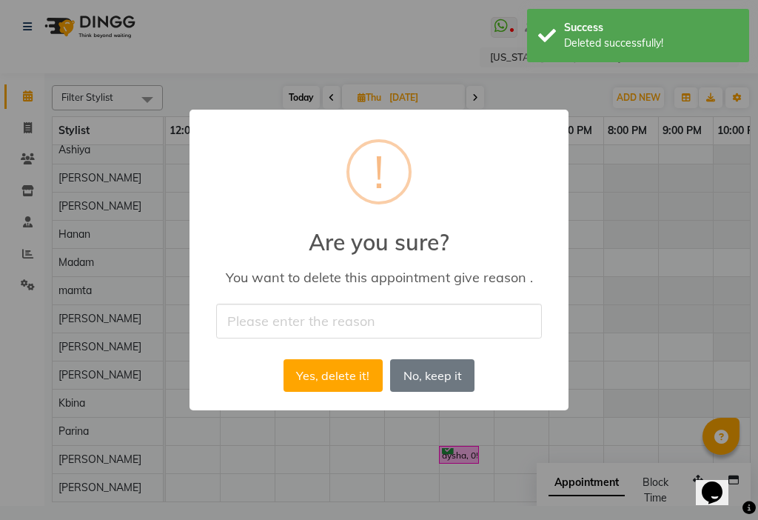
click at [419, 314] on input "text" at bounding box center [379, 321] width 326 height 35
click at [346, 371] on button "Yes, delete it!" at bounding box center [333, 375] width 99 height 33
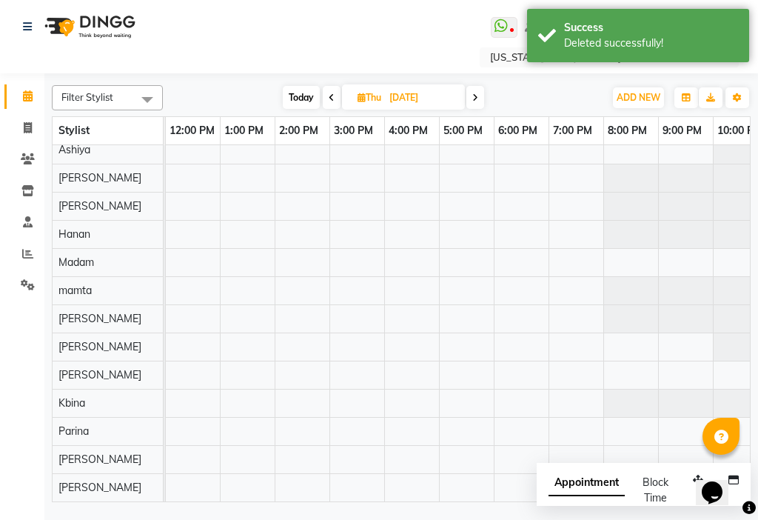
click at [342, 99] on span "[DATE]" at bounding box center [403, 96] width 123 height 25
click at [334, 99] on span at bounding box center [332, 97] width 18 height 23
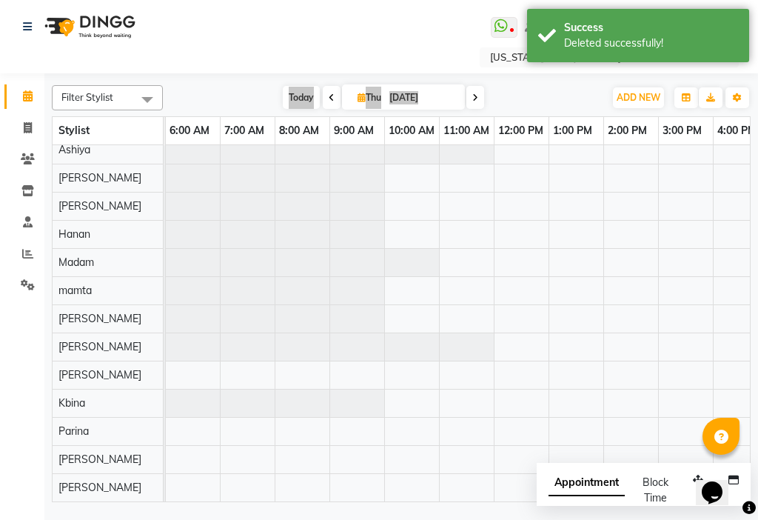
click at [334, 99] on span at bounding box center [332, 97] width 18 height 23
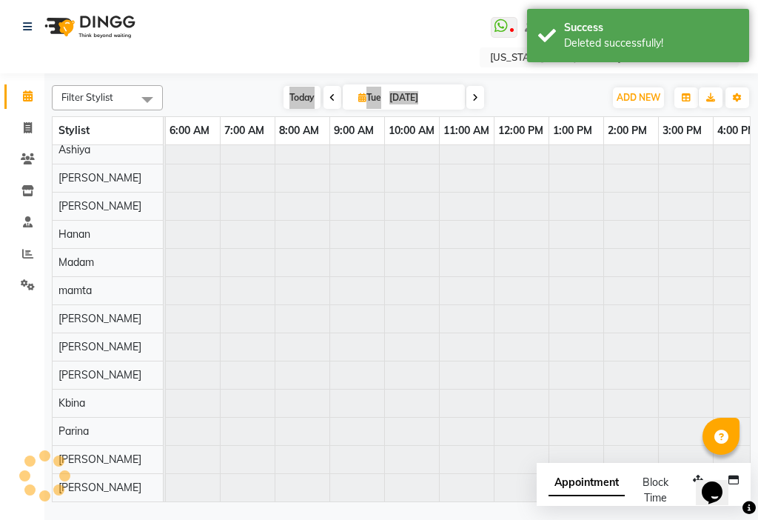
click at [334, 99] on span at bounding box center [333, 97] width 18 height 23
click at [333, 99] on span at bounding box center [331, 97] width 18 height 23
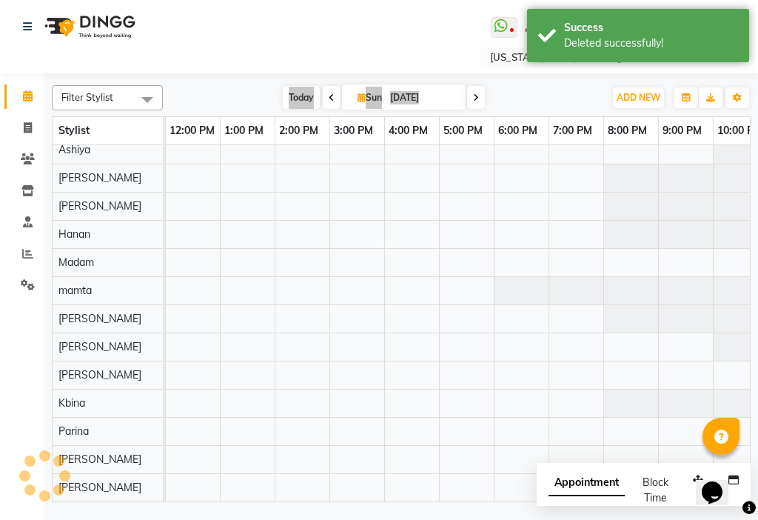
click at [333, 99] on span at bounding box center [332, 97] width 18 height 23
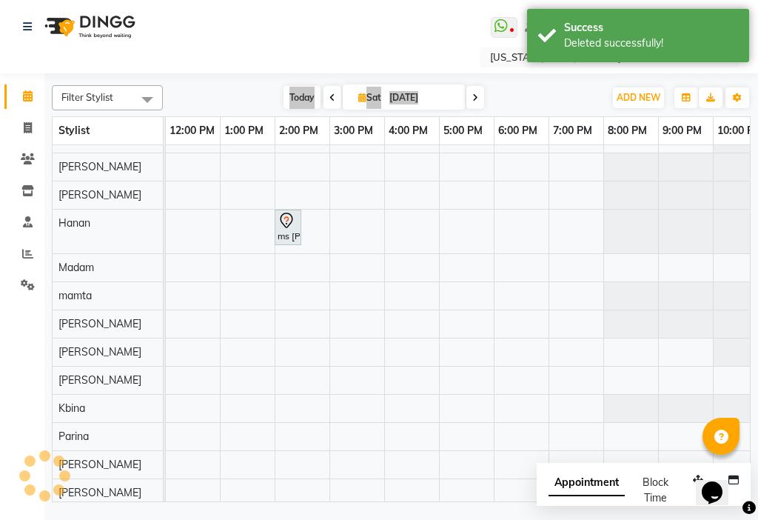
click at [333, 99] on icon at bounding box center [332, 97] width 6 height 9
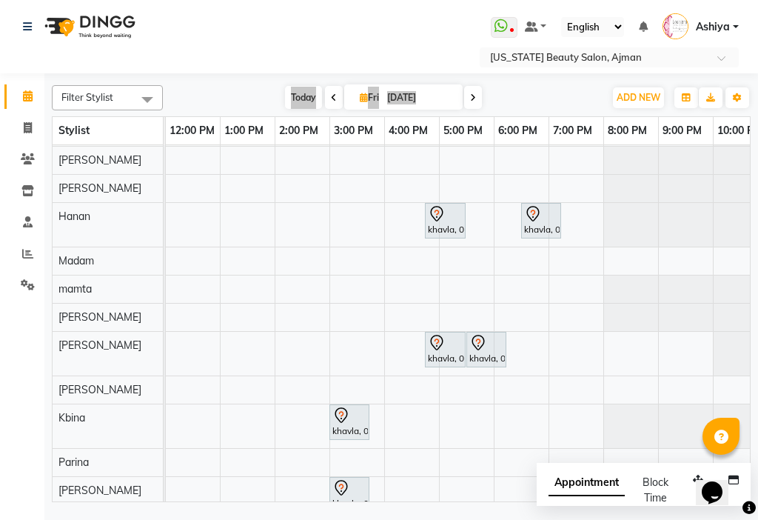
scroll to position [67, 658]
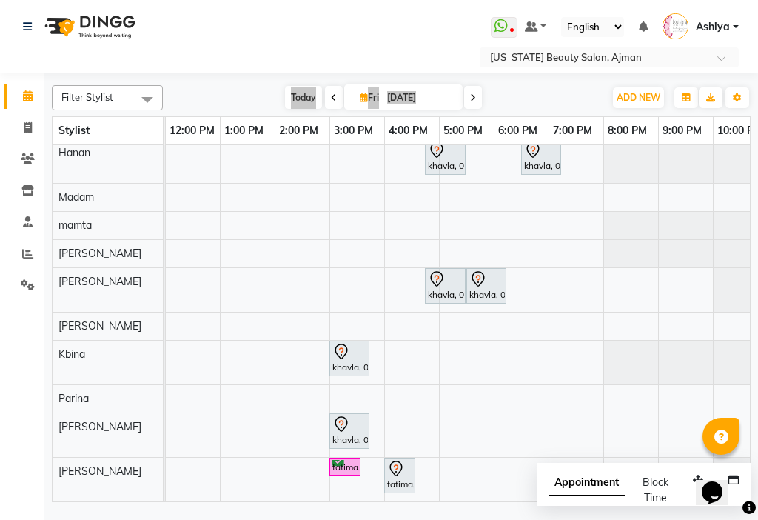
click at [261, 304] on div "fatima, 02:30 PM-03:05 PM, Beauty Makeup fatima, 04:00 PM-04:35 PM, Beauty Eye …" at bounding box center [165, 241] width 1315 height 519
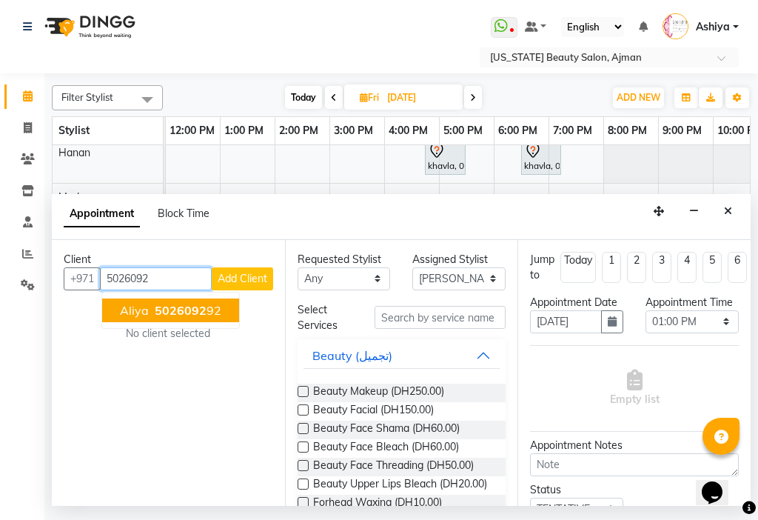
click at [208, 309] on ngb-highlight "5026092 92" at bounding box center [187, 310] width 70 height 15
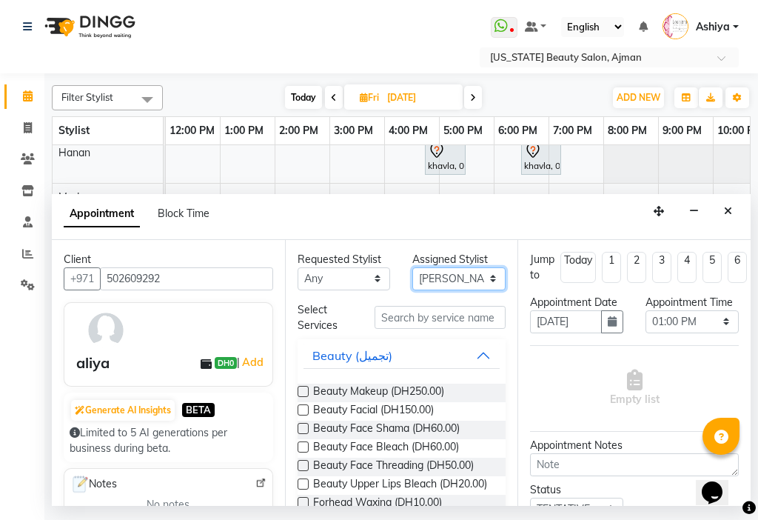
click at [423, 277] on select "Select [PERSON_NAME] [PERSON_NAME] [PERSON_NAME] [PERSON_NAME] [PERSON_NAME] ma…" at bounding box center [458, 278] width 93 height 23
click at [412, 267] on select "Select [PERSON_NAME] [PERSON_NAME] [PERSON_NAME] [PERSON_NAME] [PERSON_NAME] ma…" at bounding box center [458, 278] width 93 height 23
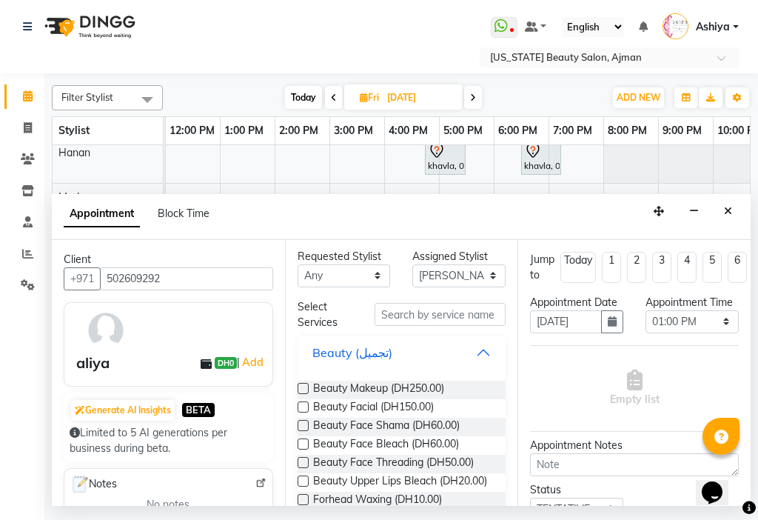
click at [476, 352] on button "Beauty (تجميل)" at bounding box center [402, 352] width 197 height 27
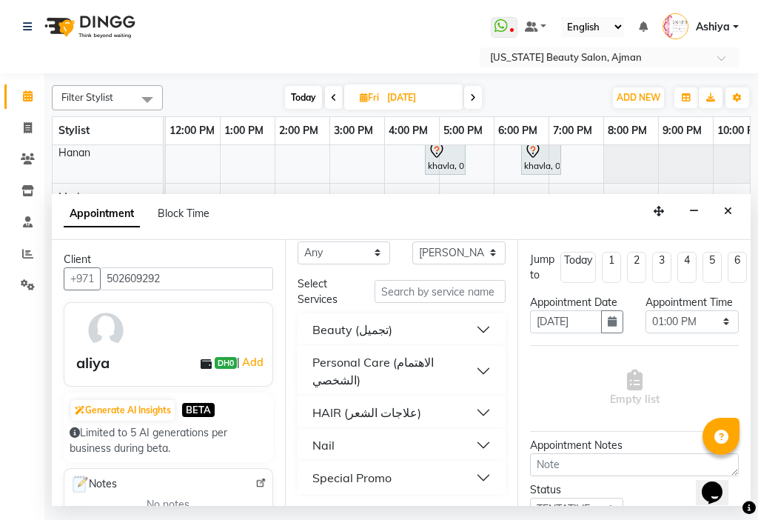
click at [435, 477] on button "Special Promo" at bounding box center [402, 477] width 197 height 27
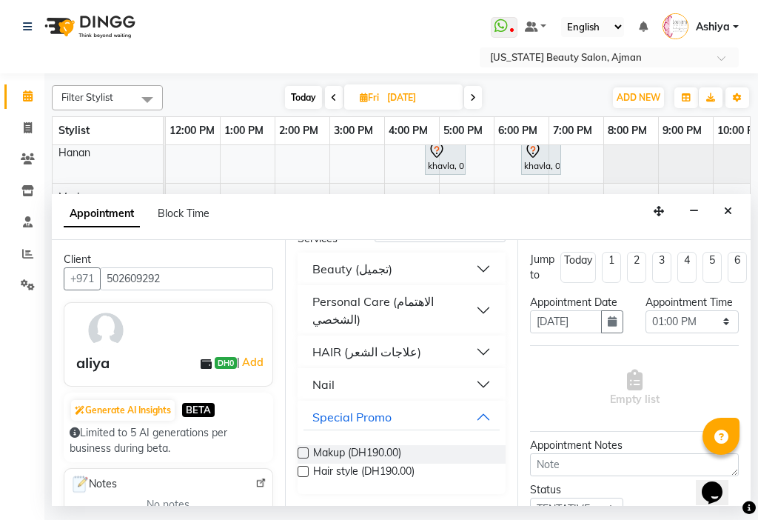
click at [304, 452] on label at bounding box center [303, 452] width 11 height 11
click at [304, 452] on input "checkbox" at bounding box center [303, 454] width 10 height 10
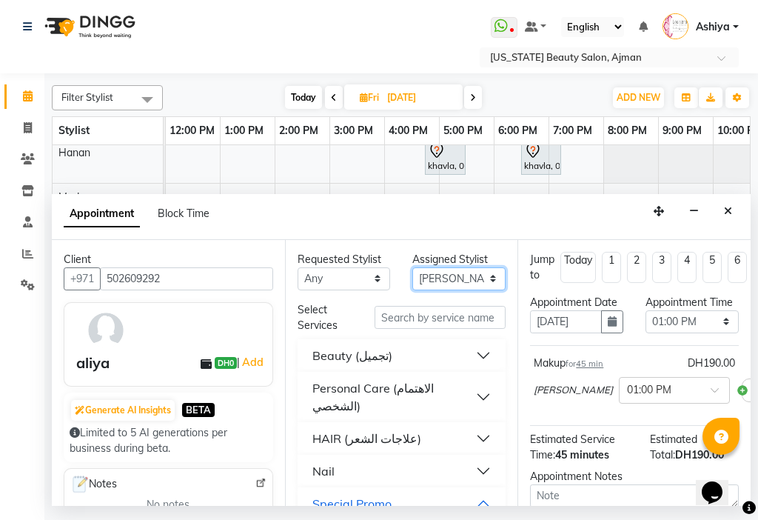
click at [441, 281] on select "Select [PERSON_NAME] [PERSON_NAME] [PERSON_NAME] [PERSON_NAME] [PERSON_NAME] ma…" at bounding box center [458, 278] width 93 height 23
click at [412, 267] on select "Select [PERSON_NAME] [PERSON_NAME] [PERSON_NAME] [PERSON_NAME] [PERSON_NAME] ma…" at bounding box center [458, 278] width 93 height 23
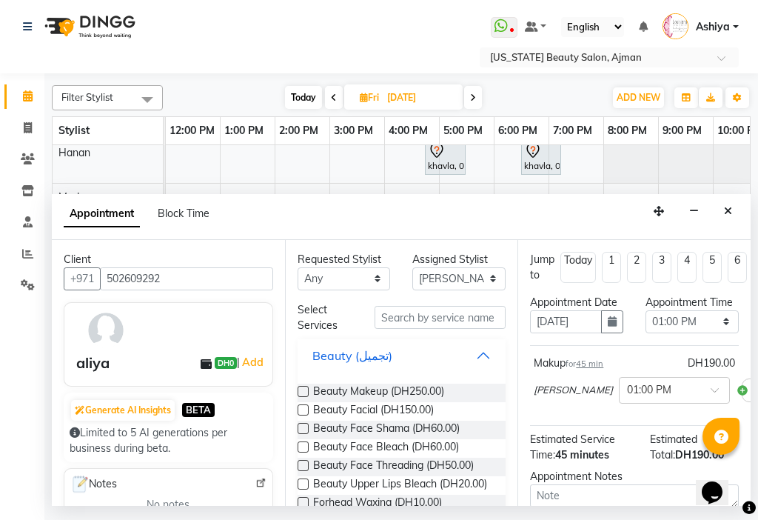
click at [463, 356] on button "Beauty (تجميل)" at bounding box center [402, 355] width 197 height 27
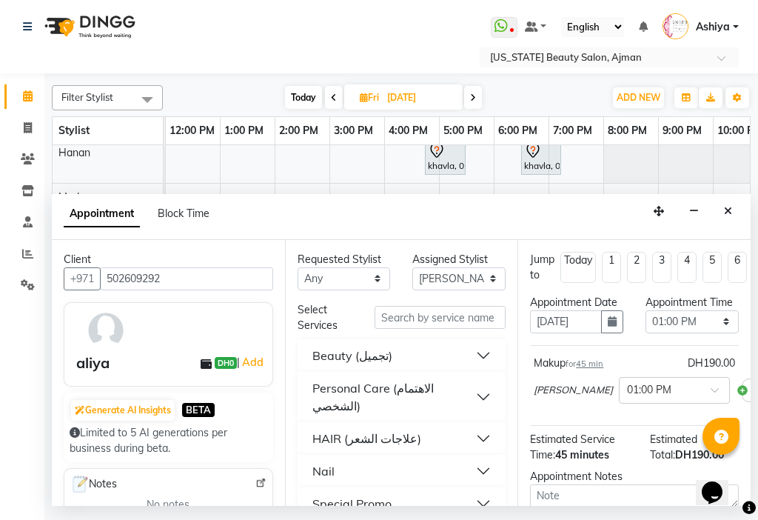
click at [438, 500] on button "Special Promo" at bounding box center [402, 503] width 197 height 27
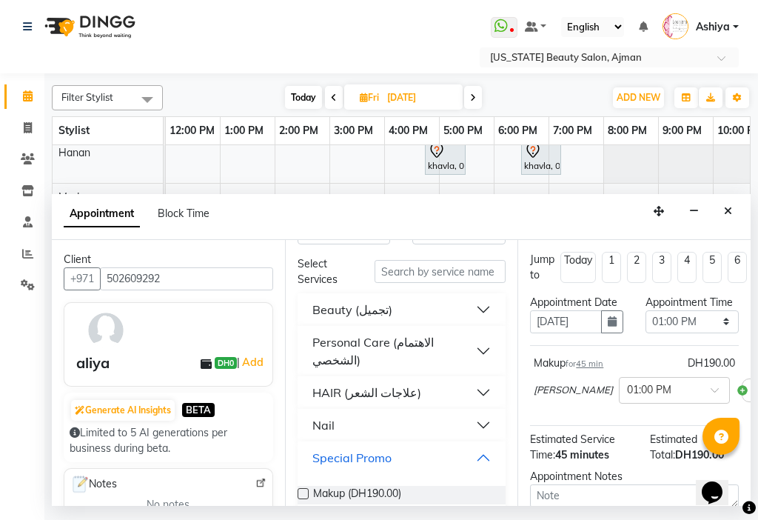
scroll to position [87, 0]
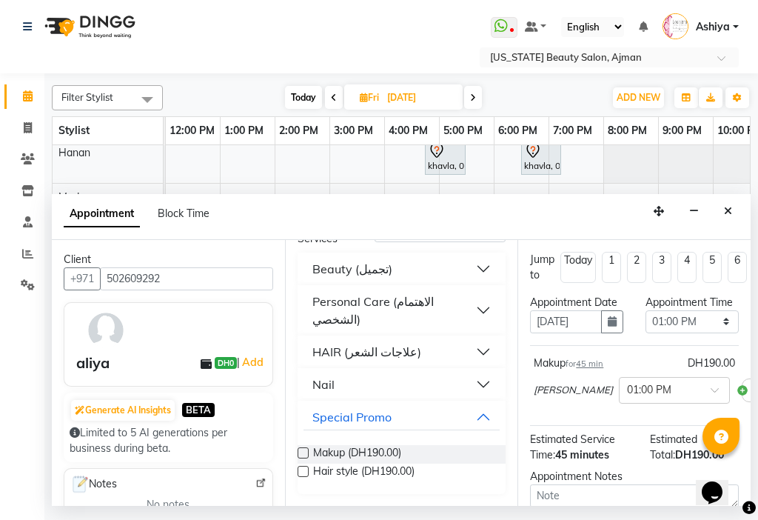
click at [306, 470] on label at bounding box center [303, 471] width 11 height 11
click at [306, 470] on input "checkbox" at bounding box center [303, 473] width 10 height 10
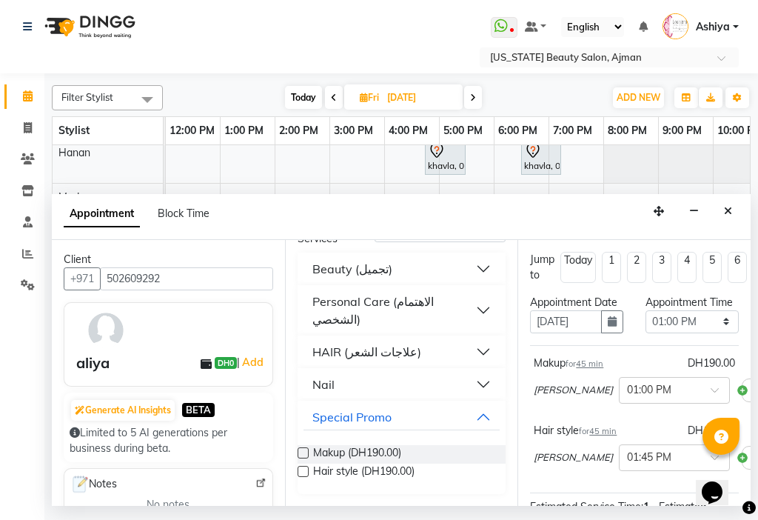
click at [608, 264] on li "1" at bounding box center [611, 267] width 19 height 31
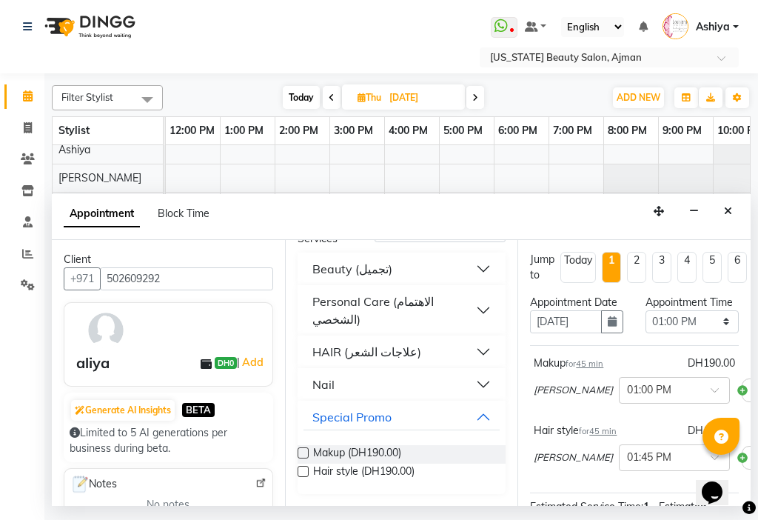
scroll to position [3, 0]
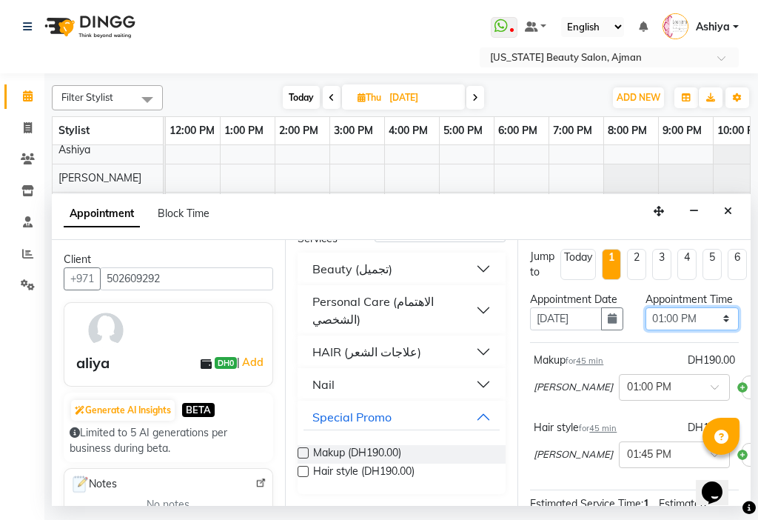
click at [661, 330] on select "Select 12:00 AM 12:15 AM 12:30 AM 12:45 AM 01:00 AM 01:15 AM 01:30 AM 01:45 AM …" at bounding box center [692, 318] width 93 height 23
click at [646, 322] on select "Select 12:00 AM 12:15 AM 12:30 AM 12:45 AM 01:00 AM 01:15 AM 01:30 AM 01:45 AM …" at bounding box center [692, 318] width 93 height 23
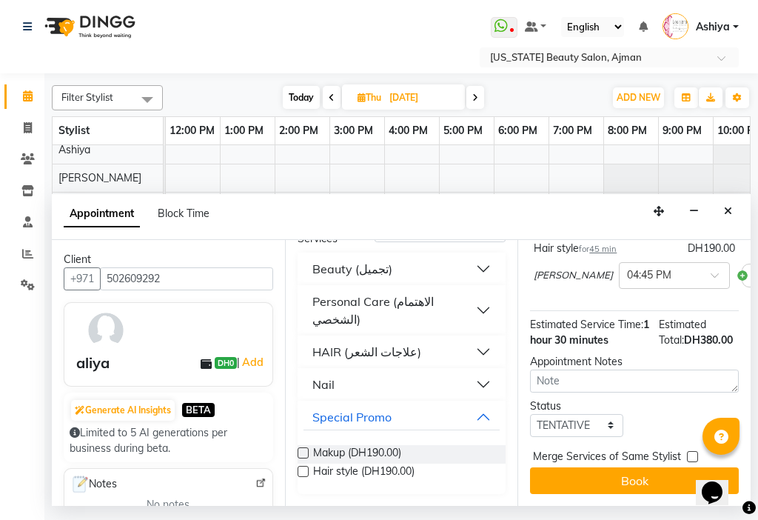
scroll to position [224, 0]
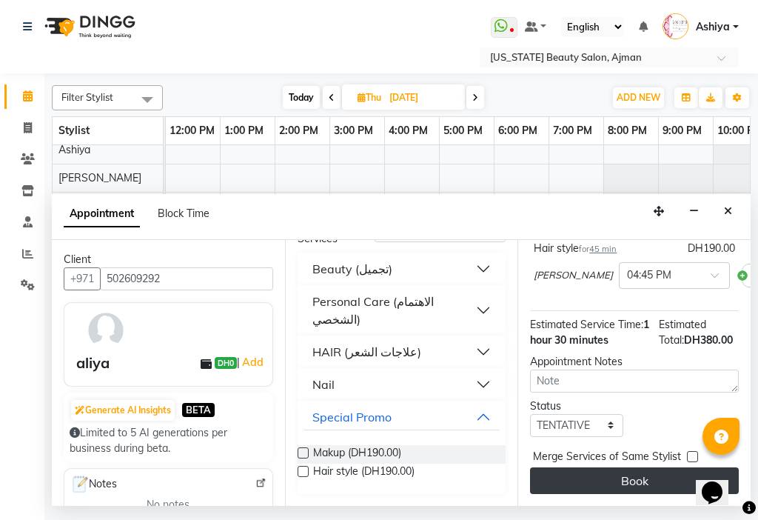
click at [591, 468] on button "Book" at bounding box center [634, 480] width 209 height 27
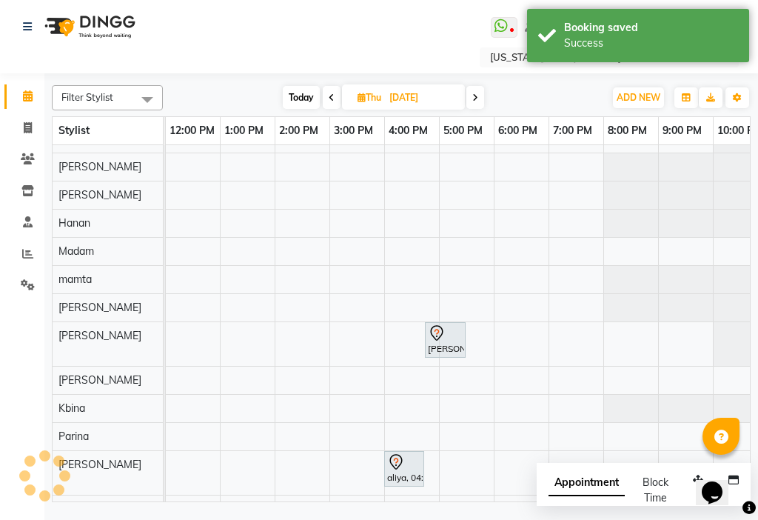
scroll to position [109, 658]
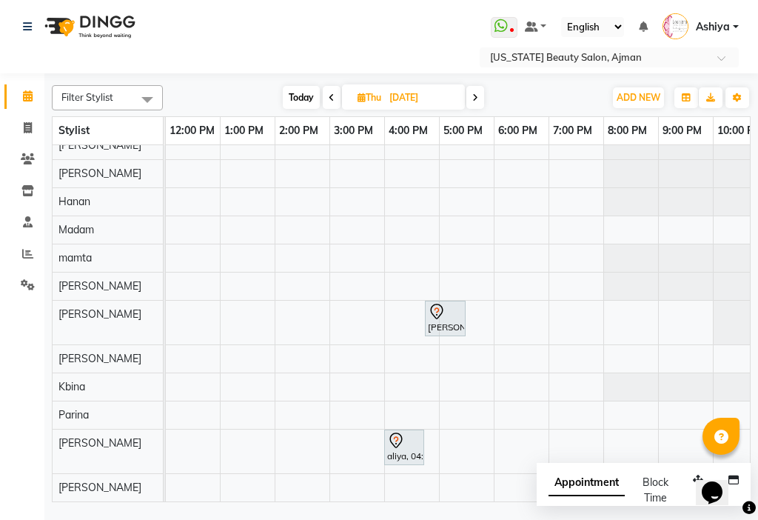
click at [323, 96] on span at bounding box center [332, 97] width 18 height 23
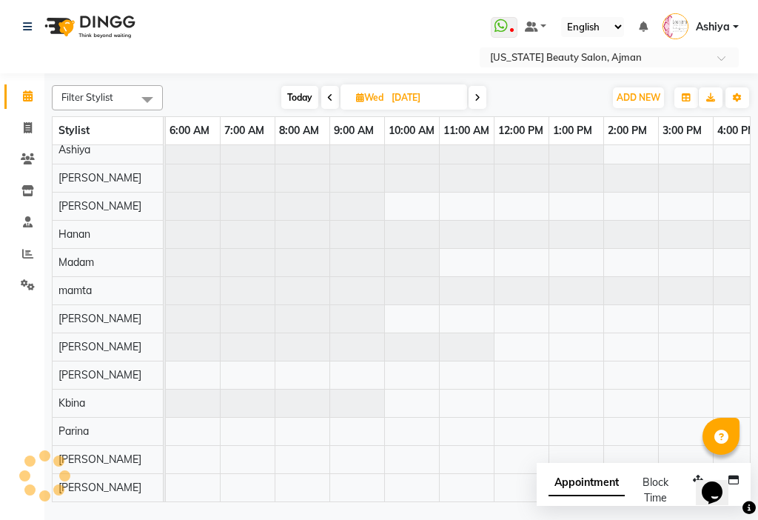
scroll to position [76, 658]
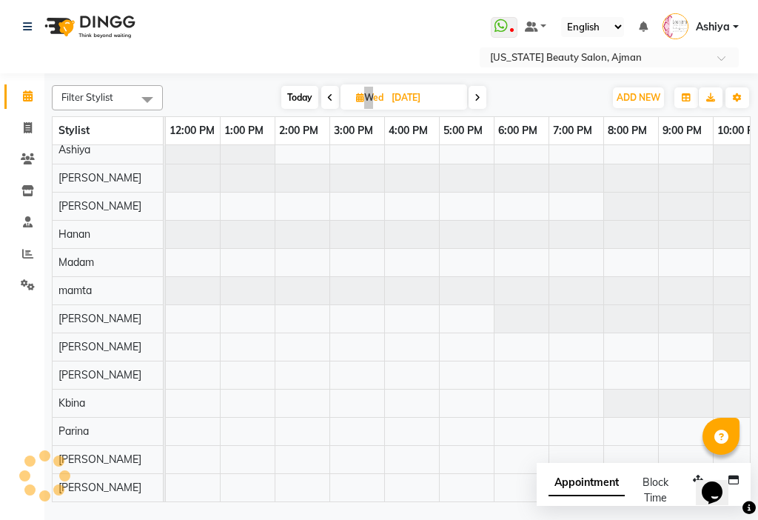
click at [323, 96] on span at bounding box center [330, 97] width 18 height 23
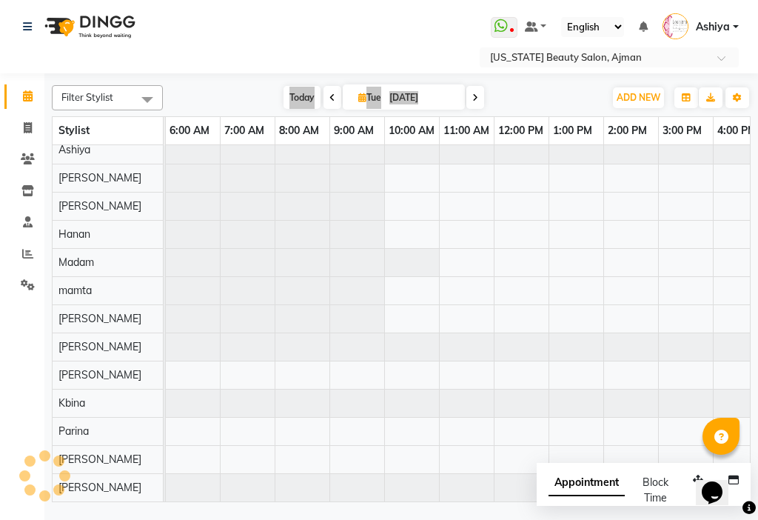
click at [324, 96] on span at bounding box center [333, 97] width 18 height 23
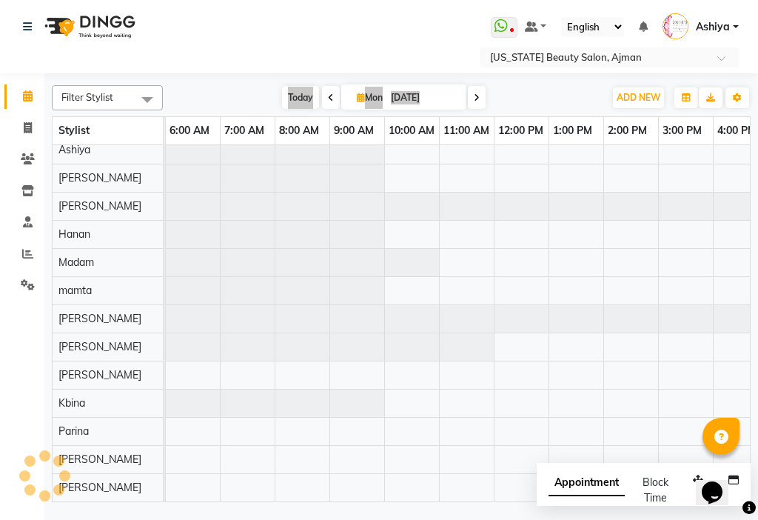
scroll to position [76, 658]
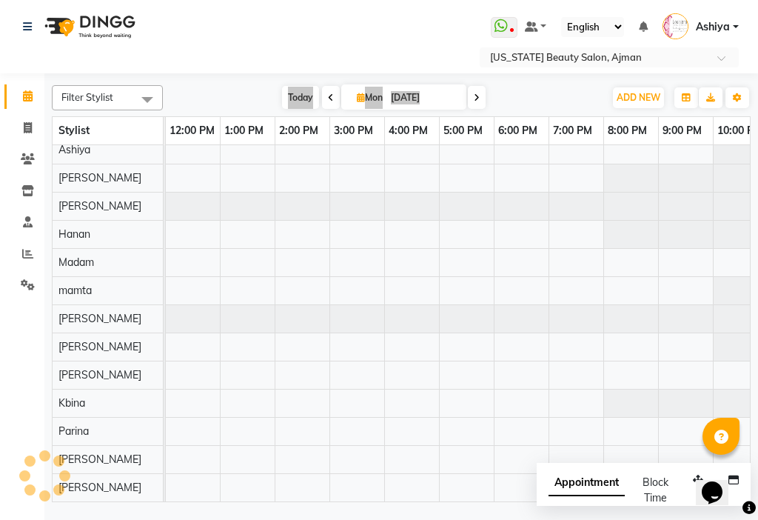
click at [323, 96] on span at bounding box center [331, 97] width 18 height 23
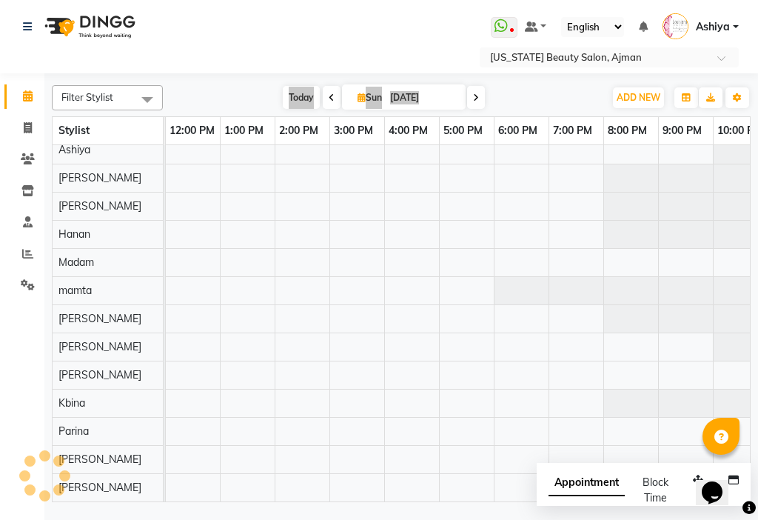
click at [325, 96] on span at bounding box center [332, 97] width 18 height 23
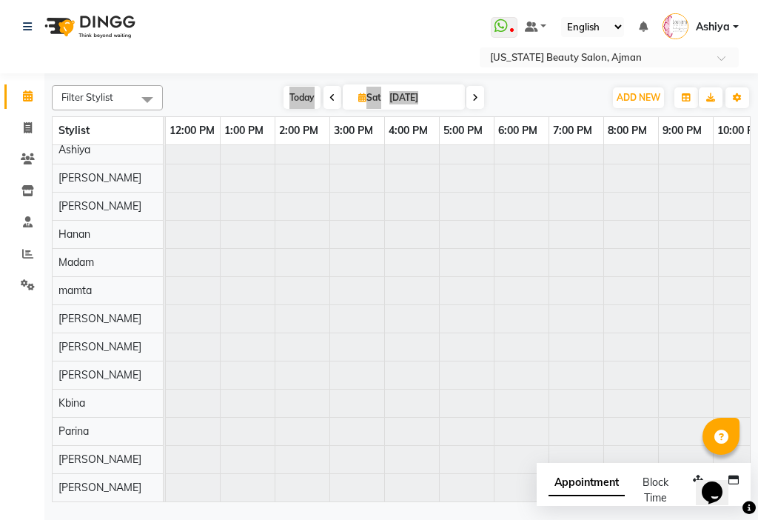
scroll to position [76, 329]
click at [325, 96] on span at bounding box center [333, 97] width 18 height 23
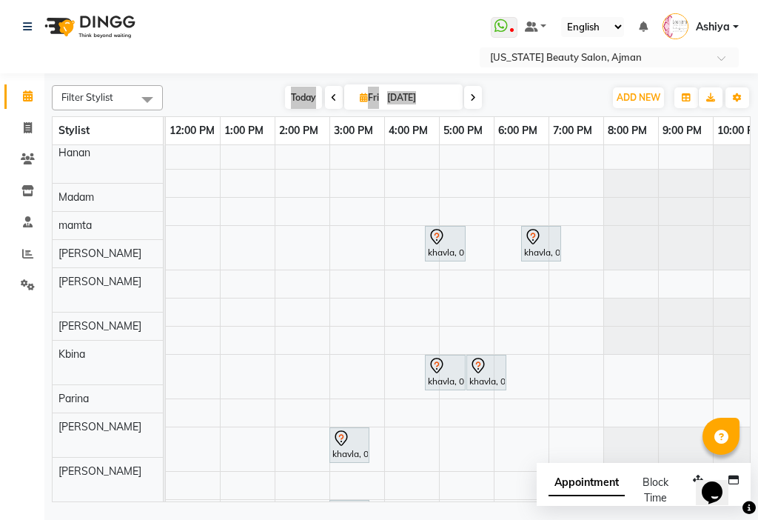
click at [463, 100] on div "[DATE] [DATE]" at bounding box center [384, 98] width 200 height 22
click at [466, 100] on span at bounding box center [473, 97] width 18 height 23
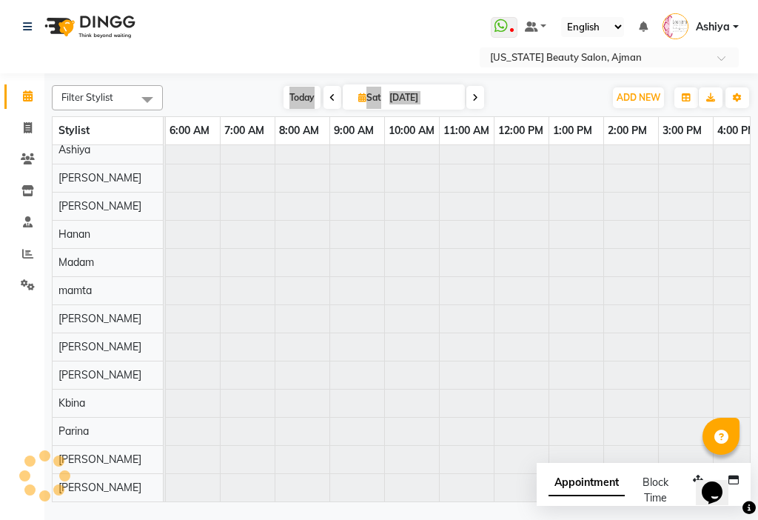
click at [466, 100] on div "[DATE] [DATE]" at bounding box center [384, 98] width 204 height 22
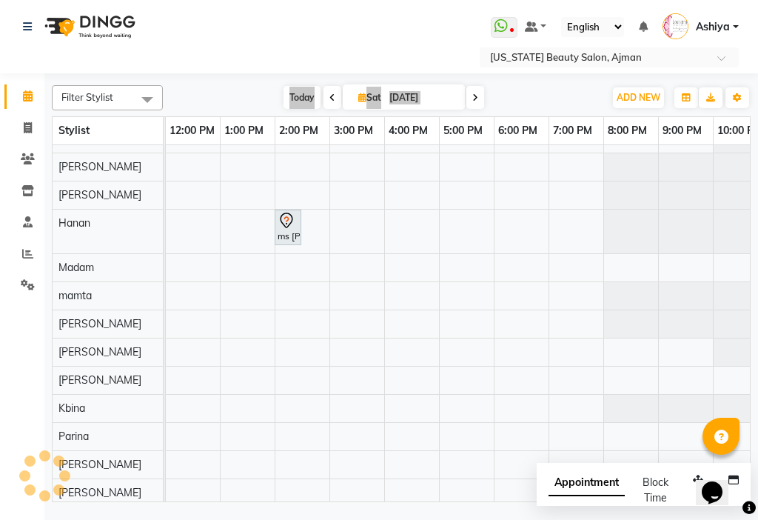
click at [466, 100] on div "[DATE] [DATE]" at bounding box center [384, 98] width 204 height 22
click at [475, 101] on icon at bounding box center [475, 97] width 6 height 9
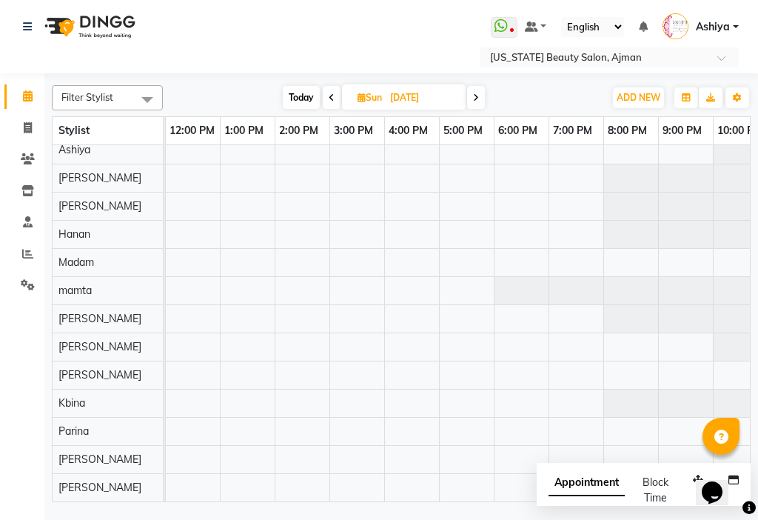
click at [475, 101] on icon at bounding box center [476, 97] width 6 height 9
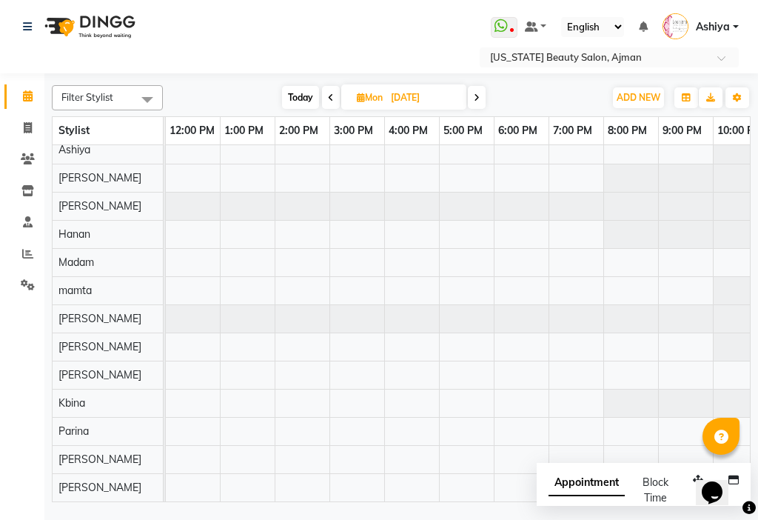
click at [475, 101] on icon at bounding box center [477, 97] width 6 height 9
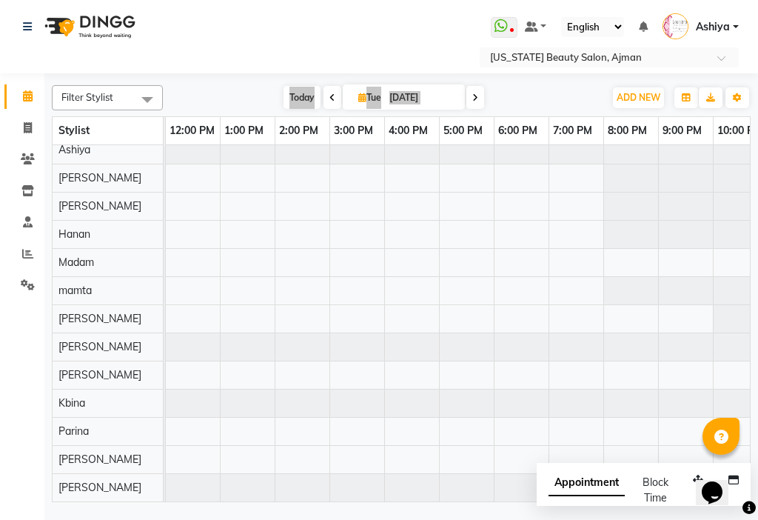
click at [475, 101] on icon at bounding box center [475, 97] width 6 height 9
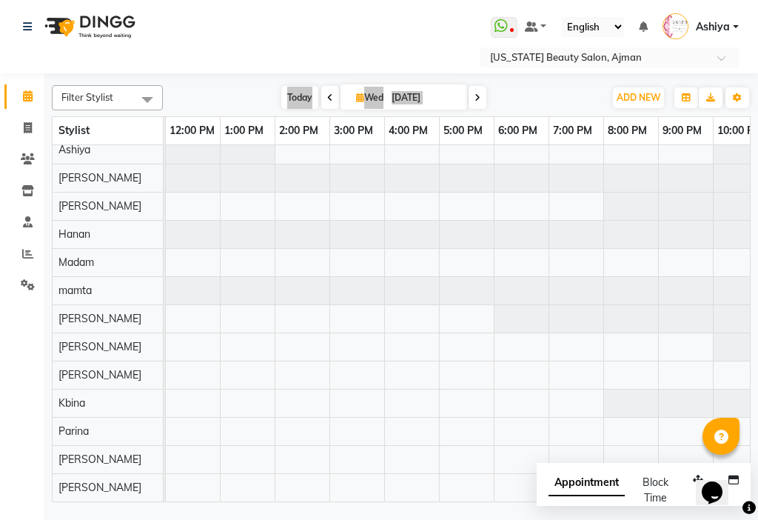
click at [475, 101] on span at bounding box center [478, 97] width 18 height 23
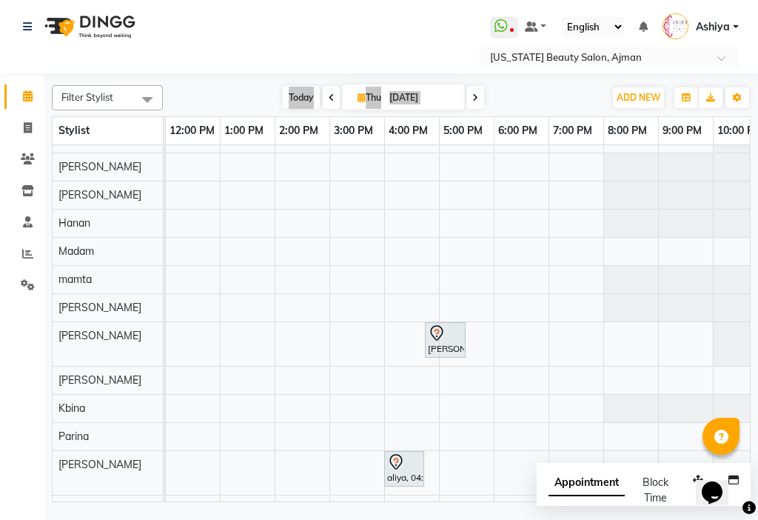
click at [456, 343] on div "[PERSON_NAME], 04:45 PM-05:30 PM, Hair style" at bounding box center [445, 339] width 38 height 31
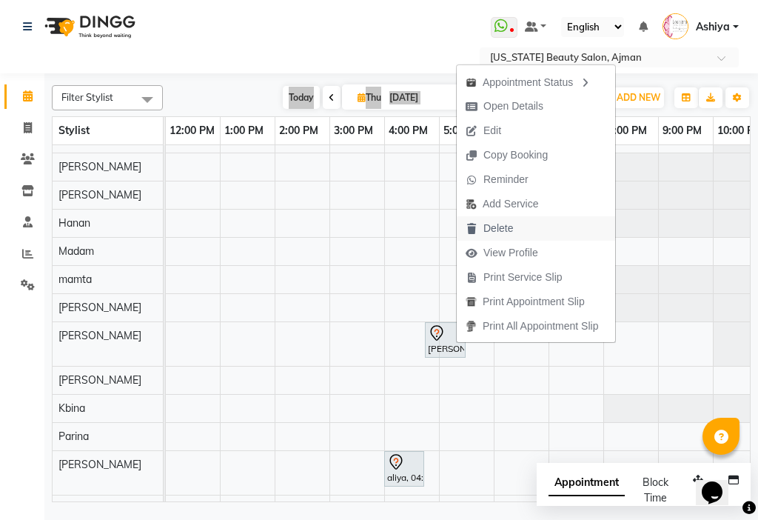
click at [483, 227] on span "Delete" at bounding box center [489, 228] width 65 height 24
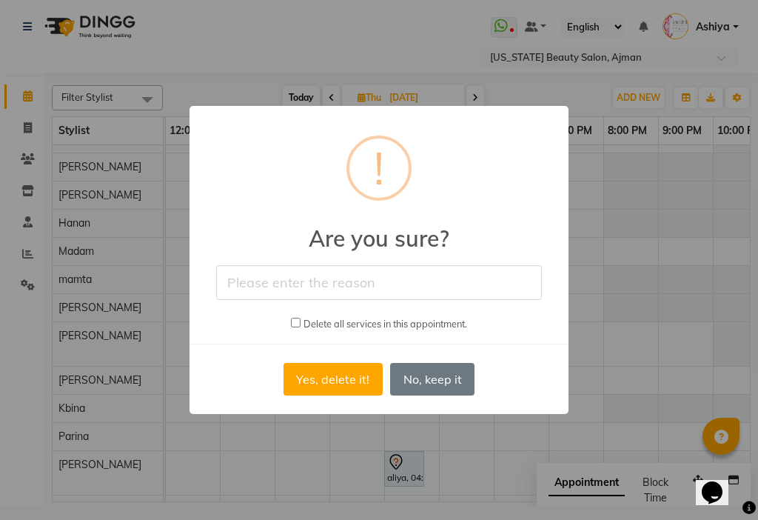
click at [354, 276] on input "text" at bounding box center [379, 282] width 326 height 35
click at [342, 378] on button "Yes, delete it!" at bounding box center [333, 379] width 99 height 33
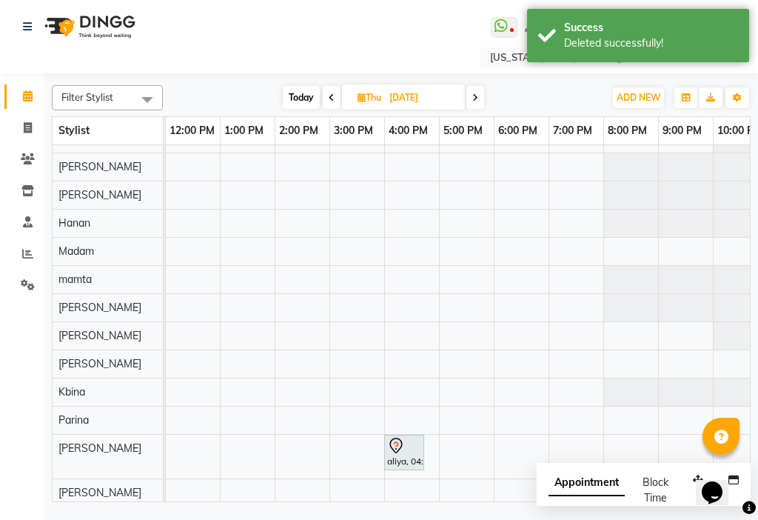
click at [397, 460] on div "aliya, 04:00 PM-04:45 PM, [GEOGRAPHIC_DATA]" at bounding box center [404, 452] width 37 height 31
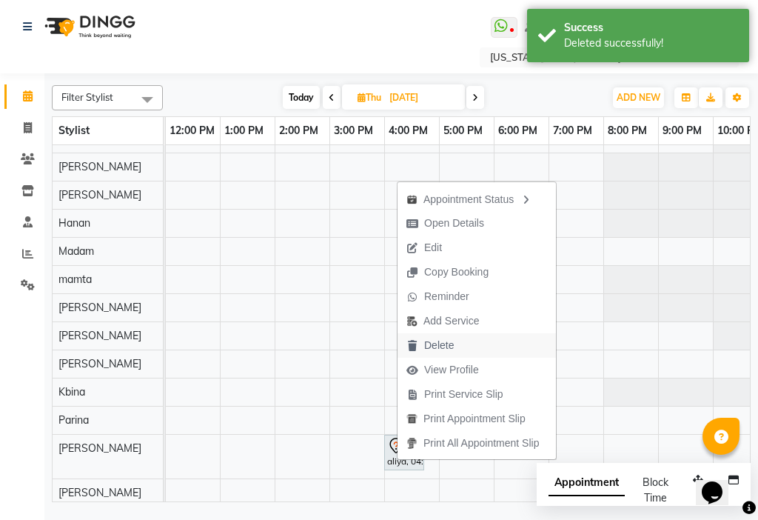
click at [423, 345] on span "Delete" at bounding box center [430, 345] width 65 height 24
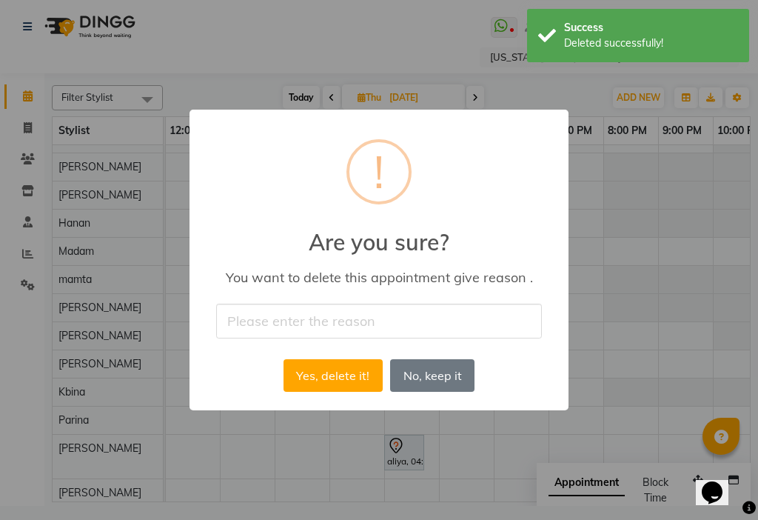
click at [331, 332] on input "text" at bounding box center [379, 321] width 326 height 35
click at [329, 375] on button "Yes, delete it!" at bounding box center [333, 375] width 99 height 33
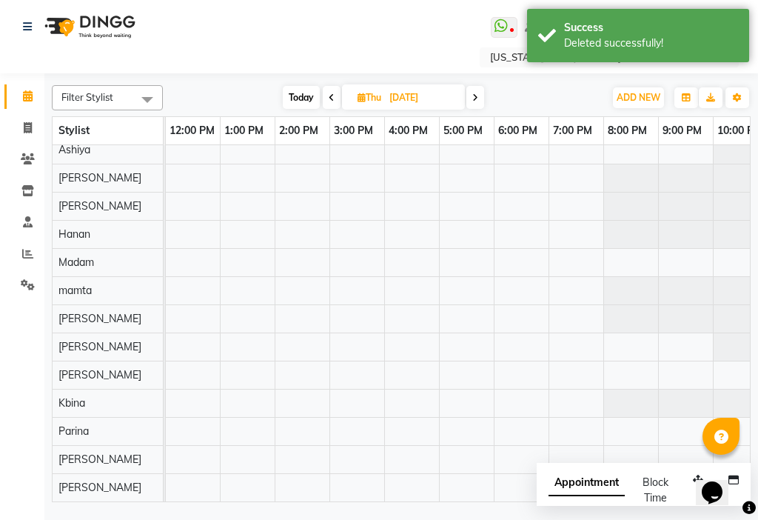
click at [237, 280] on div at bounding box center [165, 290] width 1315 height 421
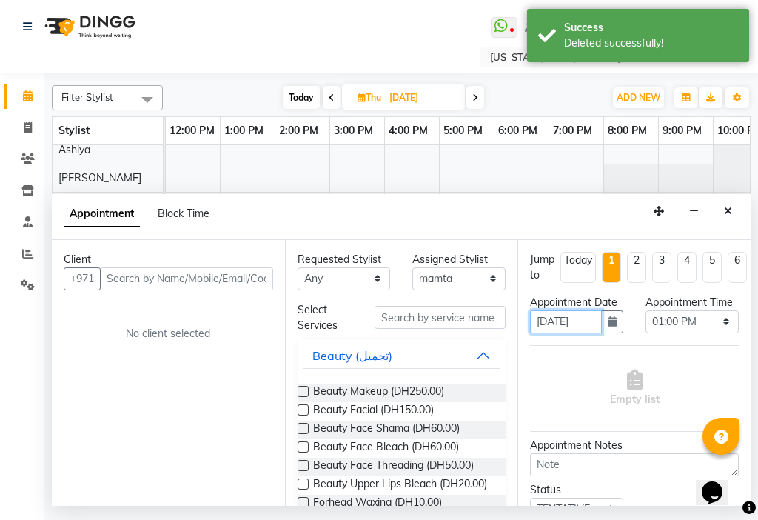
click at [580, 333] on input "[DATE]" at bounding box center [566, 321] width 72 height 23
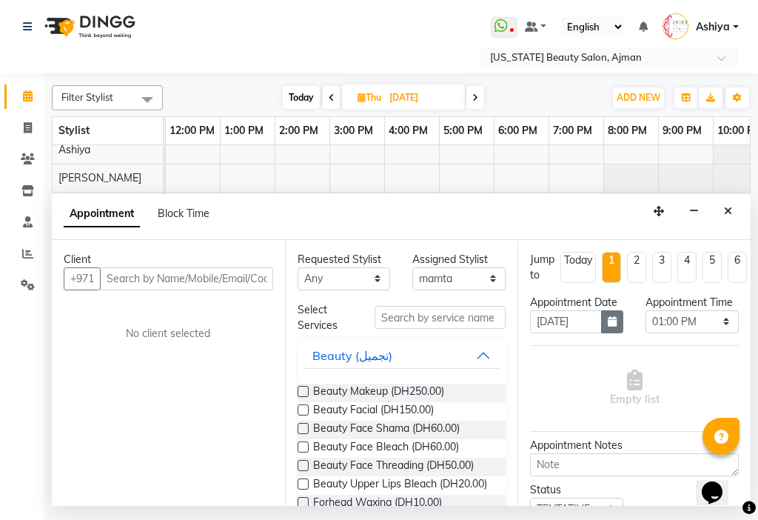
click at [608, 327] on icon "button" at bounding box center [612, 321] width 9 height 10
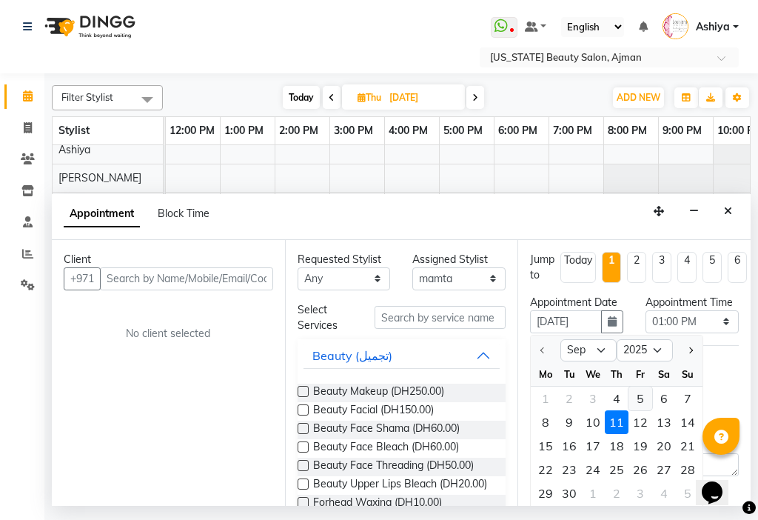
click at [640, 410] on div "5" at bounding box center [641, 398] width 24 height 24
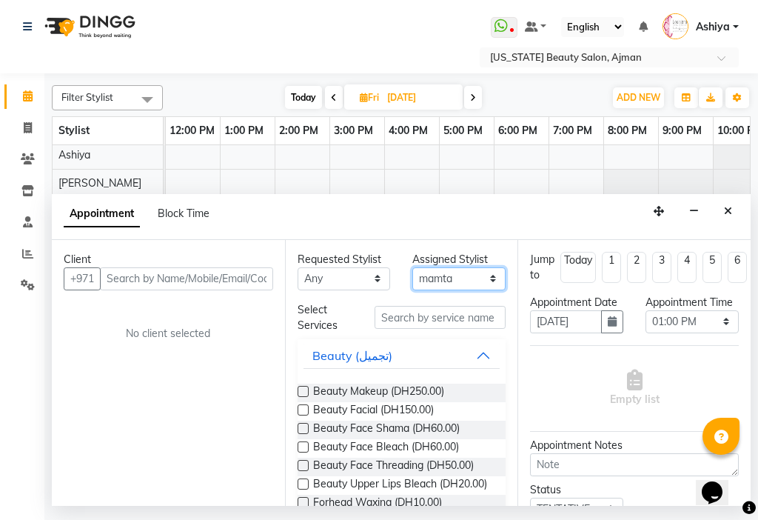
click at [425, 281] on select "Select [PERSON_NAME] [PERSON_NAME] [PERSON_NAME] [PERSON_NAME] [PERSON_NAME] ma…" at bounding box center [458, 278] width 93 height 23
click at [412, 267] on select "Select [PERSON_NAME] [PERSON_NAME] [PERSON_NAME] [PERSON_NAME] [PERSON_NAME] ma…" at bounding box center [458, 278] width 93 height 23
click at [475, 347] on button "Beauty (تجميل)" at bounding box center [402, 355] width 197 height 27
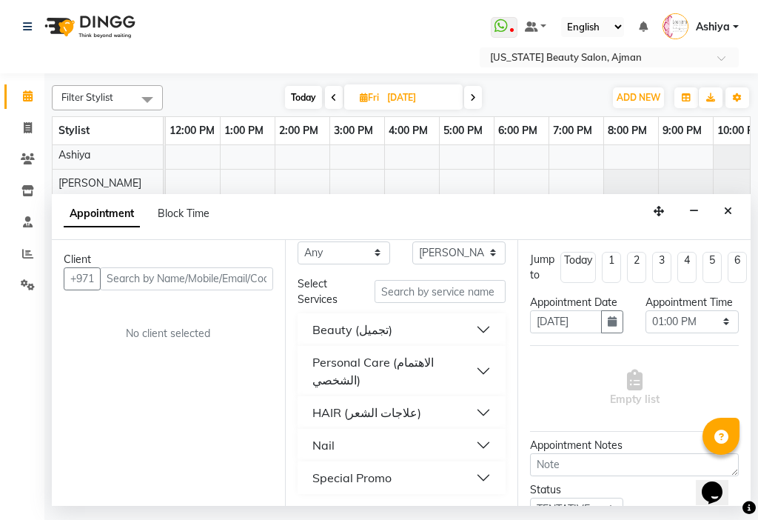
click at [391, 478] on button "Special Promo" at bounding box center [402, 477] width 197 height 27
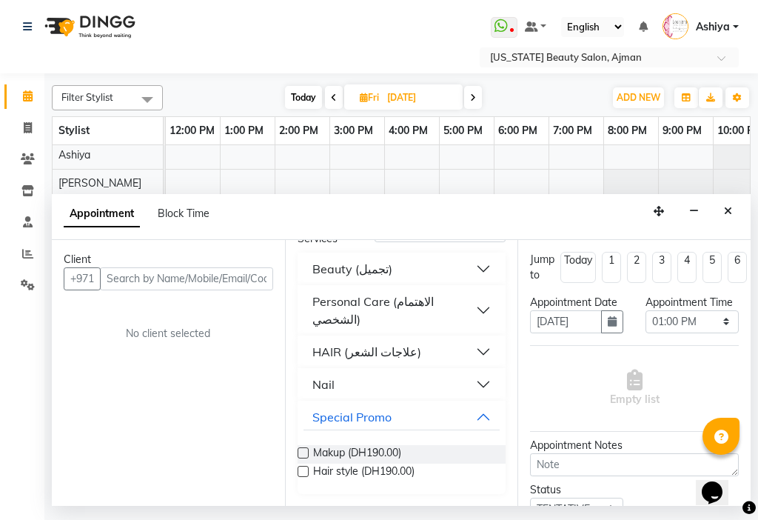
click at [301, 452] on label at bounding box center [303, 452] width 11 height 11
click at [301, 452] on input "checkbox" at bounding box center [303, 454] width 10 height 10
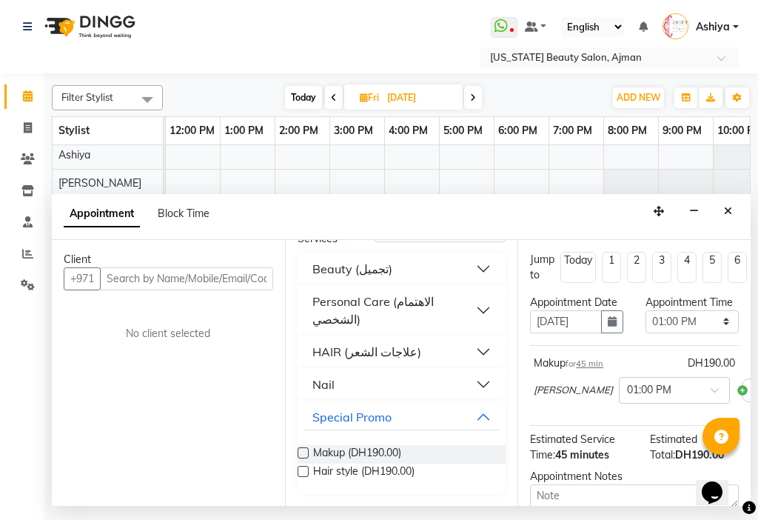
click at [620, 267] on li "1" at bounding box center [611, 267] width 19 height 31
click at [603, 333] on button "button" at bounding box center [612, 321] width 22 height 23
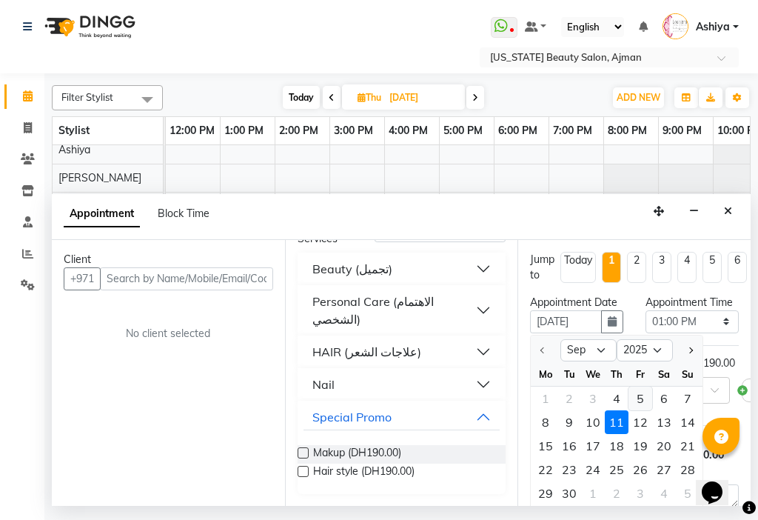
click at [637, 410] on div "5" at bounding box center [641, 398] width 24 height 24
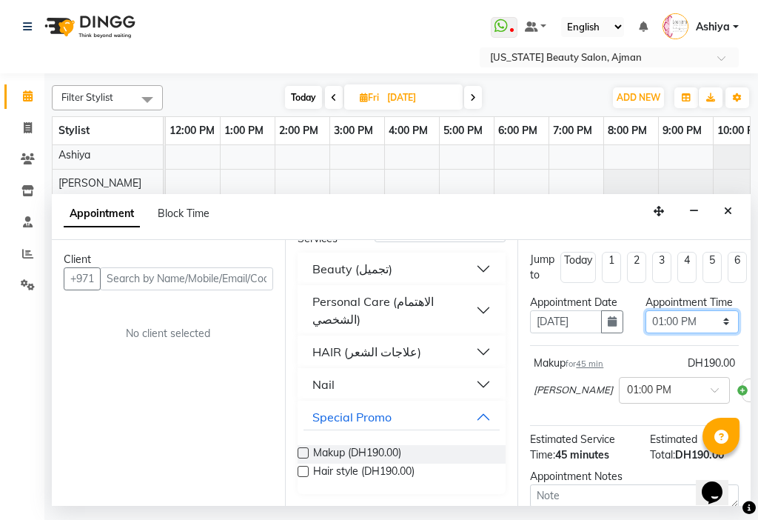
click at [689, 333] on select "Select 12:00 AM 12:15 AM 12:30 AM 12:45 AM 01:00 AM 01:15 AM 01:30 AM 01:45 AM …" at bounding box center [692, 321] width 93 height 23
click at [646, 325] on select "Select 12:00 AM 12:15 AM 12:30 AM 12:45 AM 01:00 AM 01:15 AM 01:30 AM 01:45 AM …" at bounding box center [692, 321] width 93 height 23
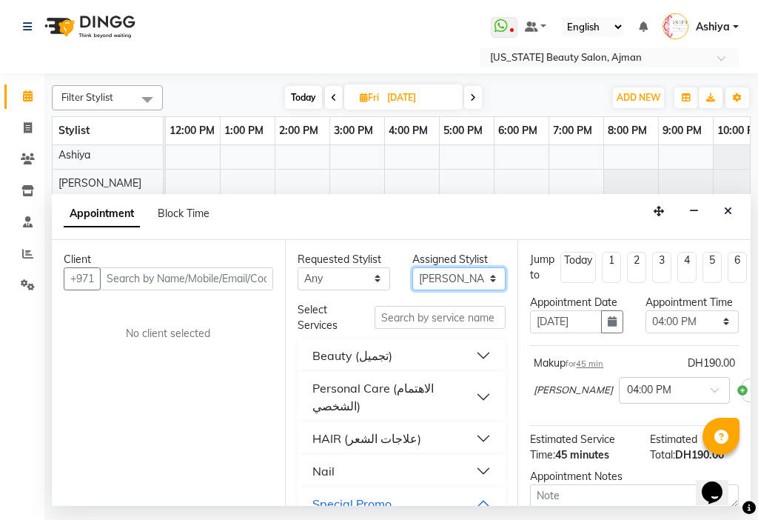
click at [437, 272] on select "Select [PERSON_NAME] [PERSON_NAME] [PERSON_NAME] [PERSON_NAME] [PERSON_NAME] ma…" at bounding box center [458, 278] width 93 height 23
click at [412, 267] on select "Select [PERSON_NAME] [PERSON_NAME] [PERSON_NAME] [PERSON_NAME] [PERSON_NAME] ma…" at bounding box center [458, 278] width 93 height 23
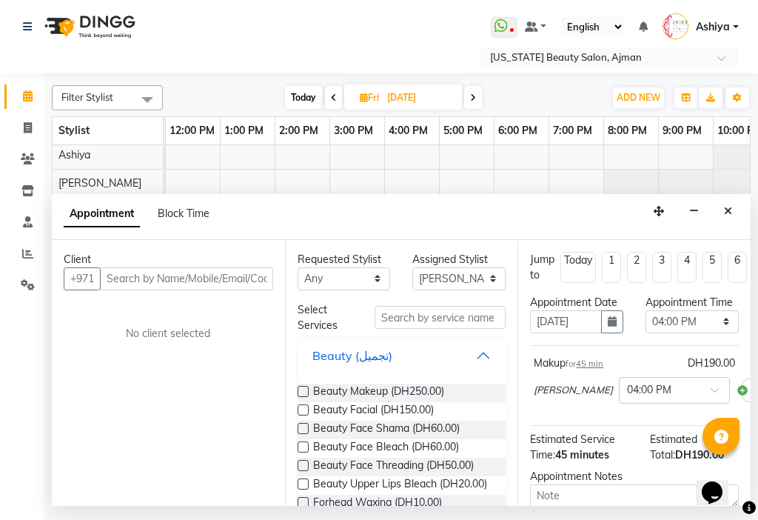
click at [474, 361] on button "Beauty (تجميل)" at bounding box center [402, 355] width 197 height 27
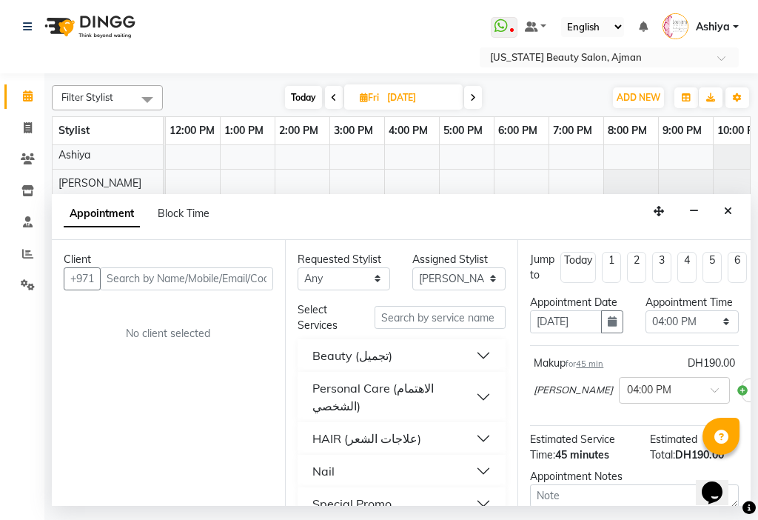
click at [456, 501] on button "Special Promo" at bounding box center [402, 503] width 197 height 27
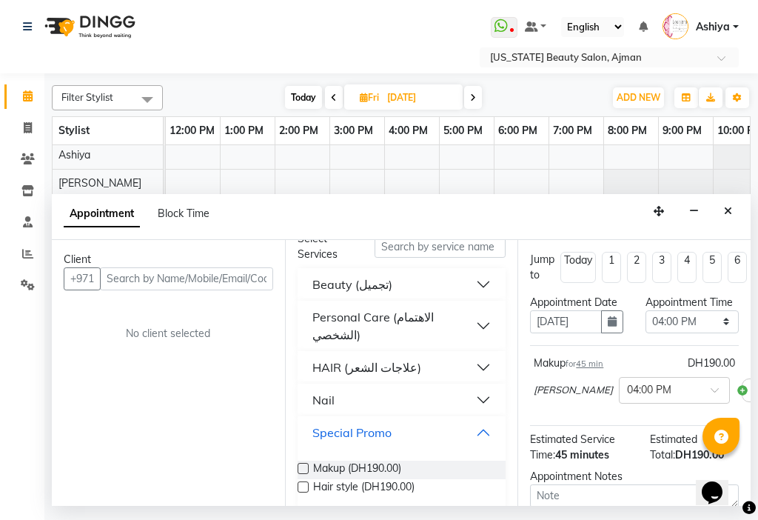
scroll to position [87, 0]
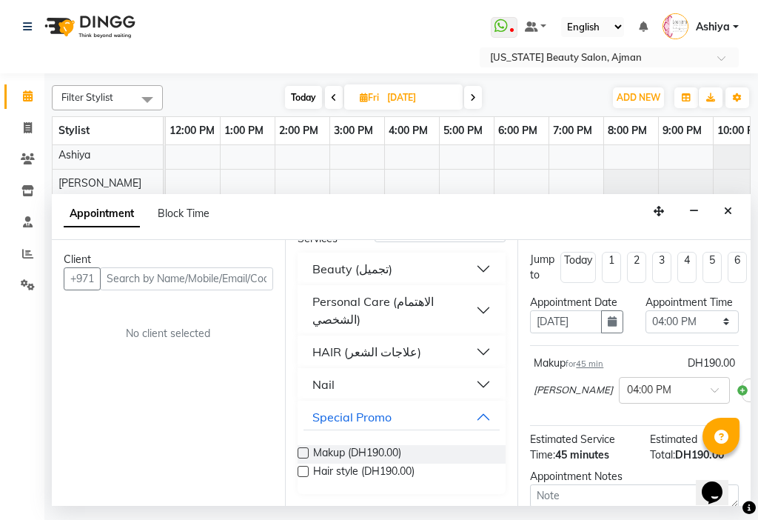
click at [305, 471] on label at bounding box center [303, 471] width 11 height 11
click at [305, 471] on input "checkbox" at bounding box center [303, 473] width 10 height 10
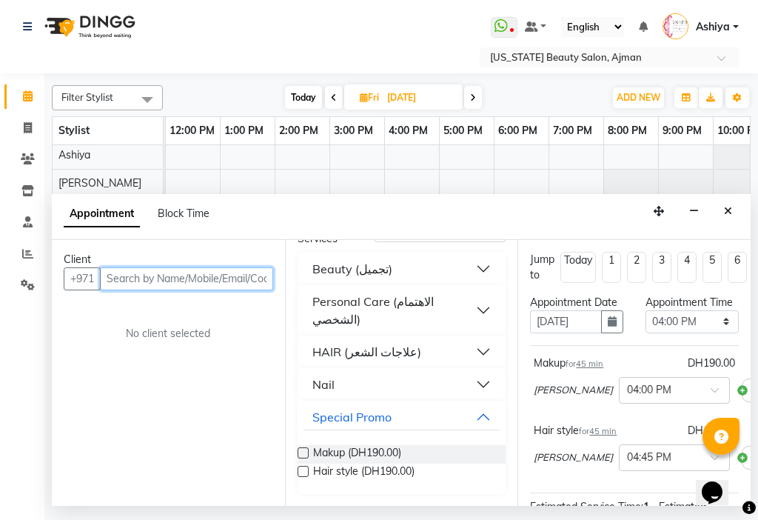
click at [155, 272] on input "text" at bounding box center [186, 278] width 173 height 23
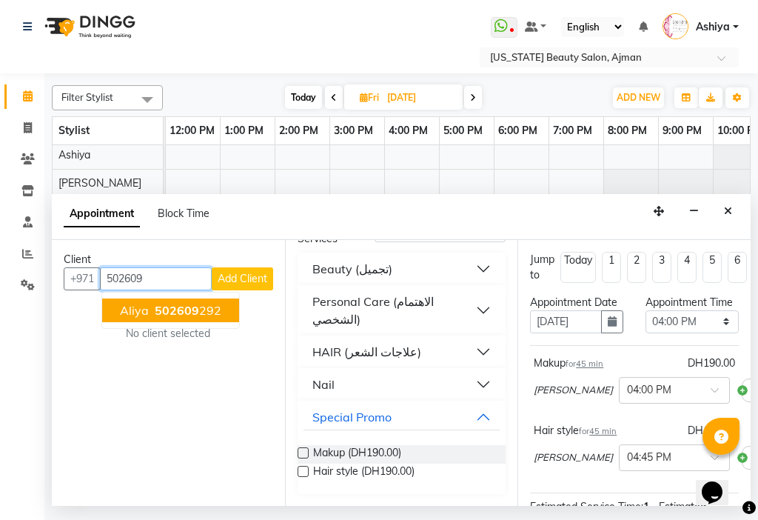
click at [155, 312] on span "502609" at bounding box center [177, 310] width 44 height 15
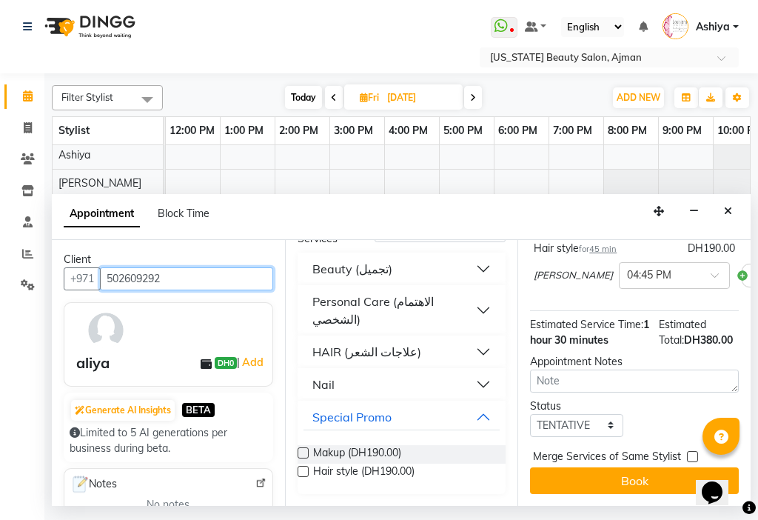
scroll to position [224, 0]
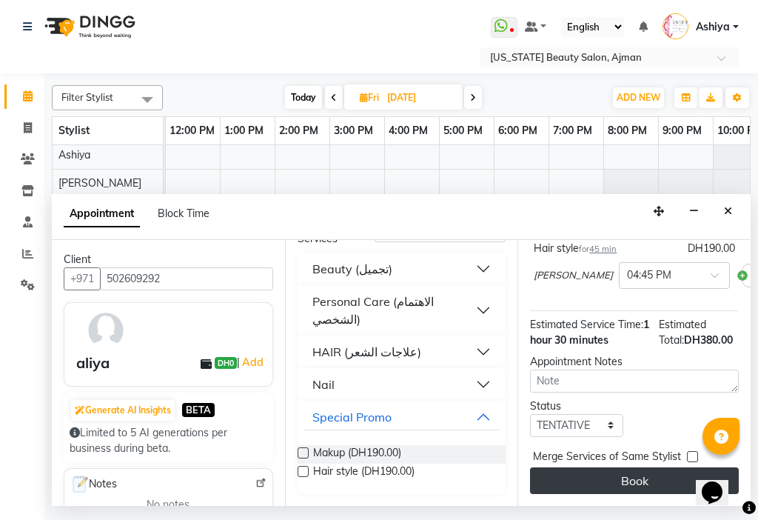
click at [639, 467] on button "Book" at bounding box center [634, 480] width 209 height 27
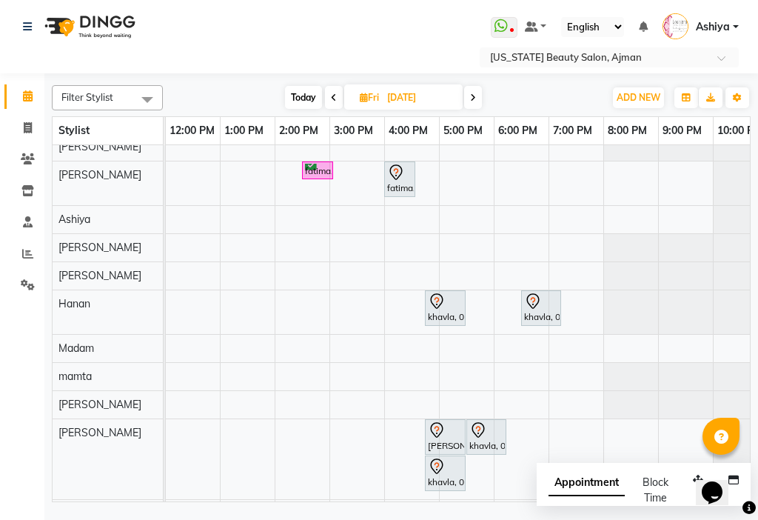
scroll to position [7, 0]
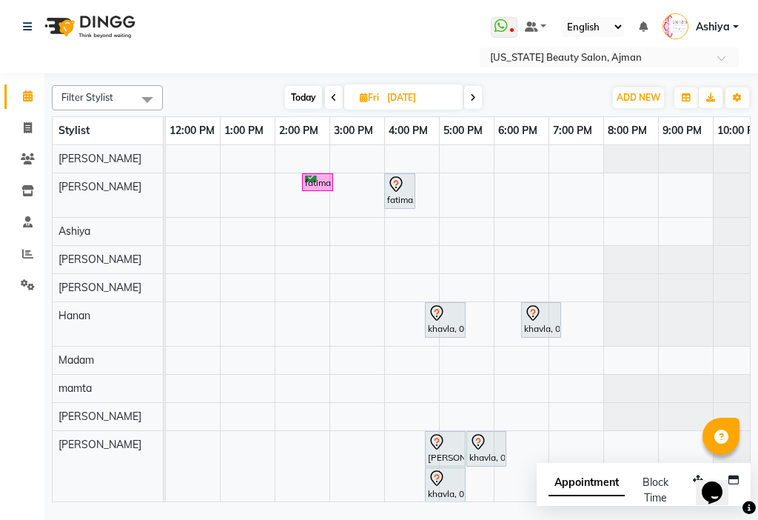
click at [393, 181] on icon at bounding box center [396, 184] width 18 height 18
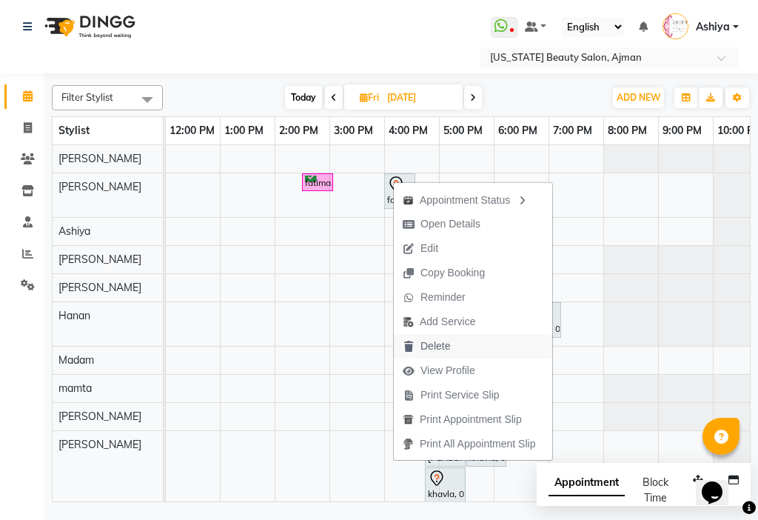
click at [418, 346] on span "Delete" at bounding box center [426, 346] width 65 height 24
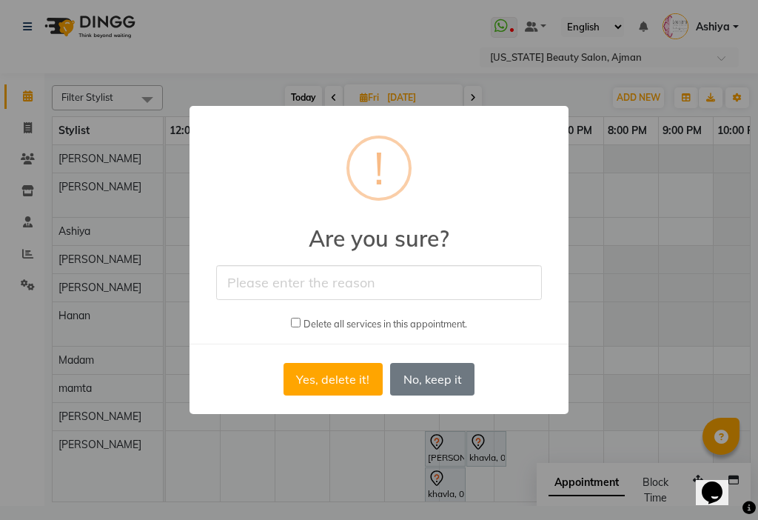
click at [316, 284] on input "text" at bounding box center [379, 282] width 326 height 35
click at [349, 381] on button "Yes, delete it!" at bounding box center [333, 379] width 99 height 33
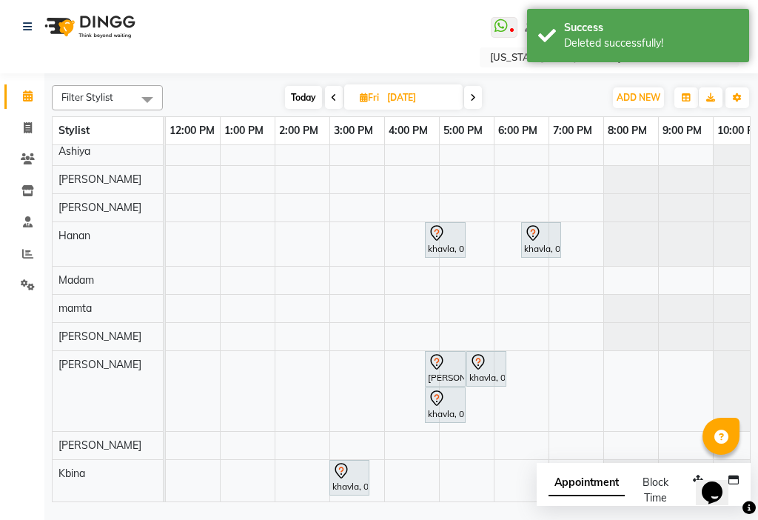
scroll to position [194, 0]
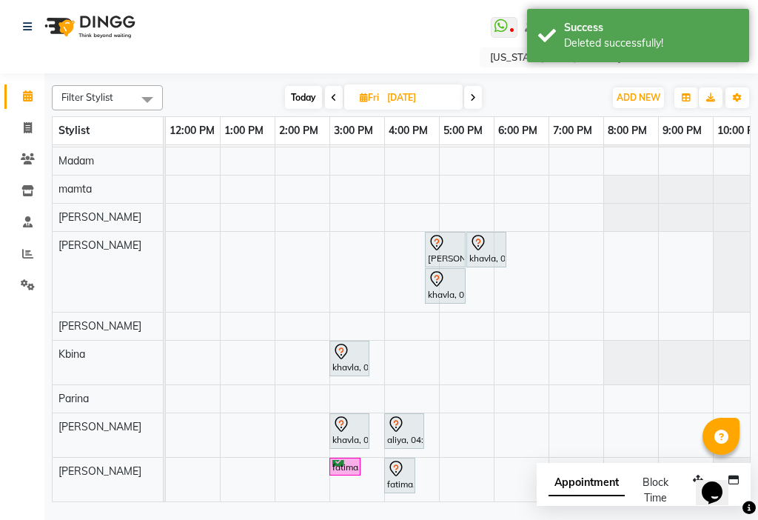
click at [396, 461] on icon at bounding box center [396, 469] width 18 height 18
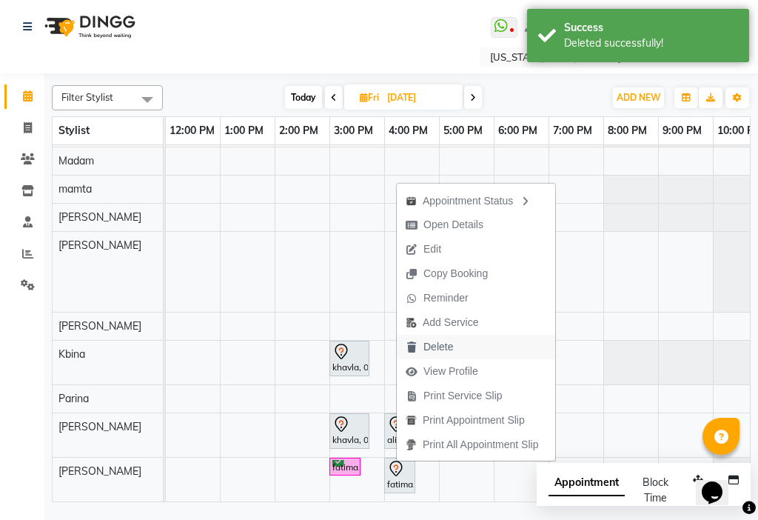
click at [428, 348] on span "Delete" at bounding box center [438, 347] width 30 height 16
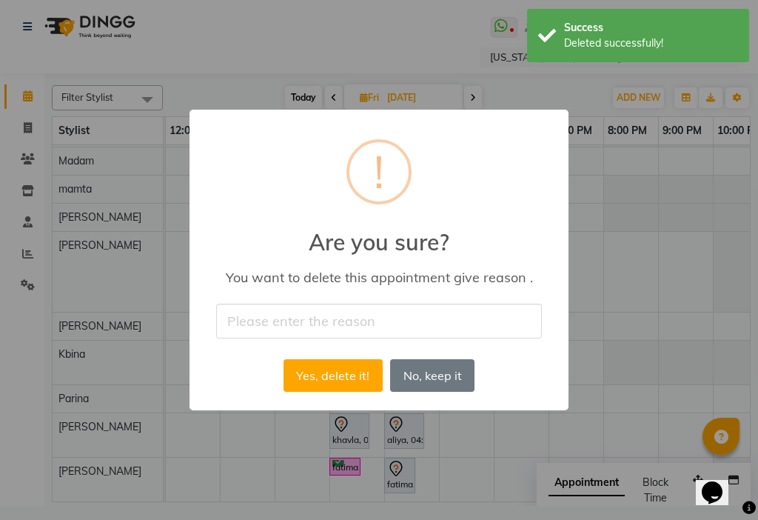
click at [388, 327] on input "text" at bounding box center [379, 321] width 326 height 35
click at [366, 381] on button "Yes, delete it!" at bounding box center [333, 375] width 99 height 33
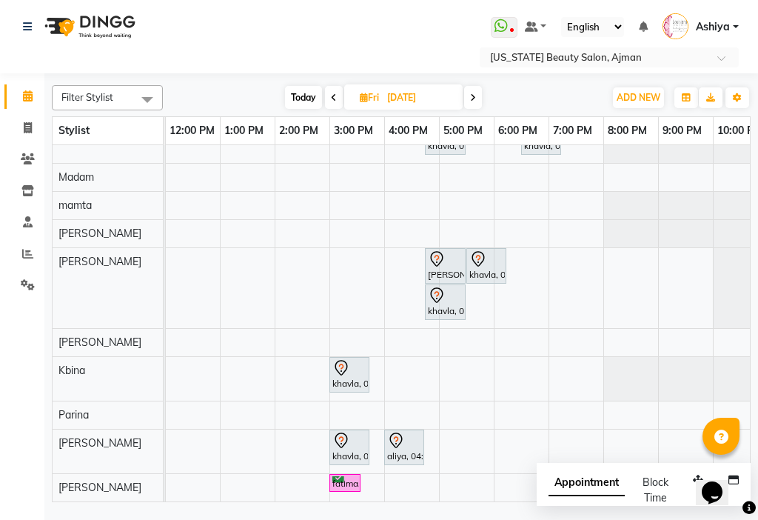
scroll to position [166, 0]
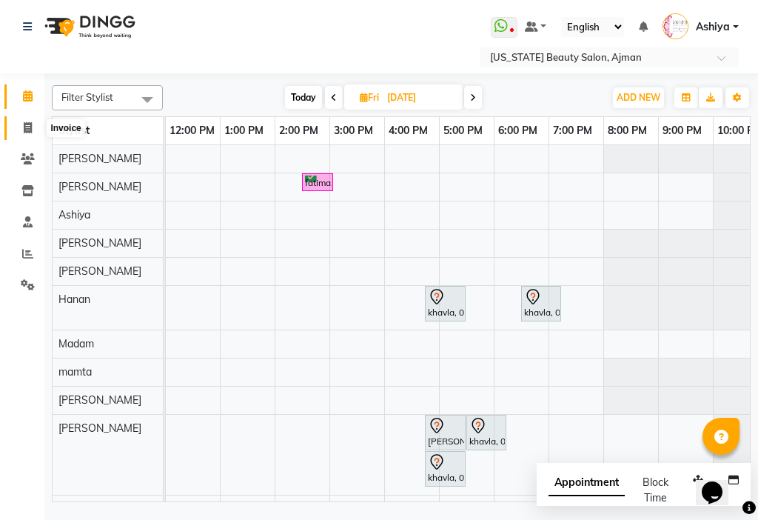
click at [21, 132] on span at bounding box center [28, 128] width 26 height 17
